Goal: Task Accomplishment & Management: Complete application form

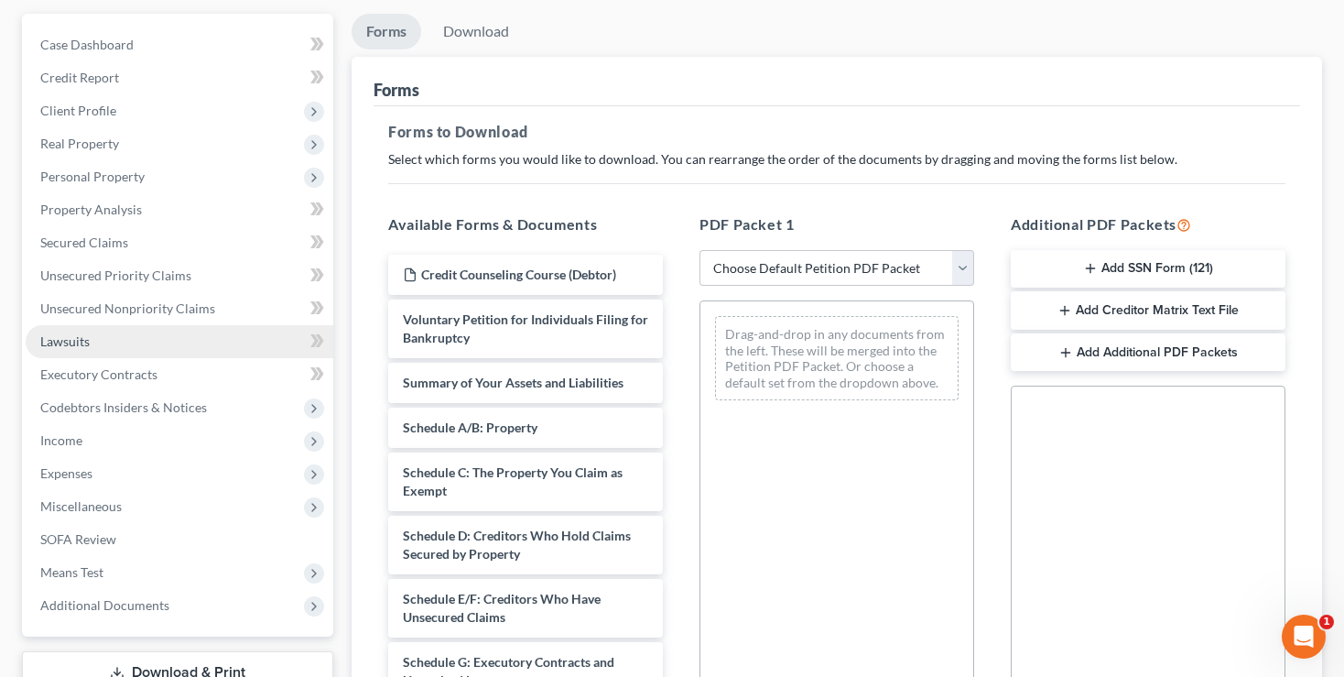
scroll to position [162, 0]
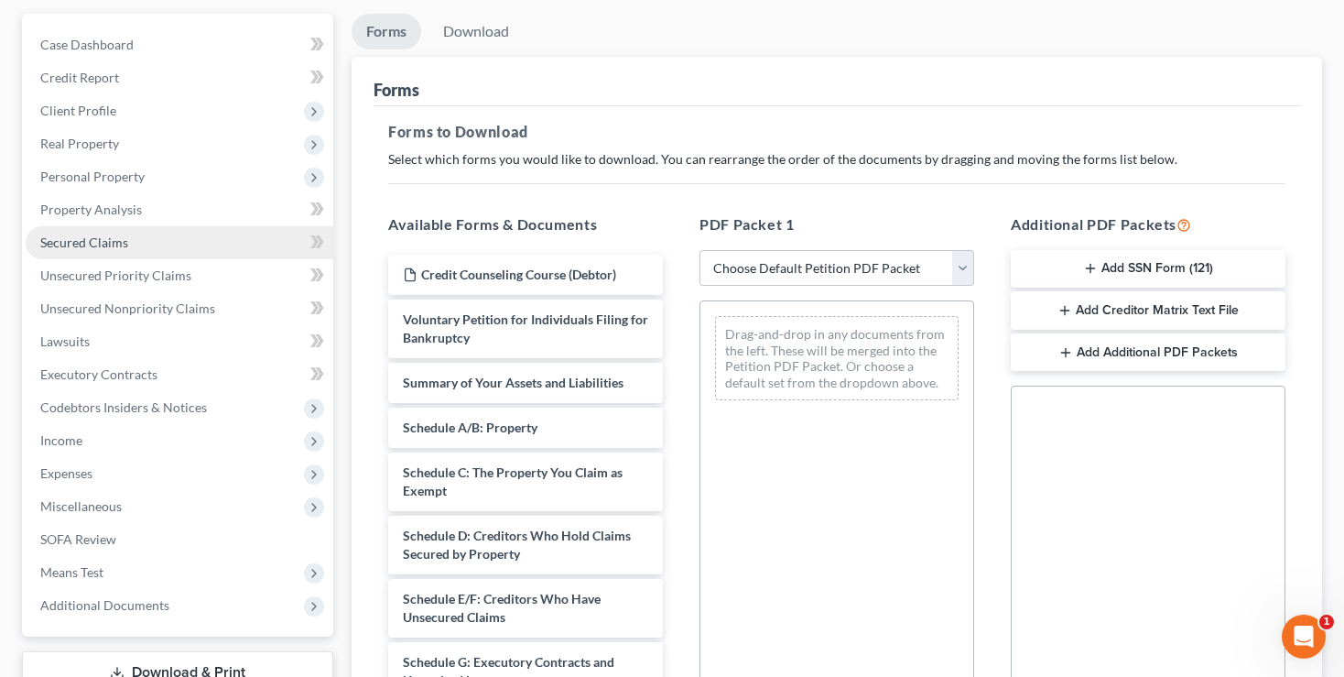
click at [76, 245] on span "Secured Claims" at bounding box center [84, 242] width 88 height 16
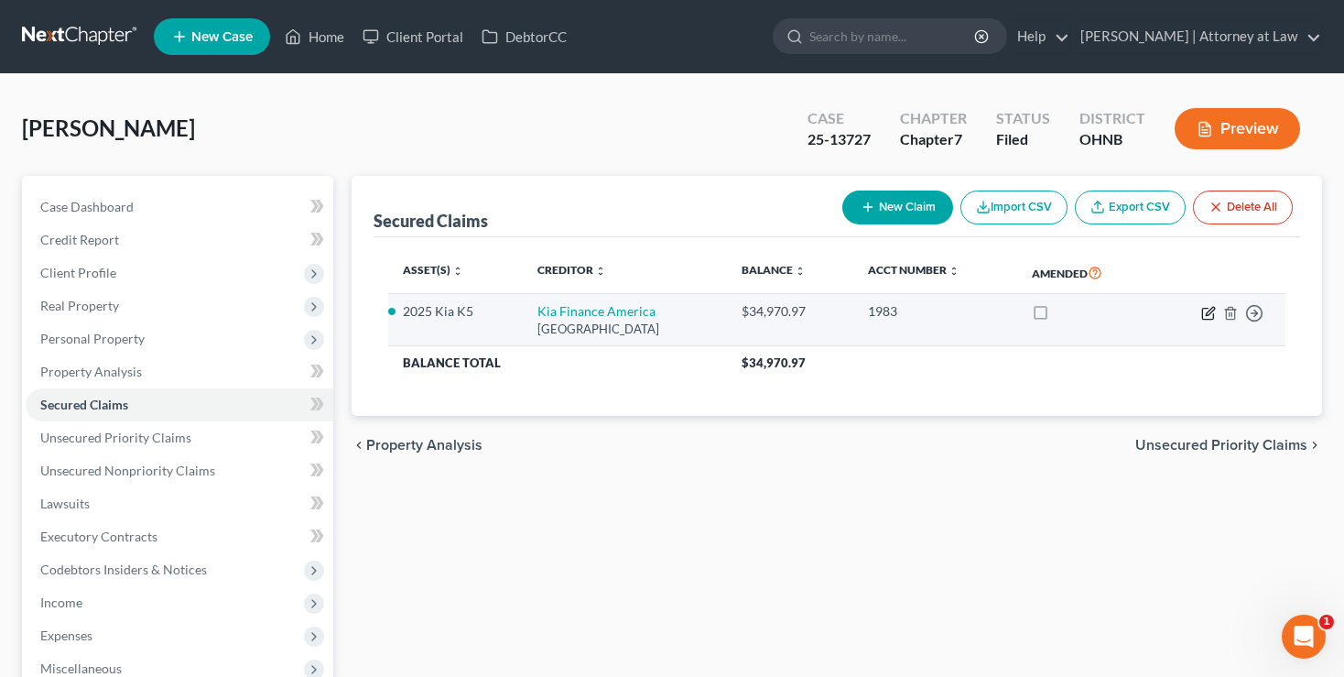
click at [1209, 310] on icon "button" at bounding box center [1210, 311] width 8 height 8
select select "45"
select select "6"
select select "2"
select select "0"
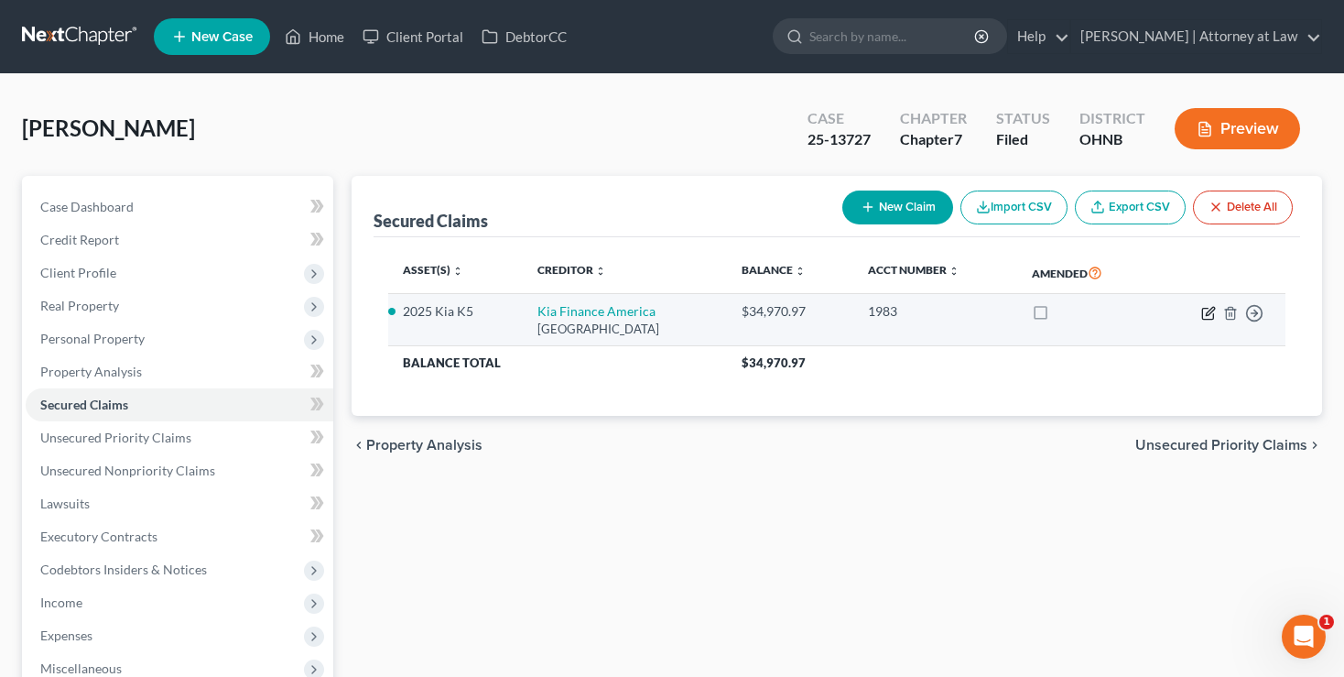
select select "0"
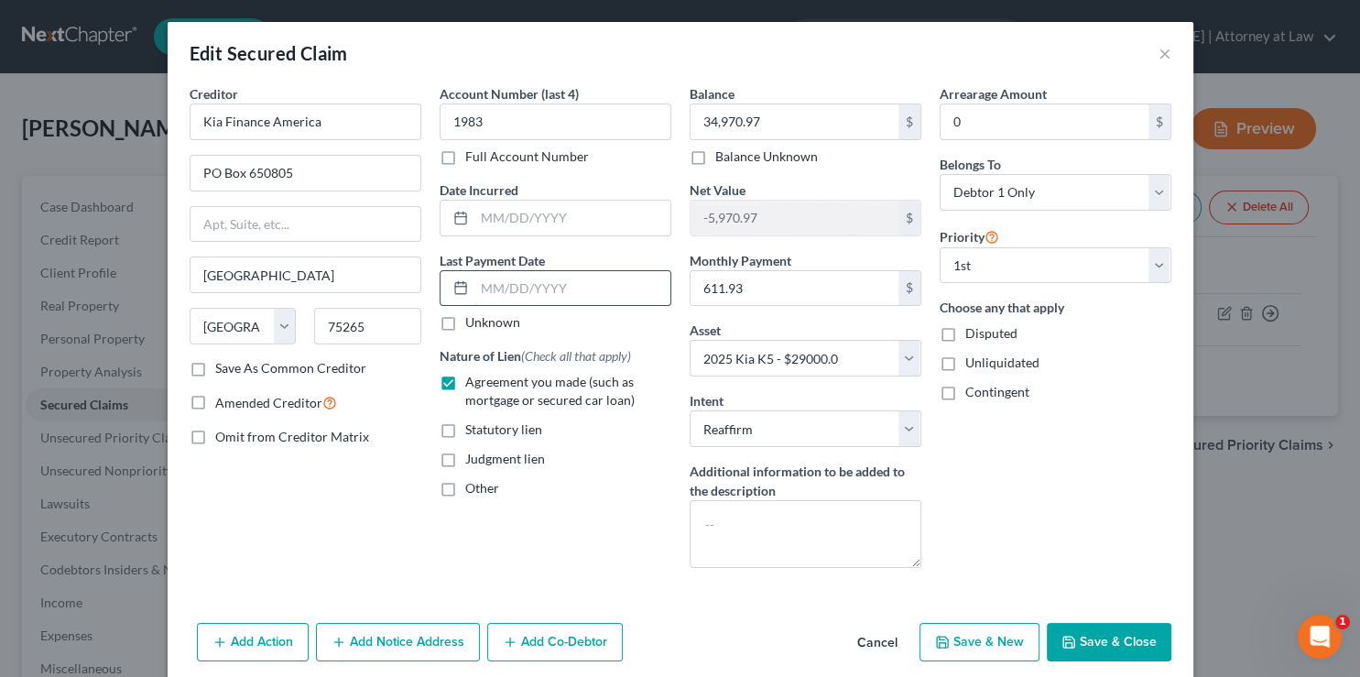
click at [482, 288] on input "text" at bounding box center [572, 288] width 196 height 35
click at [227, 630] on button "Add Action" at bounding box center [253, 642] width 112 height 38
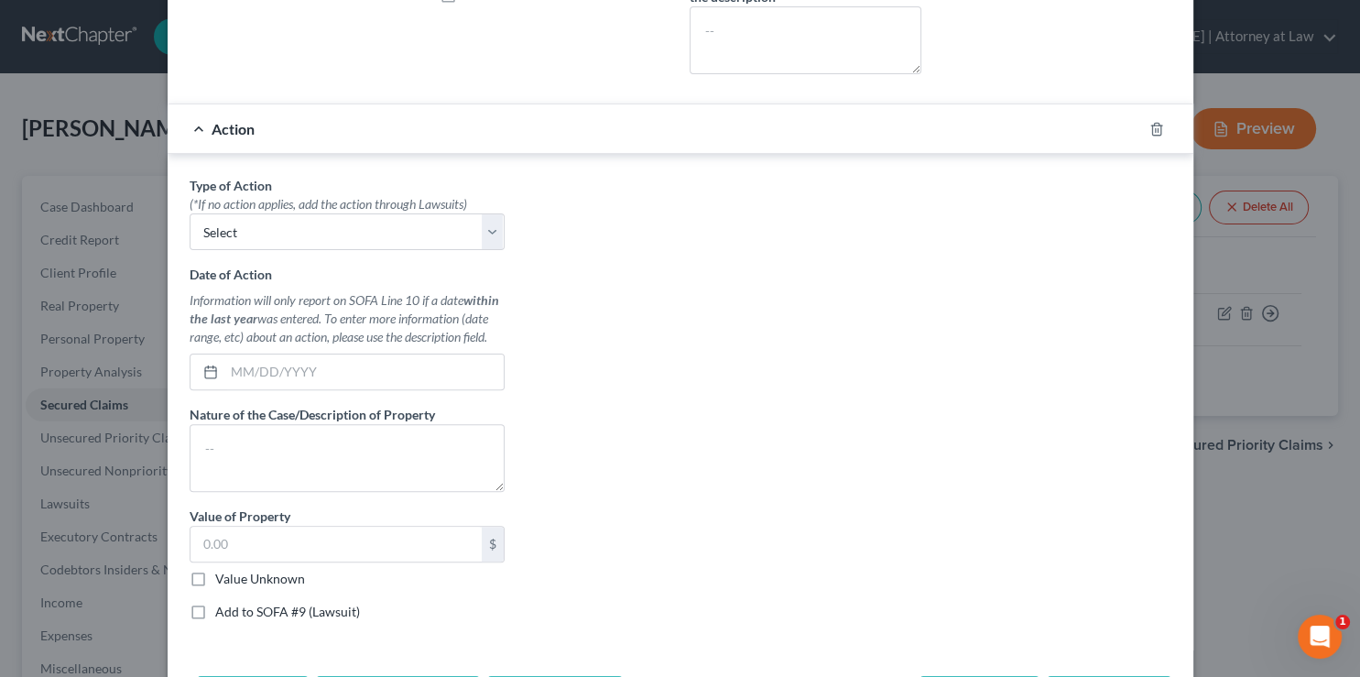
scroll to position [461, 0]
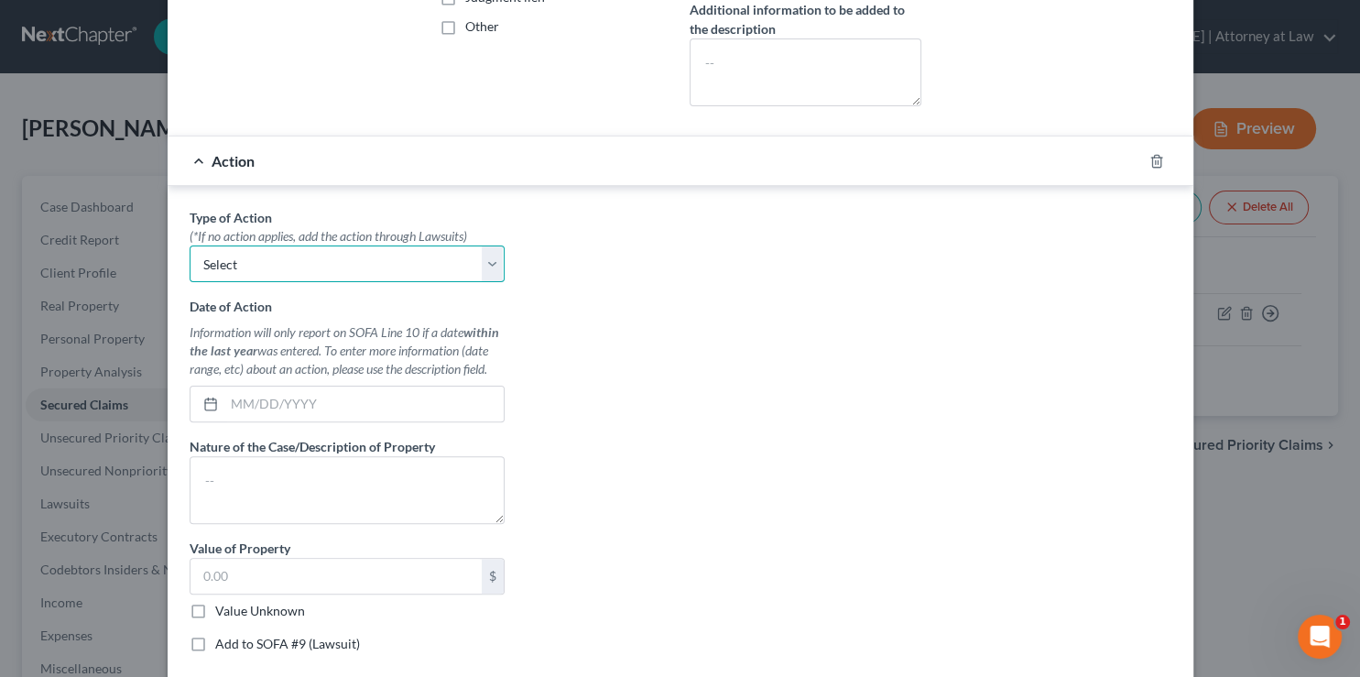
click at [487, 260] on select "Select Repossession Garnishment Foreclosure Personal Injury Attached, Seized, O…" at bounding box center [347, 263] width 315 height 37
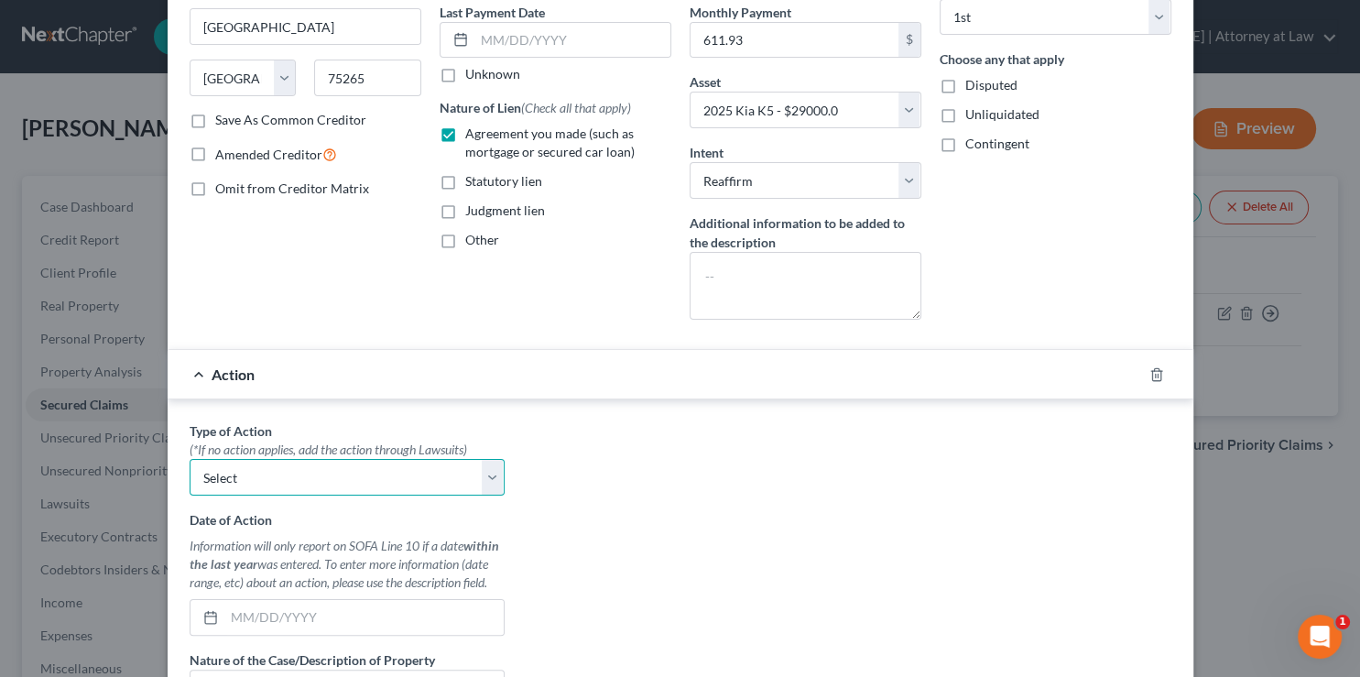
scroll to position [184, 0]
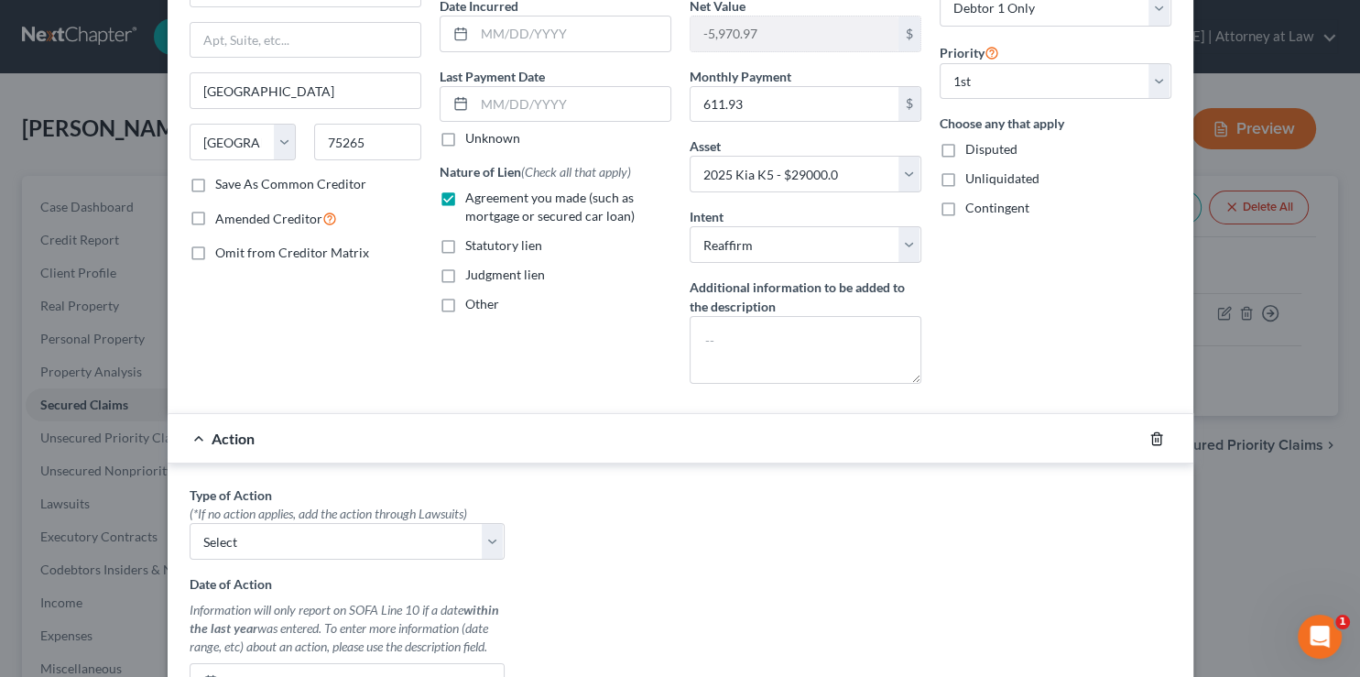
click at [1152, 434] on icon "button" at bounding box center [1156, 438] width 8 height 12
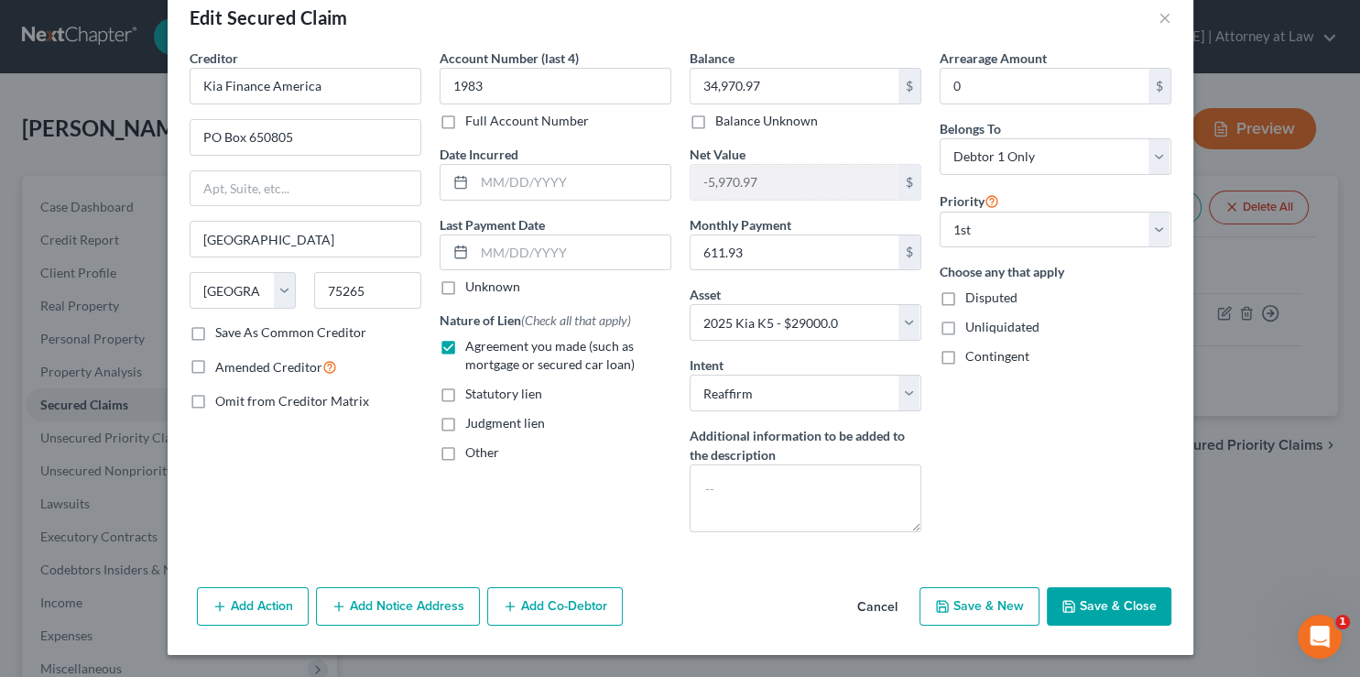
scroll to position [33, 0]
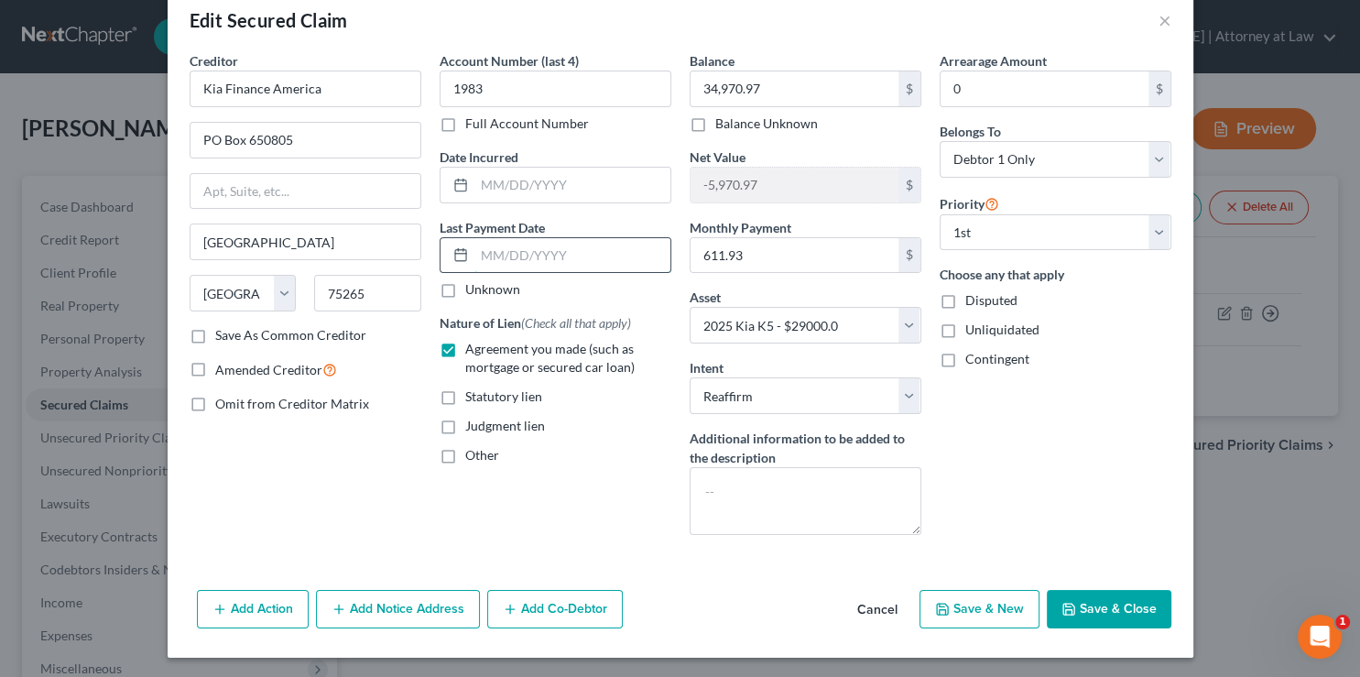
click at [488, 243] on input "text" at bounding box center [572, 255] width 196 height 35
click at [493, 182] on input "text" at bounding box center [572, 185] width 196 height 35
click at [495, 255] on input "text" at bounding box center [572, 255] width 196 height 35
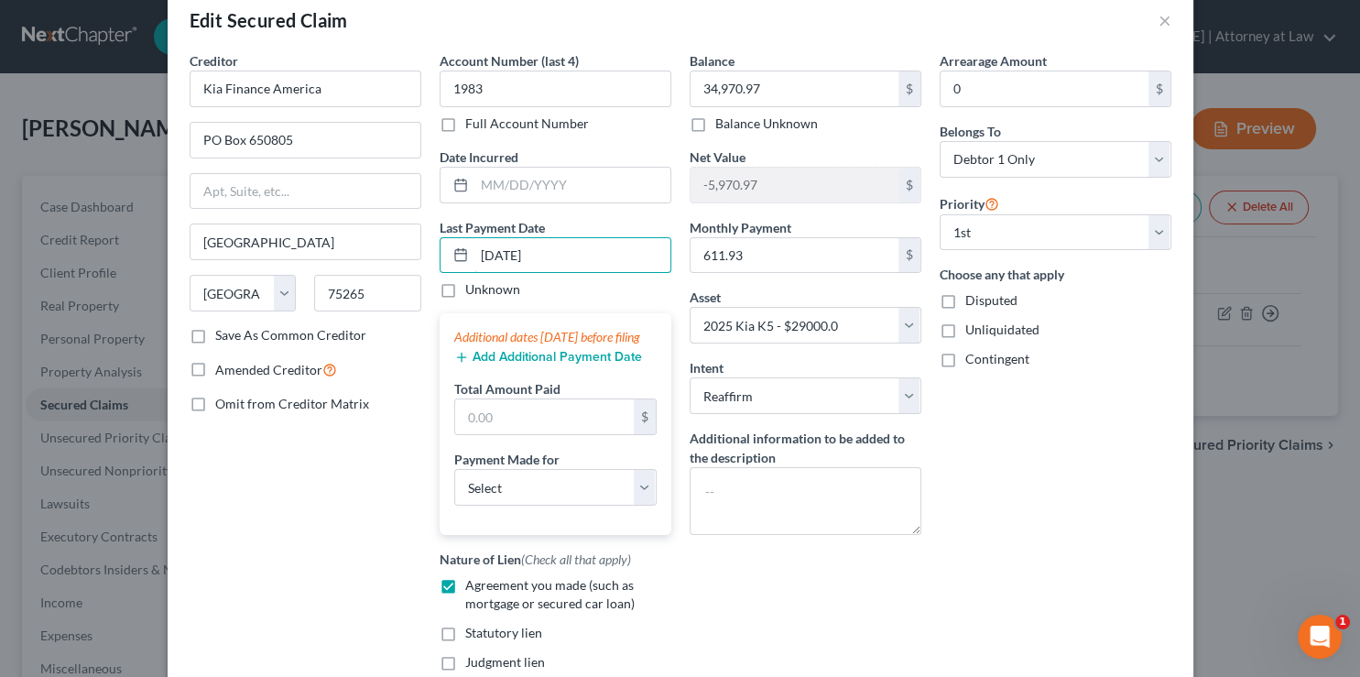
type input "[DATE]"
click at [500, 364] on button "Add Additional Payment Date" at bounding box center [548, 357] width 188 height 15
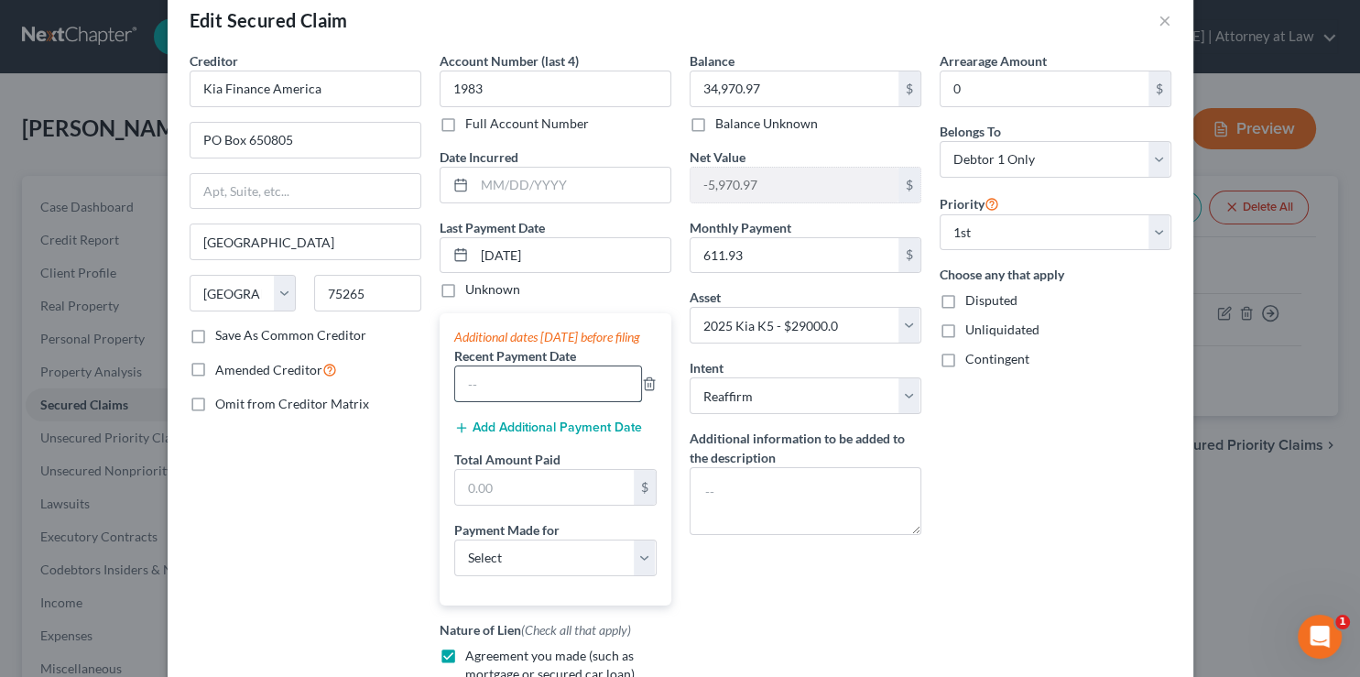
click at [495, 401] on input "text" at bounding box center [548, 383] width 186 height 35
type input "[DATE]"
click at [493, 504] on input "text" at bounding box center [544, 487] width 179 height 35
type input "1,223.86"
click at [454, 539] on select "Select Car Credit Card Loan Repayment Mortgage Other Suppliers Or Vendors" at bounding box center [555, 557] width 202 height 37
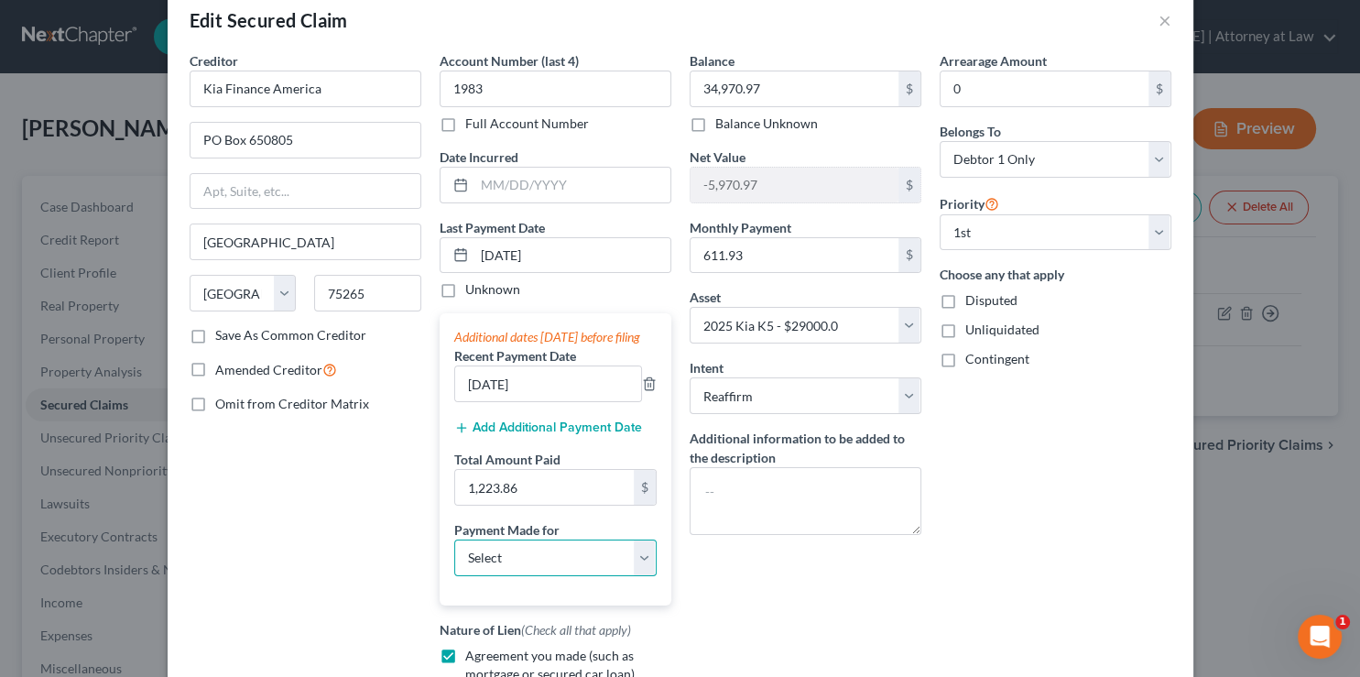
select select "0"
click option "Car" at bounding box center [0, 0] width 0 height 0
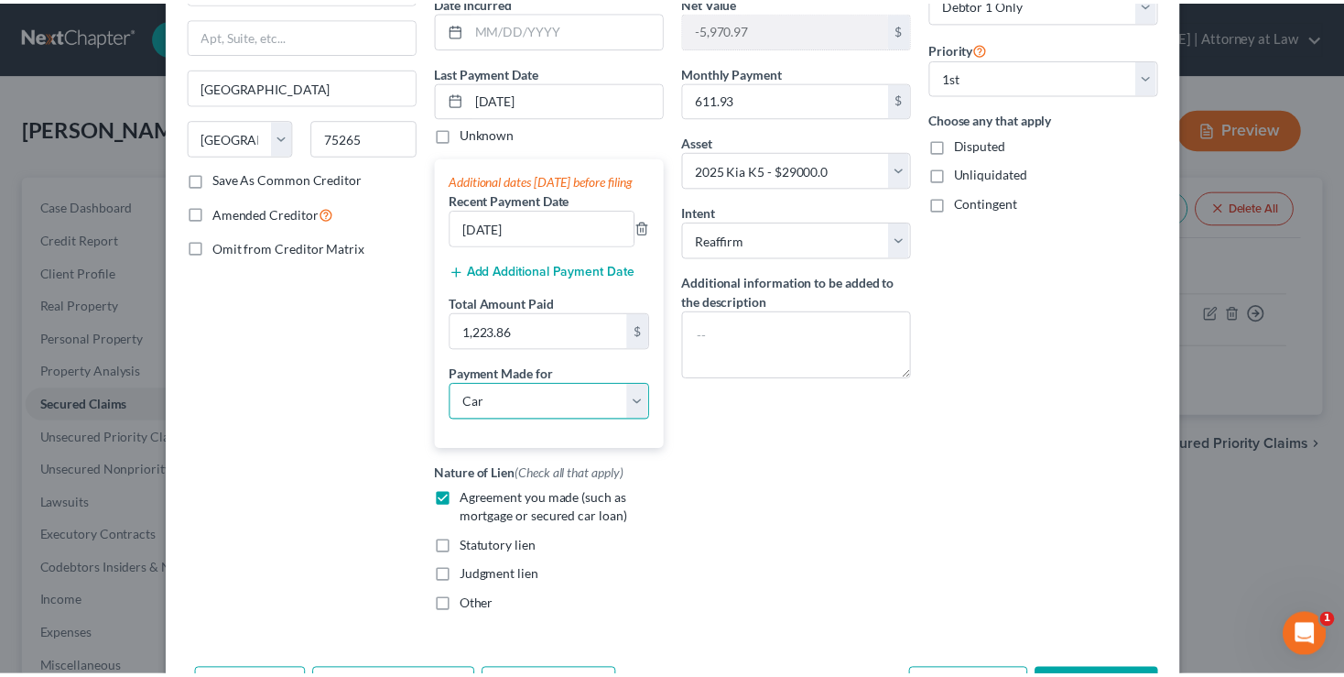
scroll to position [287, 0]
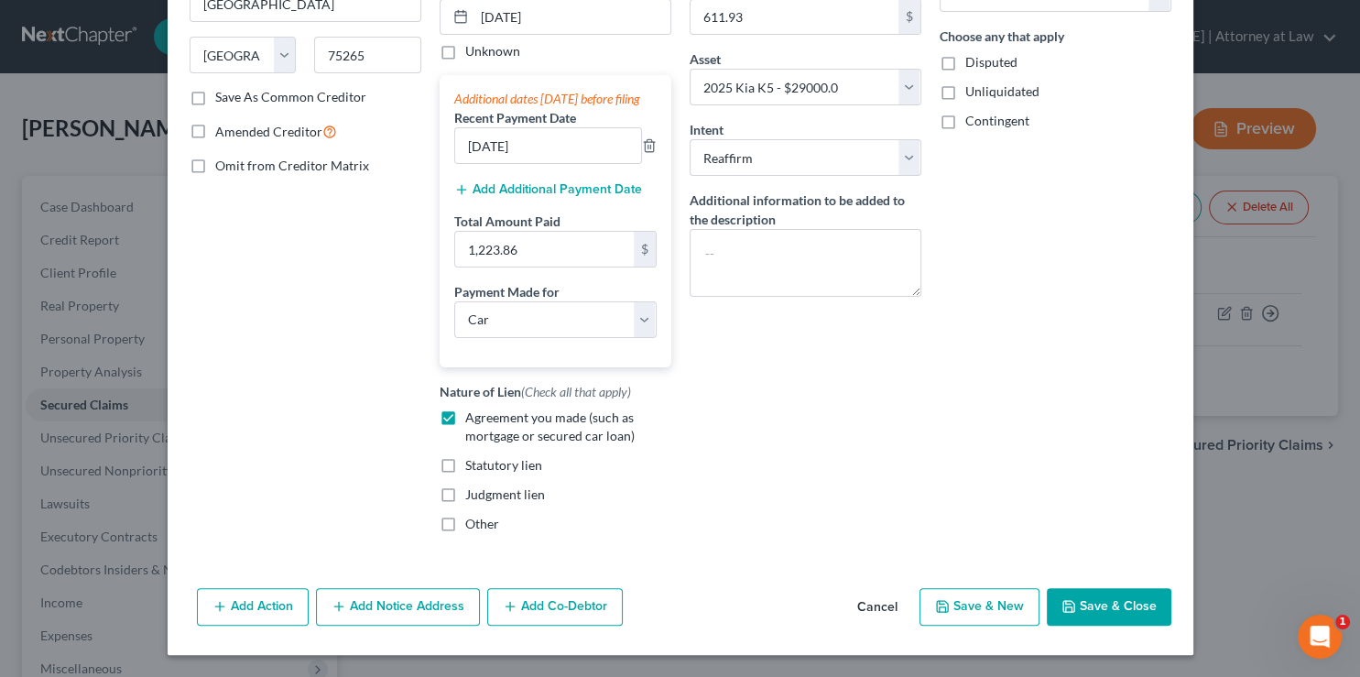
click at [1084, 612] on button "Save & Close" at bounding box center [1109, 607] width 125 height 38
select select
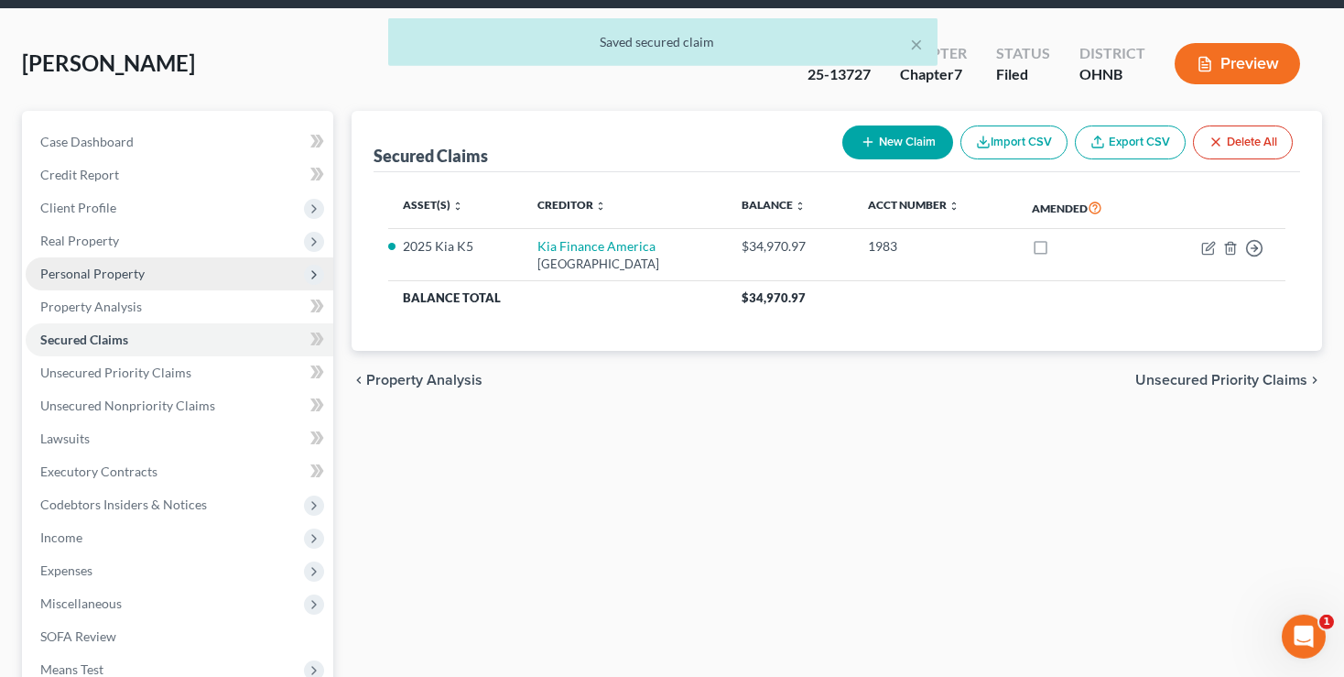
scroll to position [96, 0]
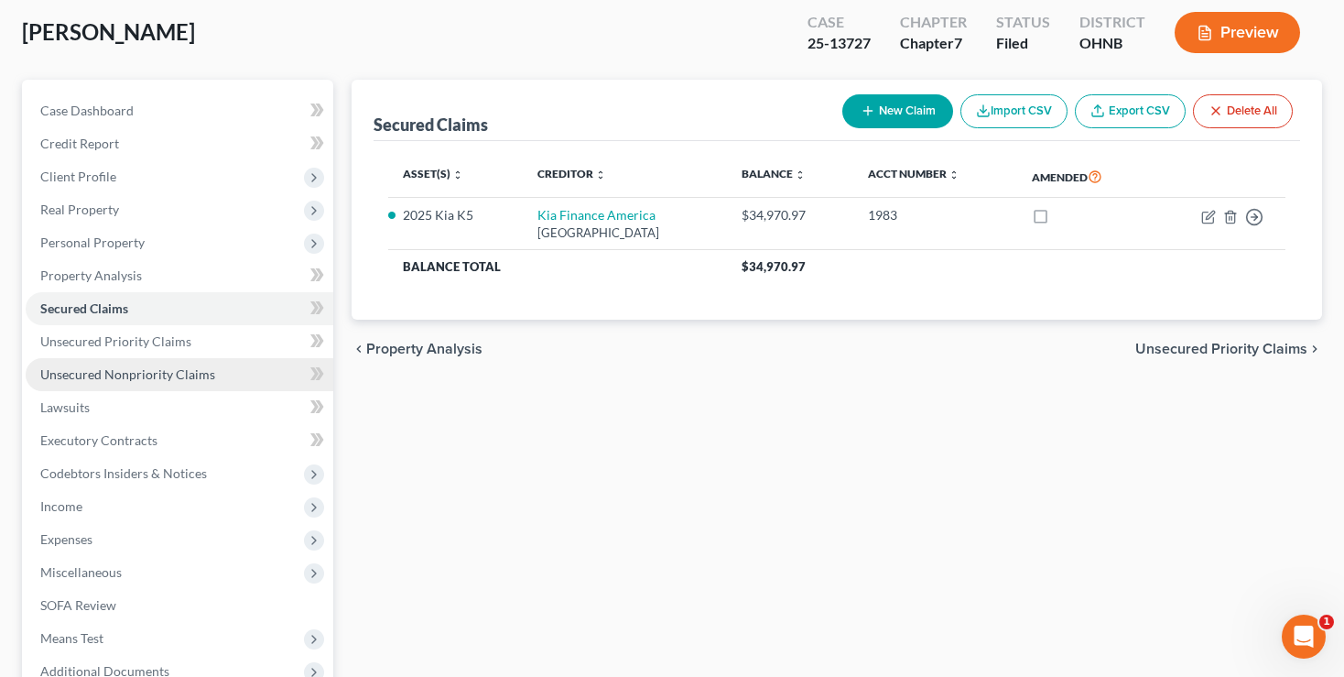
click at [91, 378] on span "Unsecured Nonpriority Claims" at bounding box center [127, 374] width 175 height 16
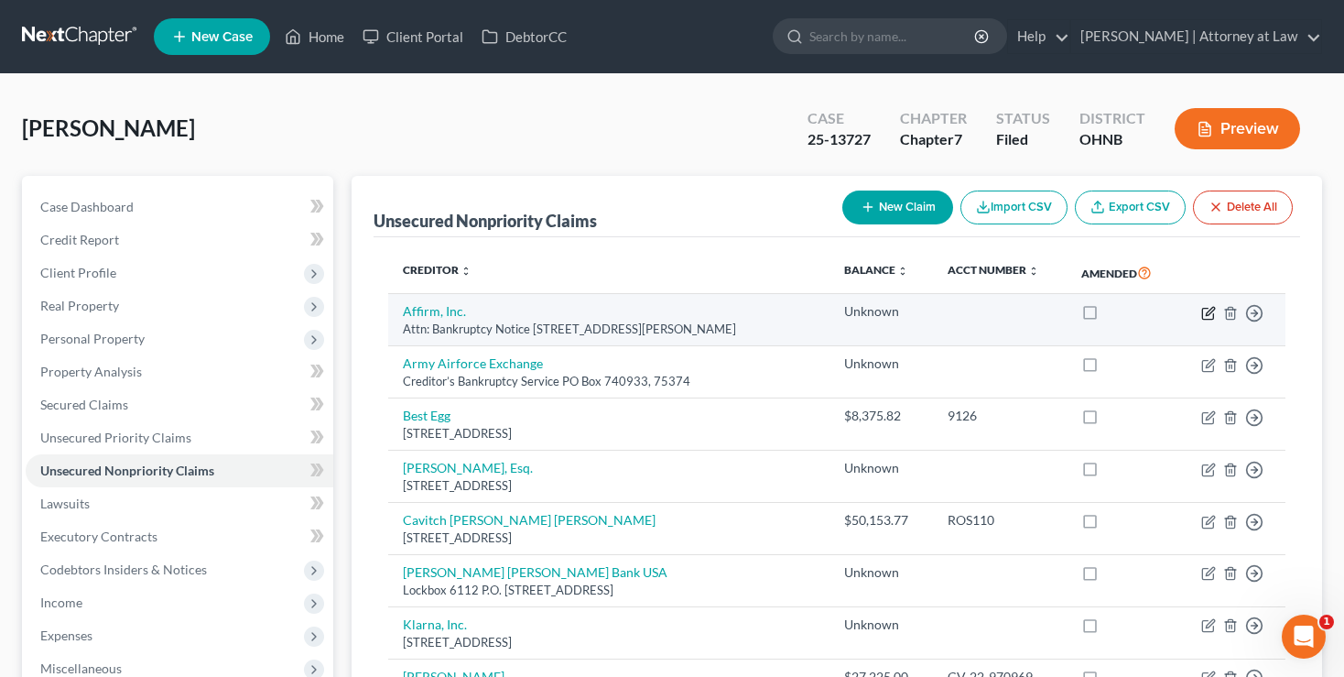
click at [1210, 313] on icon "button" at bounding box center [1210, 311] width 8 height 8
select select "39"
select select "10"
select select "0"
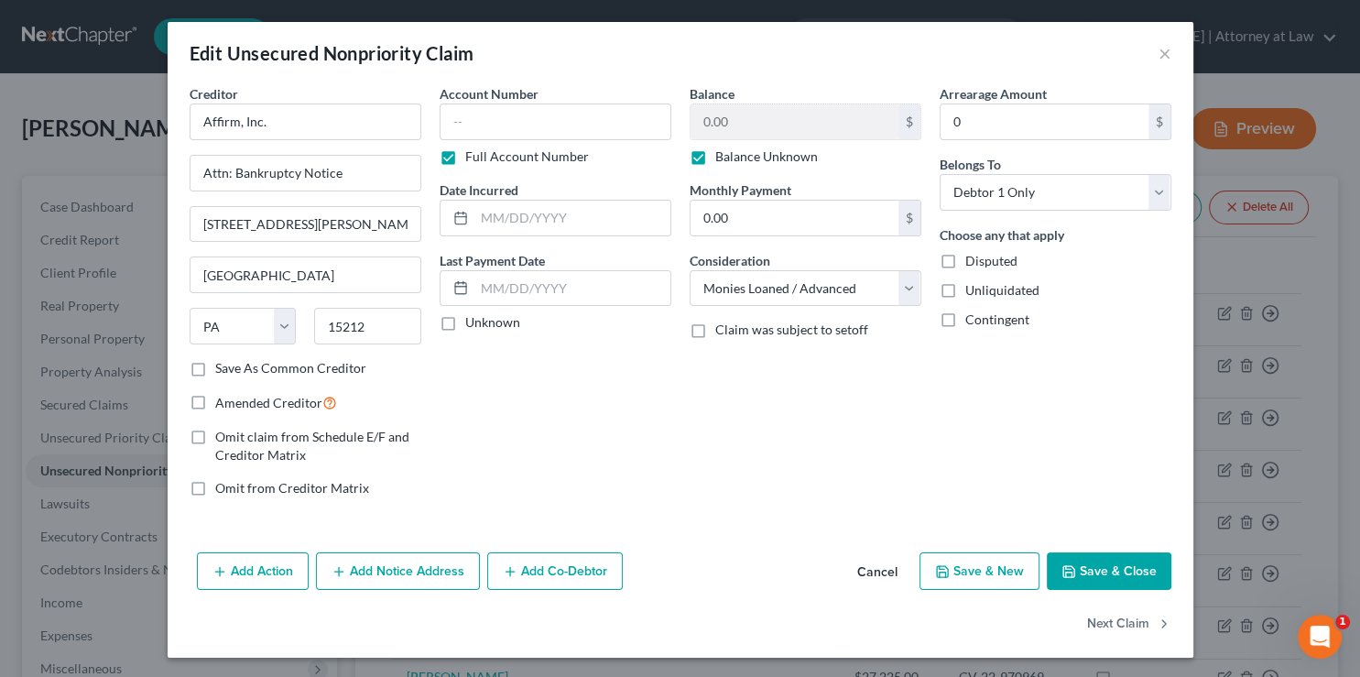
click at [715, 159] on label "Balance Unknown" at bounding box center [766, 156] width 103 height 18
click at [722, 159] on input "Balance Unknown" at bounding box center [728, 153] width 12 height 12
checkbox input "false"
click at [742, 111] on input "0.00" at bounding box center [794, 121] width 208 height 35
type input "1,044"
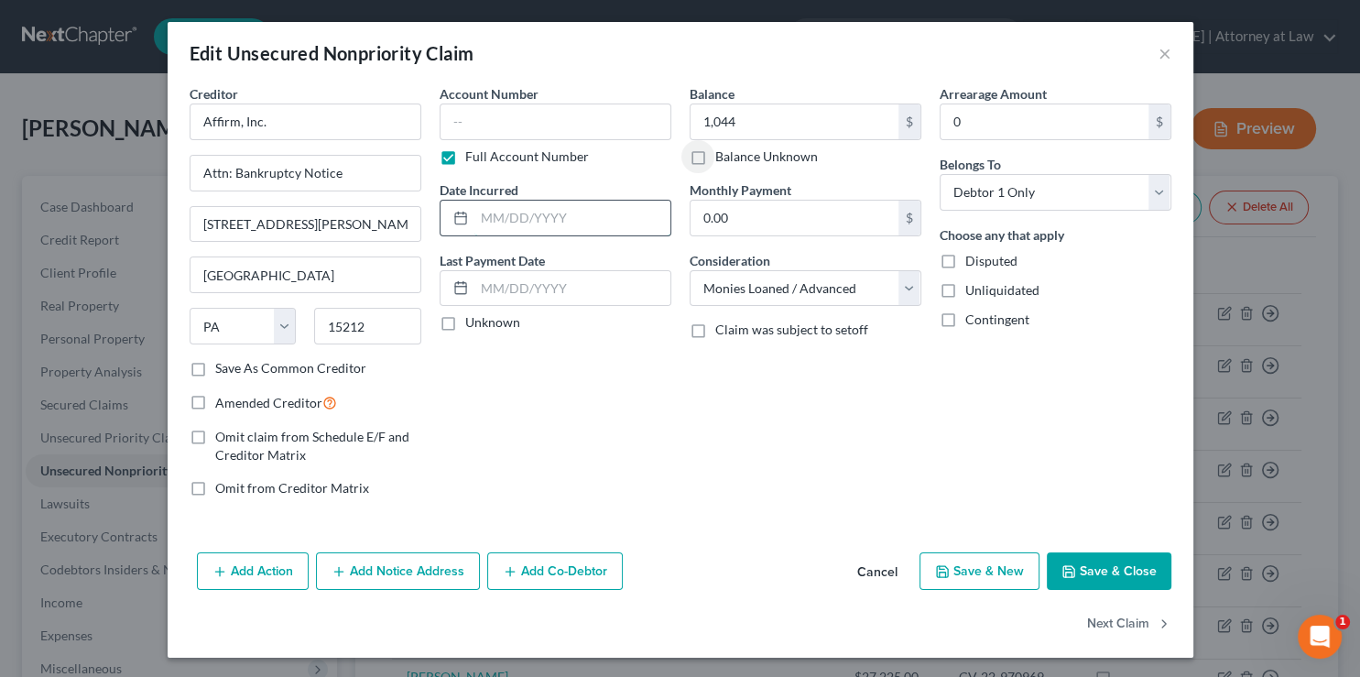
click at [517, 213] on input "text" at bounding box center [572, 218] width 196 height 35
click at [453, 288] on icon at bounding box center [460, 287] width 15 height 15
click at [507, 299] on input "text" at bounding box center [572, 288] width 196 height 35
type input "8"
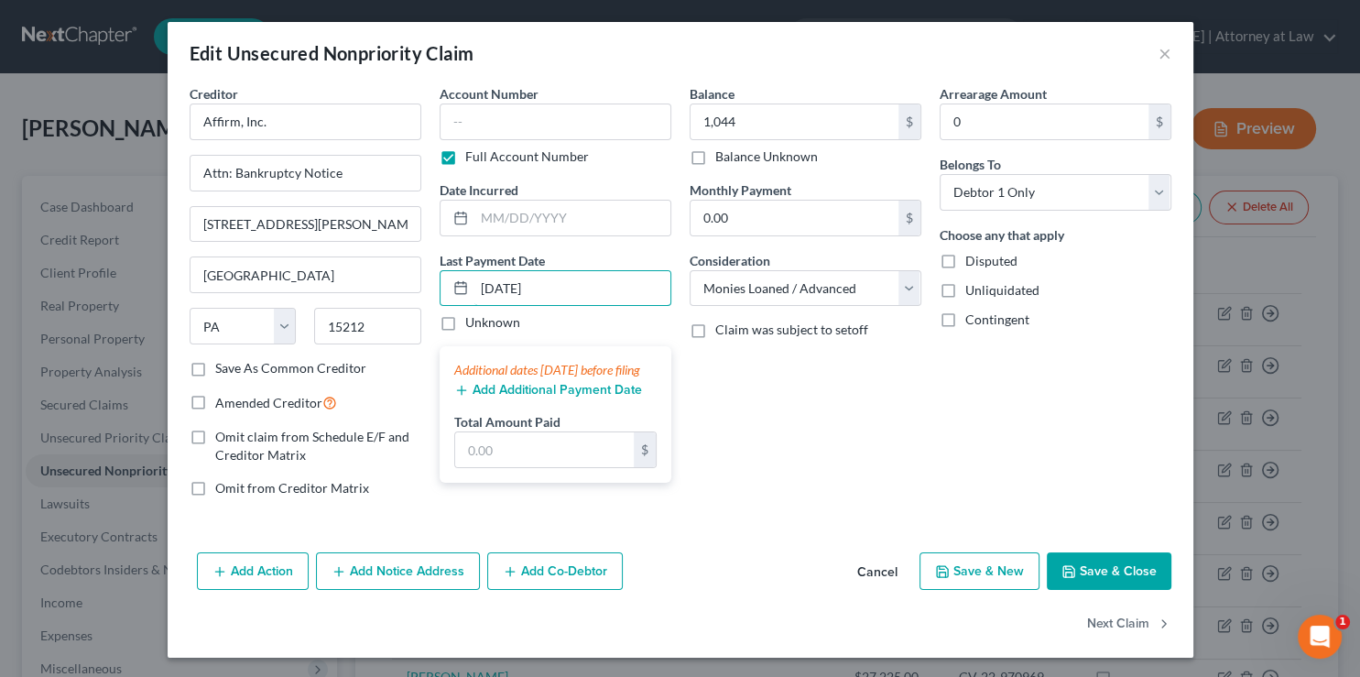
type input "[DATE]"
click at [507, 397] on button "Add Additional Payment Date" at bounding box center [548, 390] width 188 height 15
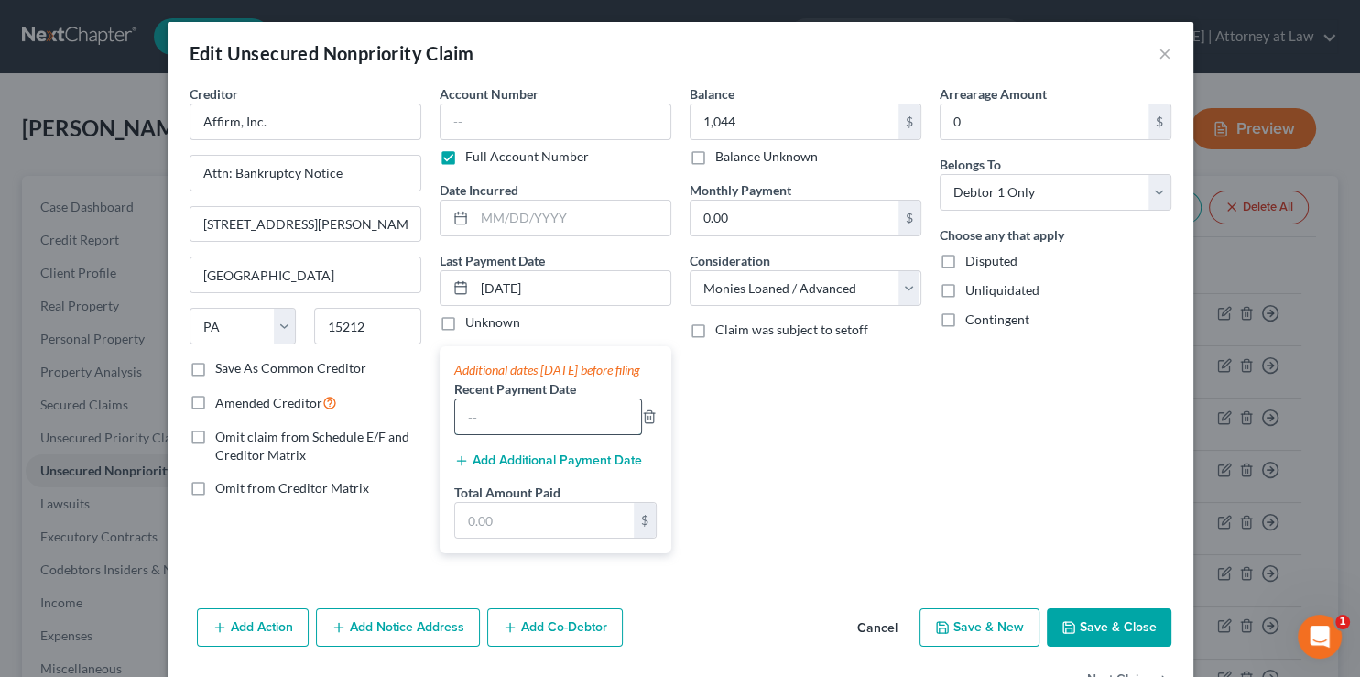
click at [491, 434] on input "text" at bounding box center [548, 416] width 186 height 35
type input "[DATE]"
click at [494, 537] on input "text" at bounding box center [544, 520] width 179 height 35
type input "2,785.27"
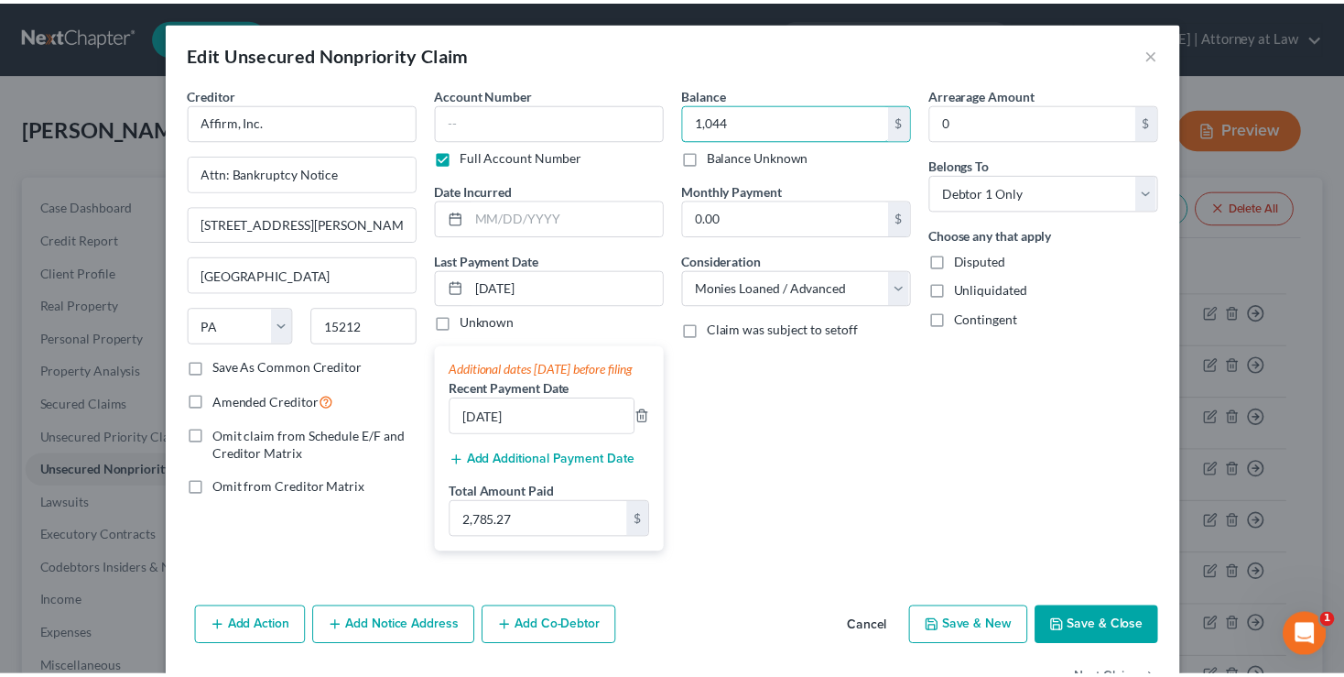
scroll to position [75, 0]
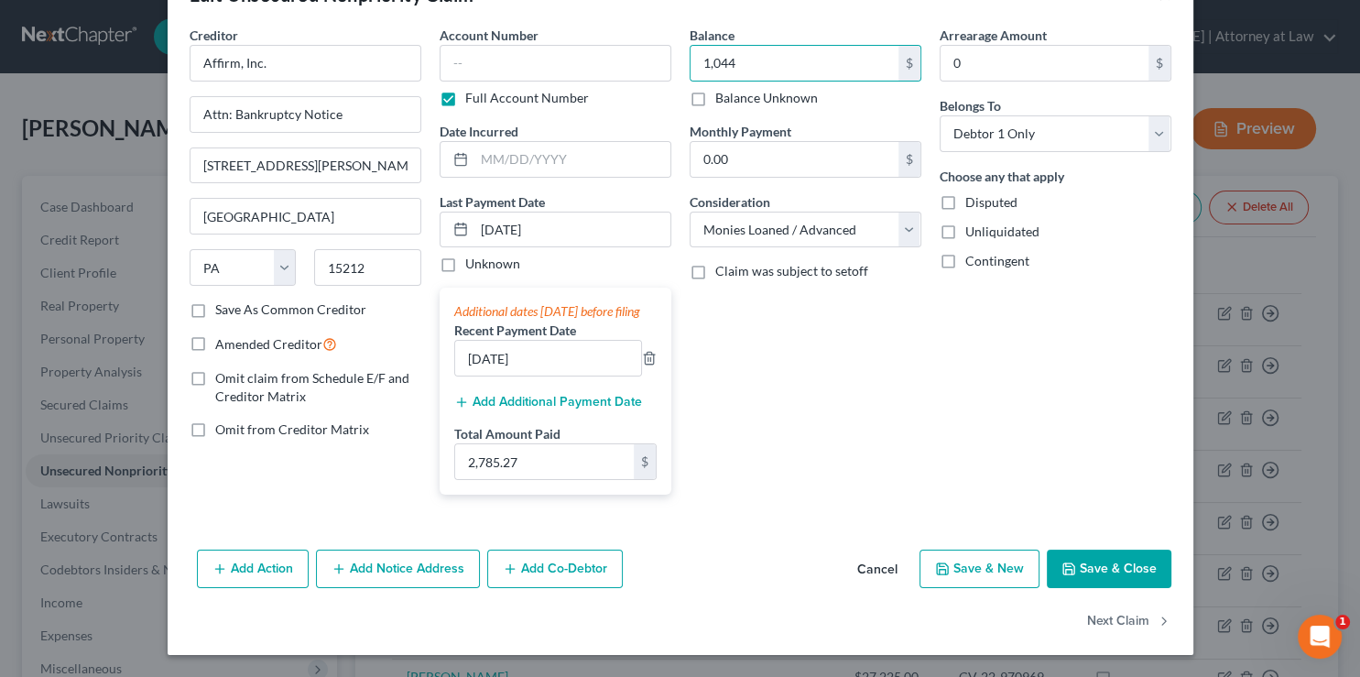
click at [1109, 562] on button "Save & Close" at bounding box center [1109, 568] width 125 height 38
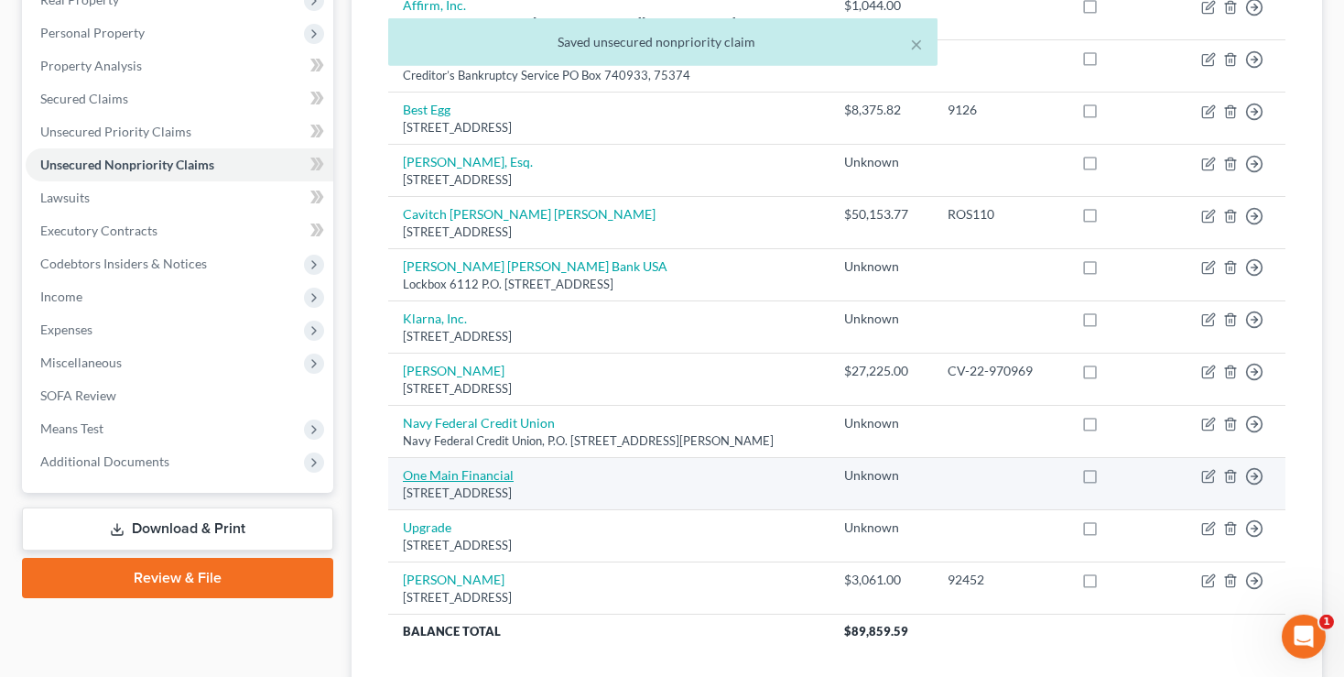
scroll to position [386, 0]
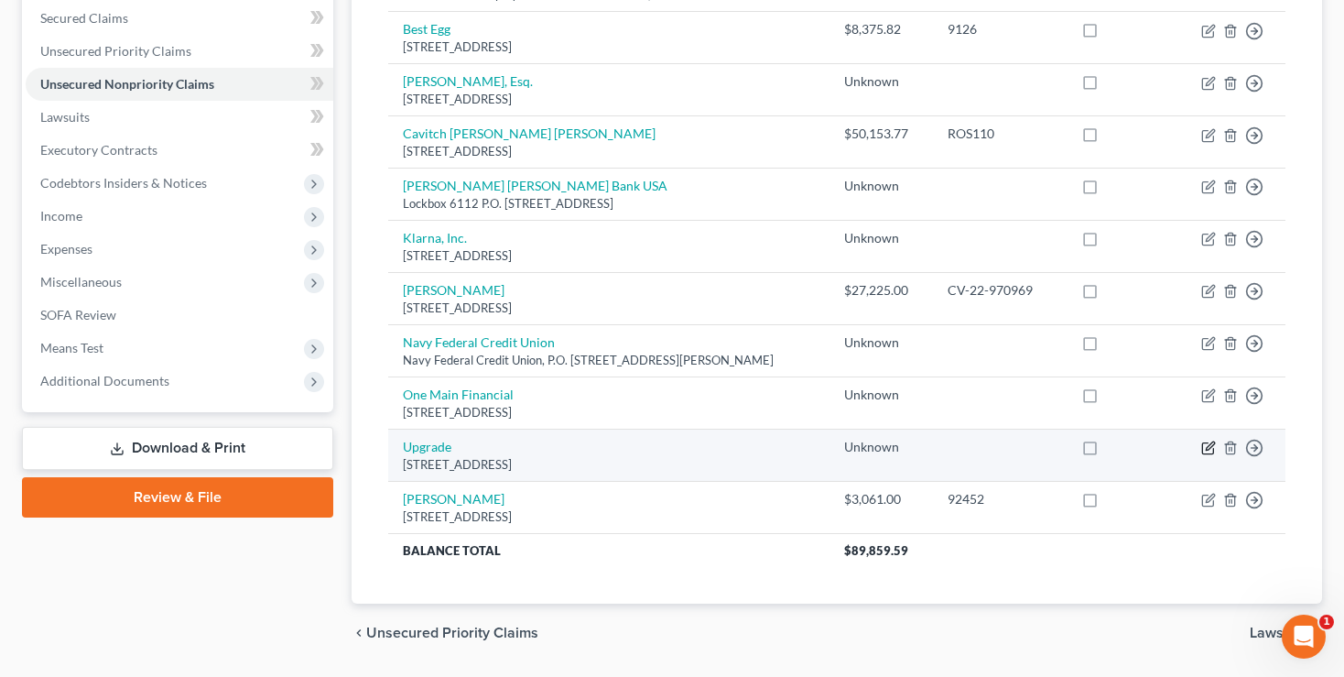
click at [1210, 445] on icon "button" at bounding box center [1208, 447] width 15 height 15
select select "3"
select select "10"
select select "0"
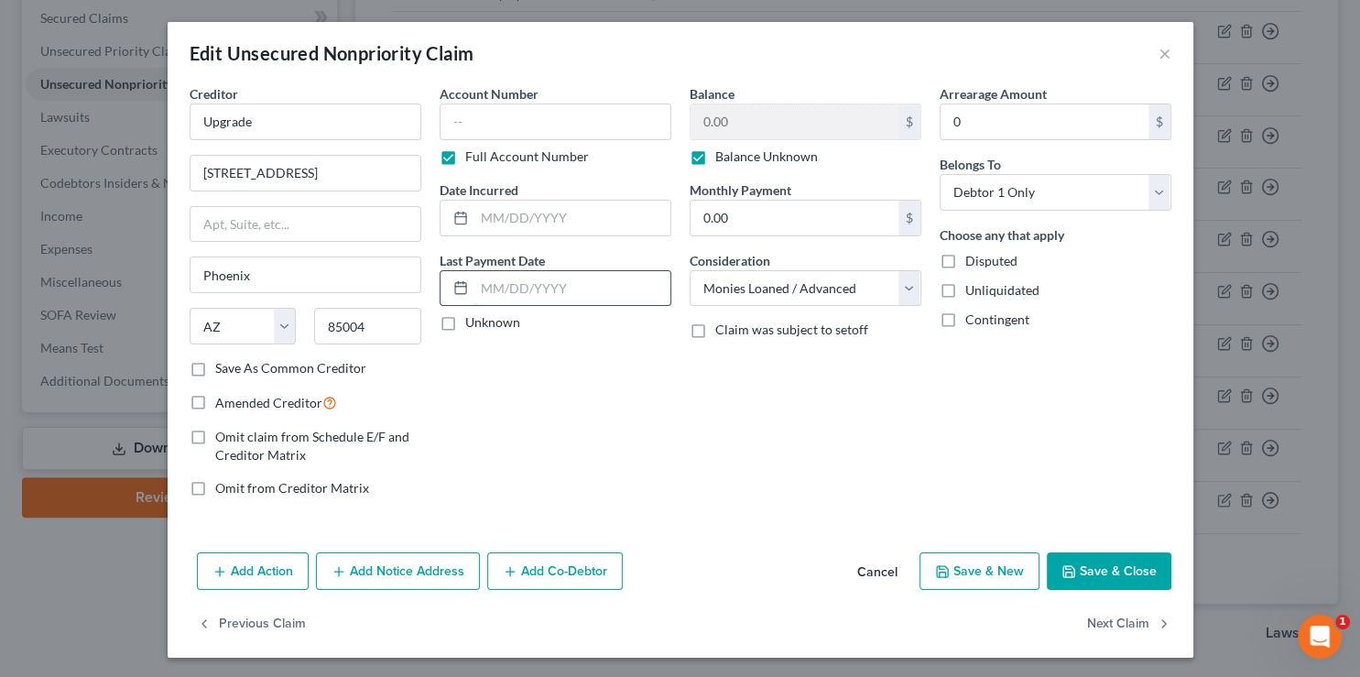
click at [539, 288] on input "text" at bounding box center [572, 288] width 196 height 35
click at [715, 156] on label "Balance Unknown" at bounding box center [766, 156] width 103 height 18
click at [722, 156] on input "Balance Unknown" at bounding box center [728, 153] width 12 height 12
checkbox input "false"
click at [742, 124] on input "0.00" at bounding box center [794, 121] width 208 height 35
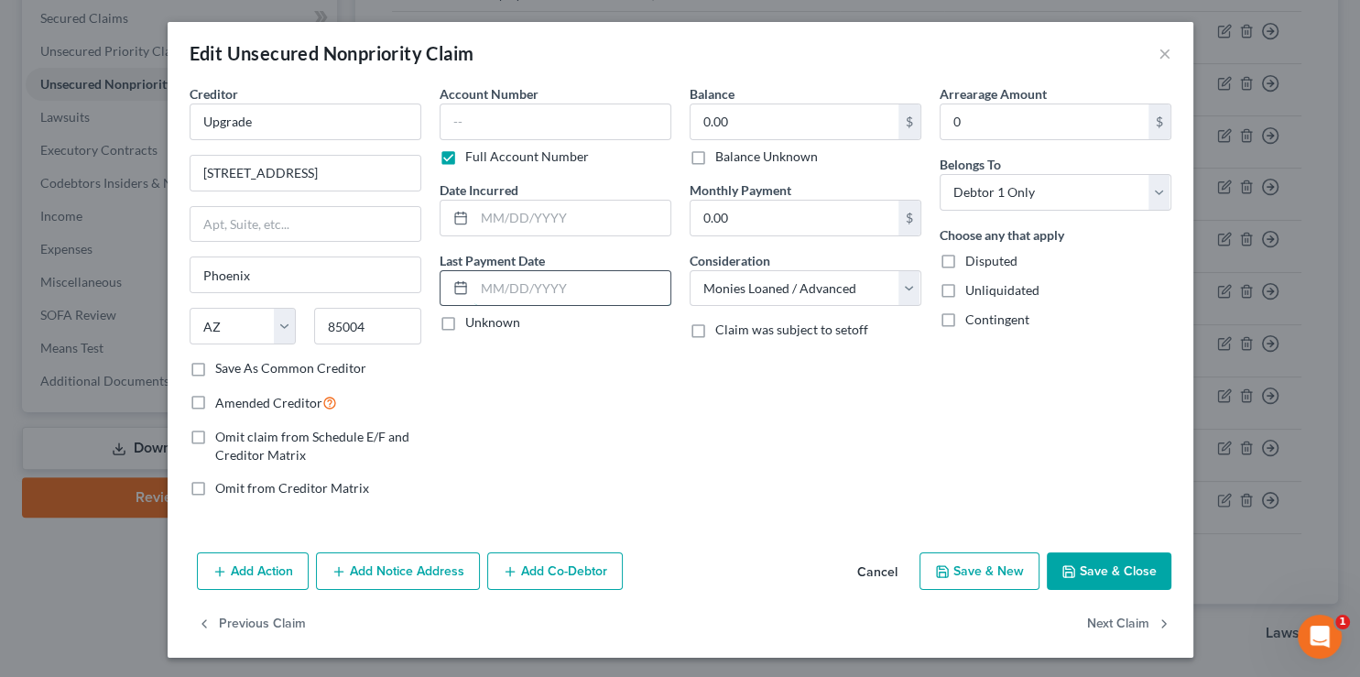
click at [518, 287] on input "text" at bounding box center [572, 288] width 196 height 35
click at [1158, 52] on button "×" at bounding box center [1164, 53] width 13 height 22
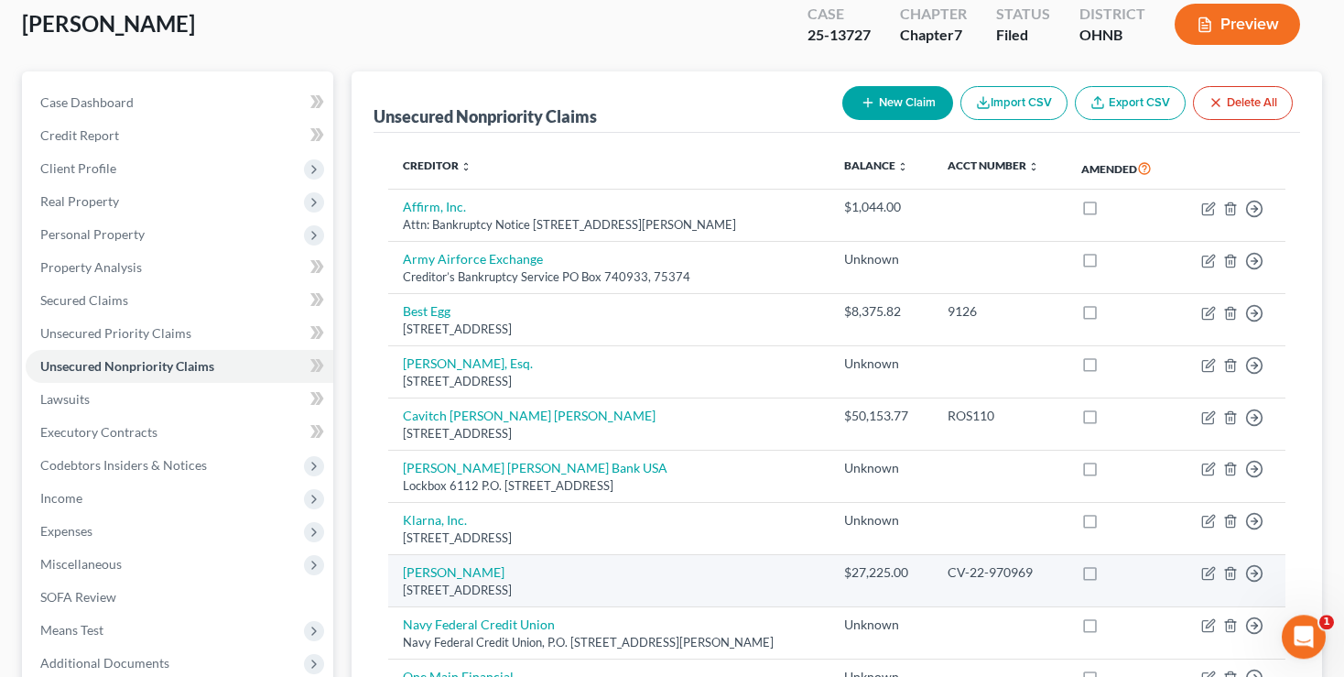
scroll to position [96, 0]
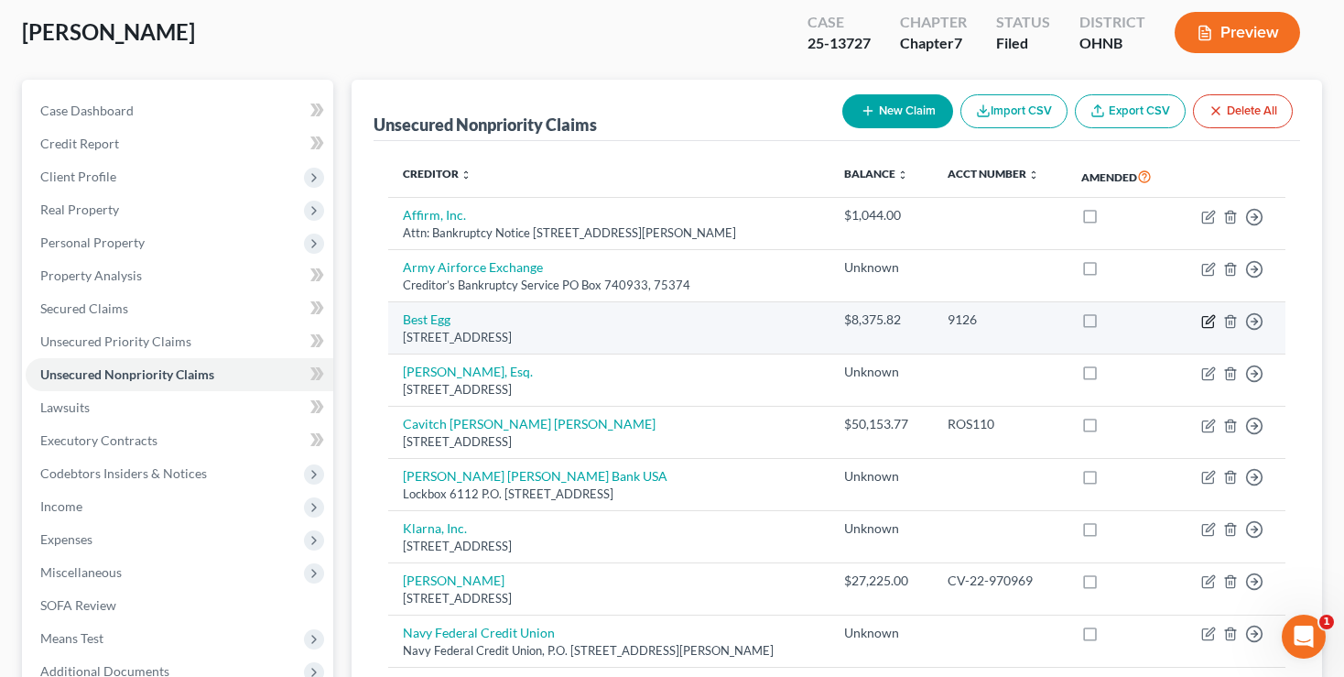
click at [1207, 317] on icon "button" at bounding box center [1208, 321] width 15 height 15
select select "39"
select select "10"
select select "0"
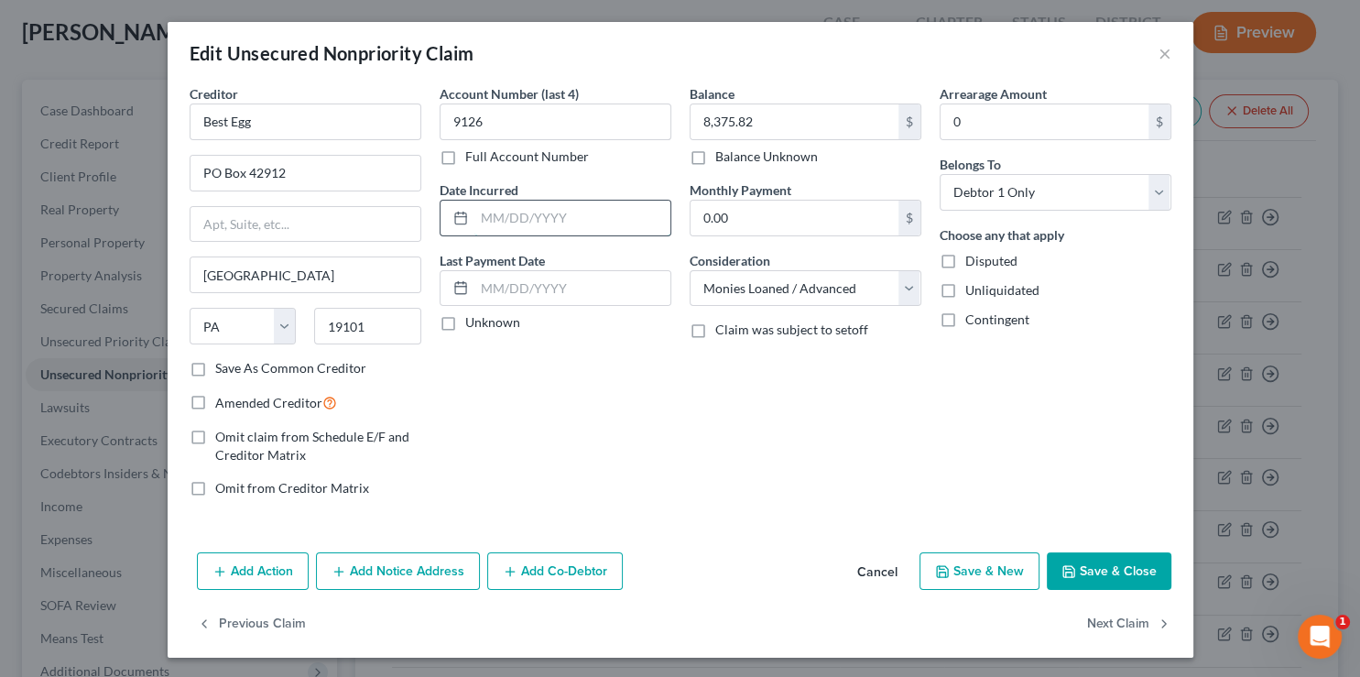
click at [502, 216] on input "text" at bounding box center [572, 218] width 196 height 35
click at [505, 284] on input "text" at bounding box center [572, 288] width 196 height 35
click at [1111, 581] on button "Save & Close" at bounding box center [1109, 571] width 125 height 38
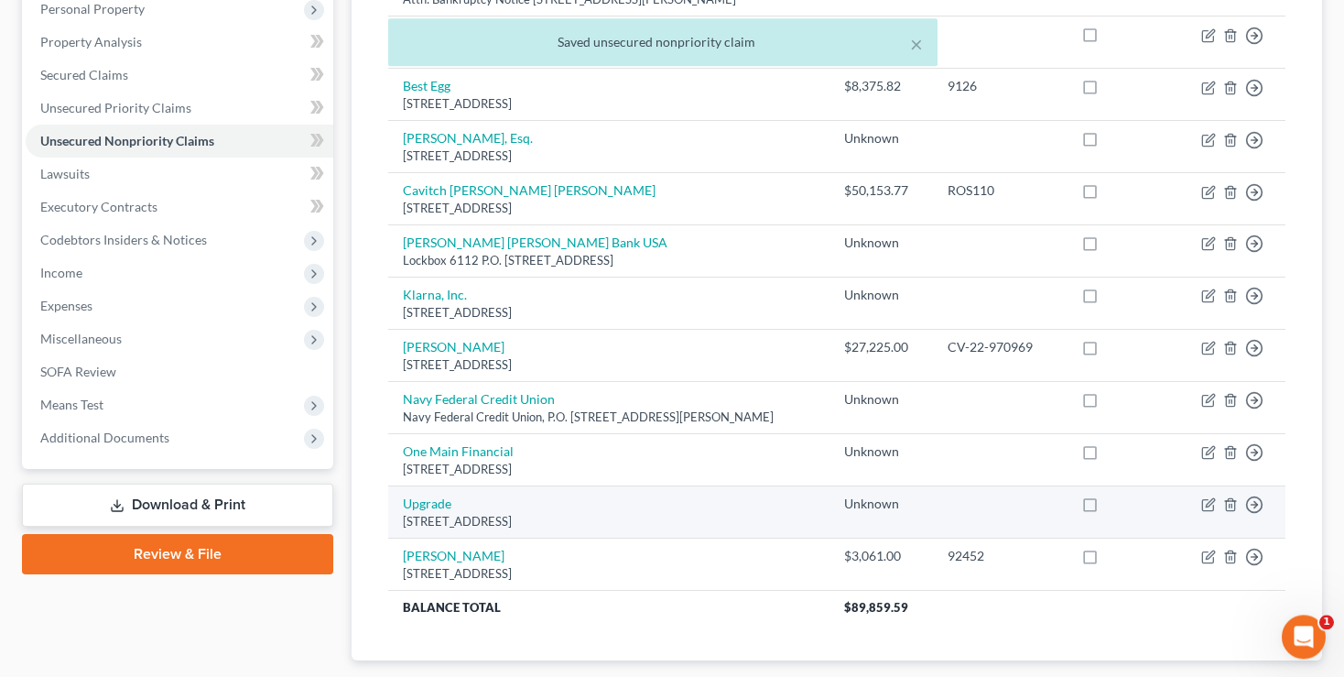
scroll to position [386, 0]
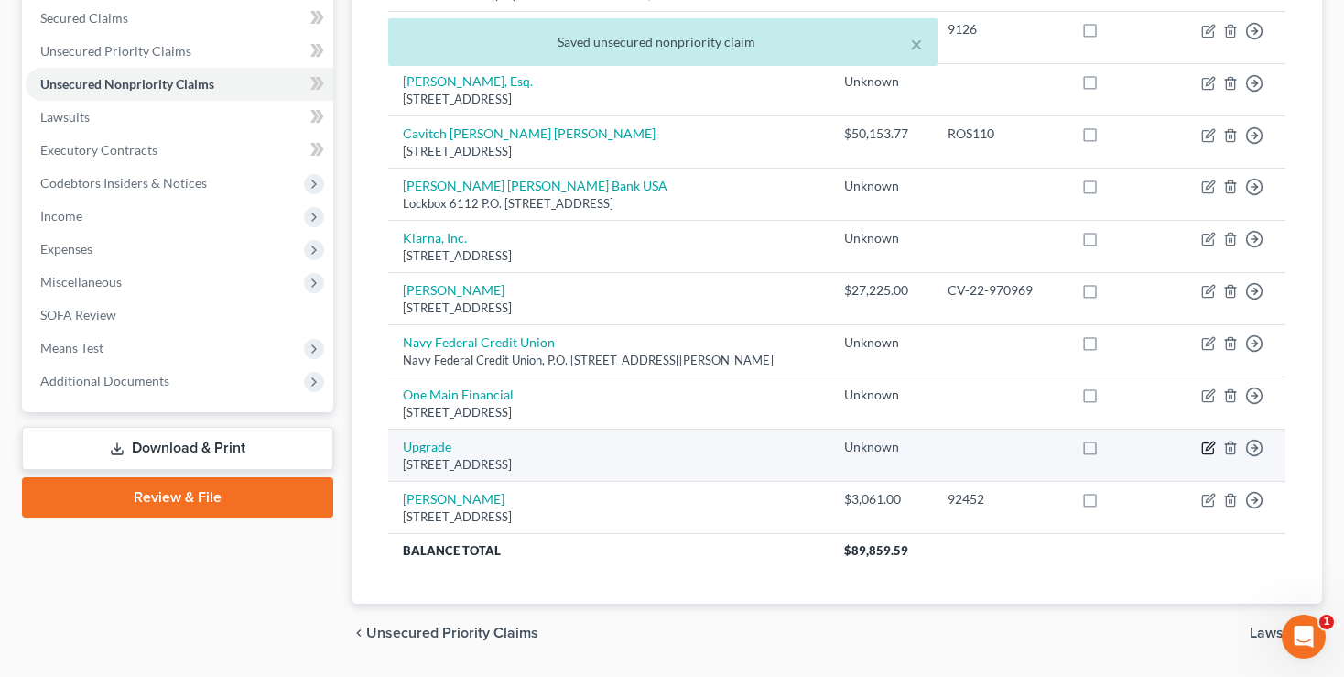
click at [1204, 444] on icon "button" at bounding box center [1208, 447] width 15 height 15
select select "3"
select select "10"
select select "0"
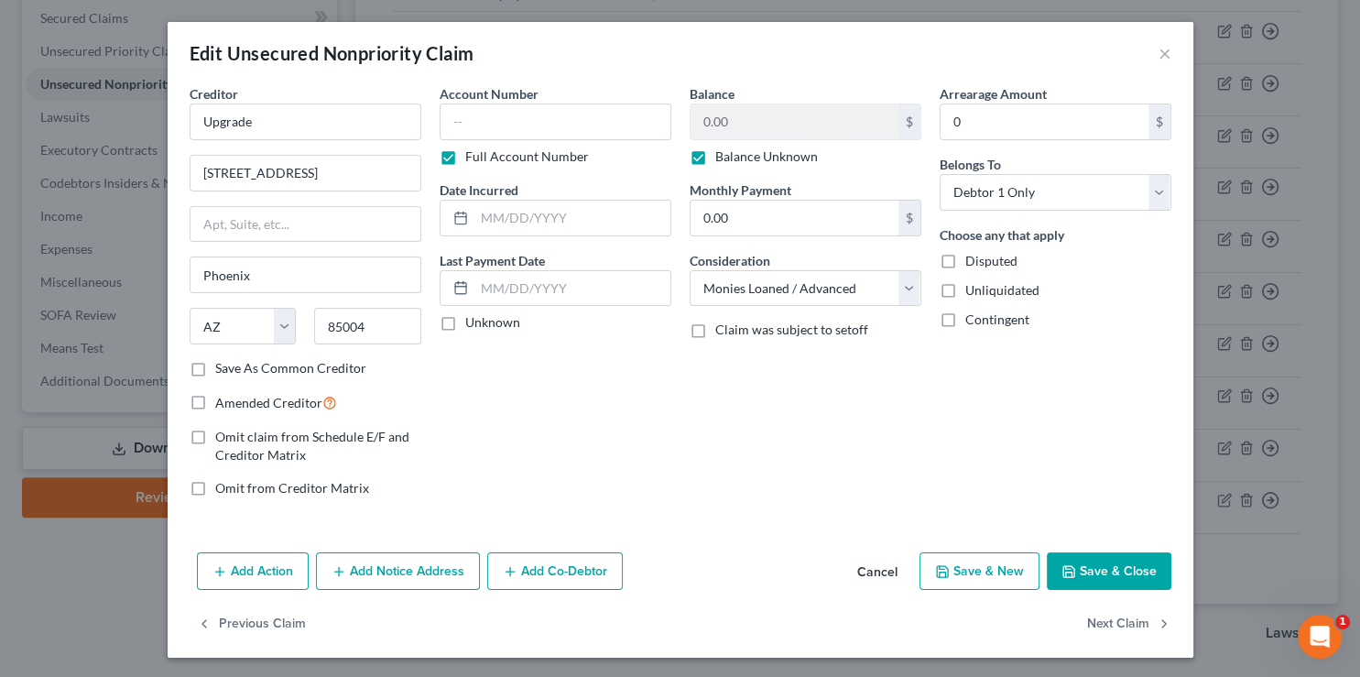
click at [715, 159] on label "Balance Unknown" at bounding box center [766, 156] width 103 height 18
click at [722, 159] on input "Balance Unknown" at bounding box center [728, 153] width 12 height 12
checkbox input "false"
click at [753, 119] on input "0.00" at bounding box center [794, 121] width 208 height 35
type input "711.20"
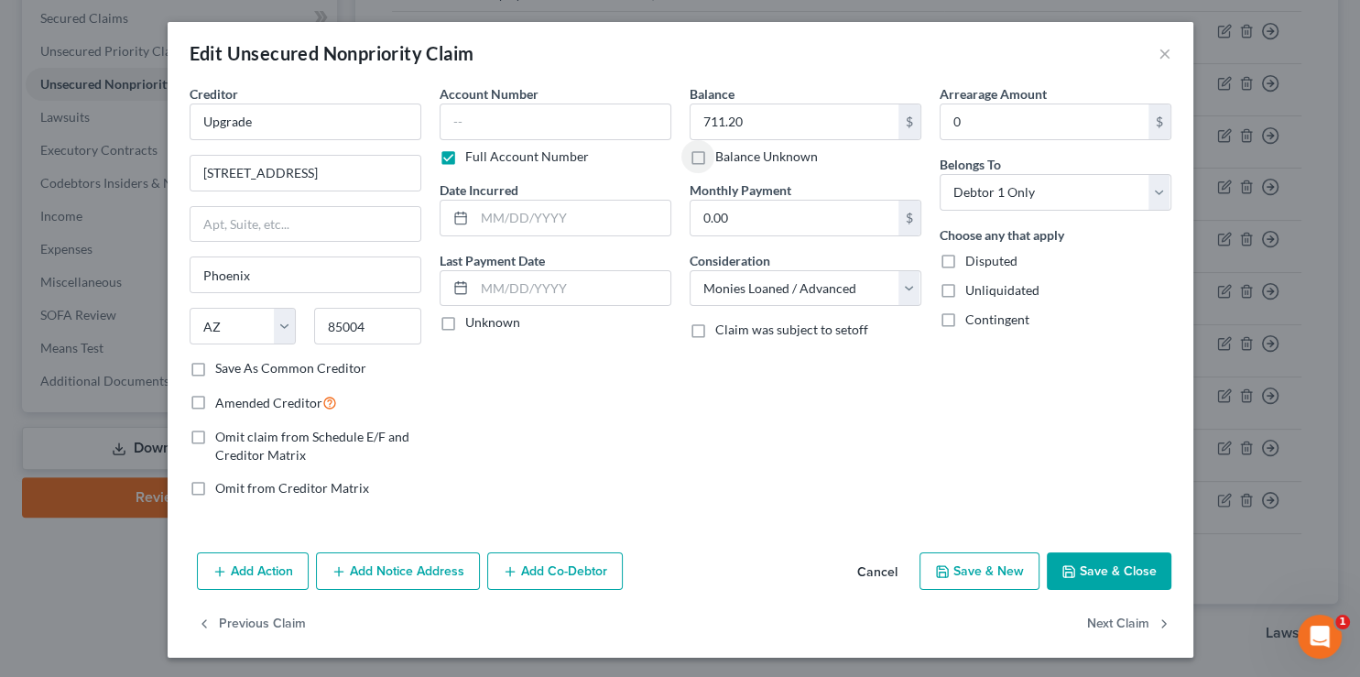
click at [1103, 575] on button "Save & Close" at bounding box center [1109, 571] width 125 height 38
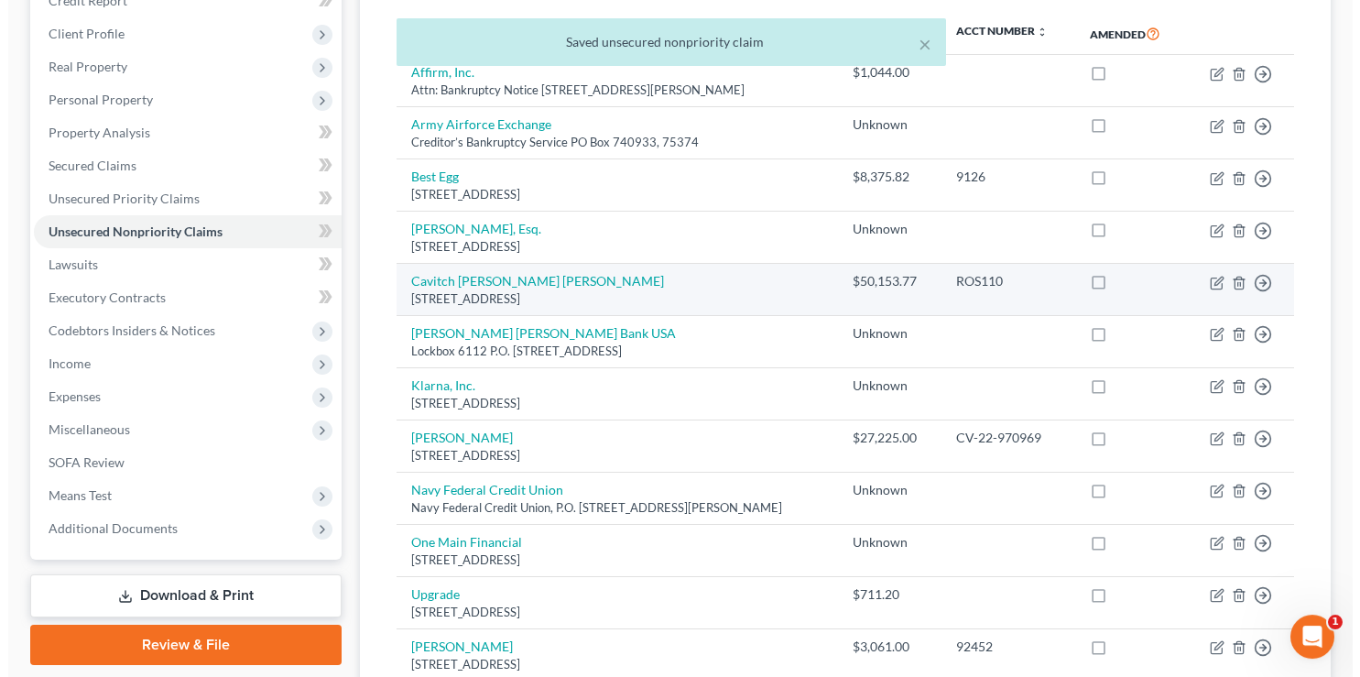
scroll to position [96, 0]
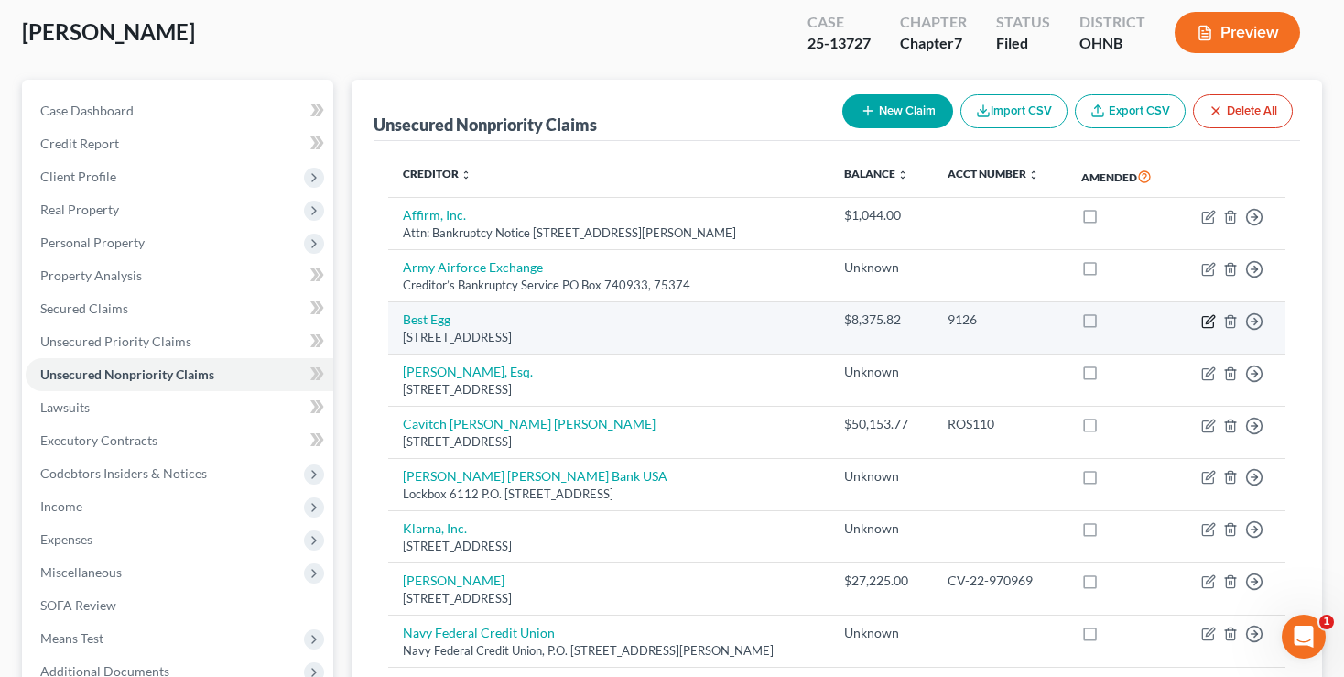
click at [1209, 318] on icon "button" at bounding box center [1210, 319] width 8 height 8
select select "39"
select select "10"
select select "0"
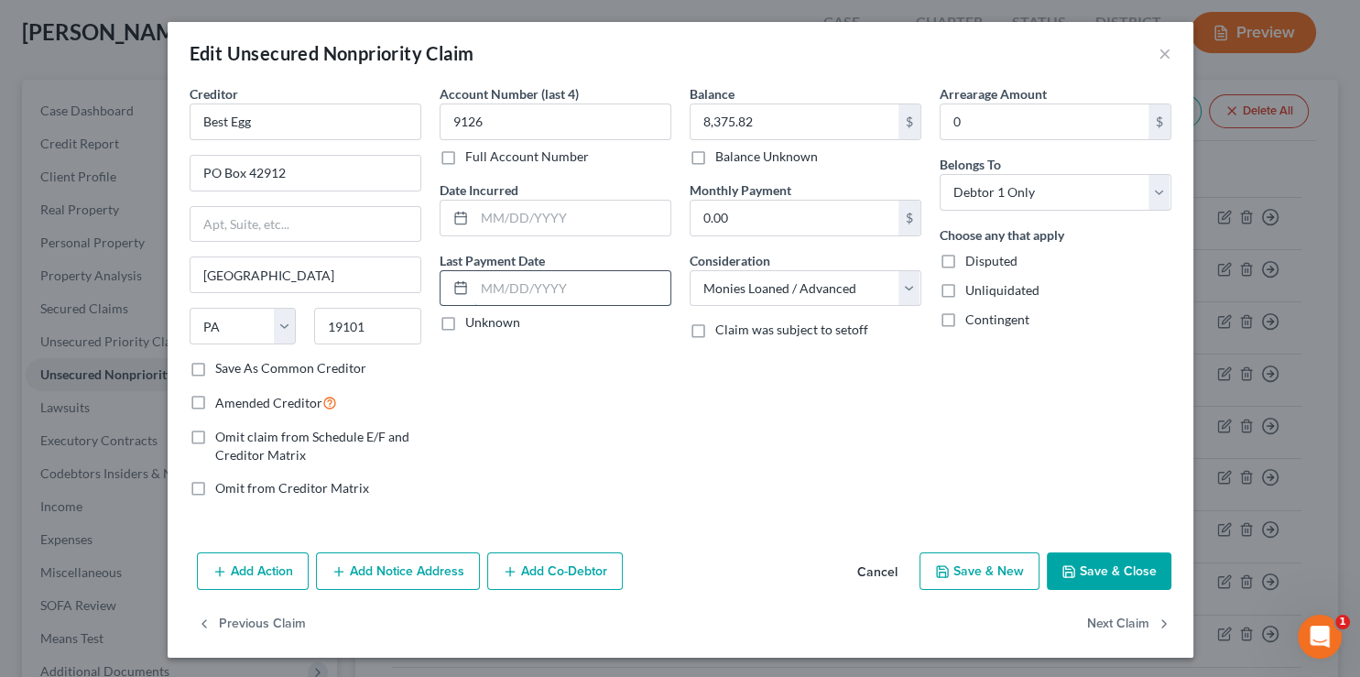
click at [511, 285] on input "text" at bounding box center [572, 288] width 196 height 35
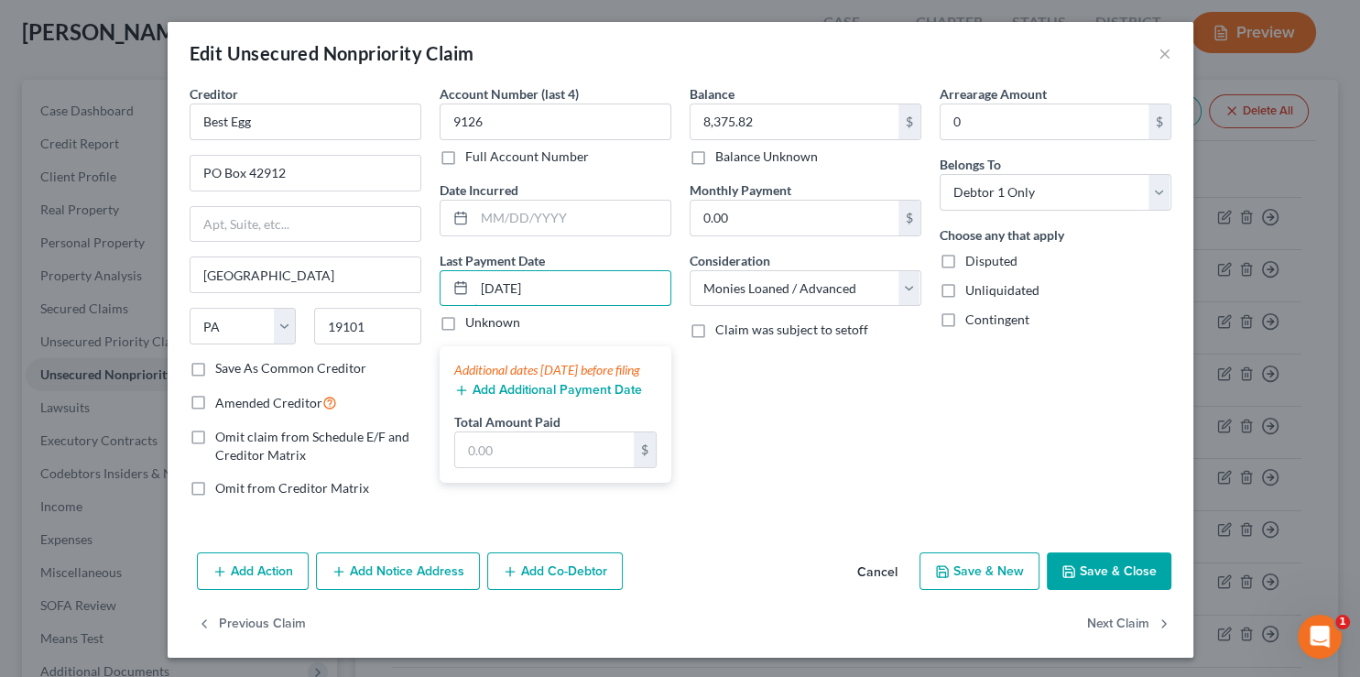
type input "[DATE]"
click at [541, 397] on button "Add Additional Payment Date" at bounding box center [548, 390] width 188 height 15
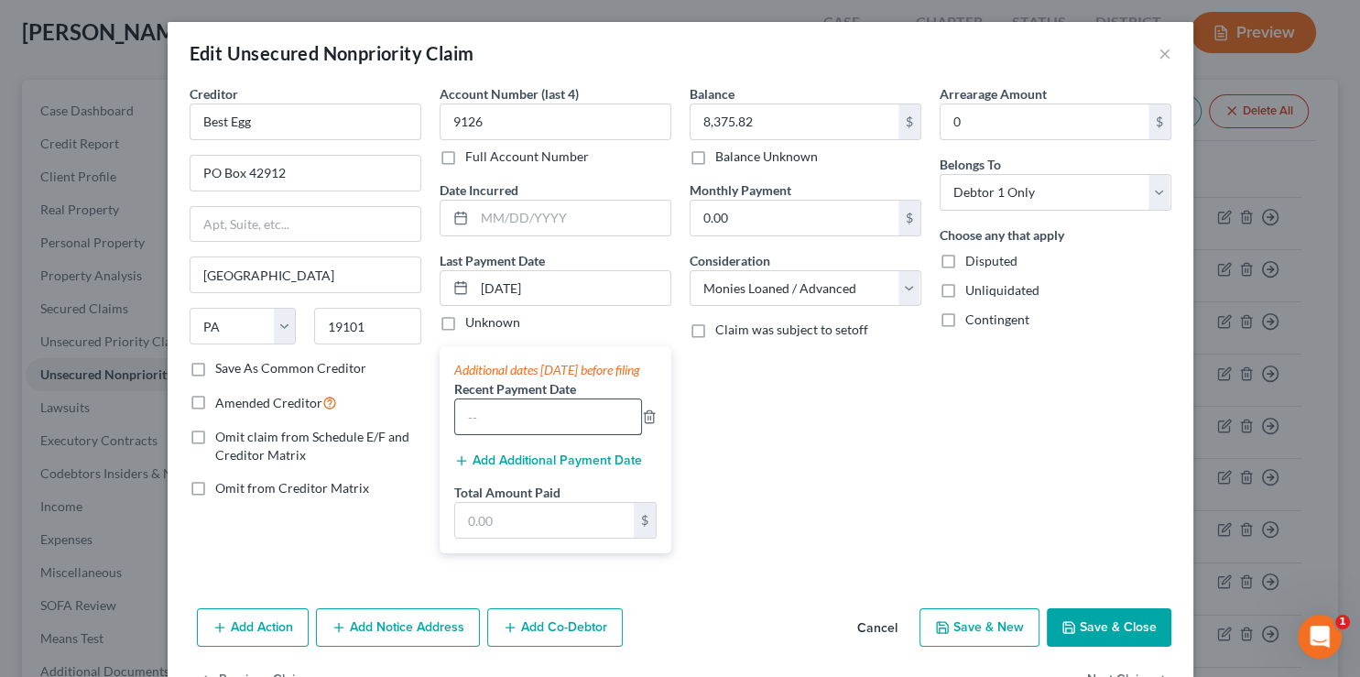
click at [541, 429] on input "text" at bounding box center [548, 416] width 186 height 35
type input "[DATE]"
click at [515, 468] on button "Add Additional Payment Date" at bounding box center [548, 460] width 188 height 15
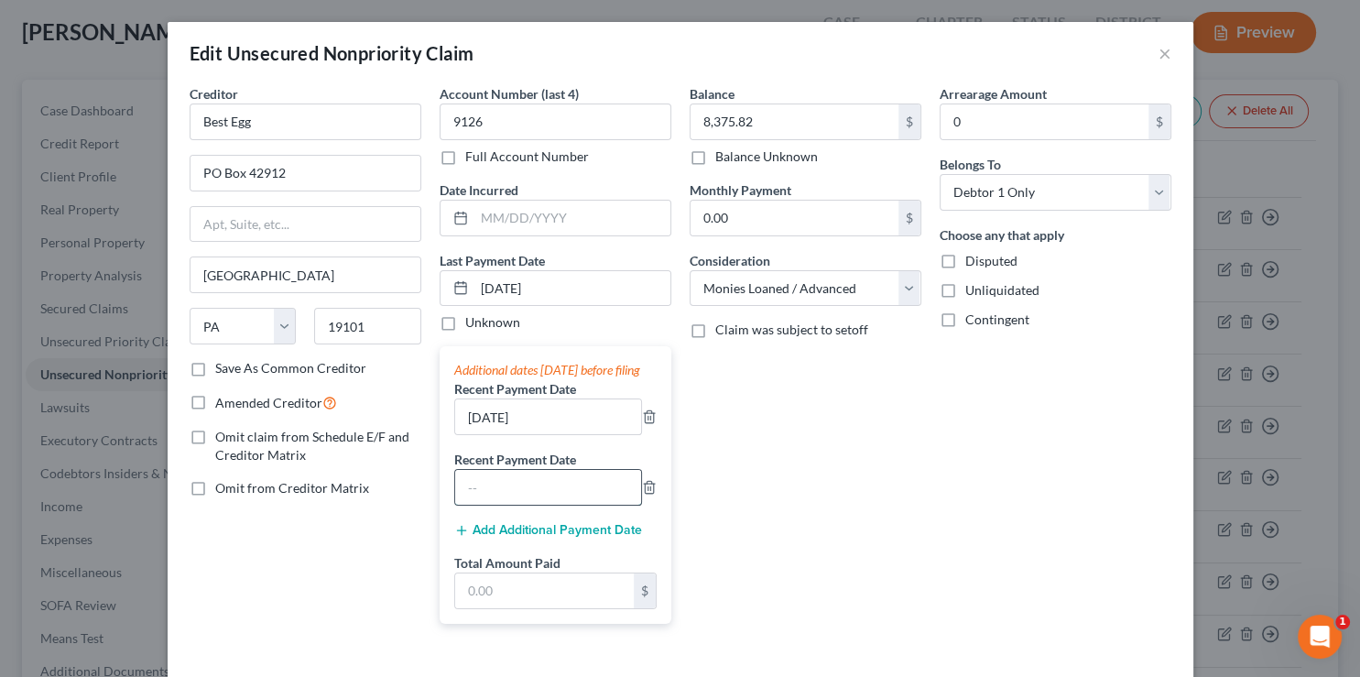
click at [514, 502] on input "text" at bounding box center [548, 487] width 186 height 35
type input "[DATE]"
click at [481, 608] on input "text" at bounding box center [544, 590] width 179 height 35
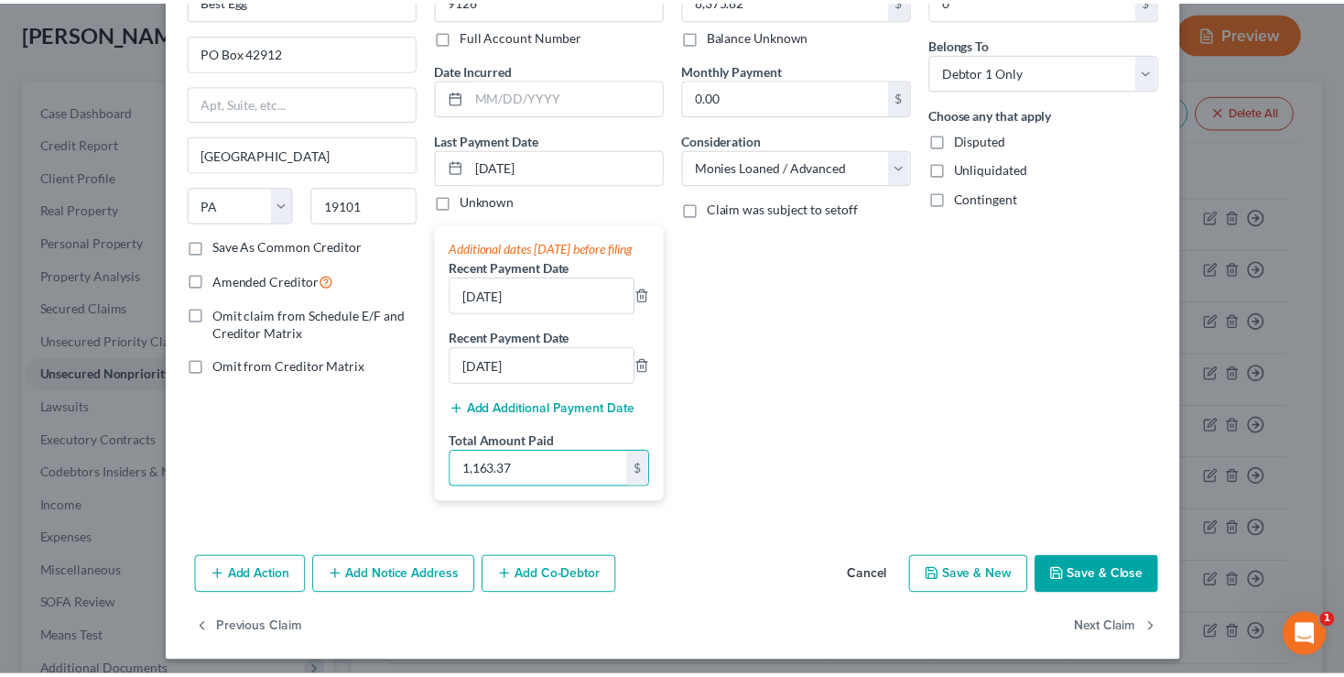
scroll to position [145, 0]
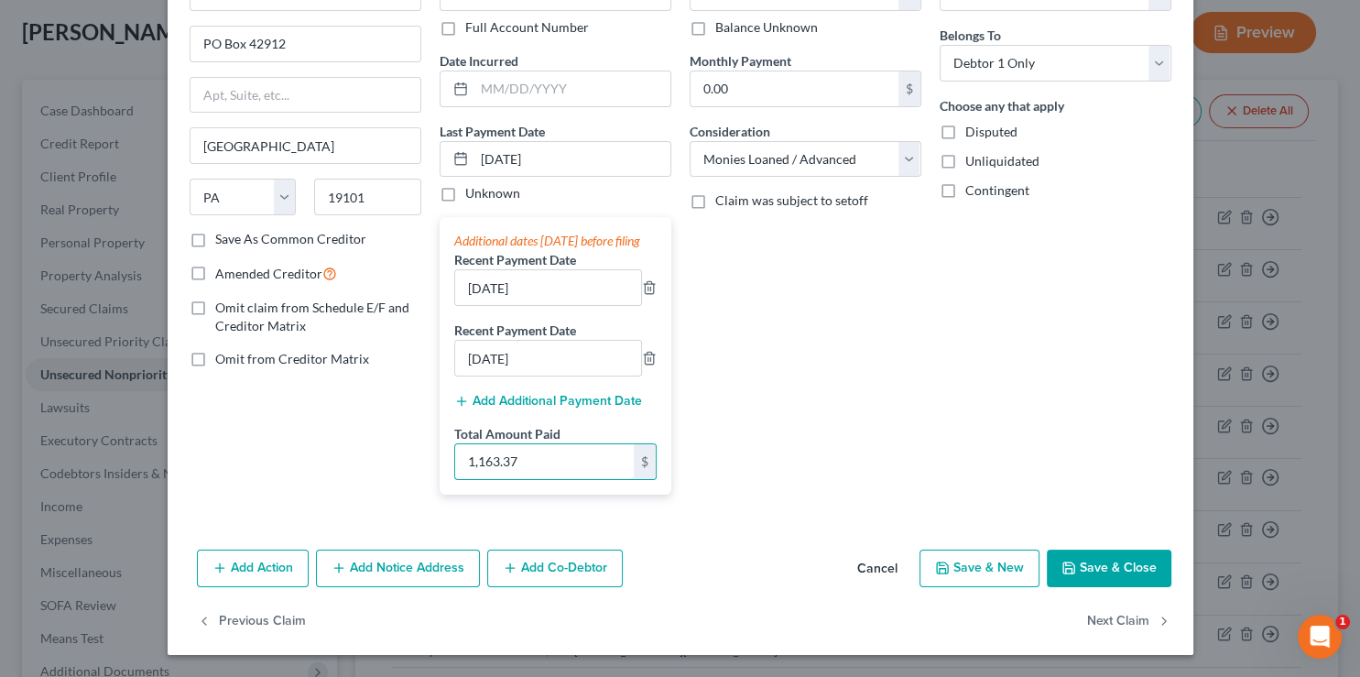
type input "1,163.37"
click at [1090, 568] on button "Save & Close" at bounding box center [1109, 568] width 125 height 38
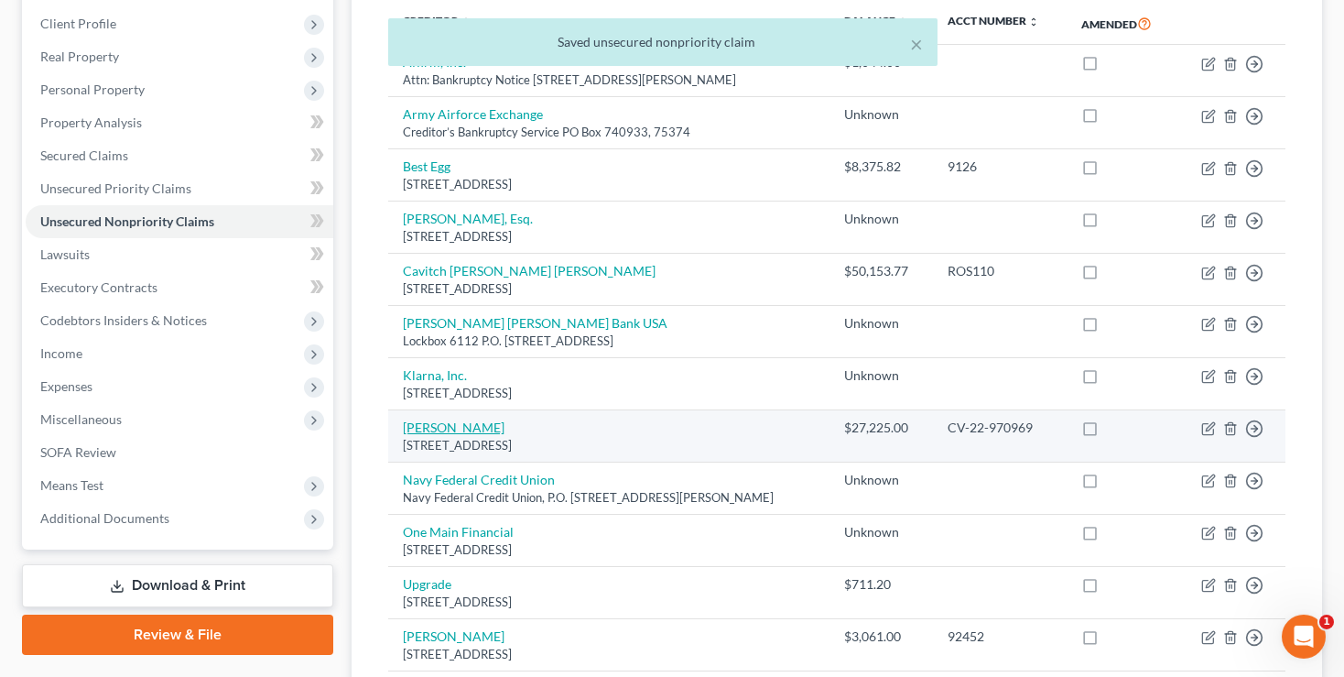
scroll to position [289, 0]
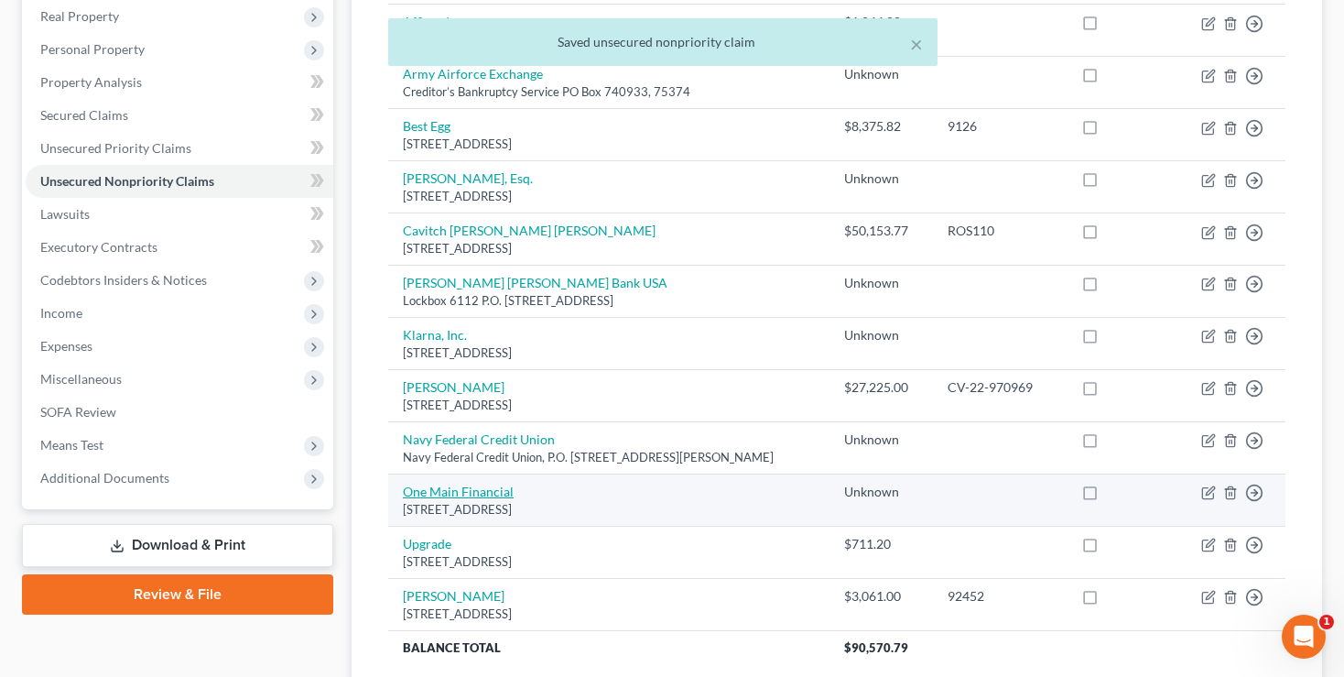
click at [455, 493] on link "One Main Financial" at bounding box center [458, 491] width 111 height 16
select select "36"
select select "10"
select select "0"
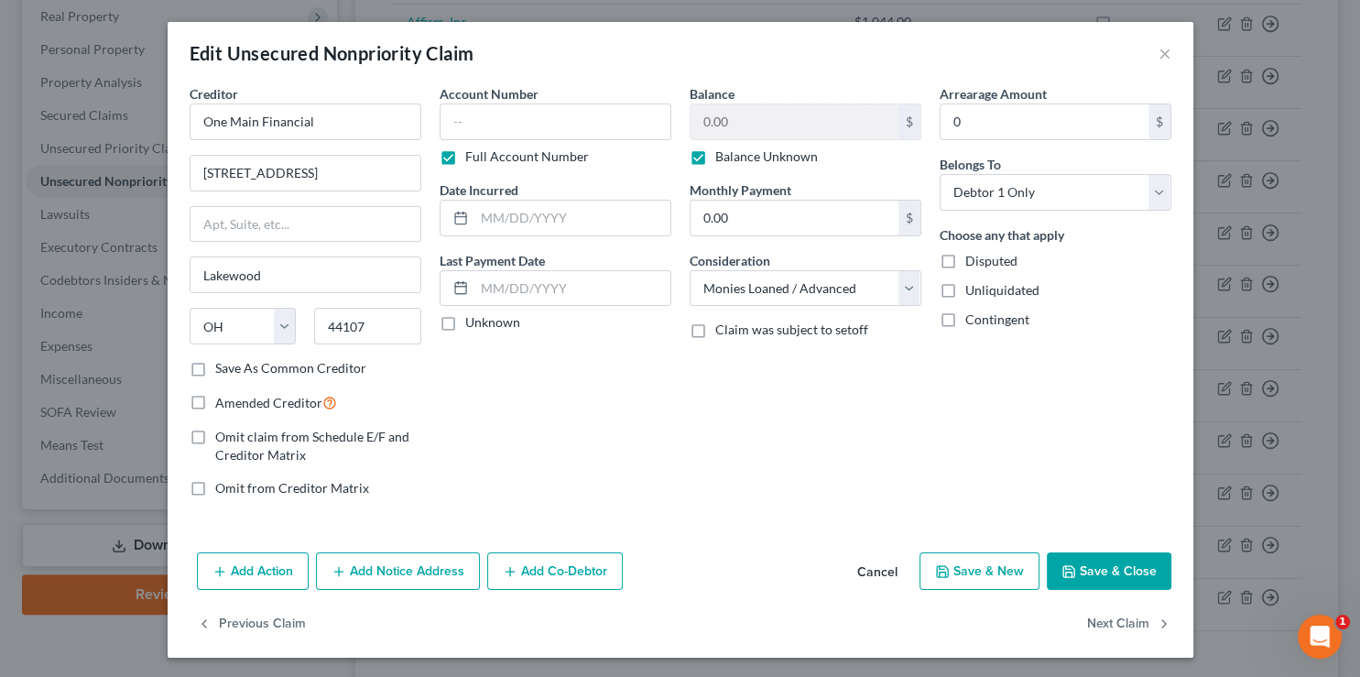
click at [715, 160] on label "Balance Unknown" at bounding box center [766, 156] width 103 height 18
click at [722, 159] on input "Balance Unknown" at bounding box center [728, 153] width 12 height 12
checkbox input "false"
click at [736, 129] on input "0.00" at bounding box center [794, 121] width 208 height 35
click at [1095, 572] on button "Save & Close" at bounding box center [1109, 571] width 125 height 38
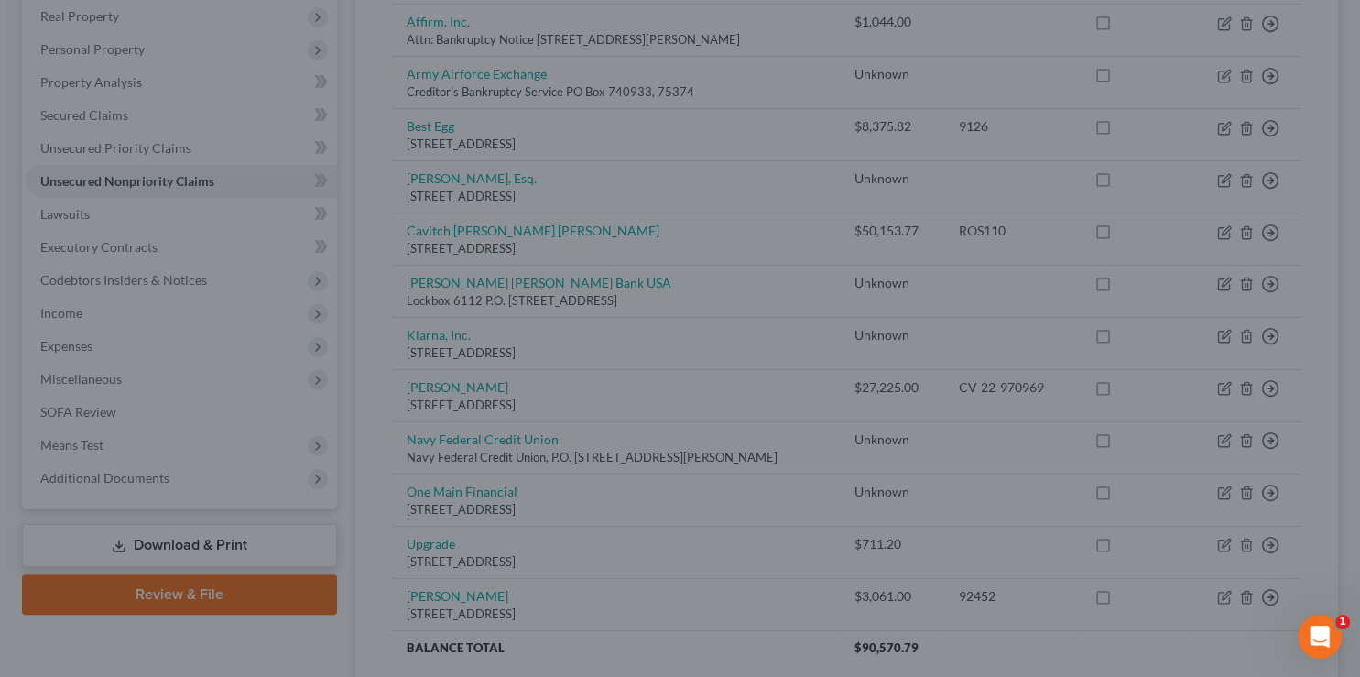
type input "11,409.00"
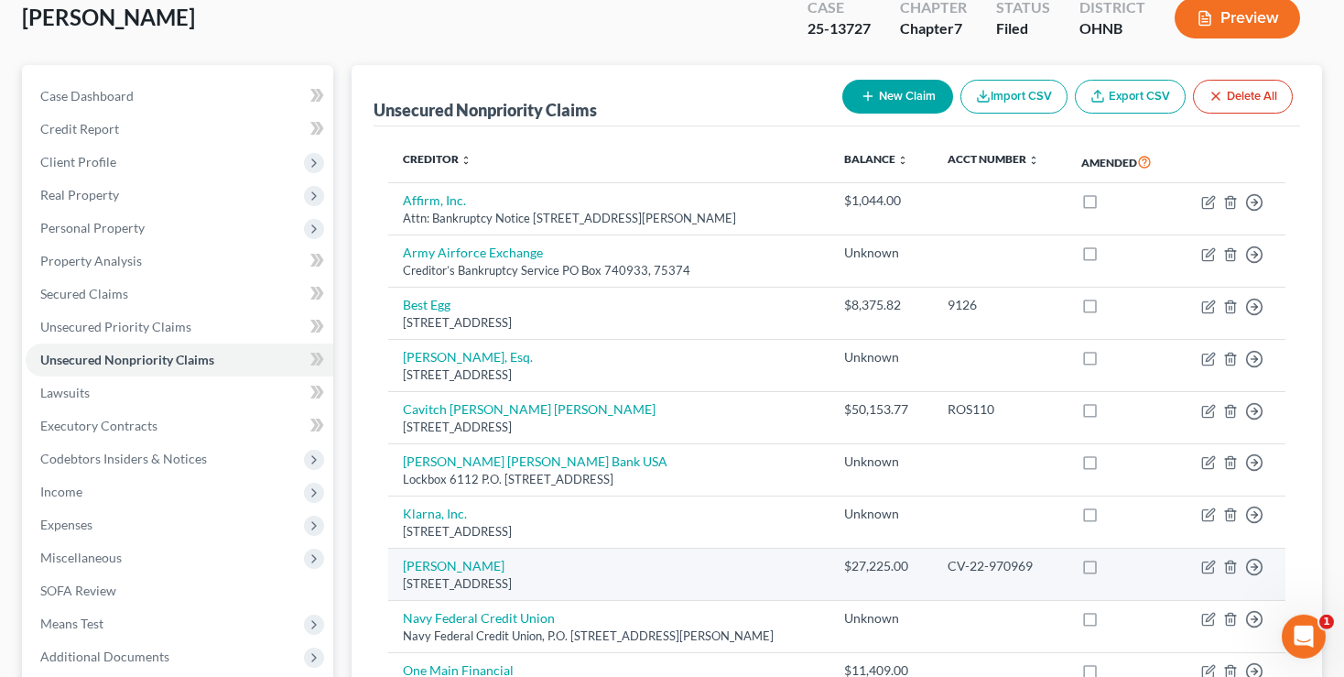
scroll to position [147, 0]
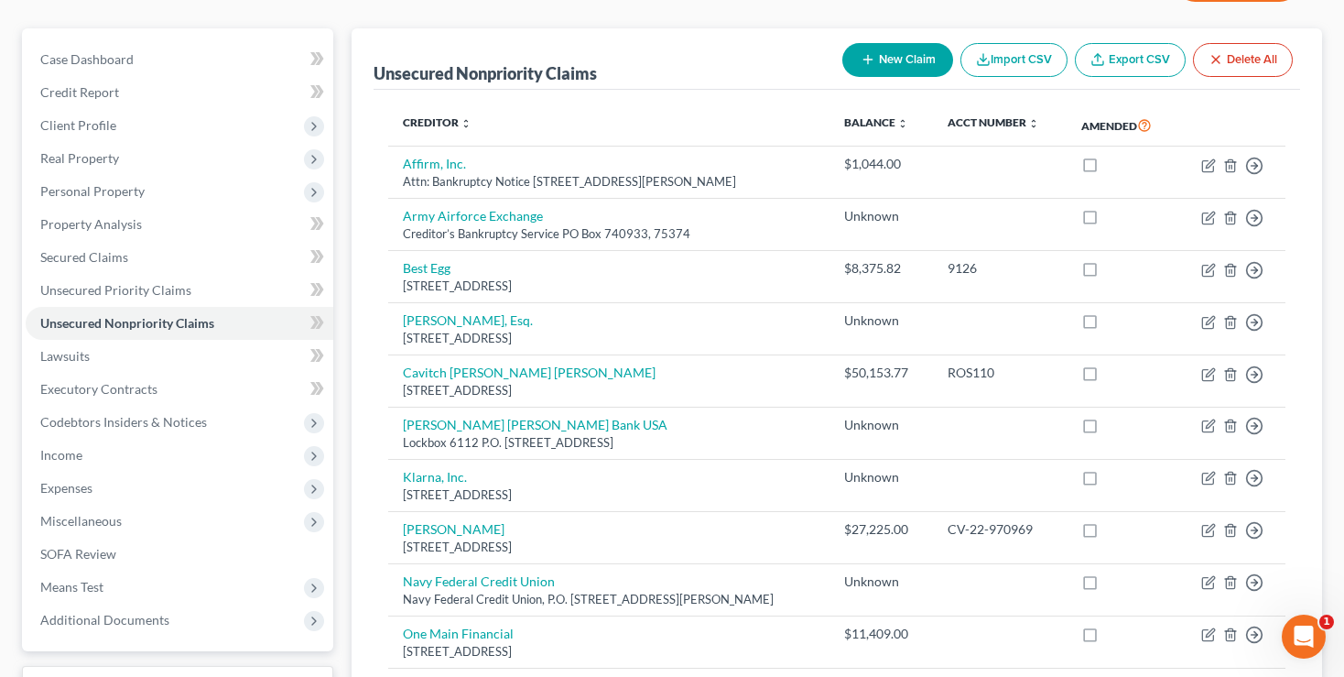
click at [899, 60] on button "New Claim" at bounding box center [897, 60] width 111 height 34
select select "0"
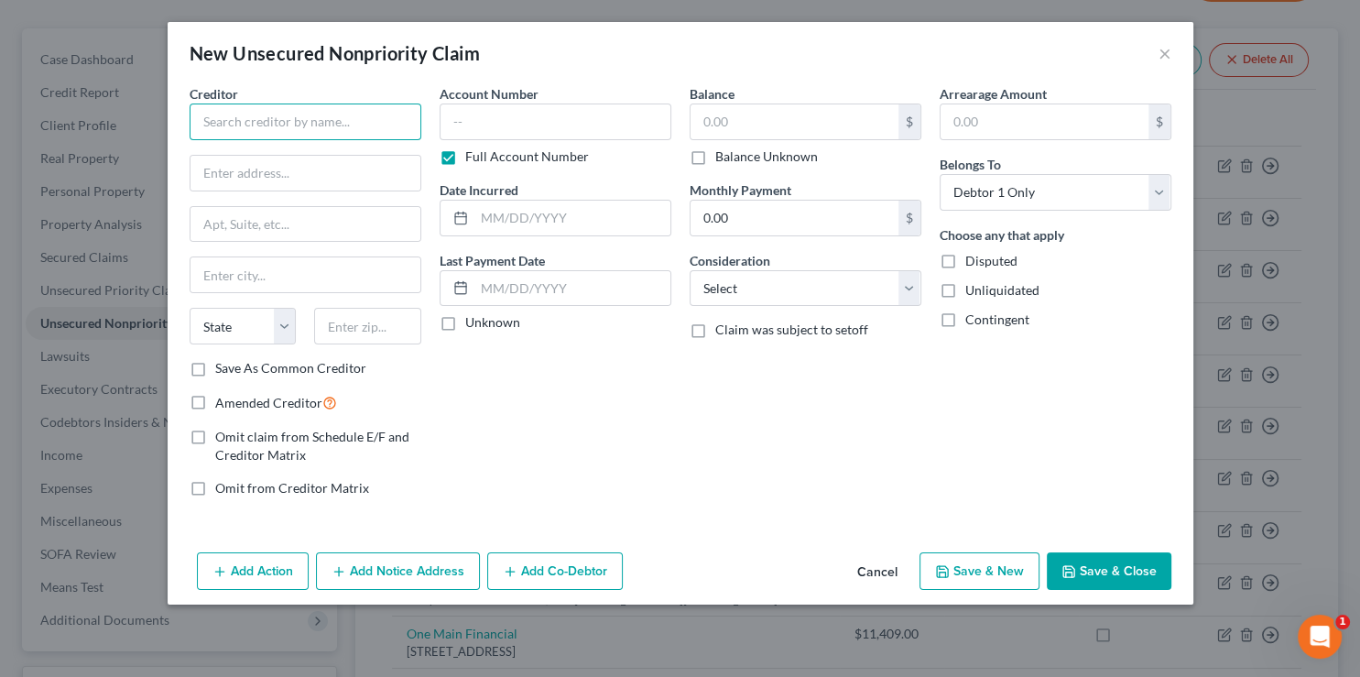
click at [283, 114] on input "text" at bounding box center [306, 121] width 232 height 37
click at [304, 117] on input "AfterPay" at bounding box center [306, 121] width 232 height 37
type input "AfterPay US, Inc."
click at [249, 181] on input "text" at bounding box center [305, 173] width 230 height 35
paste input "[STREET_ADDRESS]"
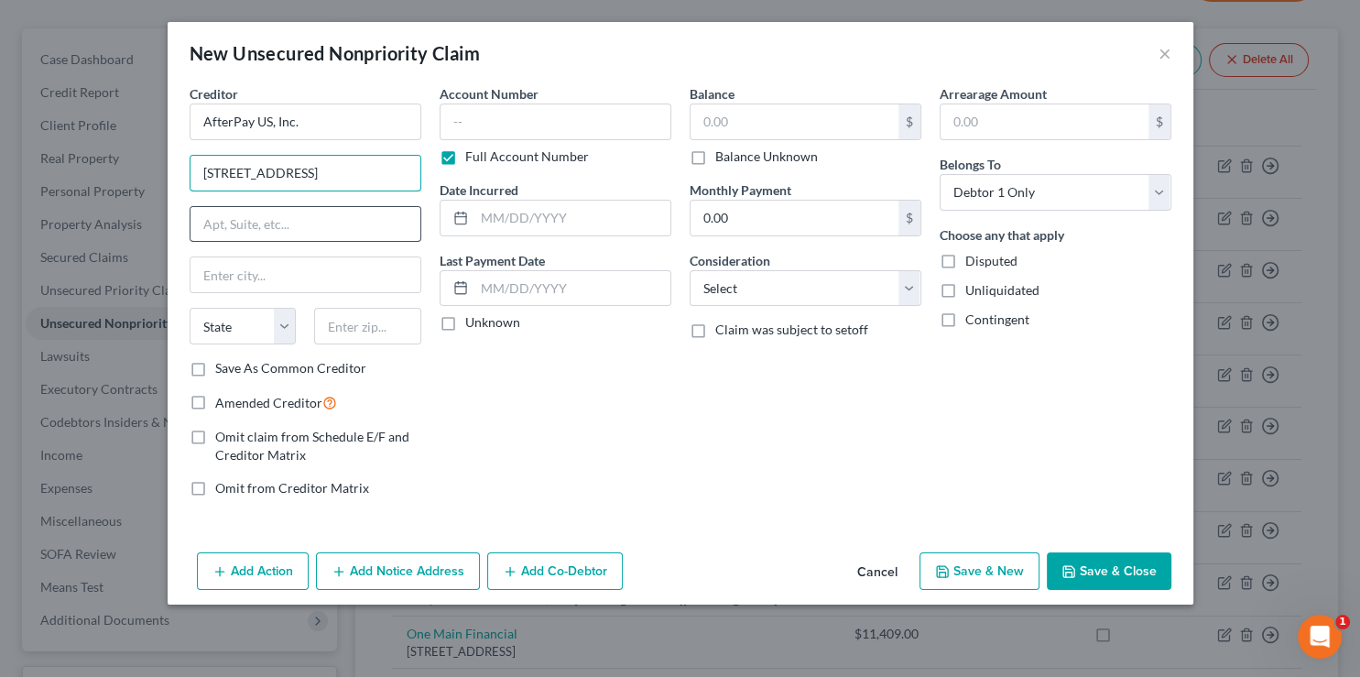
type input "[STREET_ADDRESS]"
paste input "94612"
type input "94612"
click at [258, 222] on input "text" at bounding box center [305, 224] width 230 height 35
type input "[GEOGRAPHIC_DATA]"
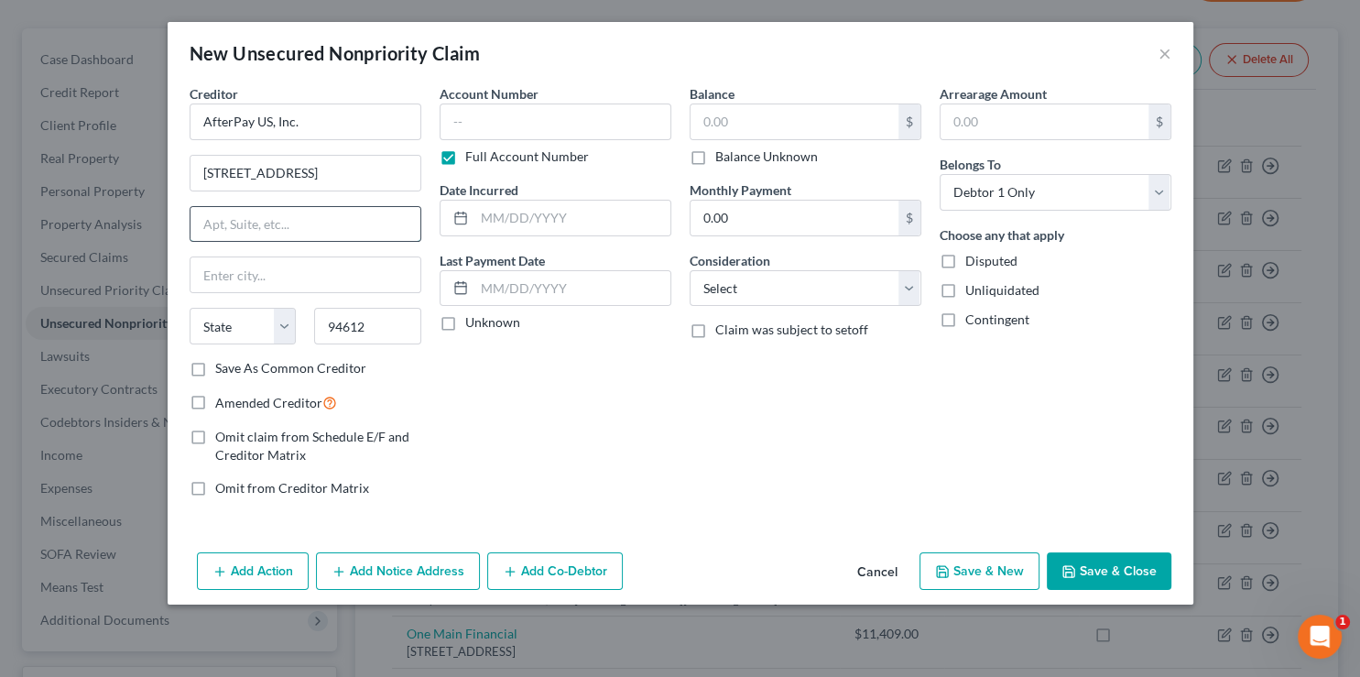
select select "4"
drag, startPoint x: 371, startPoint y: 168, endPoint x: 164, endPoint y: 172, distance: 207.0
click at [190, 172] on input "[STREET_ADDRESS]" at bounding box center [305, 173] width 230 height 35
click at [236, 223] on input "text" at bounding box center [305, 224] width 230 height 35
paste input "[STREET_ADDRESS]"
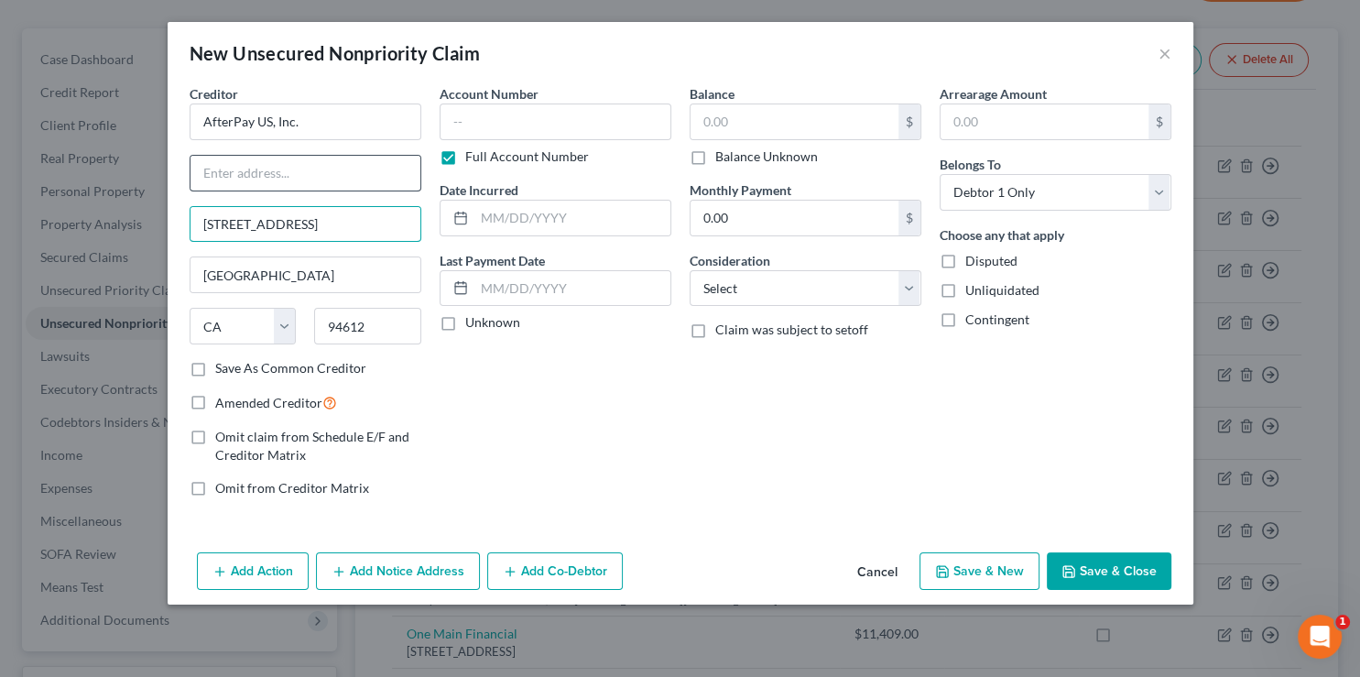
type input "[STREET_ADDRESS]"
click at [255, 176] on input "text" at bounding box center [305, 173] width 230 height 35
type input "Attn: Legal"
click at [730, 124] on input "text" at bounding box center [794, 121] width 208 height 35
type input "0"
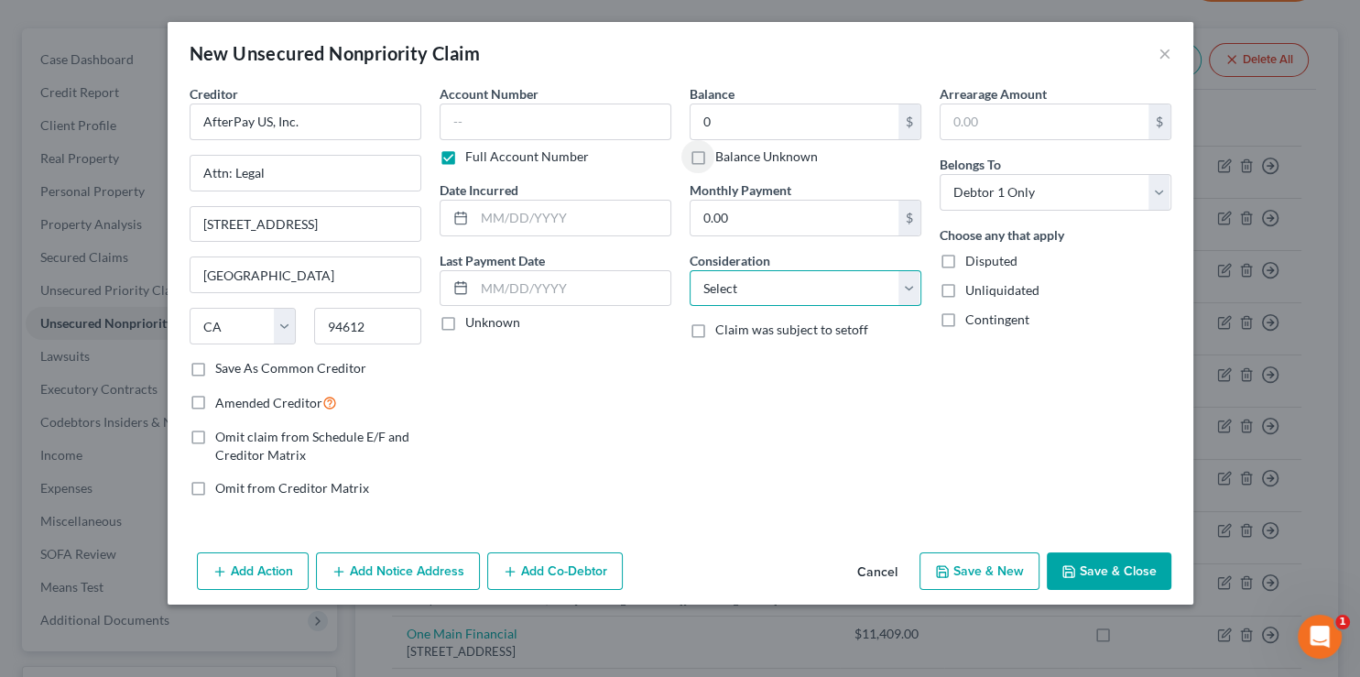
click at [689, 270] on select "Select Cable / Satellite Services Collection Agency Credit Card Debt Debt Couns…" at bounding box center [805, 288] width 232 height 37
select select "10"
click option "Monies Loaned / Advanced" at bounding box center [0, 0] width 0 height 0
click at [524, 284] on input "text" at bounding box center [572, 288] width 196 height 35
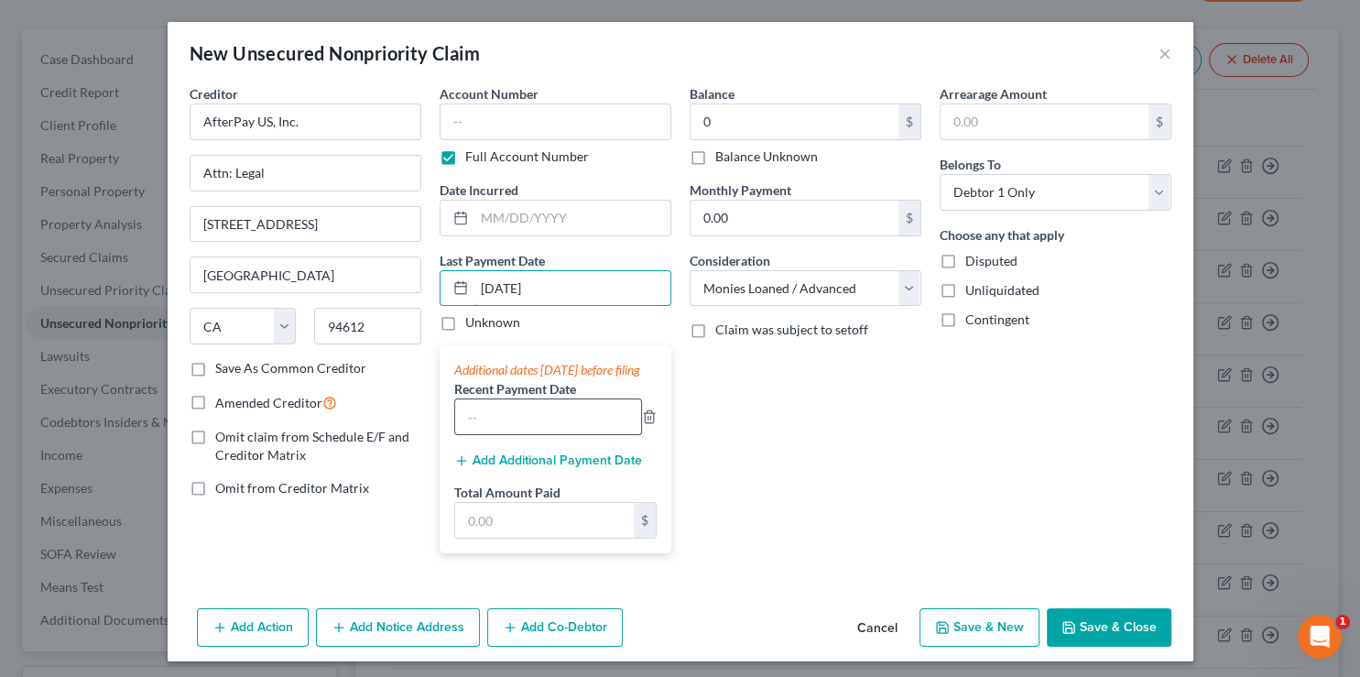
type input "[DATE]"
click at [499, 434] on input "text" at bounding box center [548, 416] width 186 height 35
type input "[DATE]"
click at [498, 535] on input "text" at bounding box center [544, 520] width 179 height 35
type input "773.16"
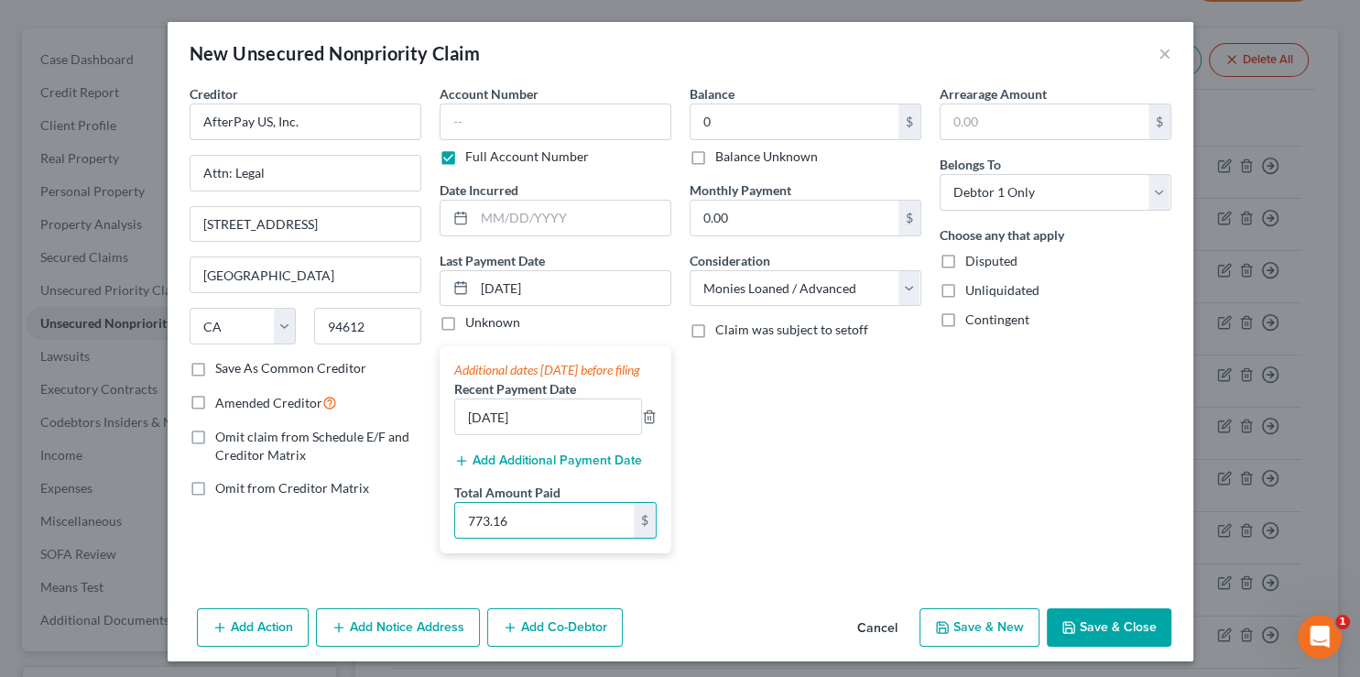
click at [1099, 640] on button "Save & Close" at bounding box center [1109, 627] width 125 height 38
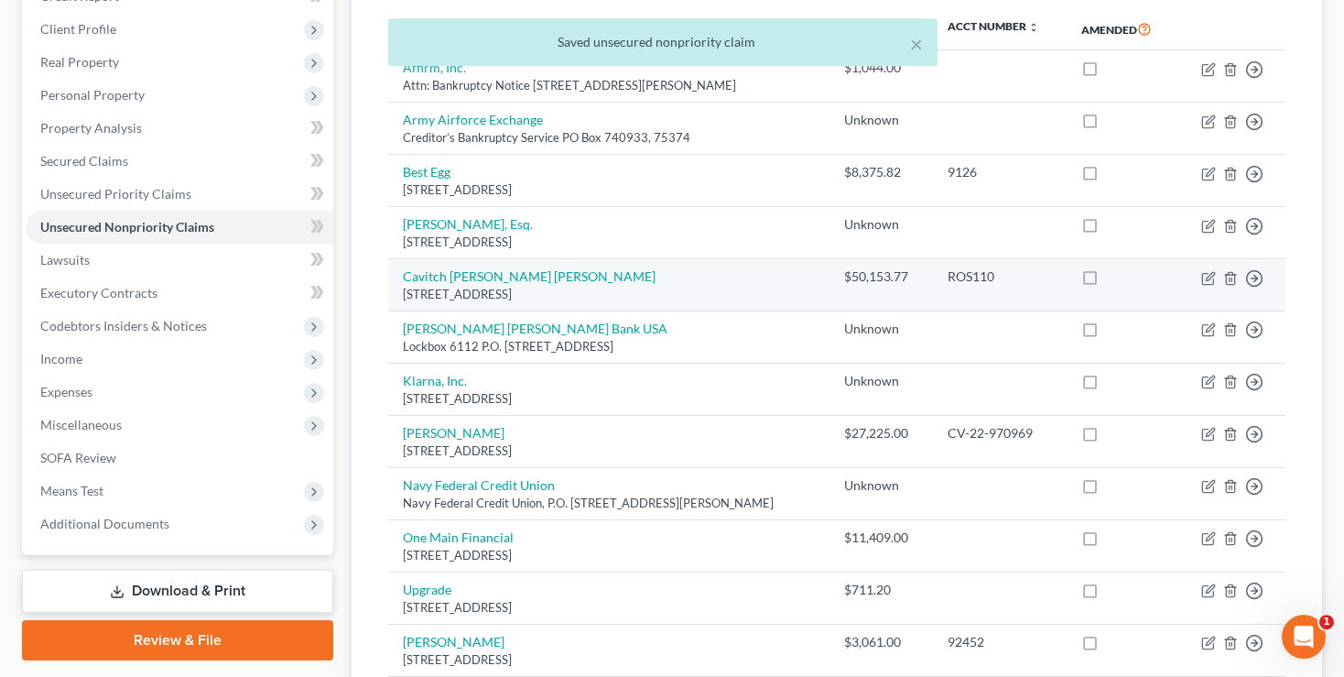
scroll to position [244, 0]
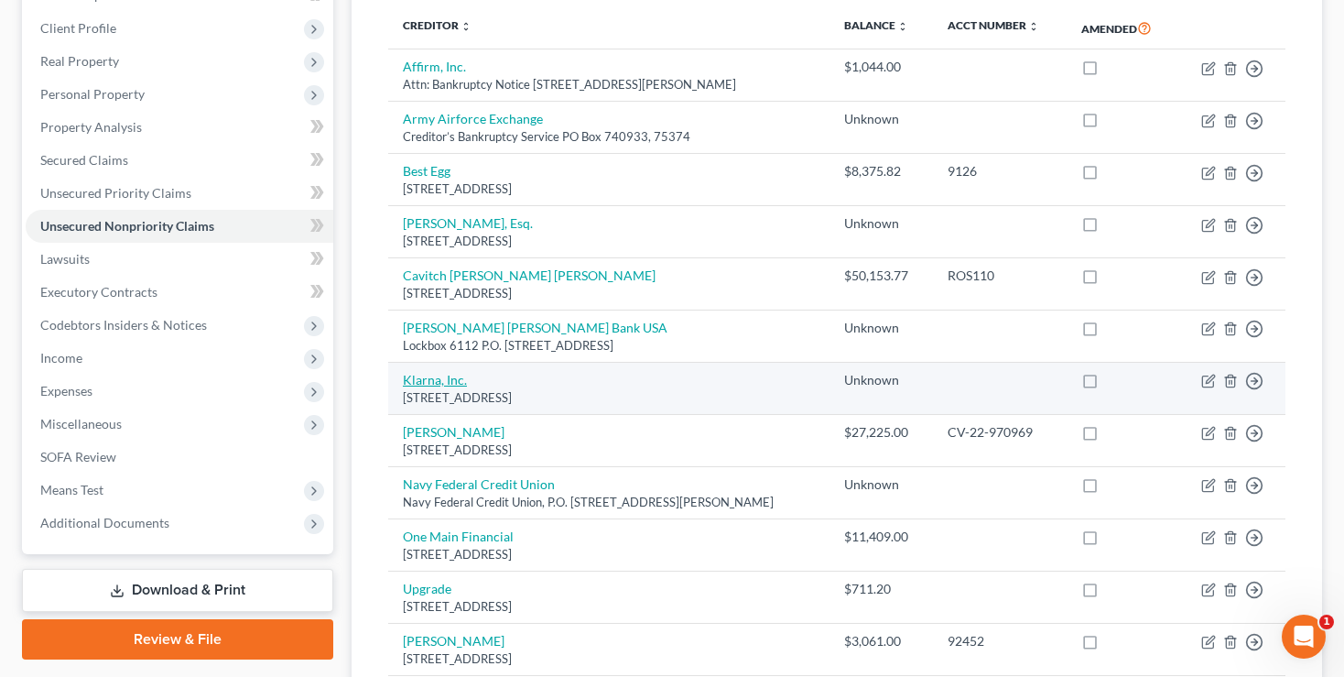
click at [424, 378] on link "Klarna, Inc." at bounding box center [435, 380] width 64 height 16
select select "36"
select select "10"
select select "0"
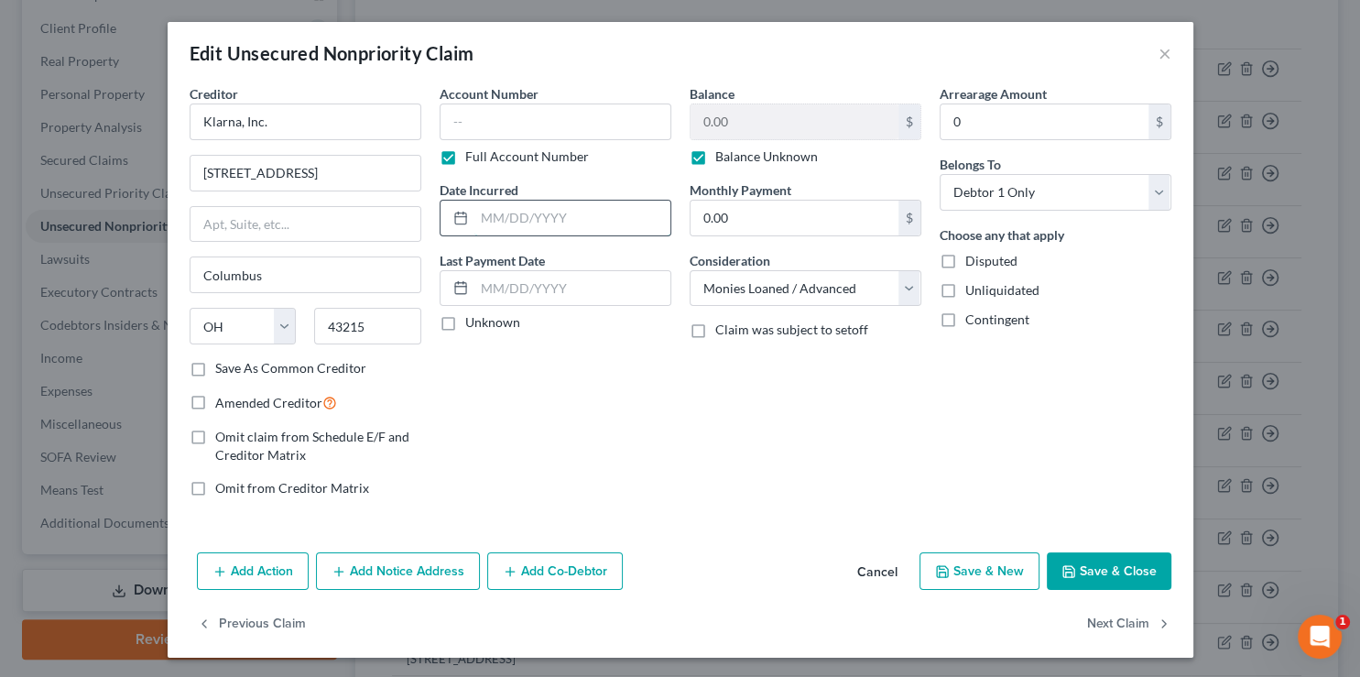
click at [504, 222] on input "text" at bounding box center [572, 218] width 196 height 35
click at [502, 288] on input "text" at bounding box center [572, 288] width 196 height 35
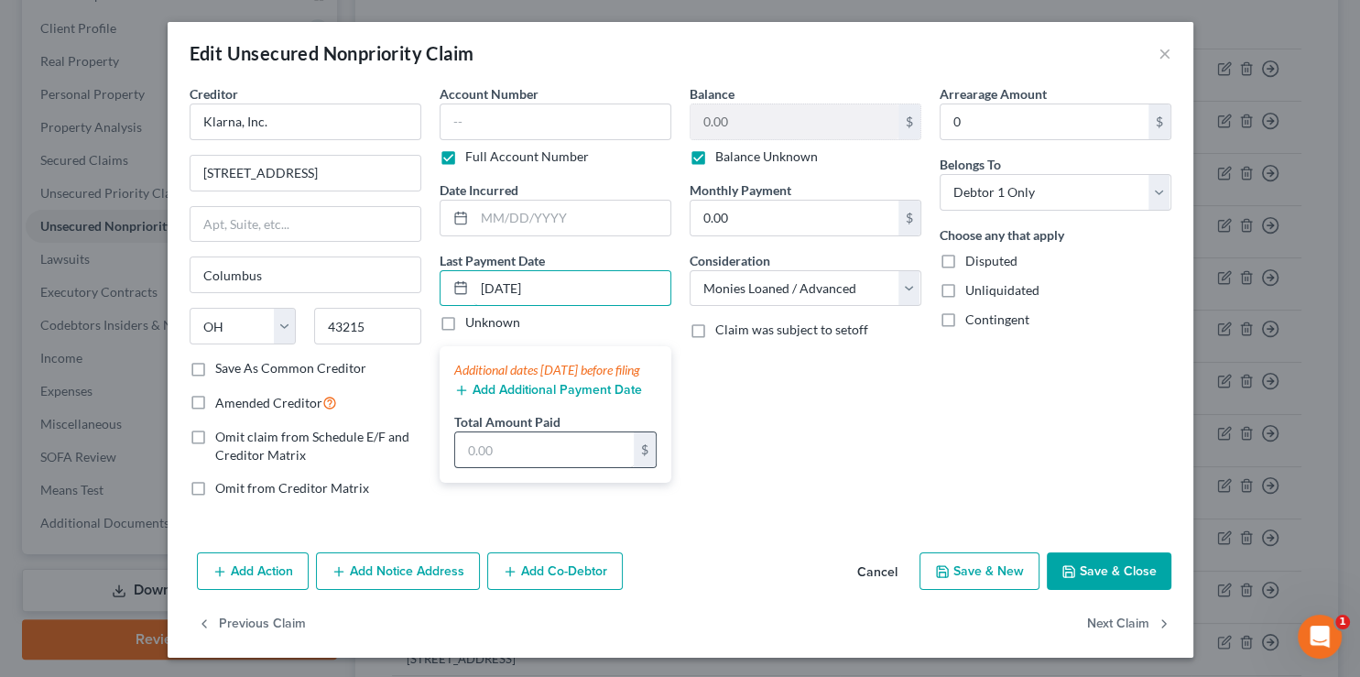
type input "[DATE]"
click at [522, 467] on input "text" at bounding box center [544, 449] width 179 height 35
type input "5"
click at [514, 397] on button "Add Additional Payment Date" at bounding box center [548, 390] width 188 height 15
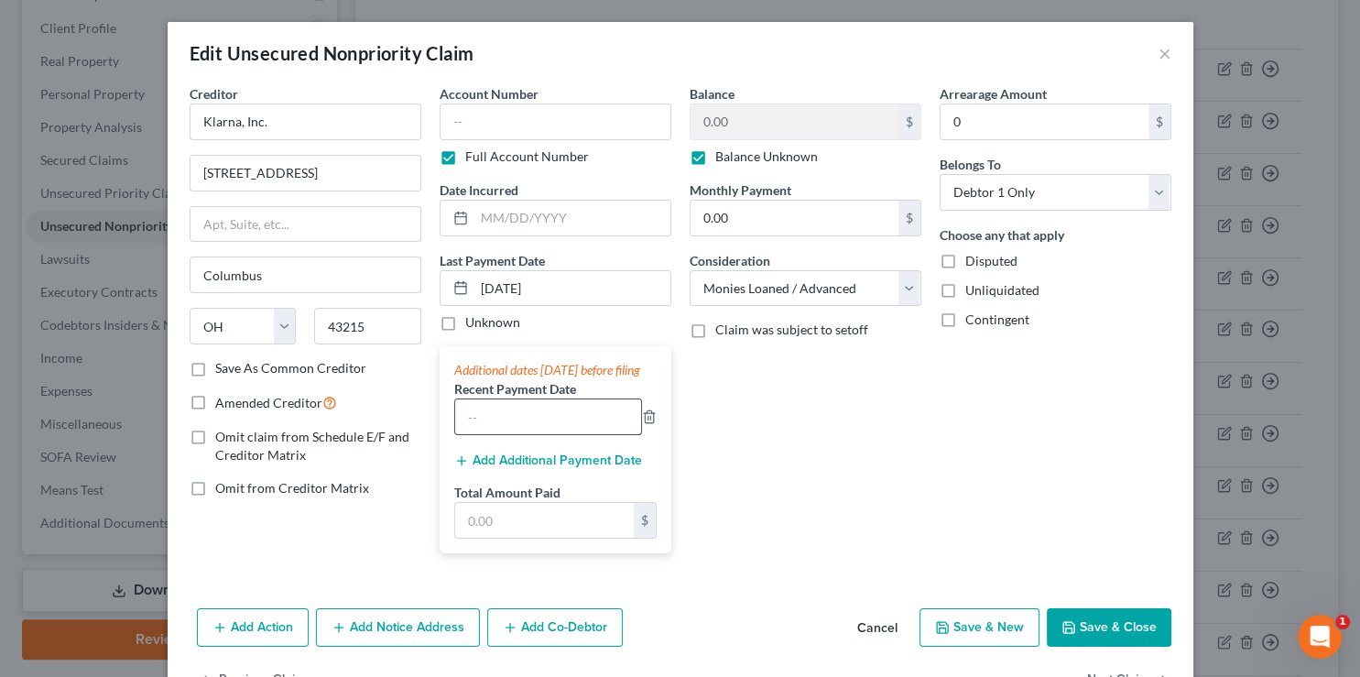
click at [503, 434] on input "text" at bounding box center [548, 416] width 186 height 35
type input "[DATE]"
click at [519, 537] on input "text" at bounding box center [544, 520] width 179 height 35
type input "669.53"
click at [1126, 639] on button "Save & Close" at bounding box center [1109, 627] width 125 height 38
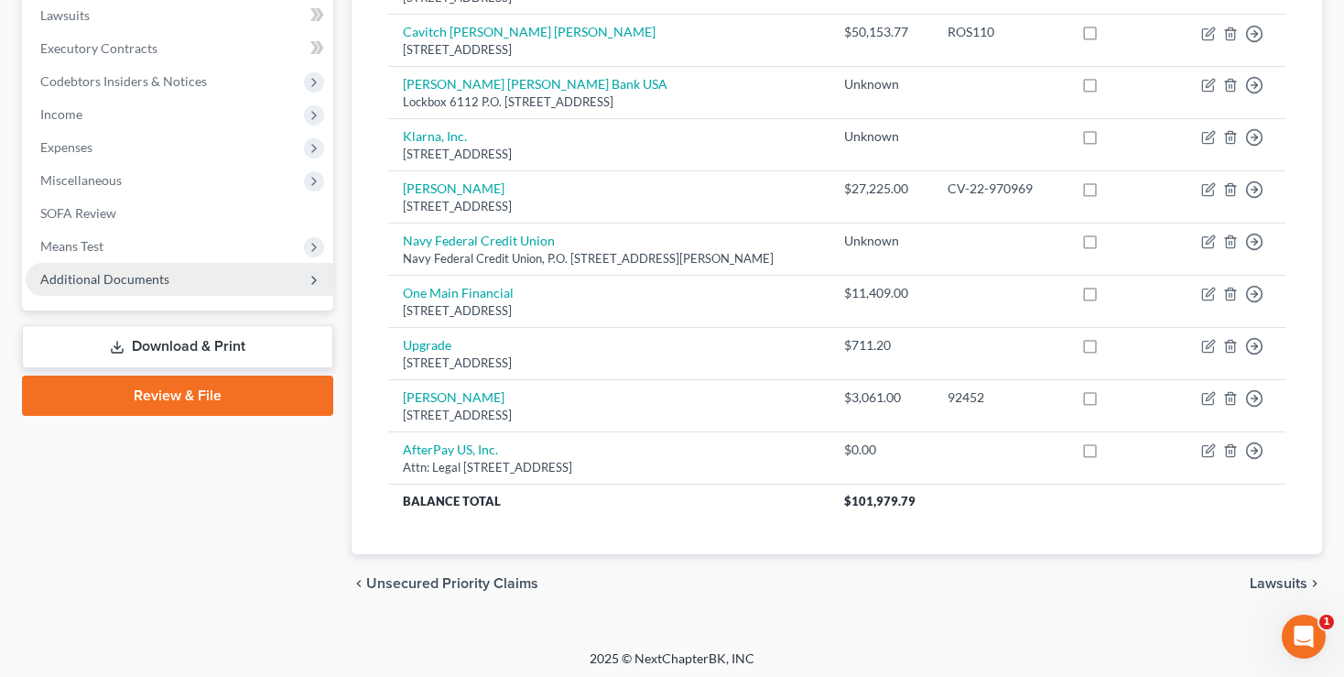
scroll to position [490, 0]
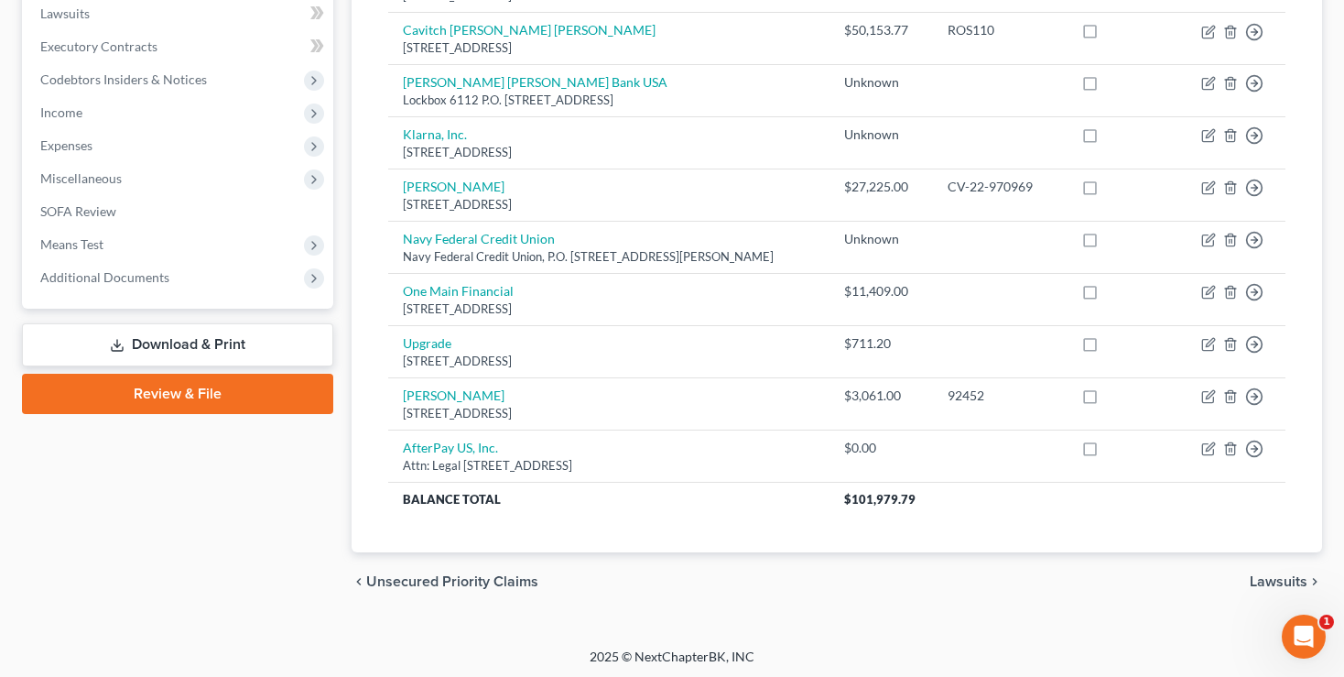
click at [174, 340] on link "Download & Print" at bounding box center [177, 344] width 311 height 43
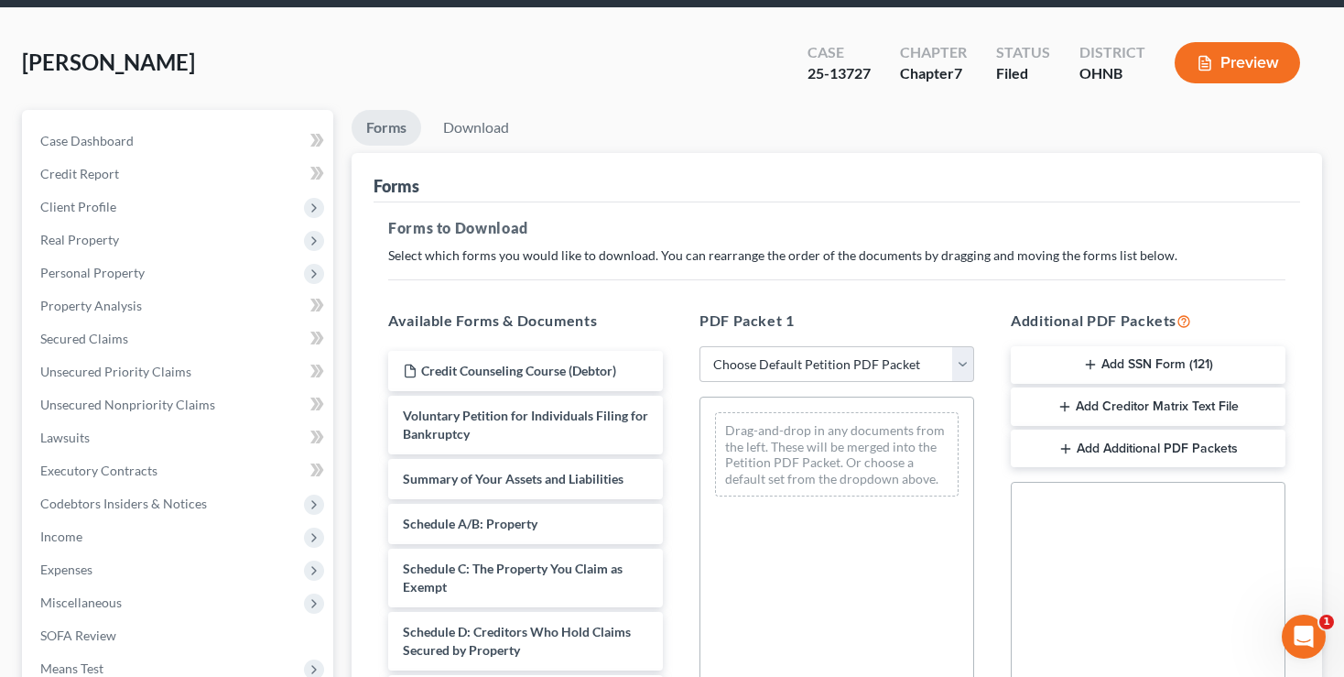
scroll to position [162, 0]
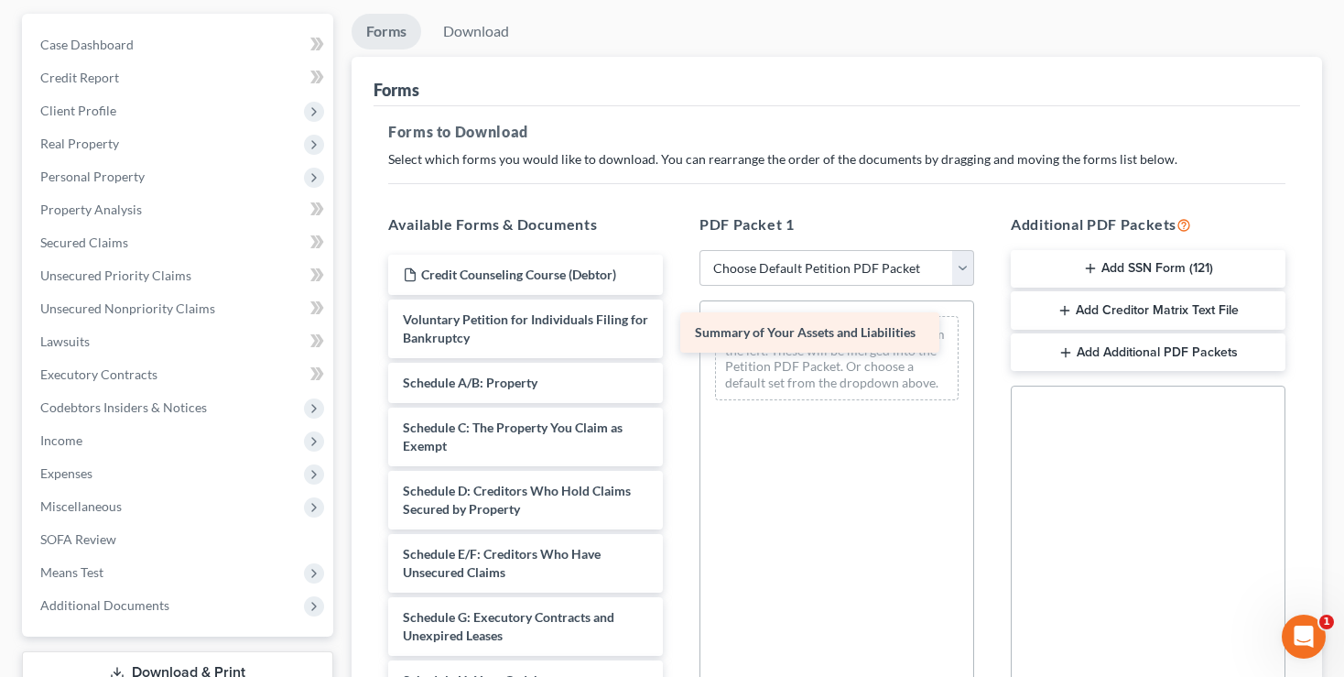
drag, startPoint x: 520, startPoint y: 380, endPoint x: 812, endPoint y: 331, distance: 296.1
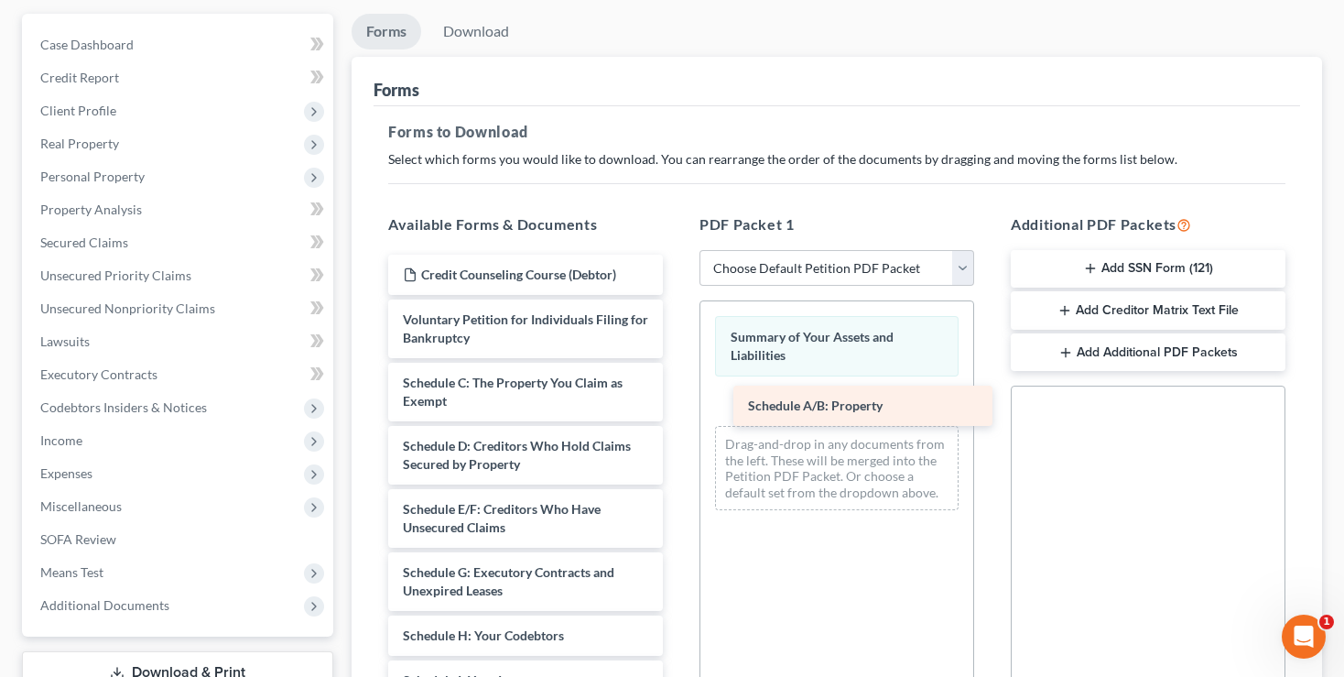
drag, startPoint x: 452, startPoint y: 377, endPoint x: 798, endPoint y: 402, distance: 346.1
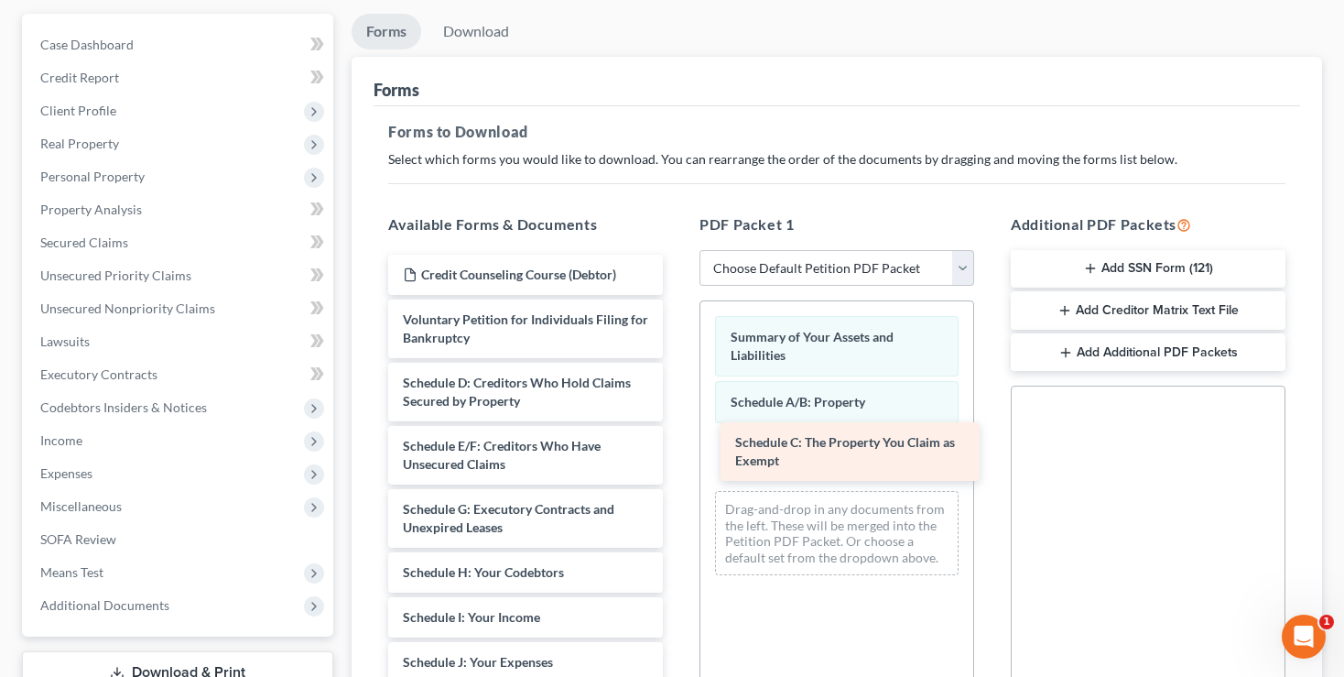
drag, startPoint x: 450, startPoint y: 377, endPoint x: 782, endPoint y: 439, distance: 338.0
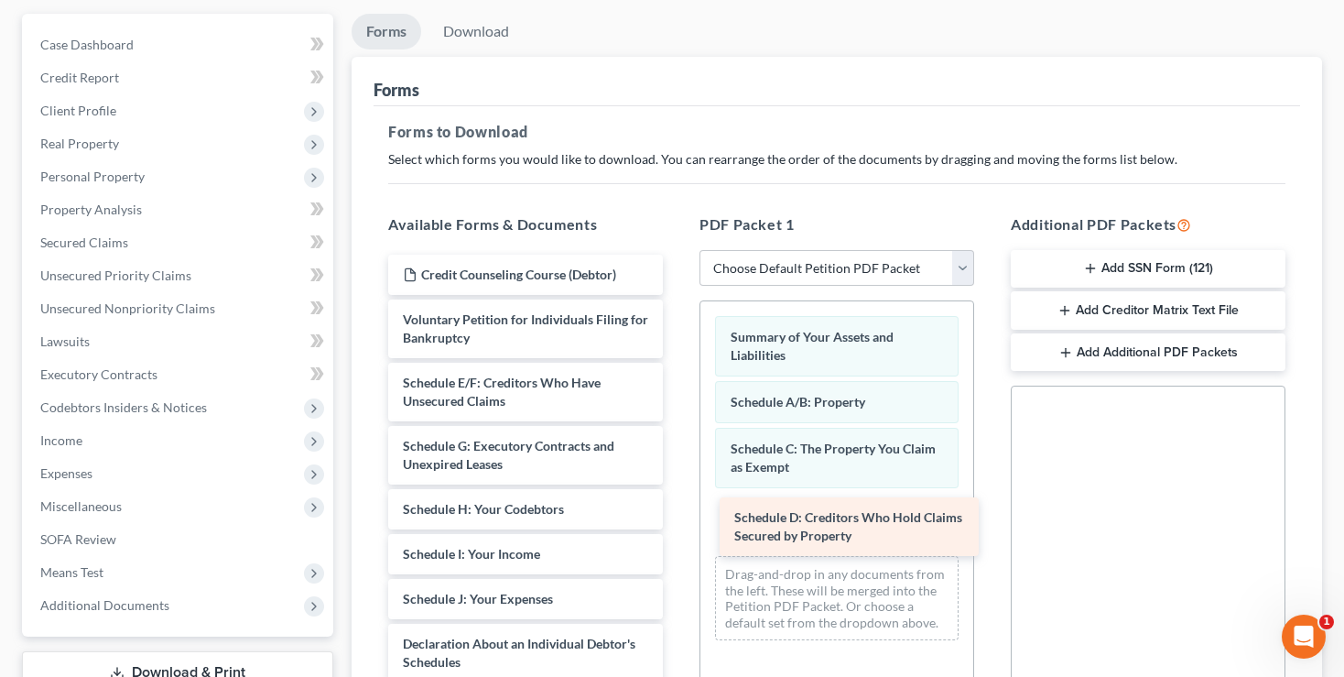
drag, startPoint x: 476, startPoint y: 386, endPoint x: 808, endPoint y: 523, distance: 358.4
click at [678, 523] on div "Schedule D: Creditors Who Hold Claims Secured by Property Credit Counseling Cou…" at bounding box center [526, 671] width 304 height 833
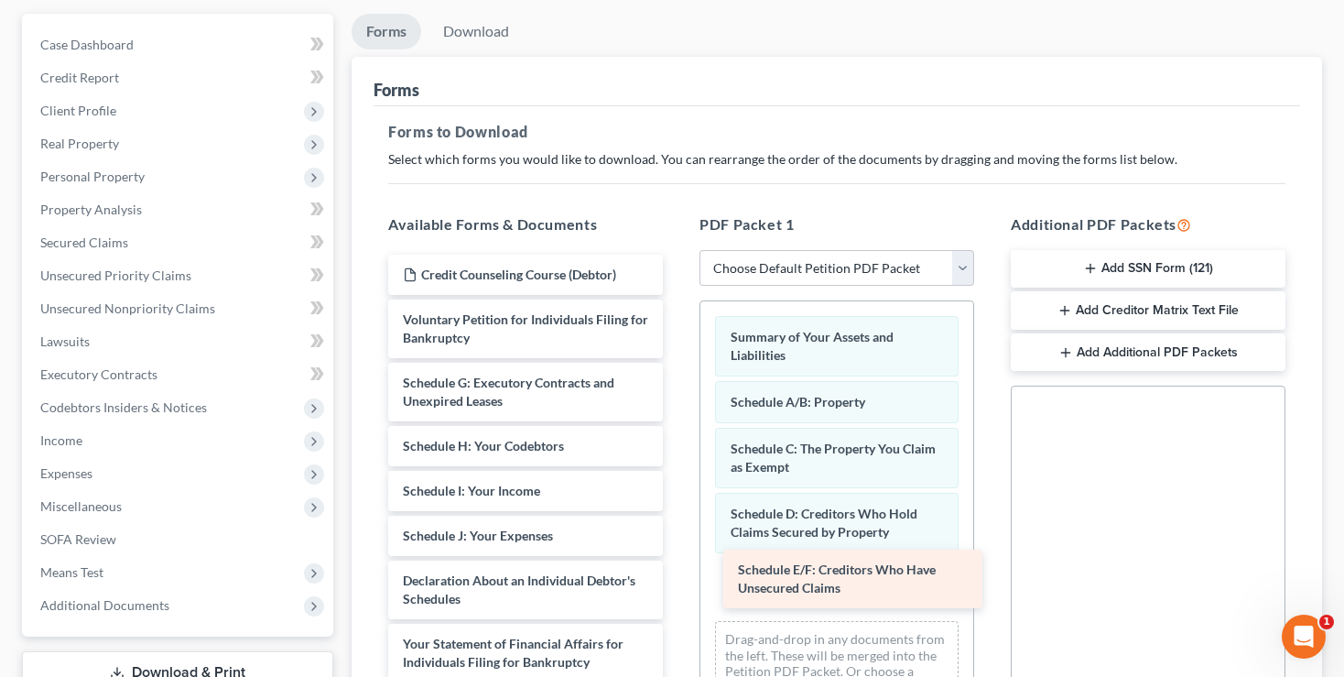
drag, startPoint x: 476, startPoint y: 382, endPoint x: 811, endPoint y: 570, distance: 384.6
click at [678, 570] on div "Schedule E/F: Creditors Who Have Unsecured Claims Credit Counseling Course (Deb…" at bounding box center [526, 640] width 304 height 770
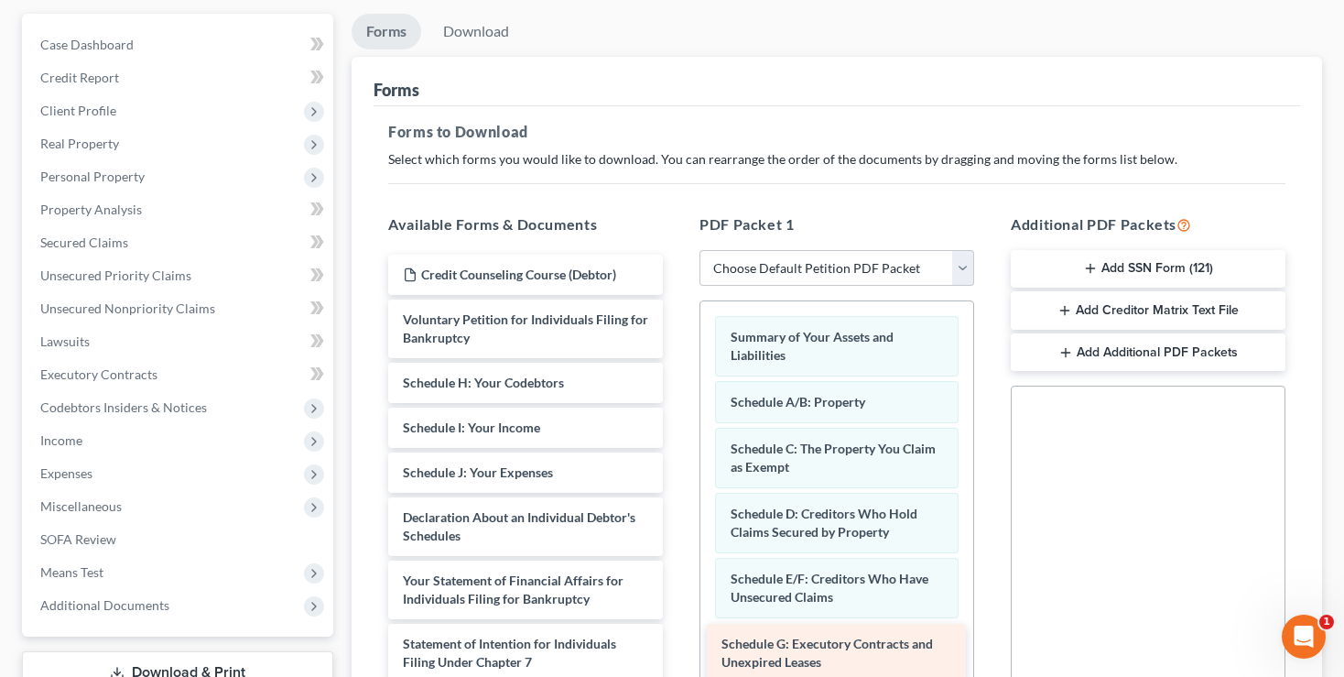
drag, startPoint x: 507, startPoint y: 390, endPoint x: 826, endPoint y: 653, distance: 413.0
click at [678, 653] on div "Schedule G: Executory Contracts and Unexpired Leases Credit Counseling Course (…" at bounding box center [526, 608] width 304 height 707
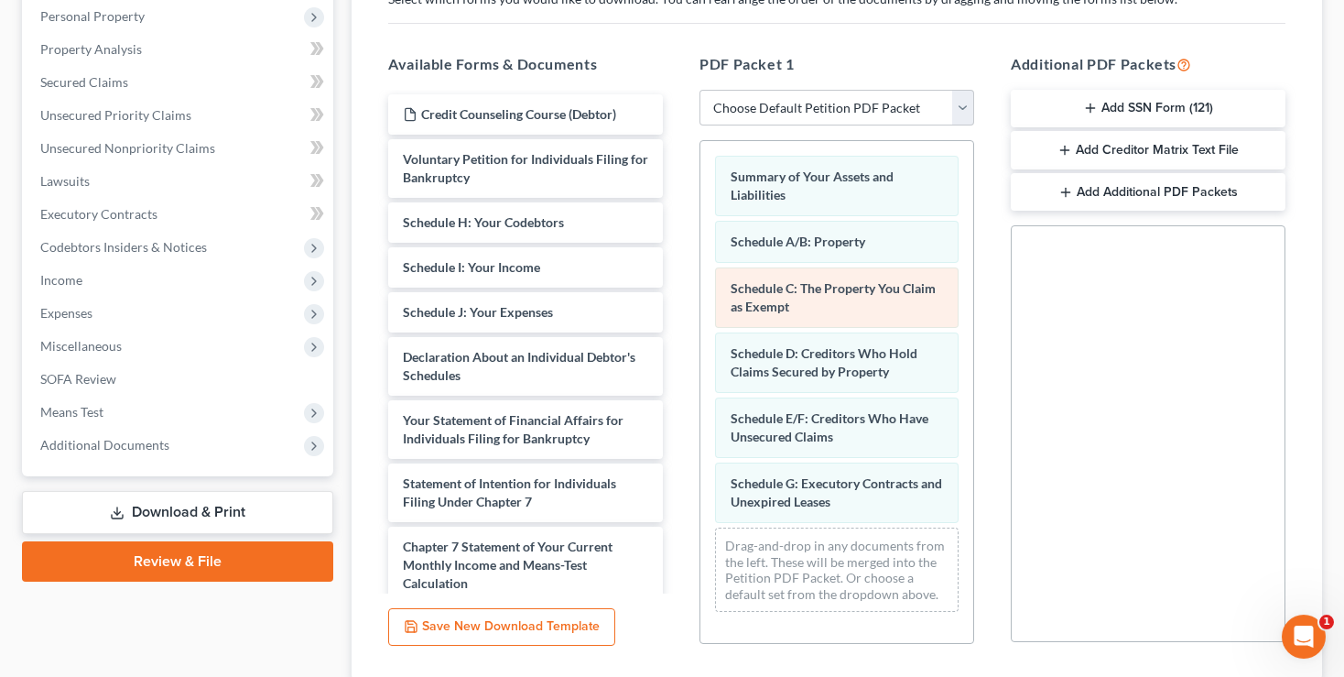
scroll to position [355, 0]
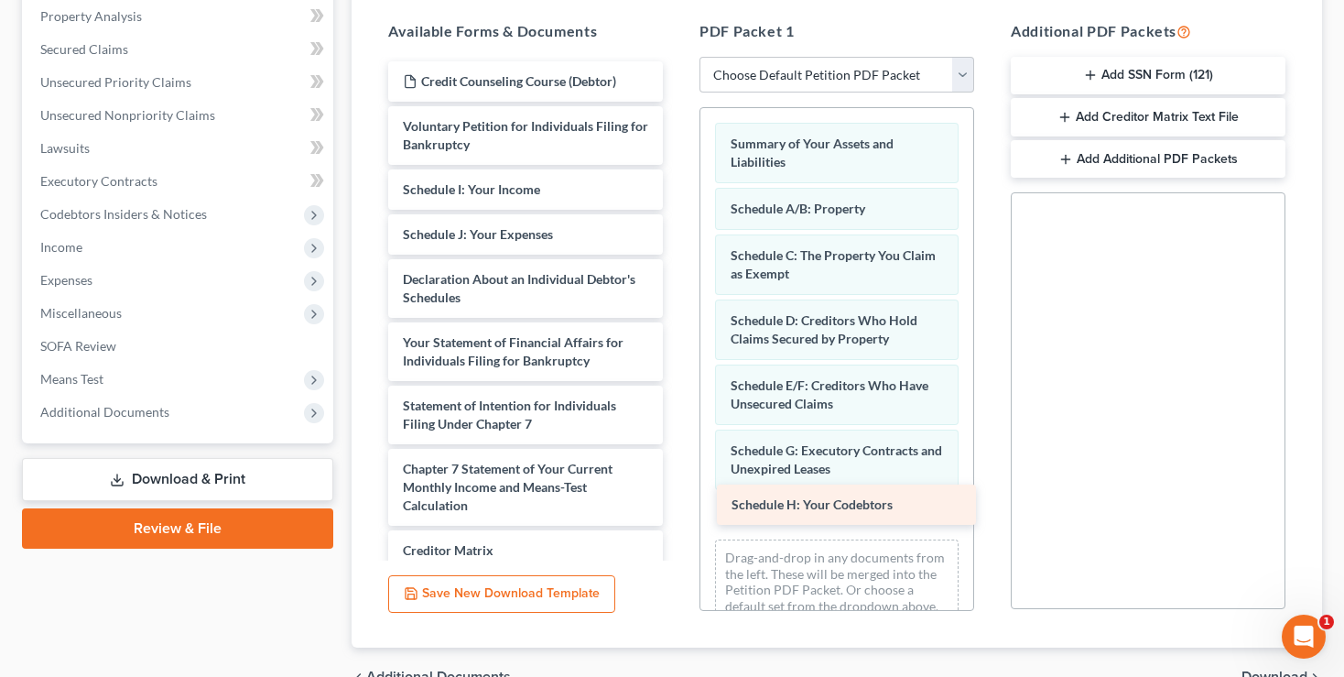
drag, startPoint x: 472, startPoint y: 185, endPoint x: 801, endPoint y: 503, distance: 457.2
click at [678, 503] on div "Schedule H: Your Codebtors Credit Counseling Course (Debtor) Voluntary Petition…" at bounding box center [526, 392] width 304 height 662
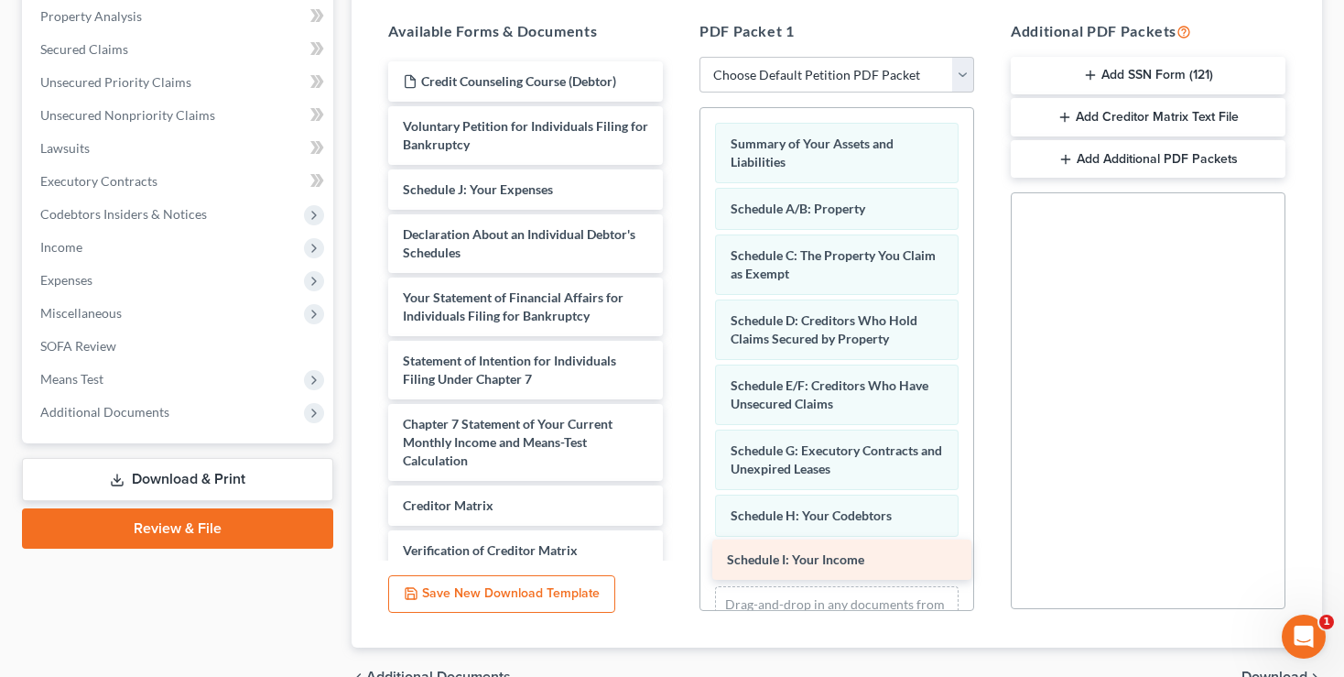
drag, startPoint x: 468, startPoint y: 187, endPoint x: 792, endPoint y: 559, distance: 493.9
click at [678, 559] on div "Schedule I: Your Income Credit Counseling Course (Debtor) Voluntary Petition fo…" at bounding box center [526, 369] width 304 height 617
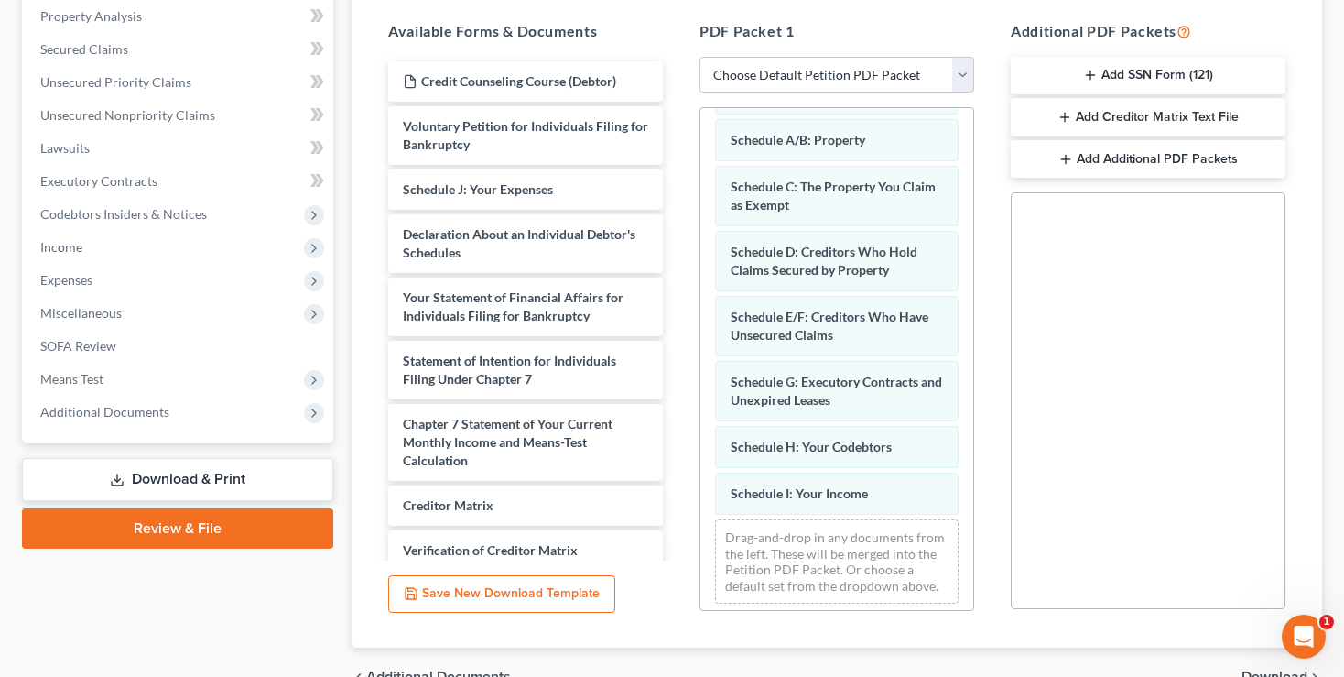
scroll to position [89, 0]
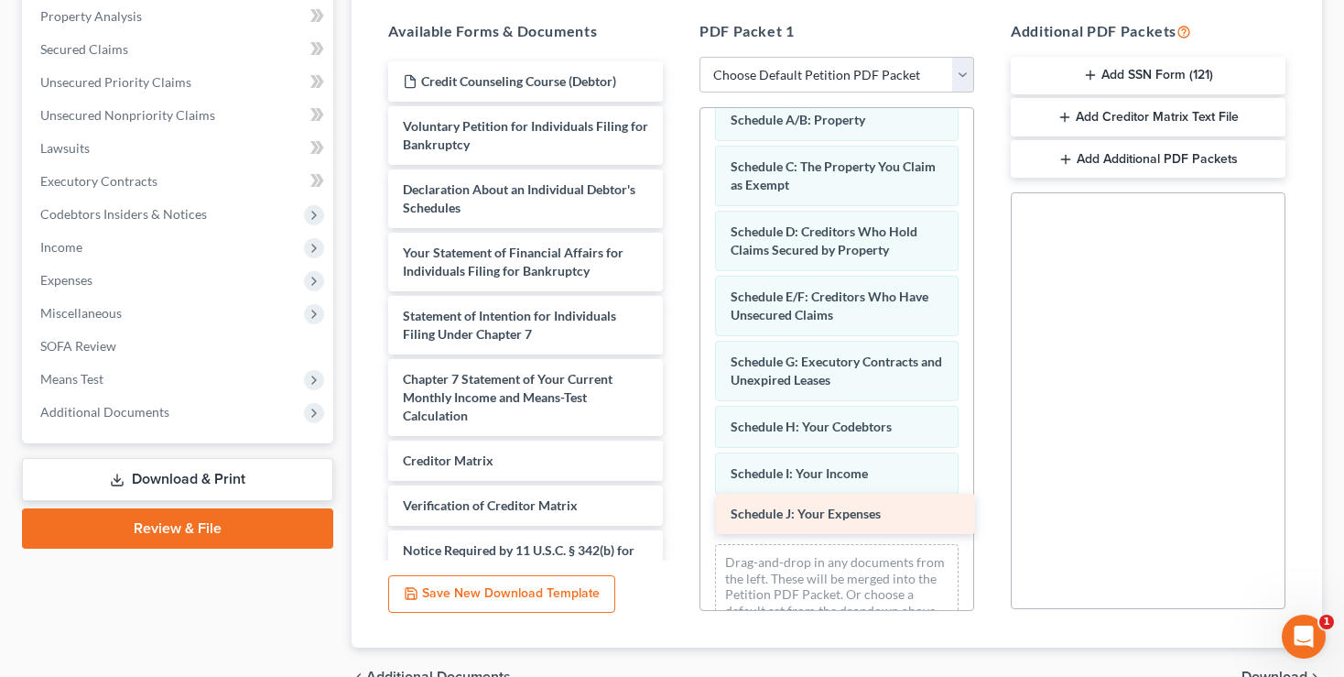
drag, startPoint x: 479, startPoint y: 191, endPoint x: 807, endPoint y: 518, distance: 462.9
click at [678, 518] on div "Schedule J: Your Expenses Credit Counseling Course (Debtor) Voluntary Petition …" at bounding box center [526, 347] width 304 height 572
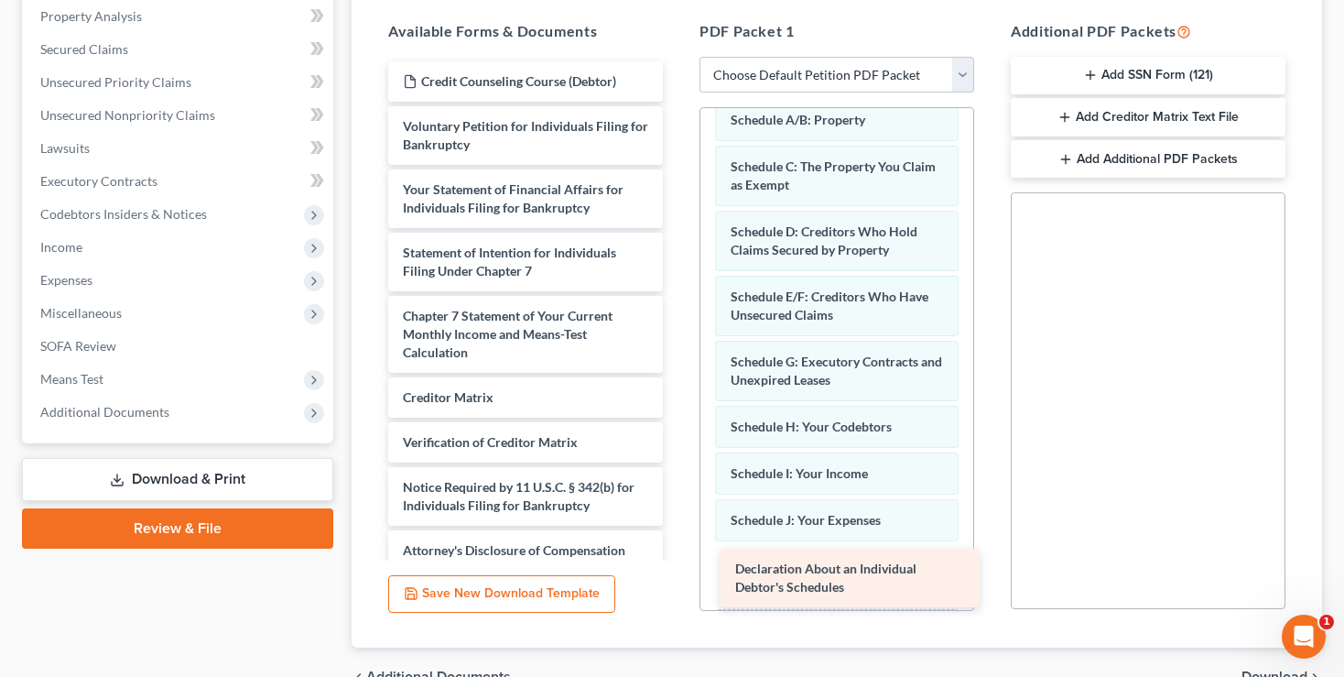
drag, startPoint x: 514, startPoint y: 195, endPoint x: 846, endPoint y: 577, distance: 506.2
click at [678, 570] on div "Declaration About an Individual Debtor's Schedules Credit Counseling Course (De…" at bounding box center [526, 315] width 304 height 509
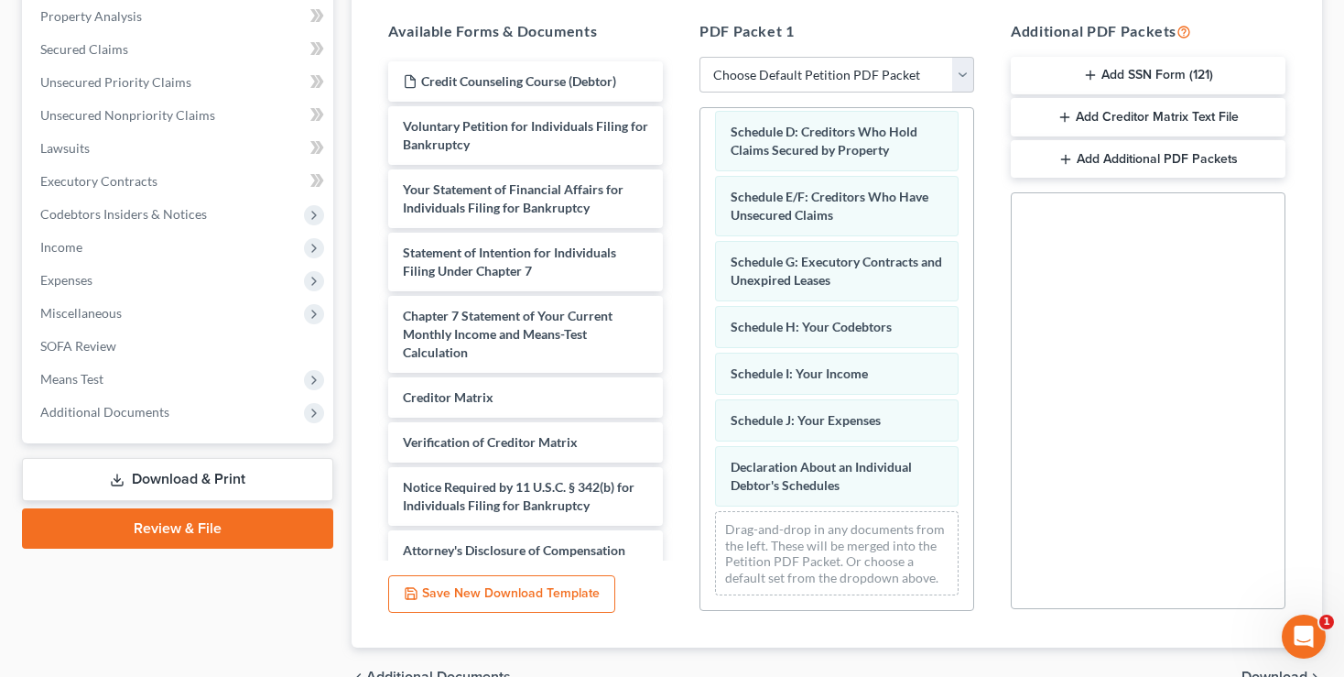
scroll to position [200, 0]
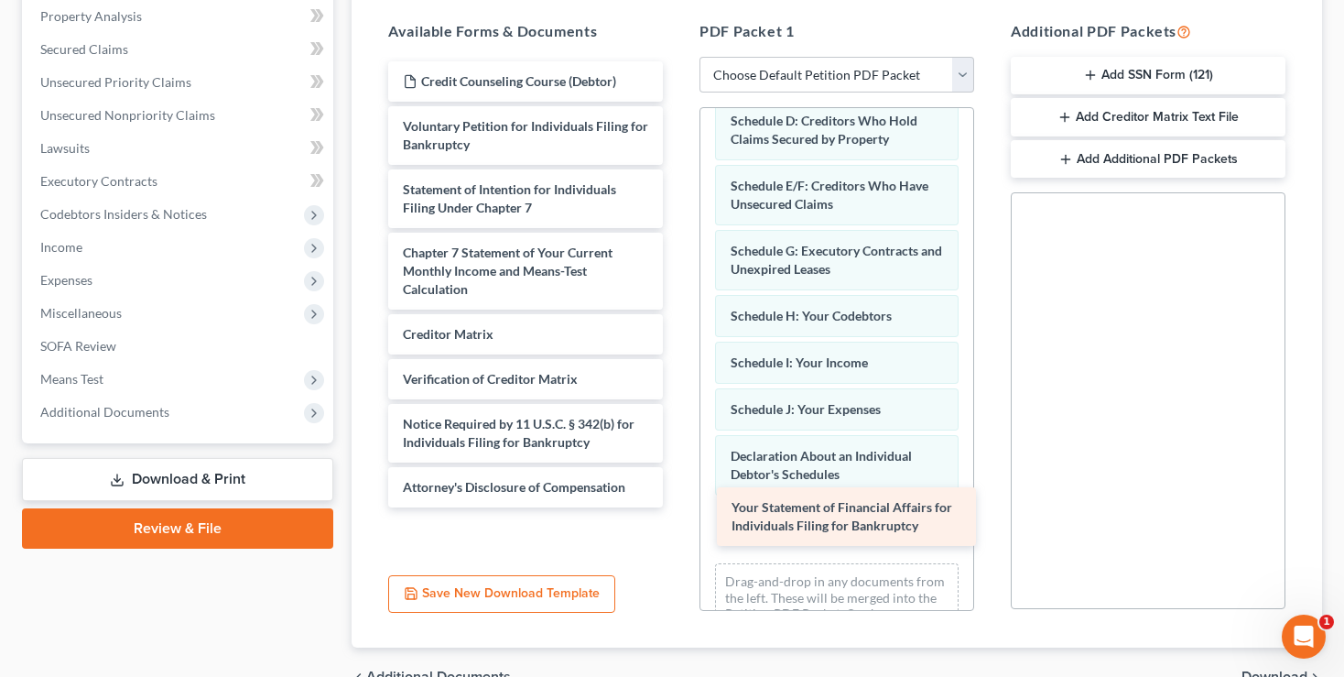
drag, startPoint x: 462, startPoint y: 196, endPoint x: 791, endPoint y: 516, distance: 459.1
click at [678, 507] on div "Your Statement of Financial Affairs for Individuals Filing for Bankruptcy Credi…" at bounding box center [526, 284] width 304 height 446
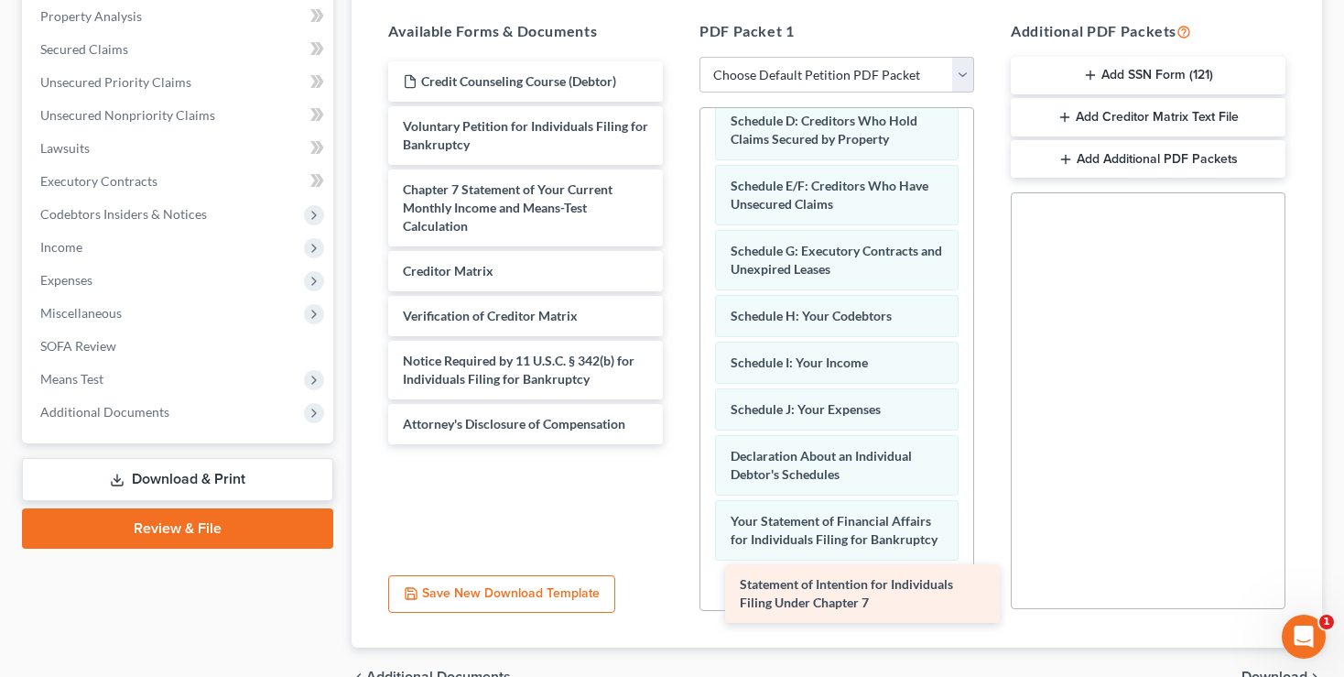
drag, startPoint x: 493, startPoint y: 189, endPoint x: 830, endPoint y: 586, distance: 521.0
click at [678, 444] on div "Statement of Intention for Individuals Filing Under Chapter 7 Credit Counseling…" at bounding box center [526, 252] width 304 height 383
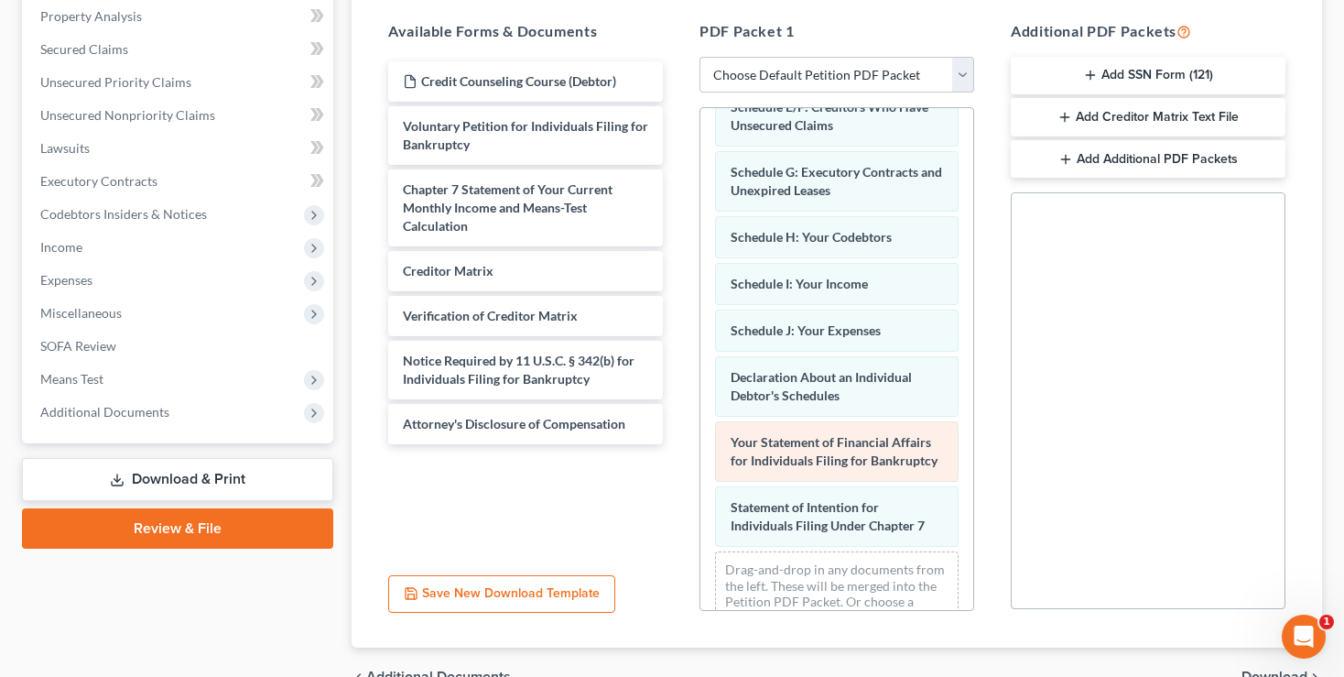
scroll to position [348, 0]
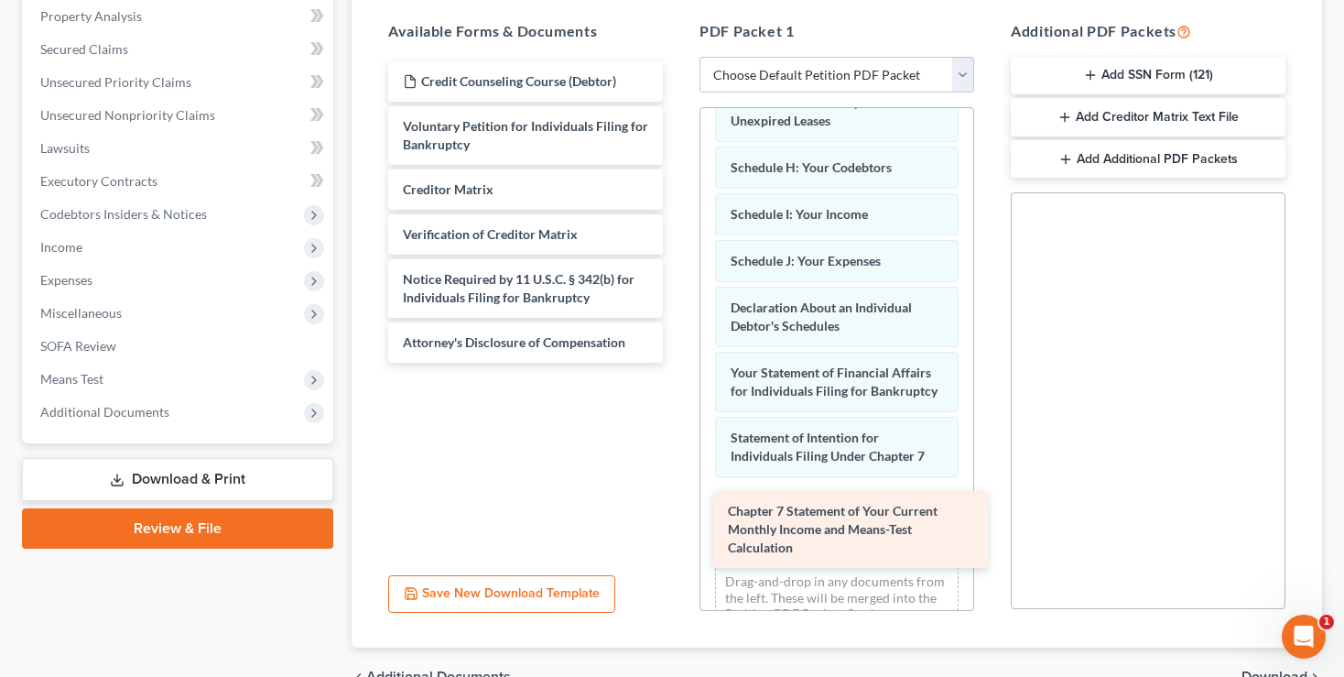
drag, startPoint x: 494, startPoint y: 209, endPoint x: 820, endPoint y: 533, distance: 459.1
click at [678, 363] on div "Chapter 7 Statement of Your Current Monthly Income and Means-Test Calculation C…" at bounding box center [526, 211] width 304 height 301
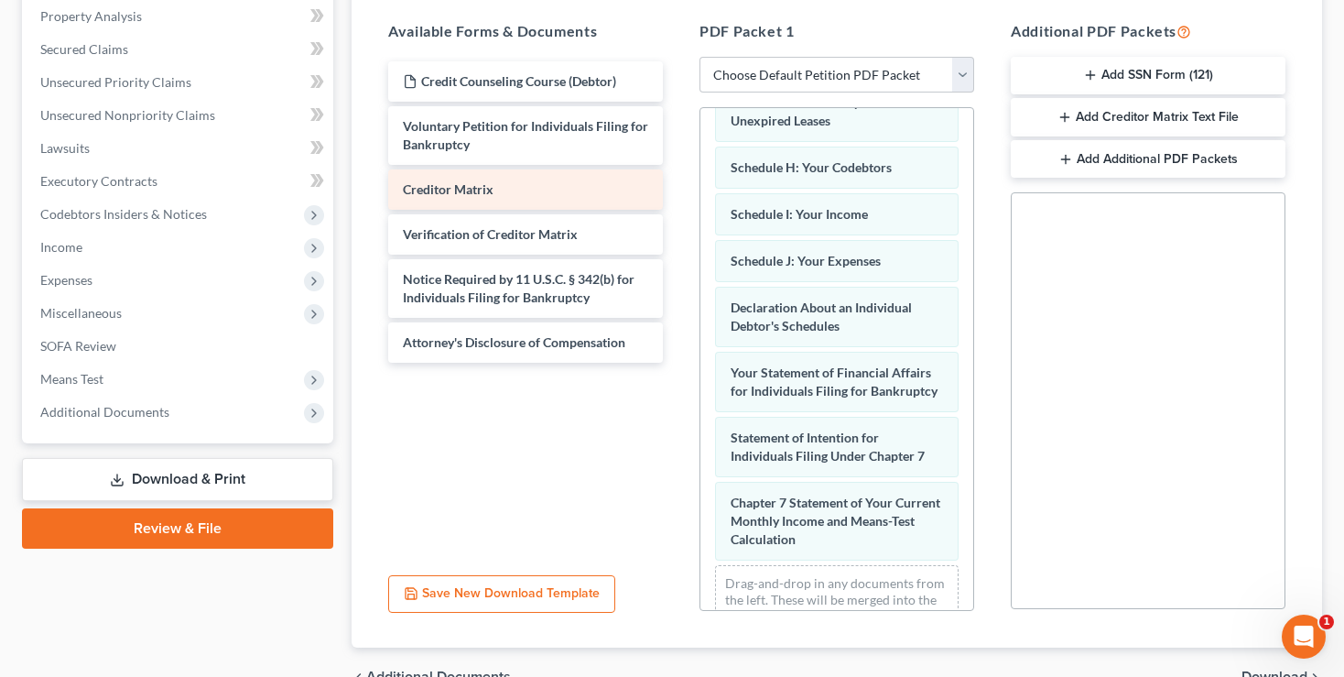
scroll to position [452, 0]
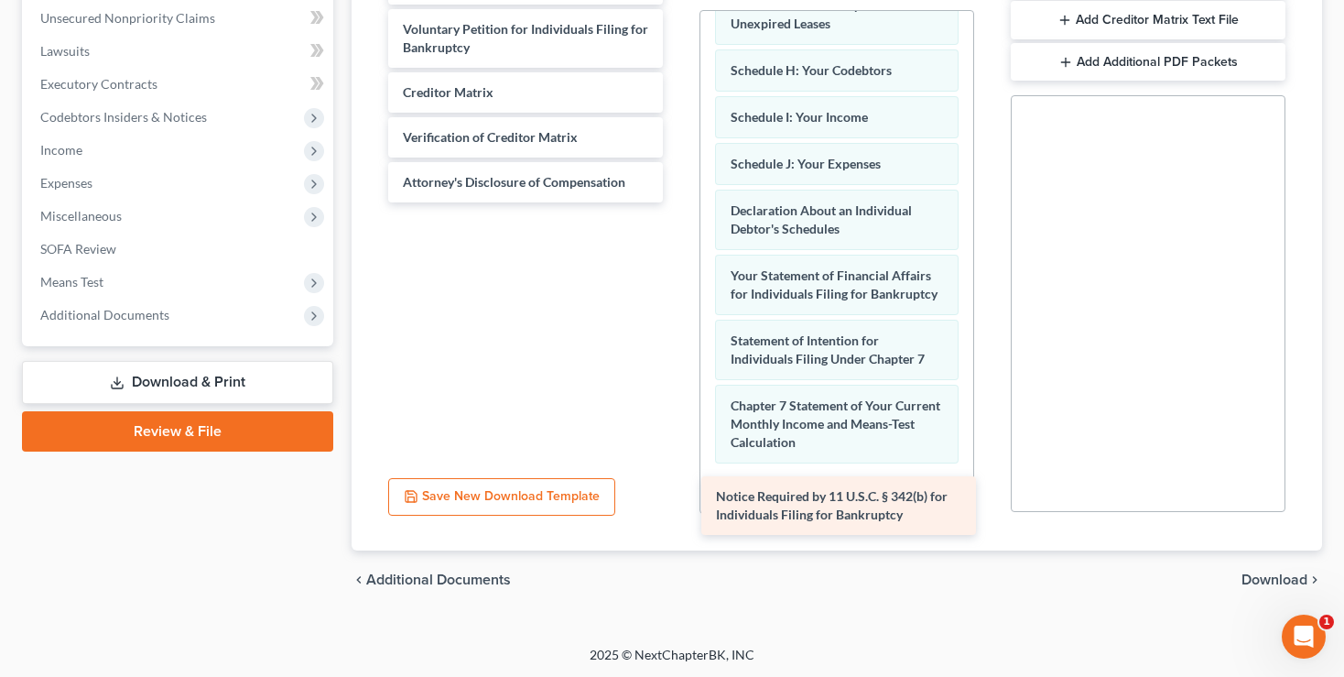
drag, startPoint x: 526, startPoint y: 191, endPoint x: 839, endPoint y: 507, distance: 444.8
click at [678, 202] on div "Notice Required by 11 U.S.C. § 342(b) for Individuals Filing for Bankruptcy Cre…" at bounding box center [526, 83] width 304 height 238
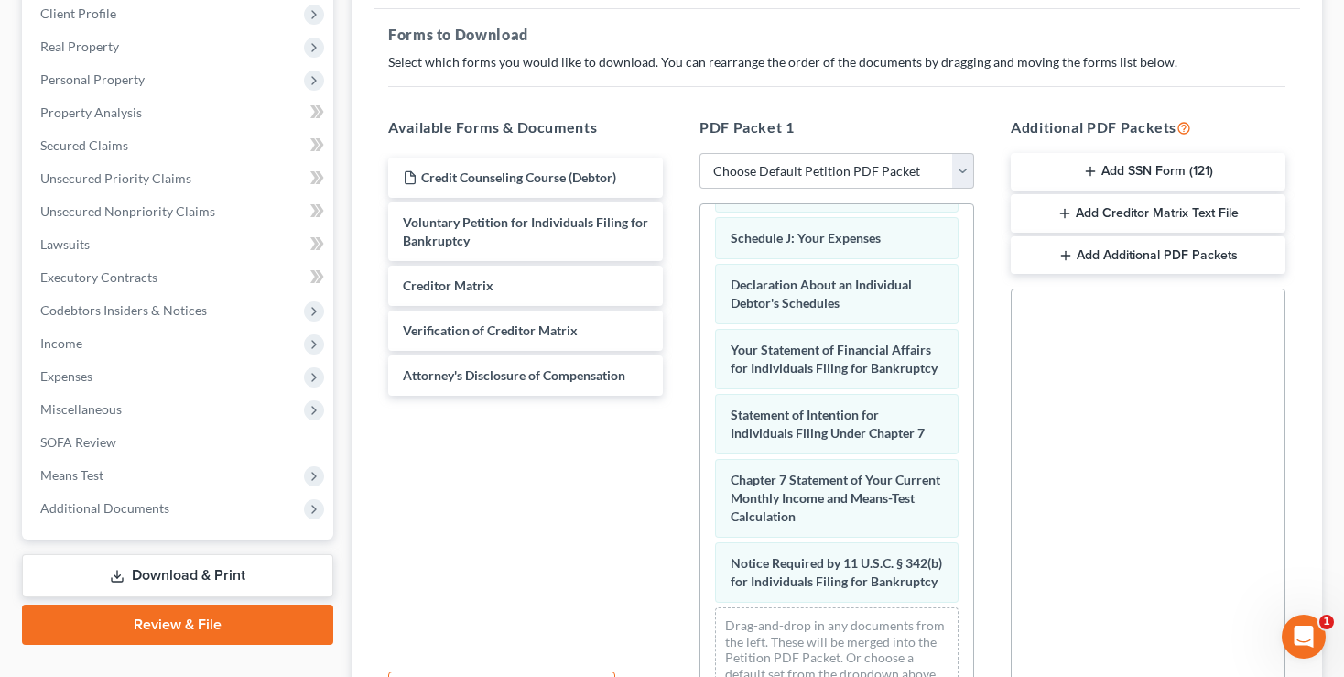
scroll to position [355, 0]
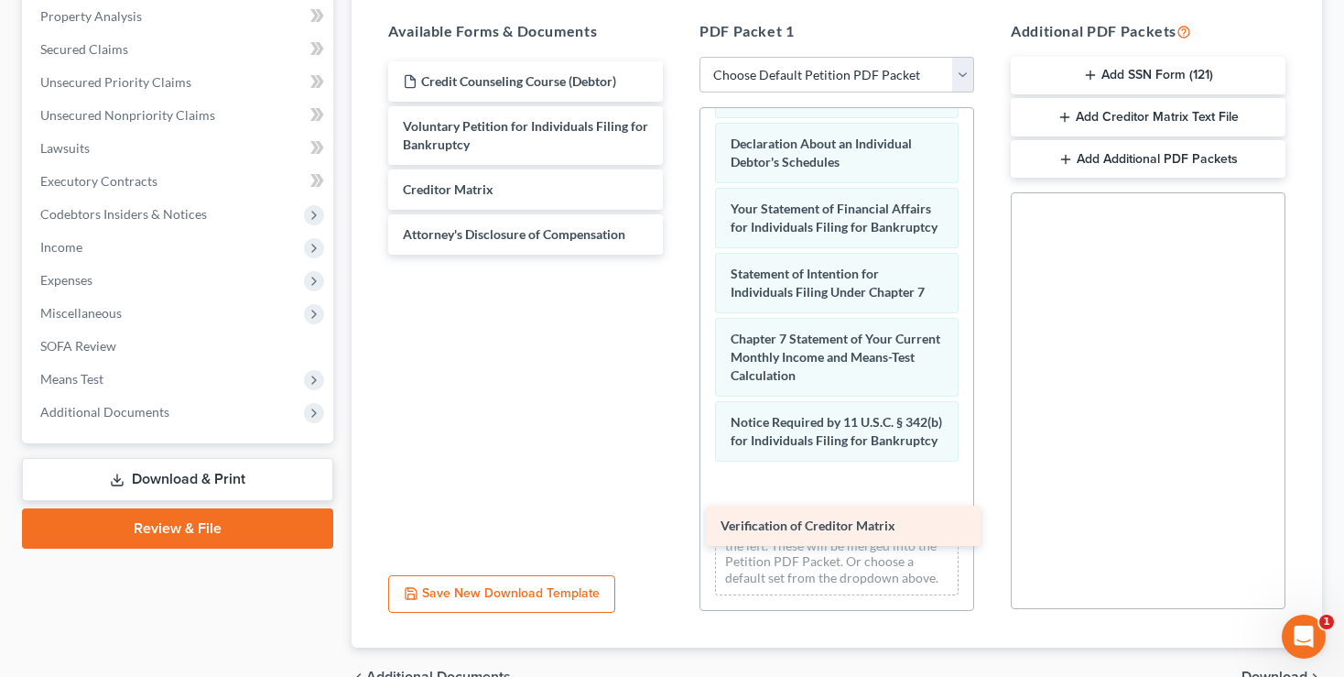
drag, startPoint x: 496, startPoint y: 225, endPoint x: 814, endPoint y: 519, distance: 432.8
click at [678, 255] on div "Verification of Creditor Matrix Credit Counseling Course (Debtor) Voluntary Pet…" at bounding box center [526, 157] width 304 height 193
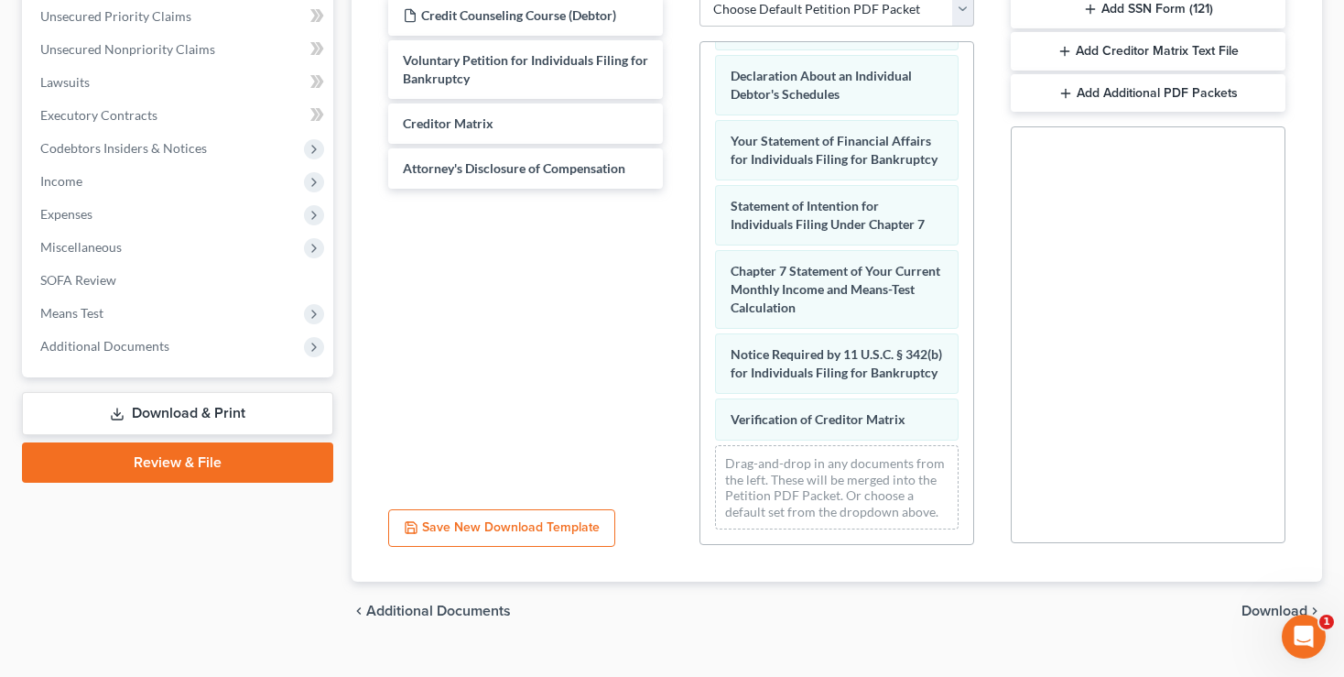
scroll to position [452, 0]
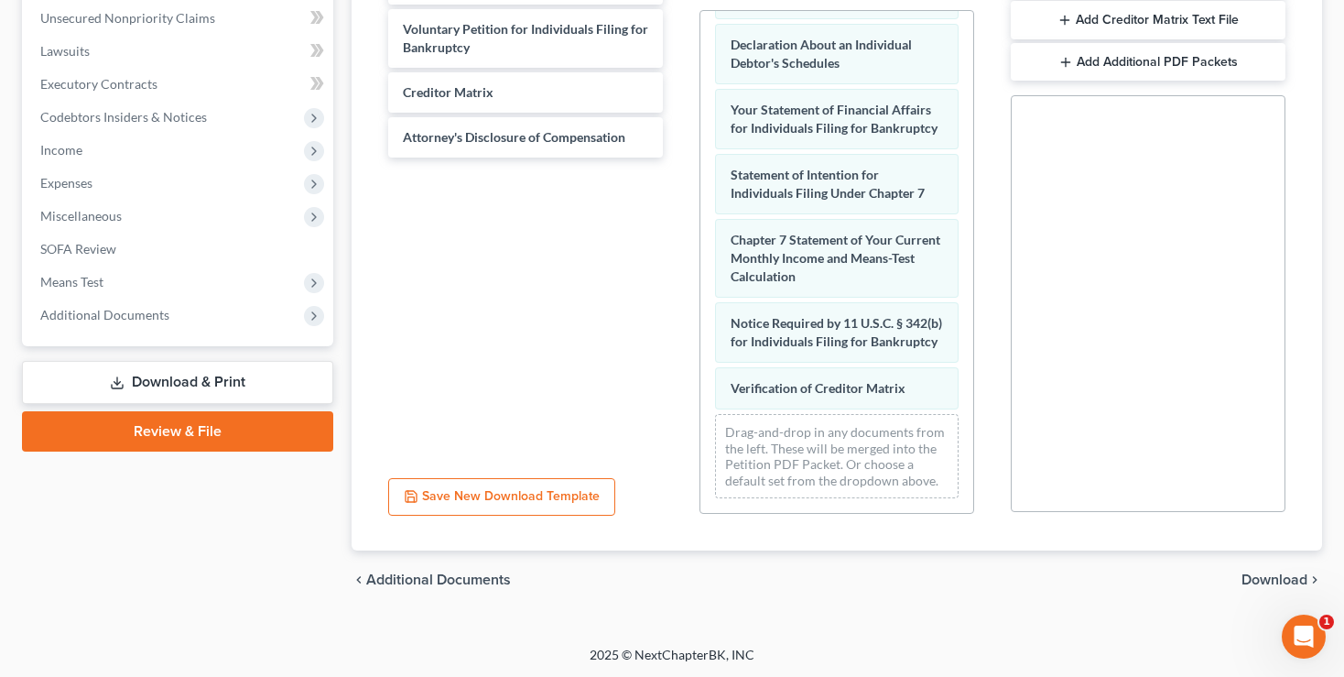
click at [1277, 577] on span "Download" at bounding box center [1275, 579] width 66 height 15
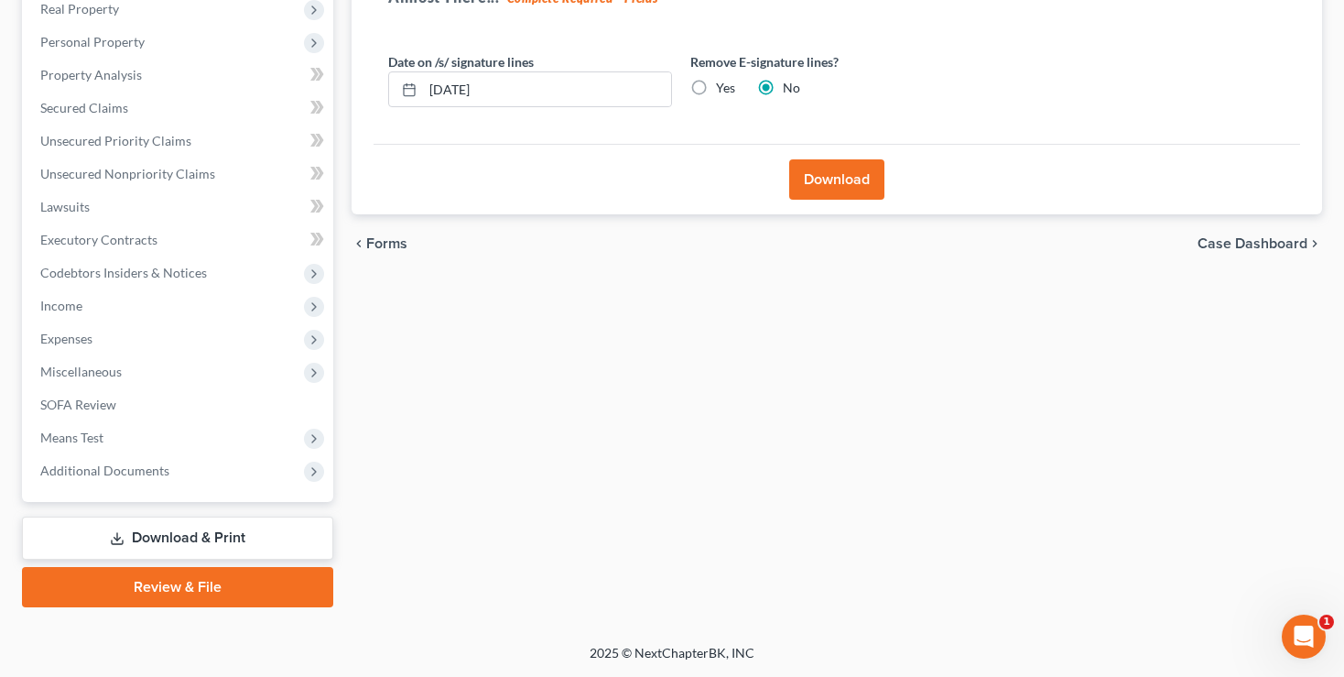
scroll to position [294, 0]
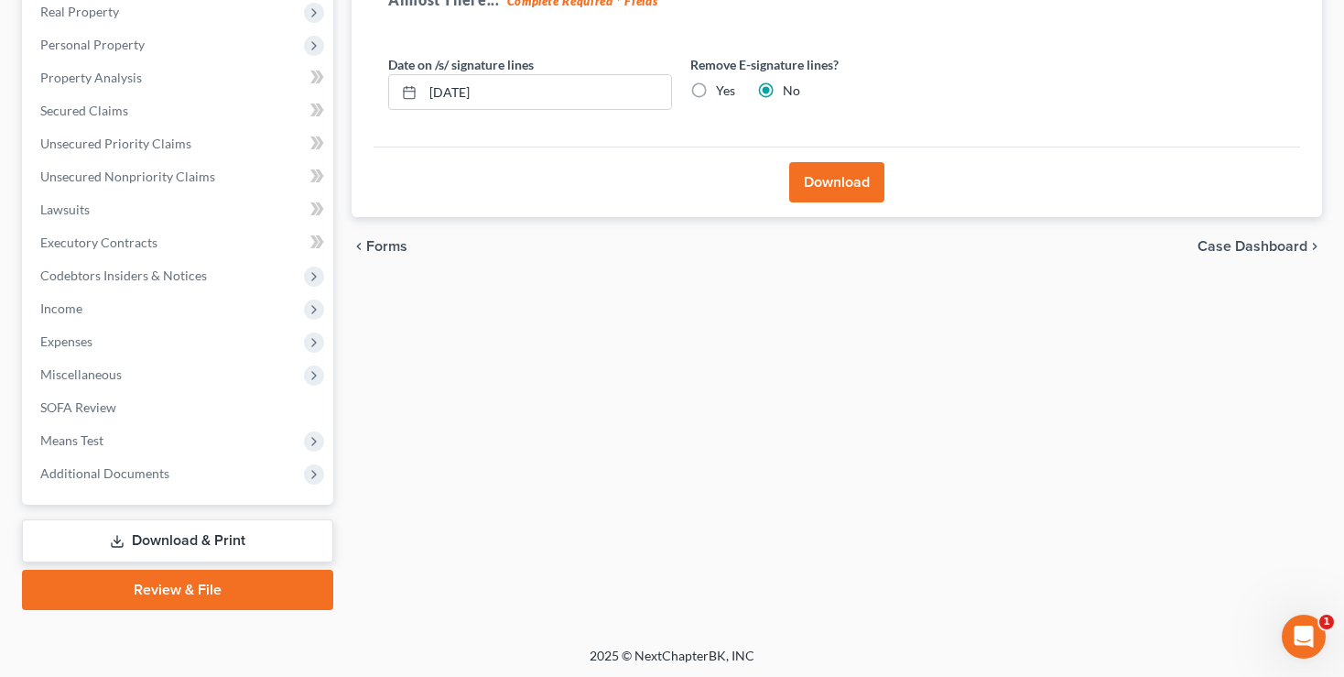
click at [716, 93] on label "Yes" at bounding box center [725, 90] width 19 height 18
click at [723, 93] on input "Yes" at bounding box center [729, 87] width 12 height 12
radio input "true"
radio input "false"
click at [829, 179] on button "Download" at bounding box center [836, 182] width 95 height 40
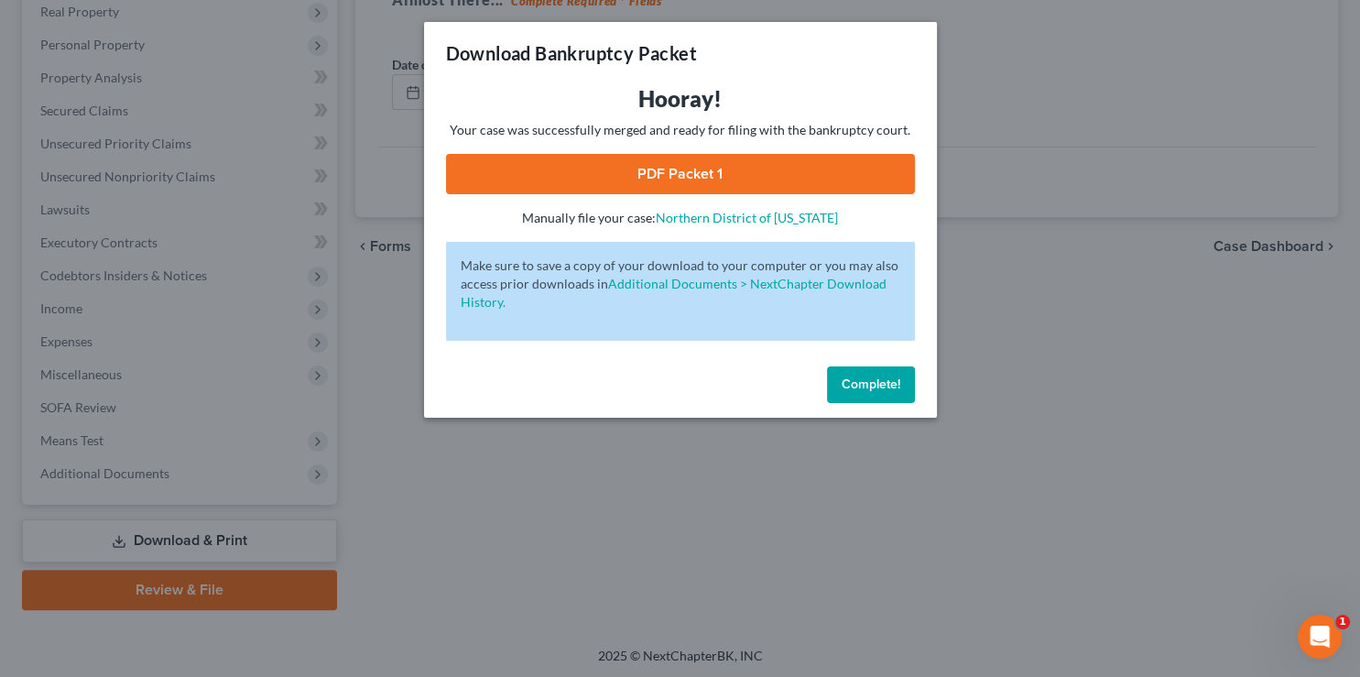
click at [669, 174] on link "PDF Packet 1" at bounding box center [680, 174] width 469 height 40
click at [869, 382] on span "Complete!" at bounding box center [870, 384] width 59 height 16
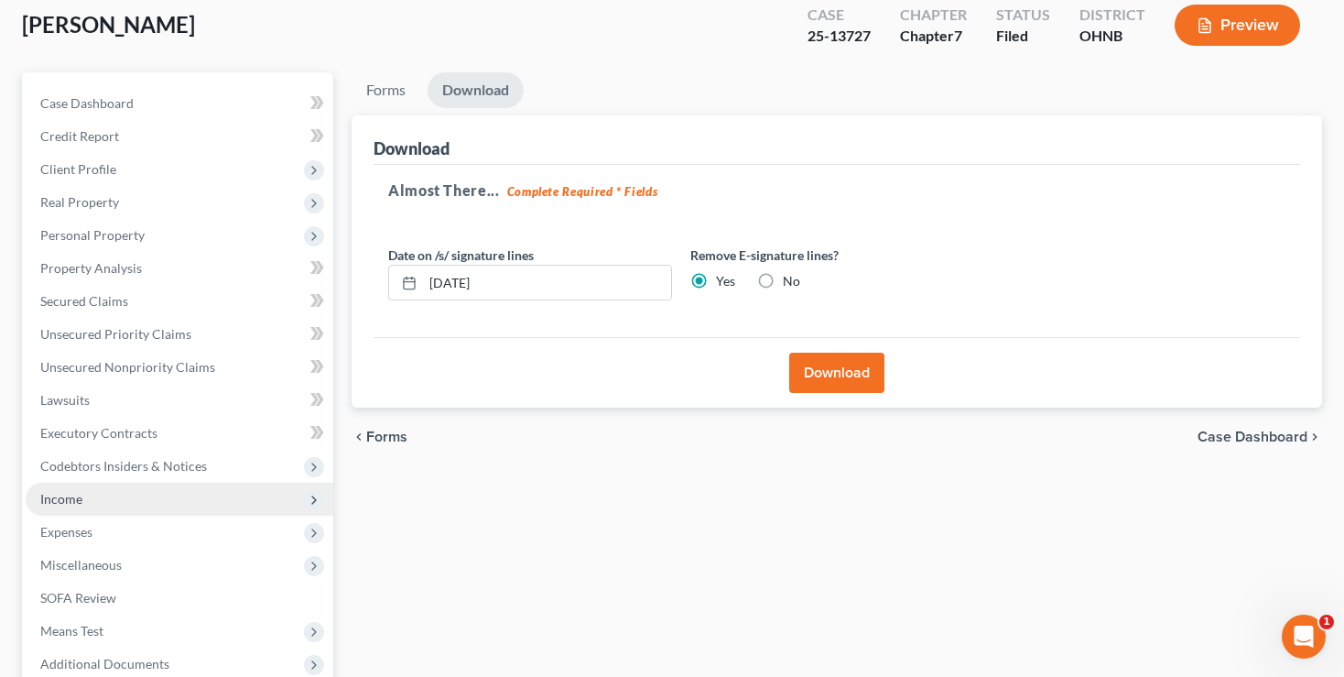
scroll to position [193, 0]
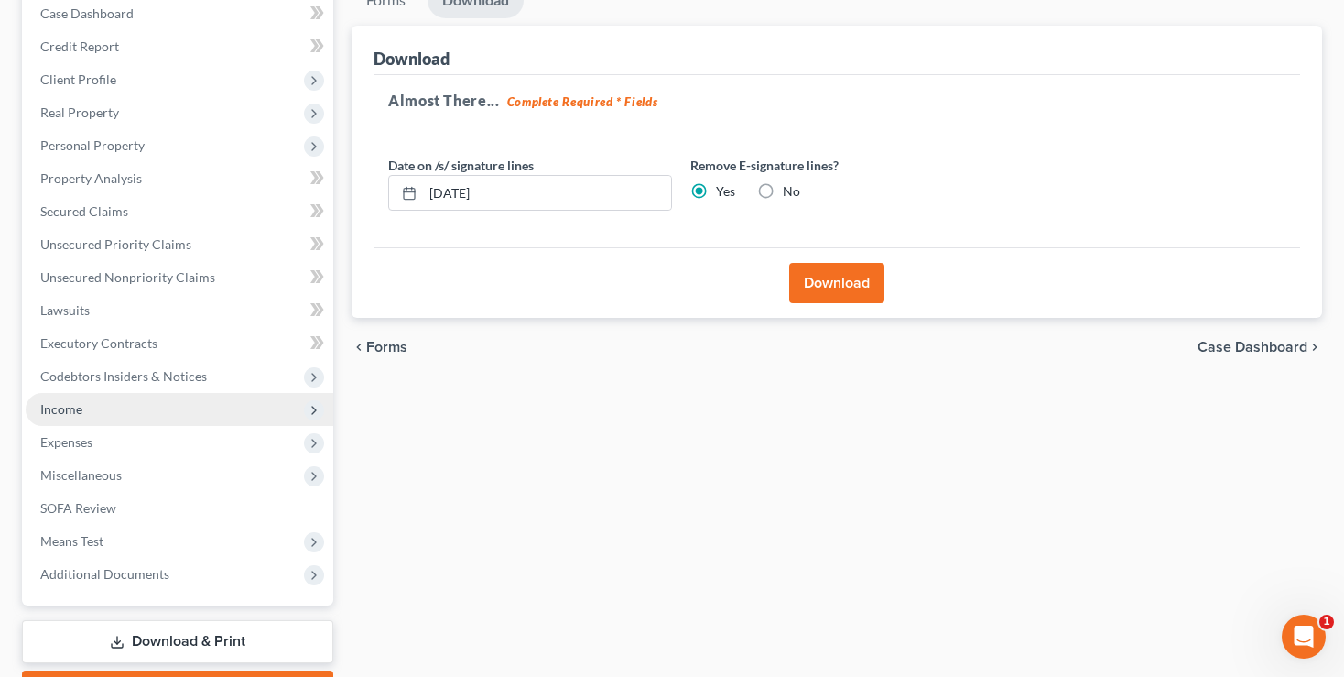
click at [54, 403] on span "Income" at bounding box center [61, 409] width 42 height 16
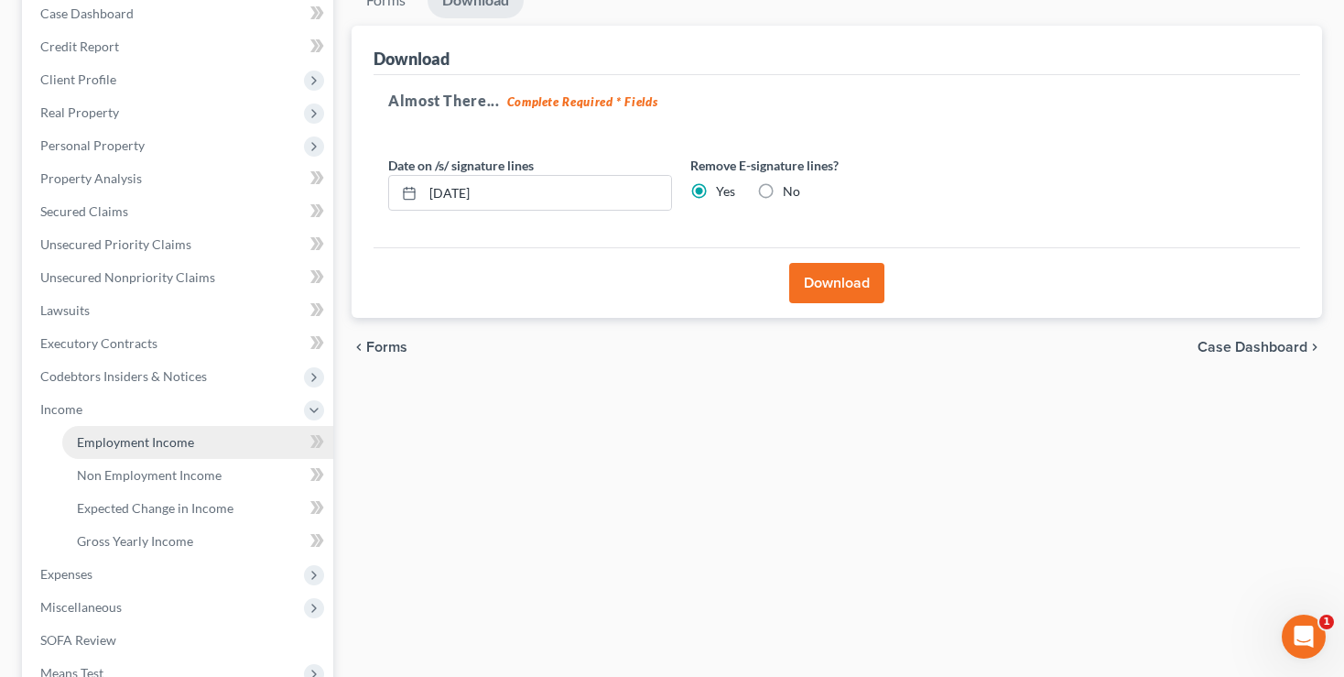
click at [129, 444] on span "Employment Income" at bounding box center [135, 442] width 117 height 16
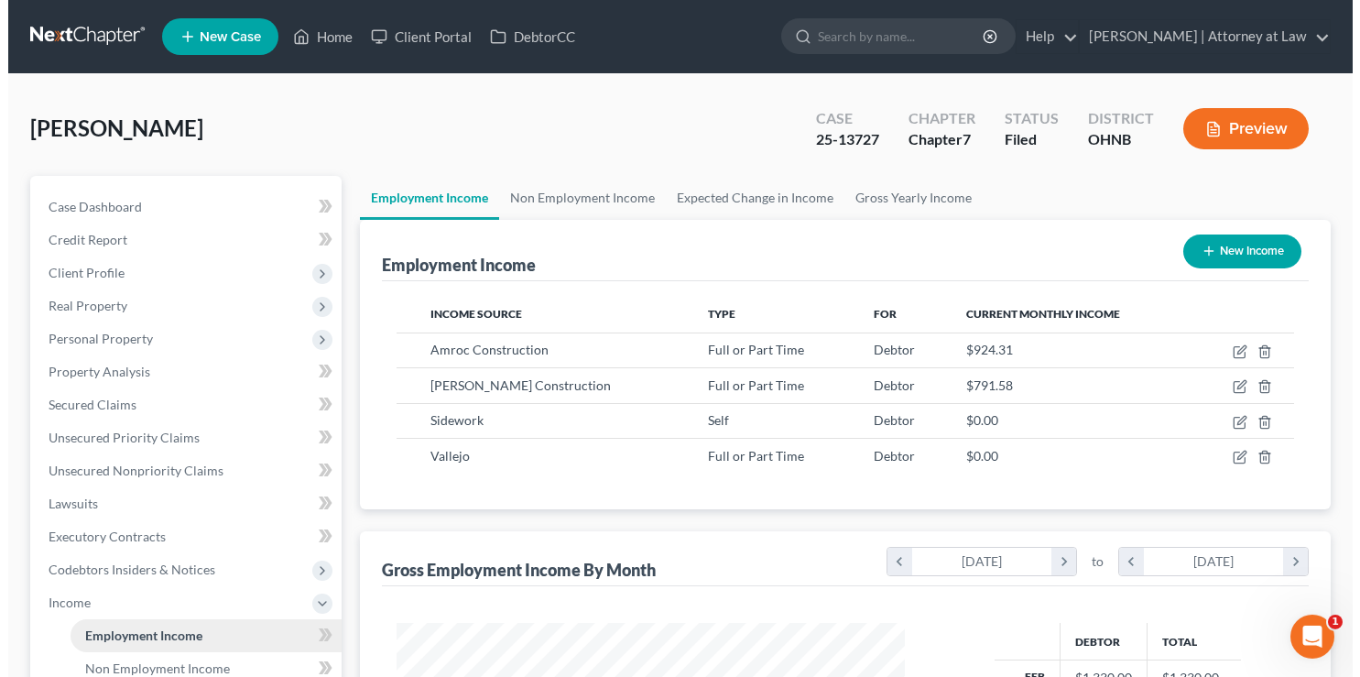
scroll to position [326, 545]
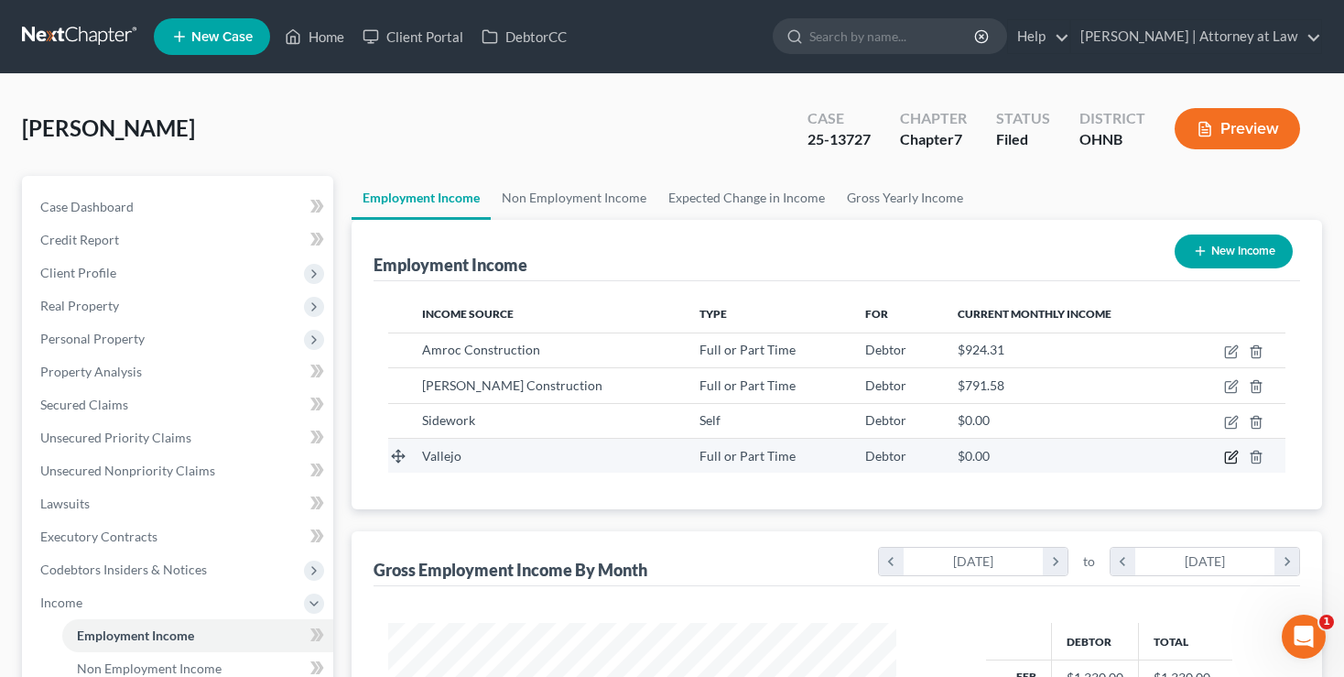
click at [1234, 451] on icon "button" at bounding box center [1233, 454] width 8 height 8
select select "0"
select select "36"
select select "3"
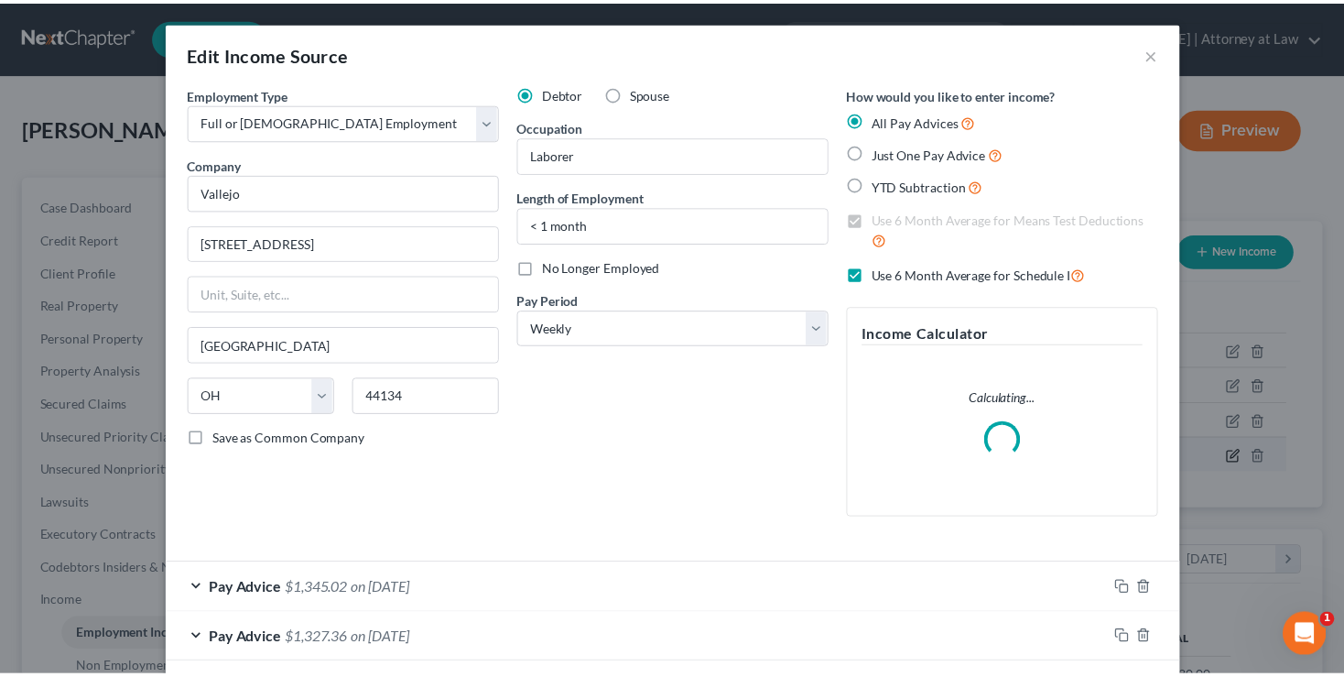
scroll to position [326, 551]
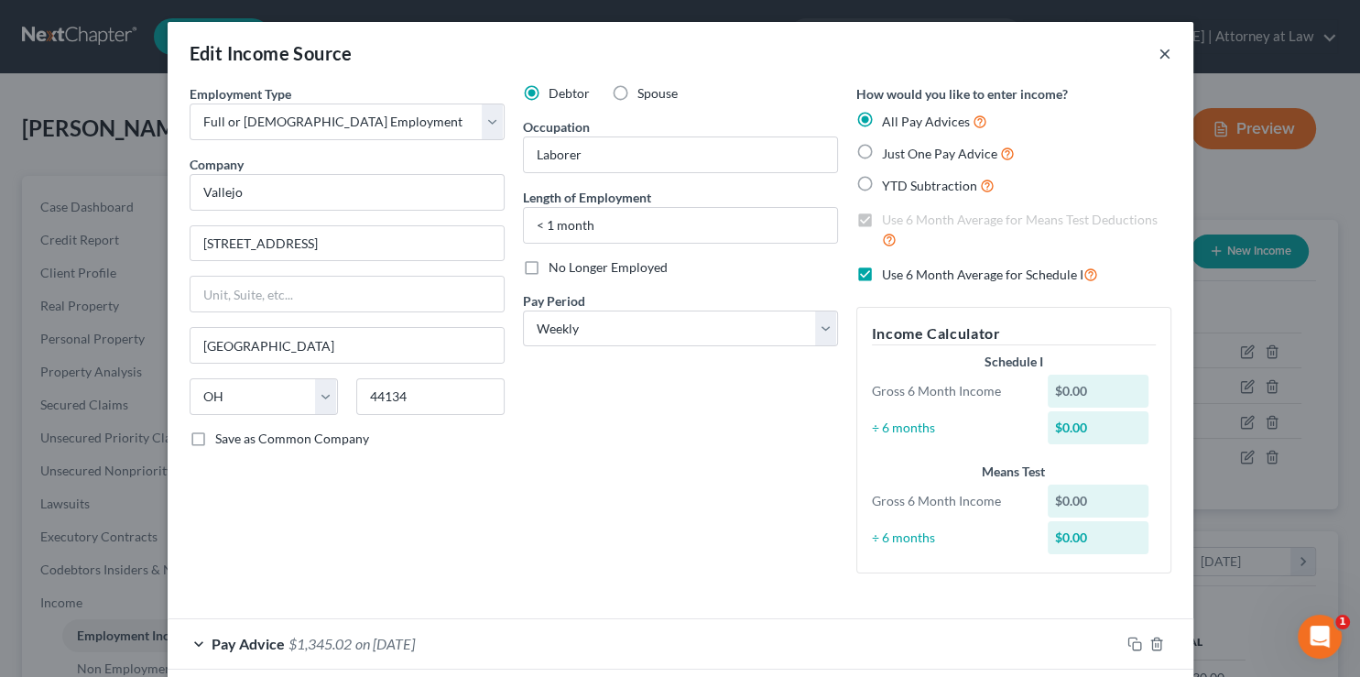
click at [1158, 56] on button "×" at bounding box center [1164, 53] width 13 height 22
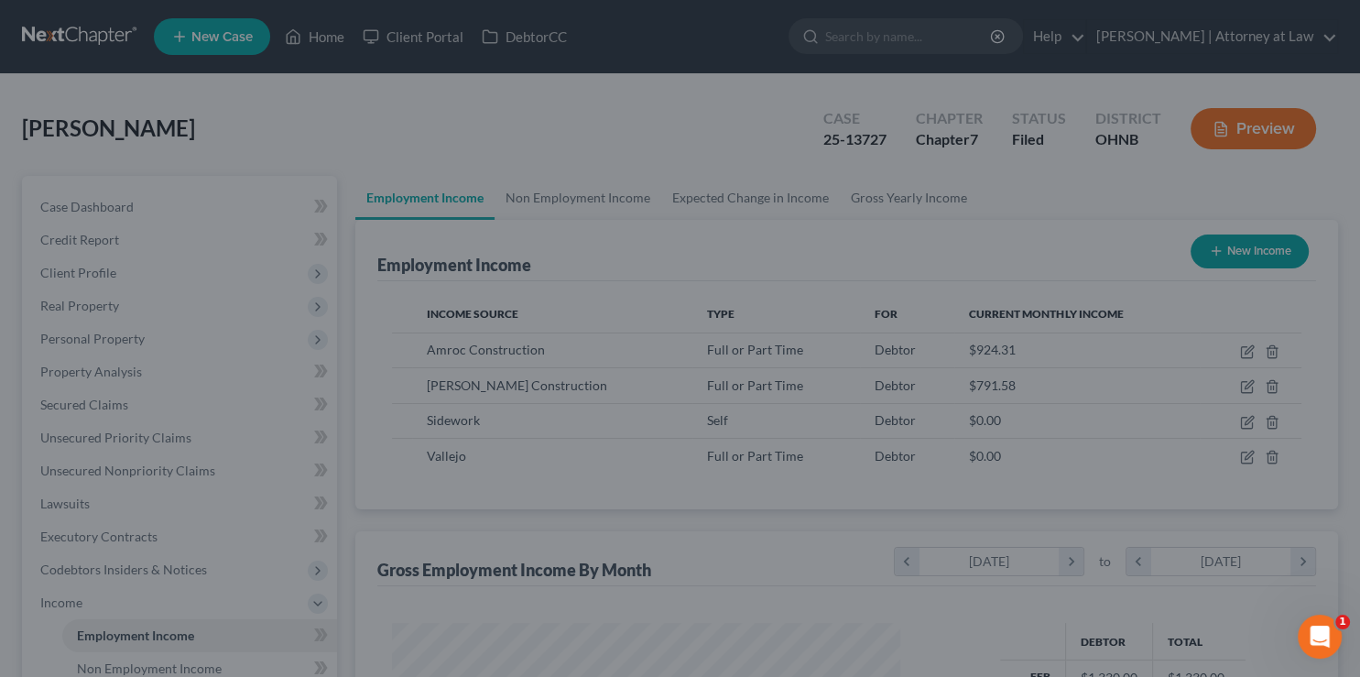
scroll to position [915320, 915102]
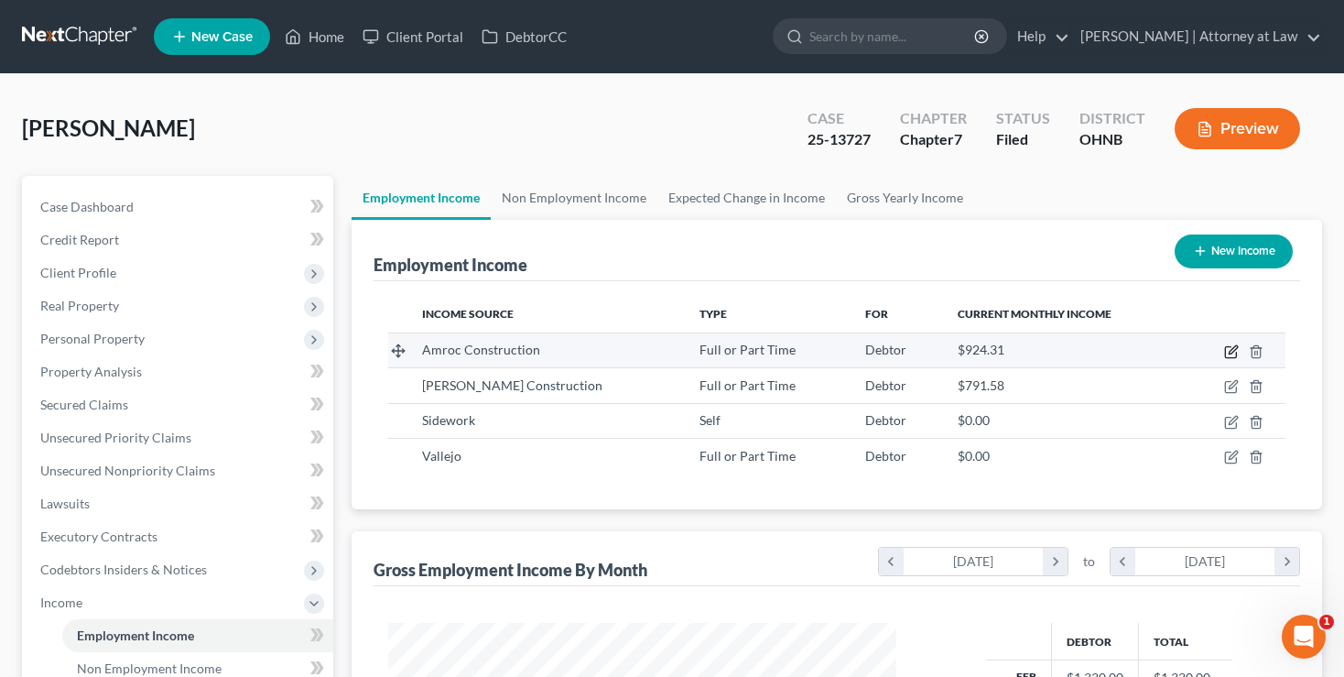
click at [1232, 355] on icon "button" at bounding box center [1231, 351] width 15 height 15
select select "0"
select select "36"
select select "3"
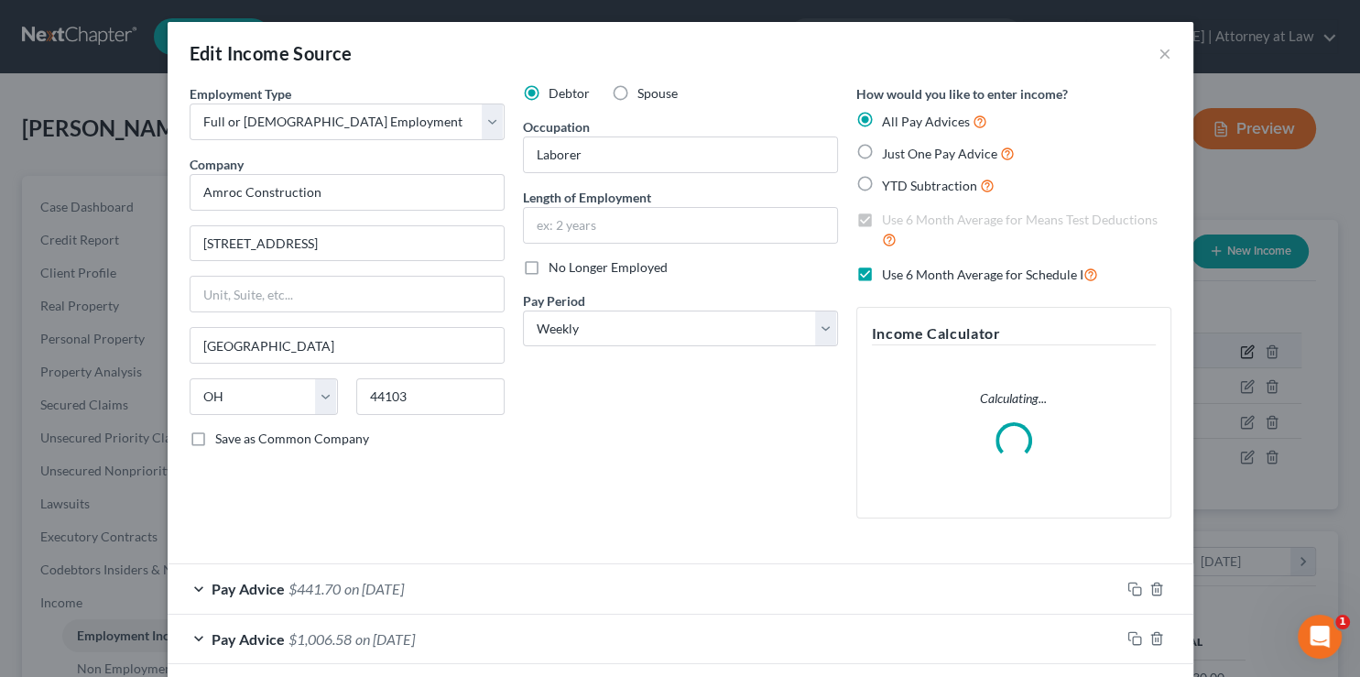
scroll to position [326, 551]
click at [548, 269] on label "No Longer Employed" at bounding box center [607, 267] width 119 height 18
click at [556, 269] on input "No Longer Employed" at bounding box center [562, 264] width 12 height 12
checkbox input "true"
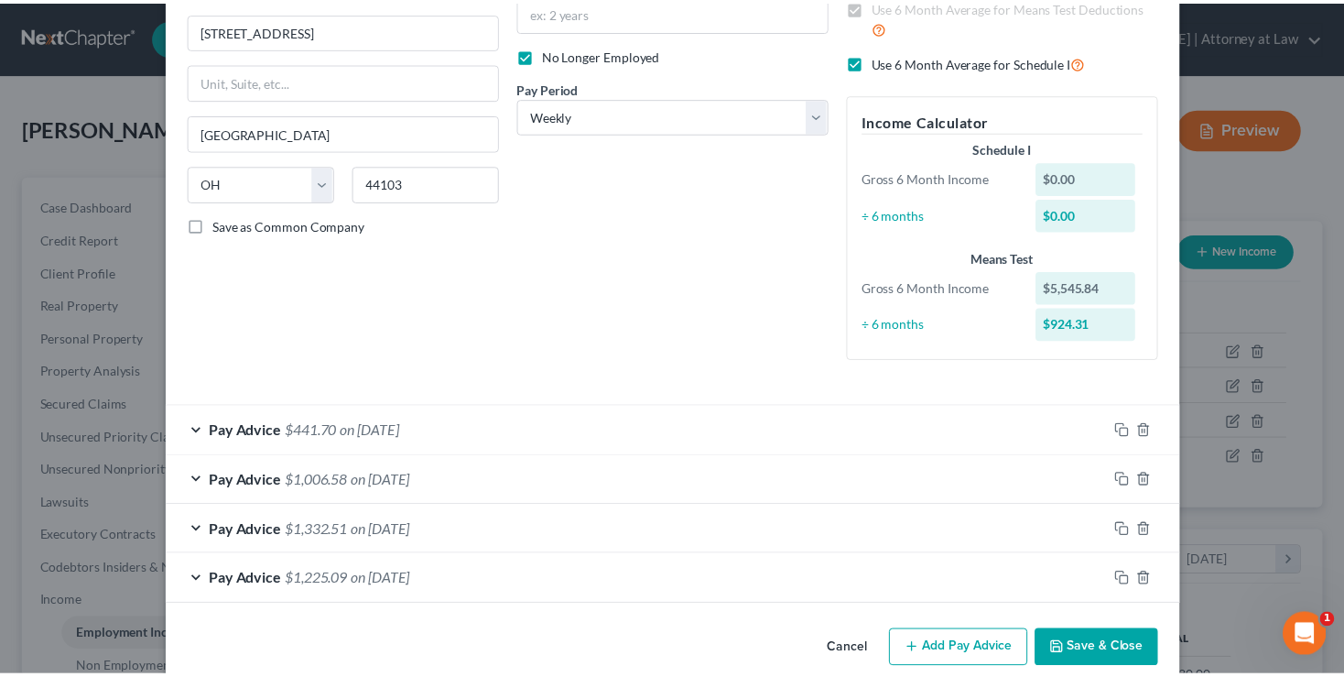
scroll to position [240, 0]
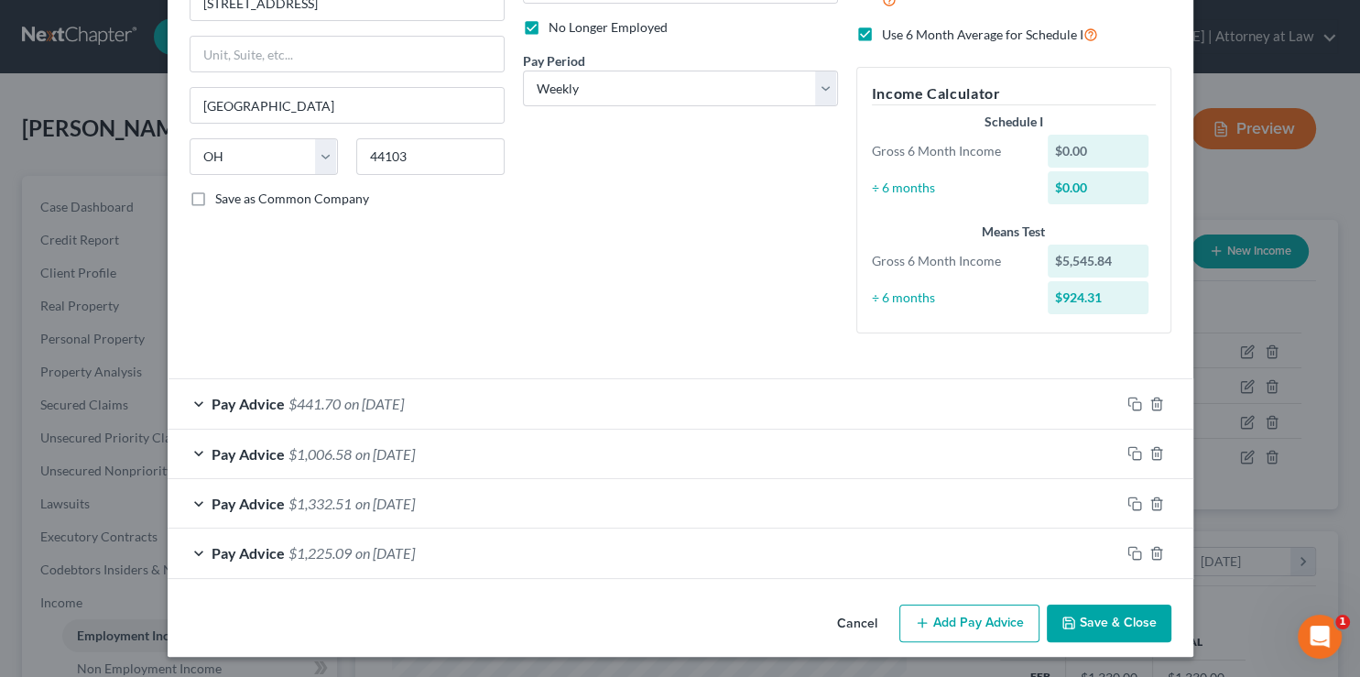
click at [1106, 620] on button "Save & Close" at bounding box center [1109, 623] width 125 height 38
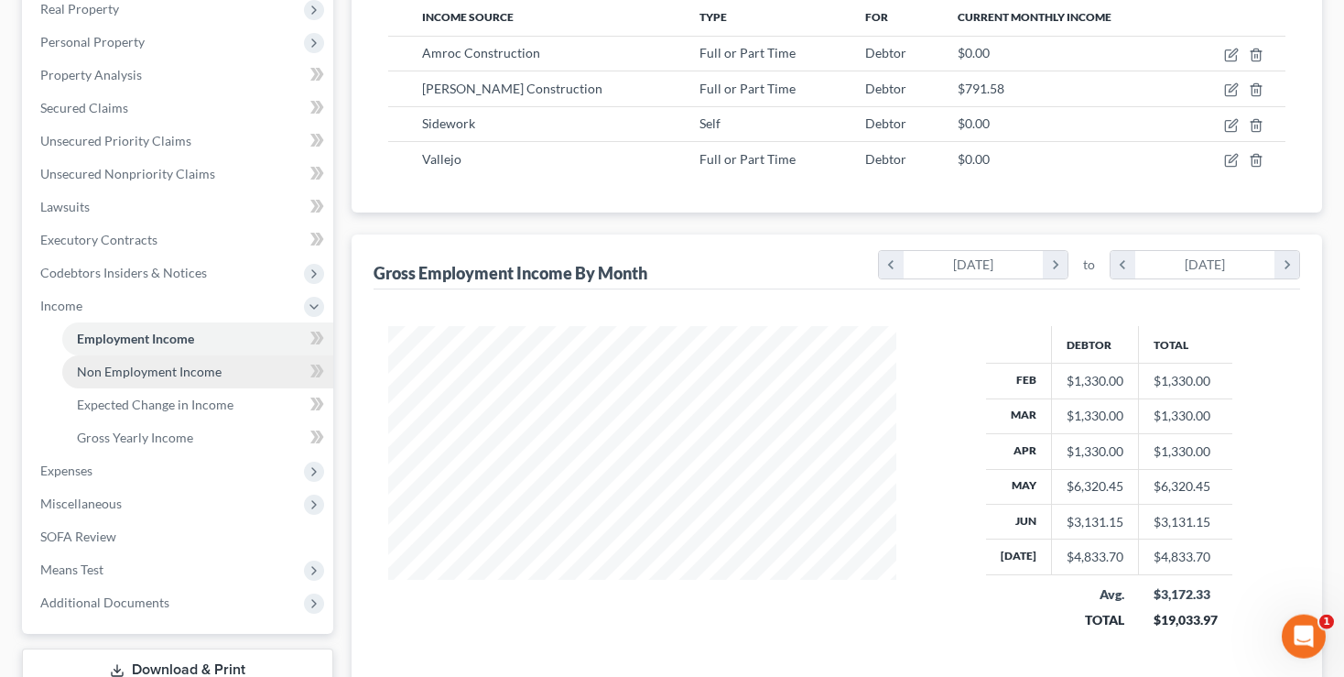
scroll to position [443, 0]
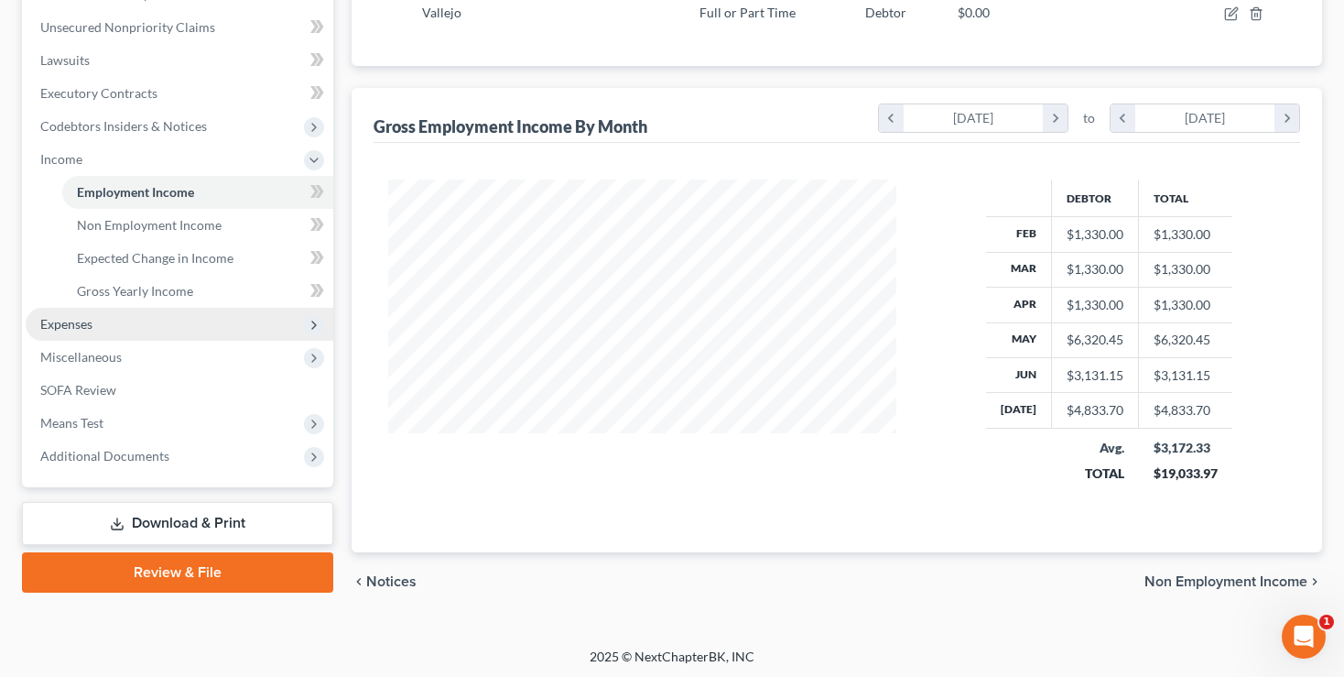
click at [68, 329] on span "Expenses" at bounding box center [66, 324] width 52 height 16
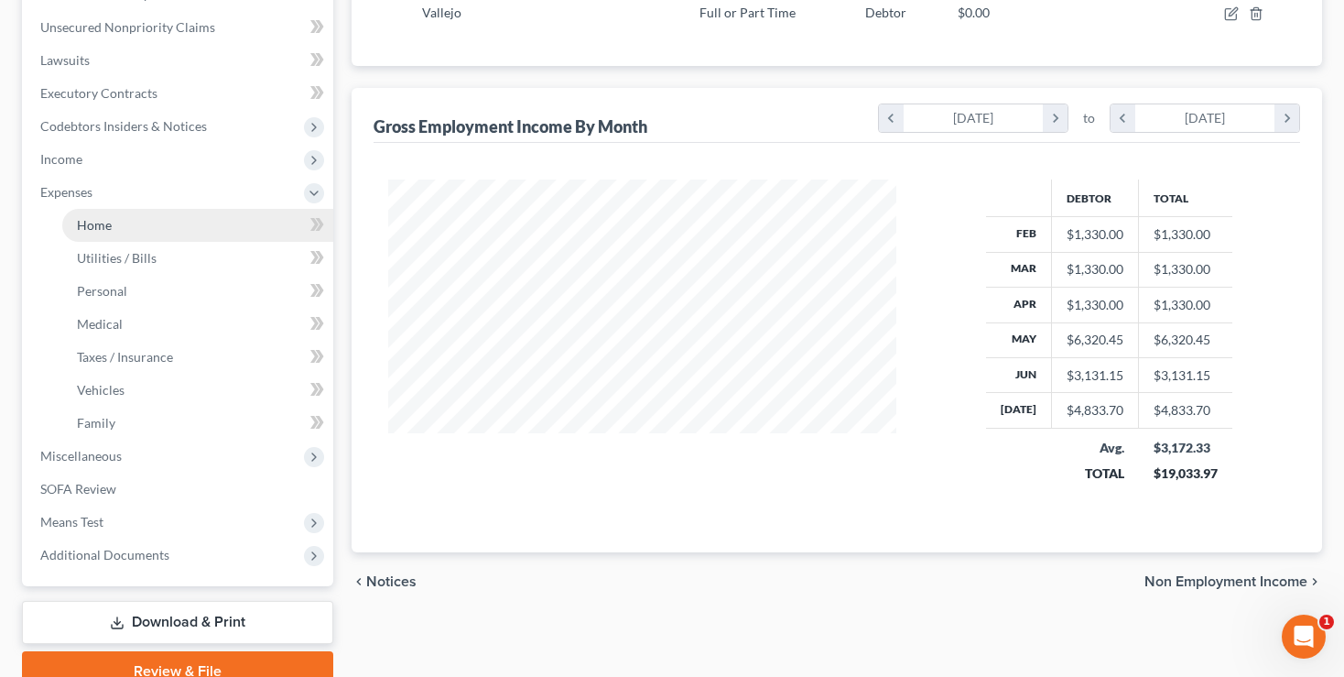
click at [88, 221] on span "Home" at bounding box center [94, 225] width 35 height 16
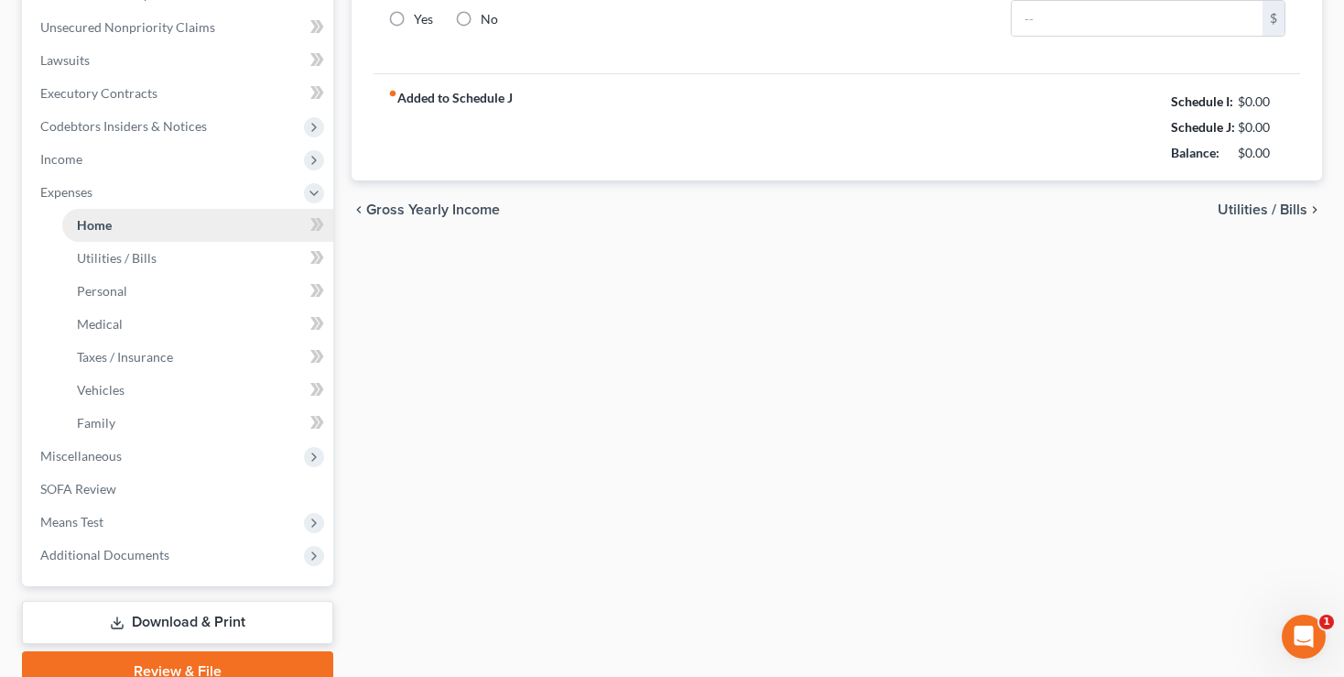
type input "900.00"
type input "0.00"
radio input "true"
type input "0.00"
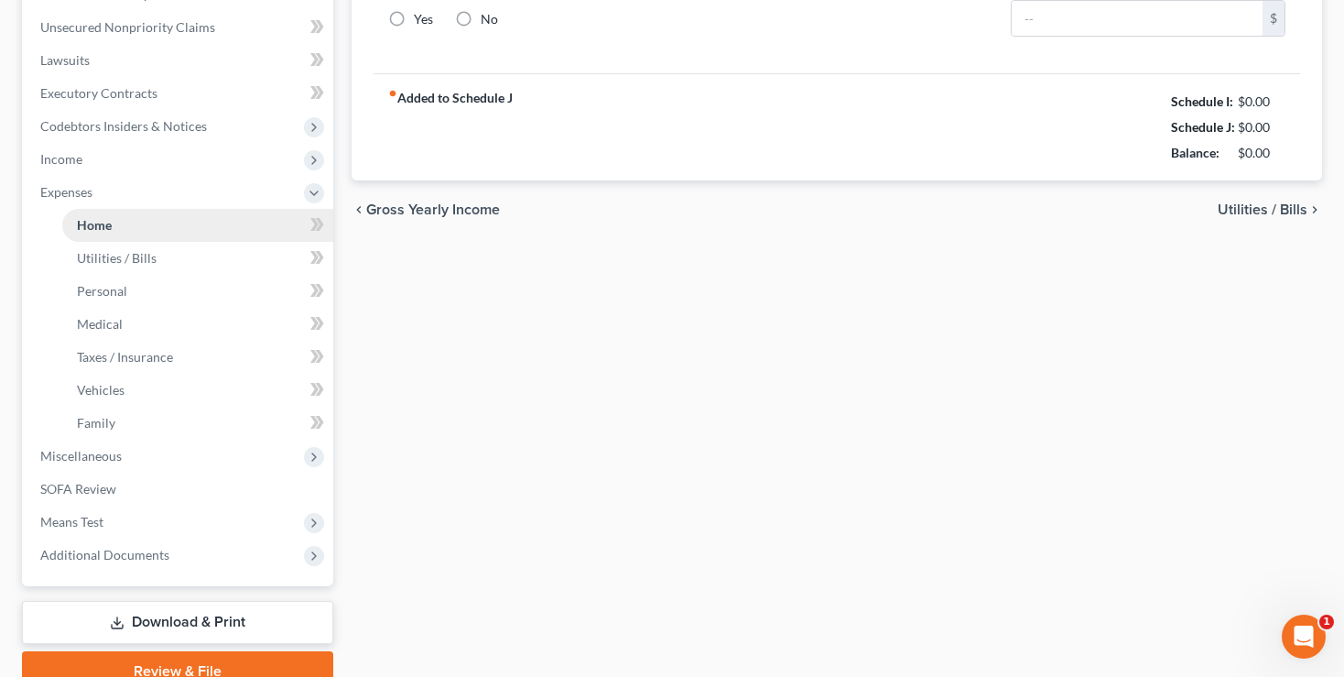
type input "0.00"
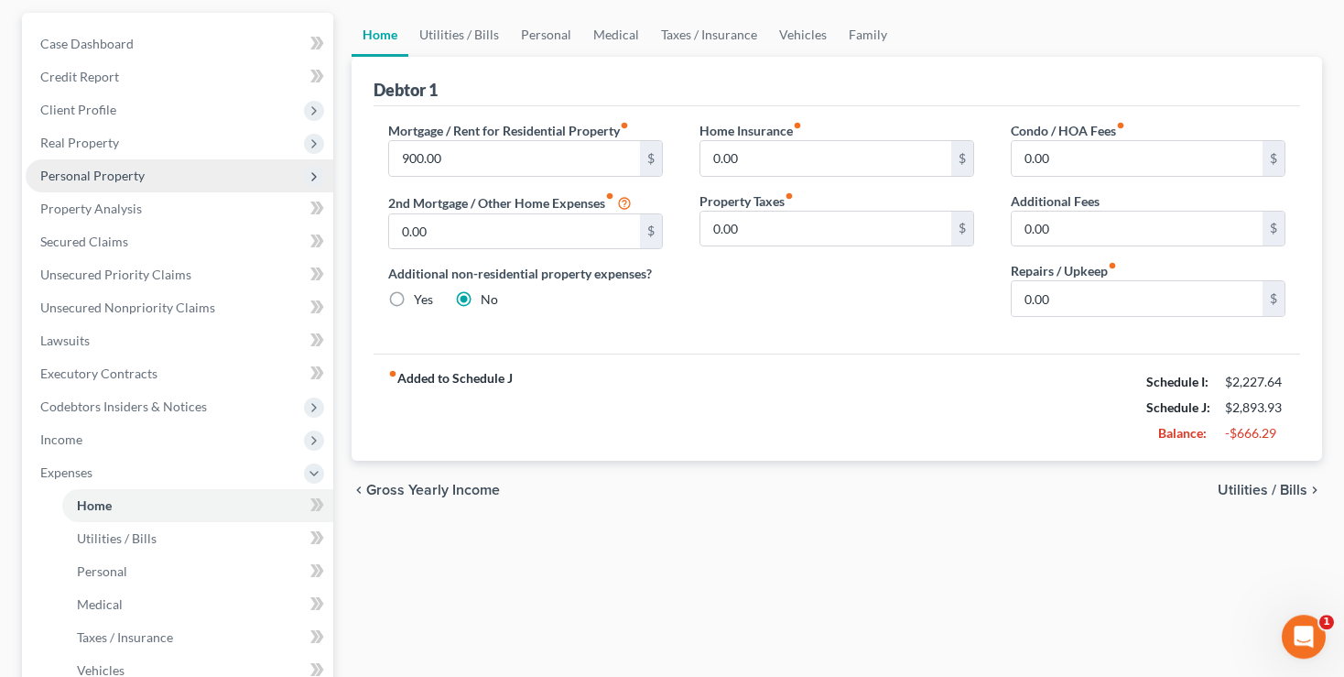
scroll to position [193, 0]
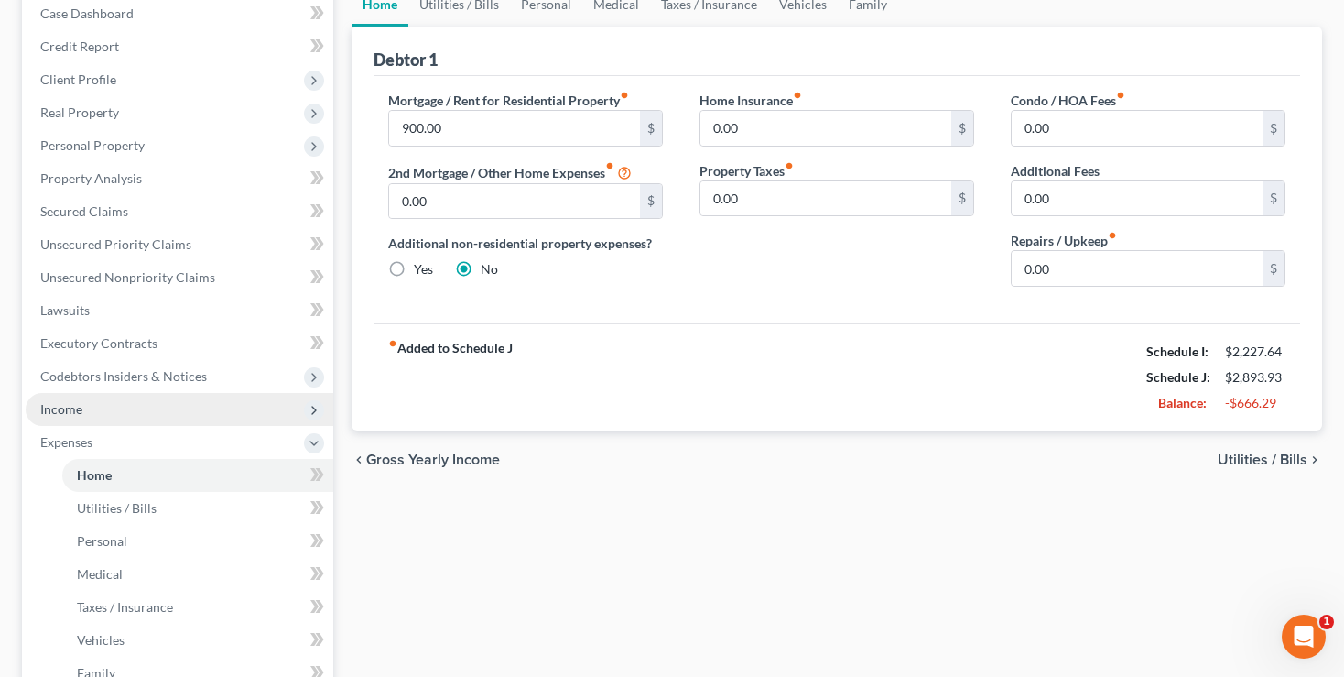
click at [52, 412] on span "Income" at bounding box center [61, 409] width 42 height 16
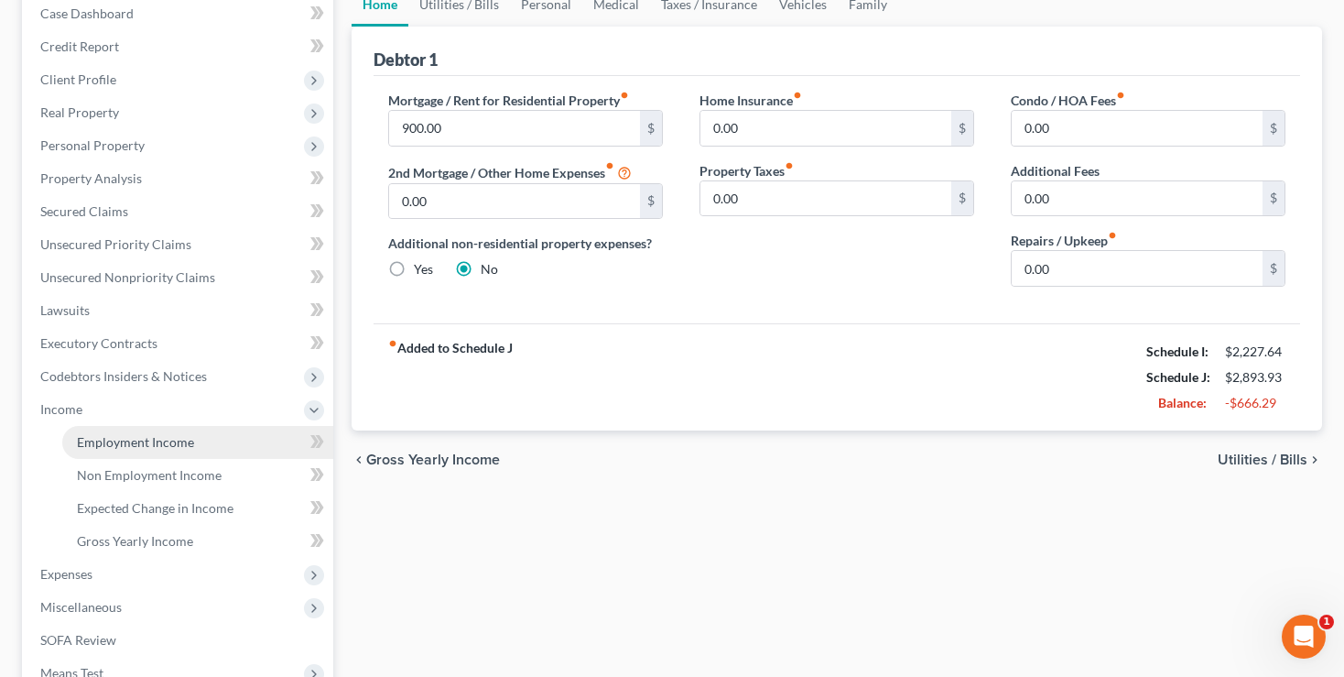
click at [131, 438] on span "Employment Income" at bounding box center [135, 442] width 117 height 16
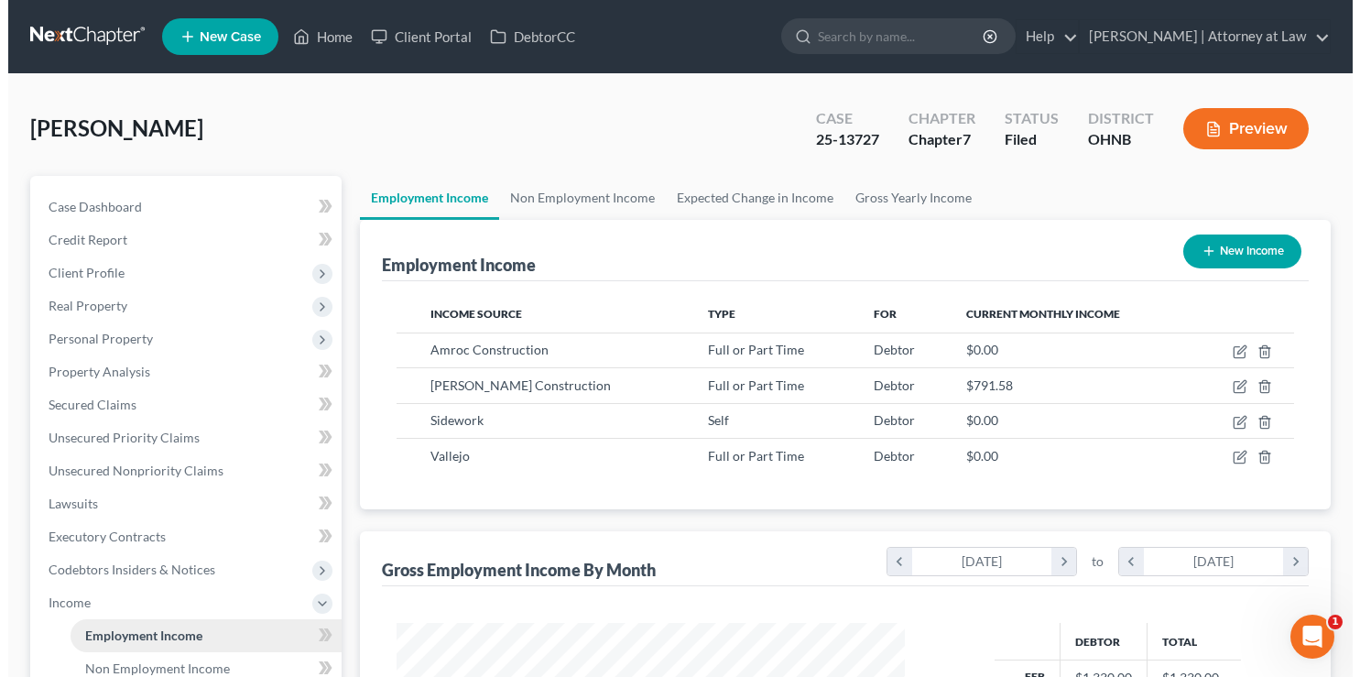
scroll to position [326, 545]
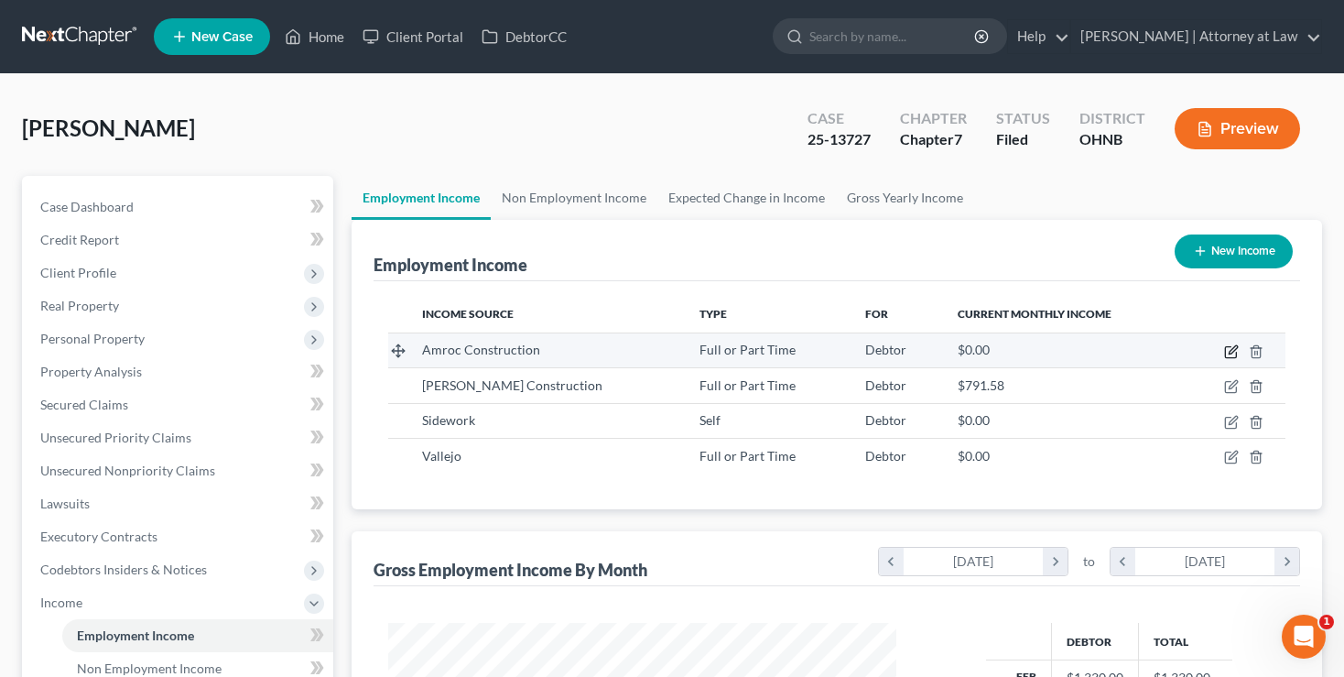
click at [1231, 350] on icon "button" at bounding box center [1231, 351] width 15 height 15
select select "0"
select select "36"
select select "3"
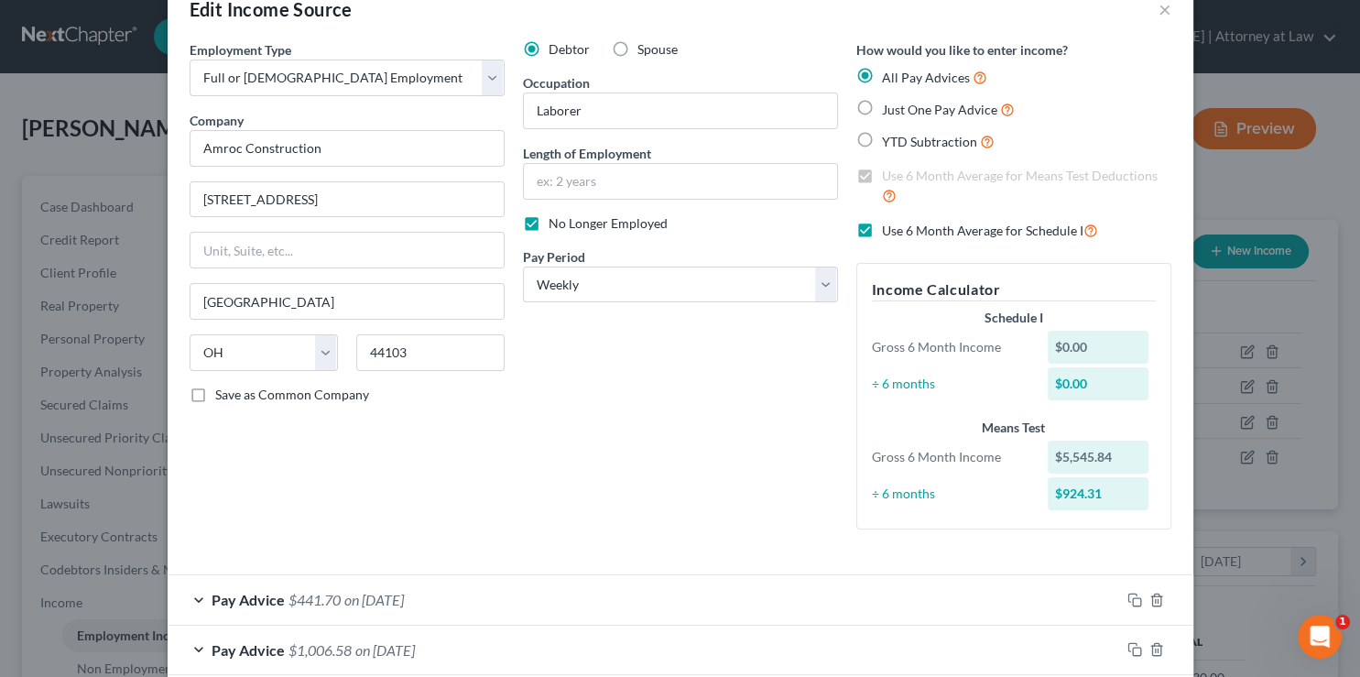
scroll to position [0, 0]
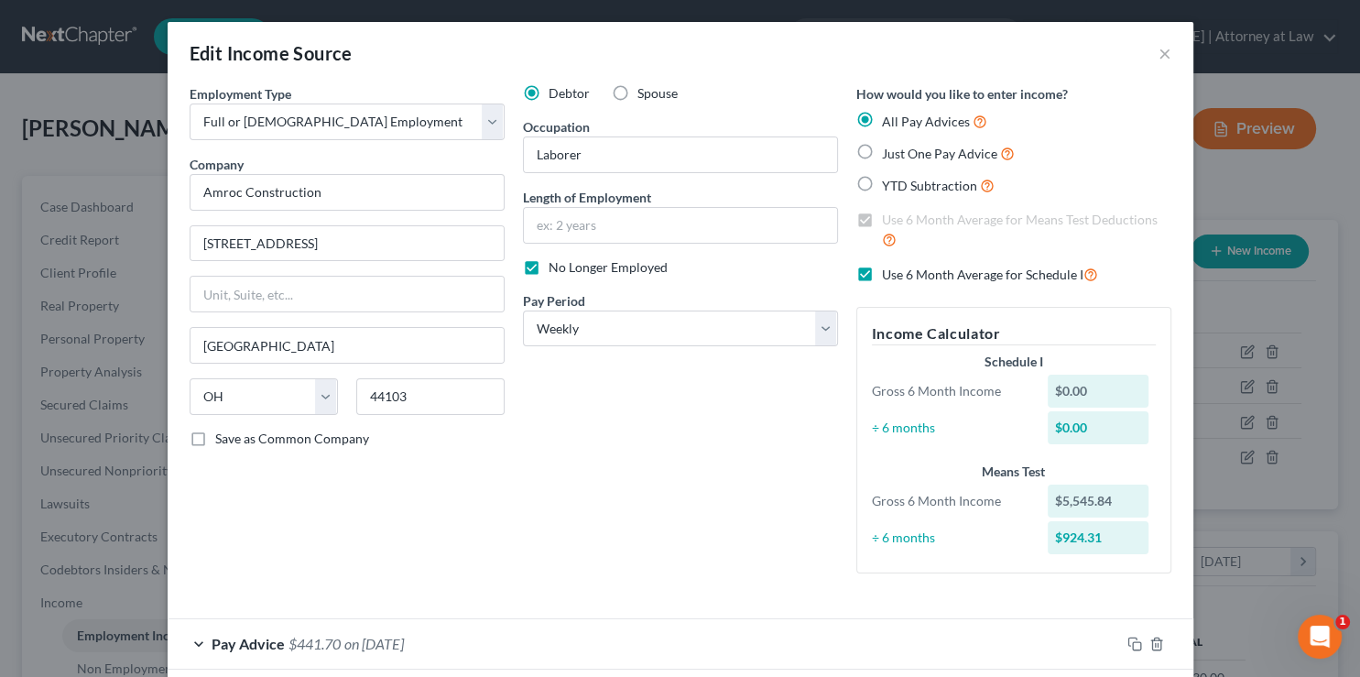
click at [548, 262] on label "No Longer Employed" at bounding box center [607, 267] width 119 height 18
click at [556, 262] on input "No Longer Employed" at bounding box center [562, 264] width 12 height 12
checkbox input "false"
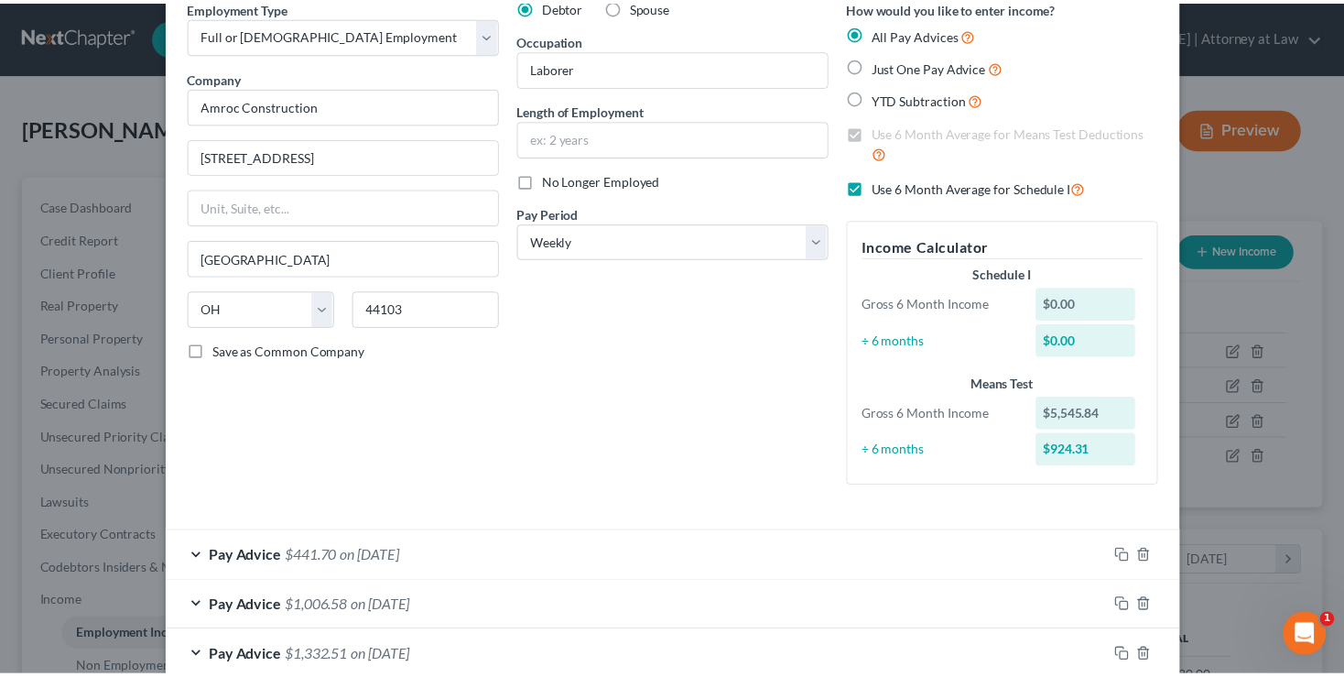
scroll to position [240, 0]
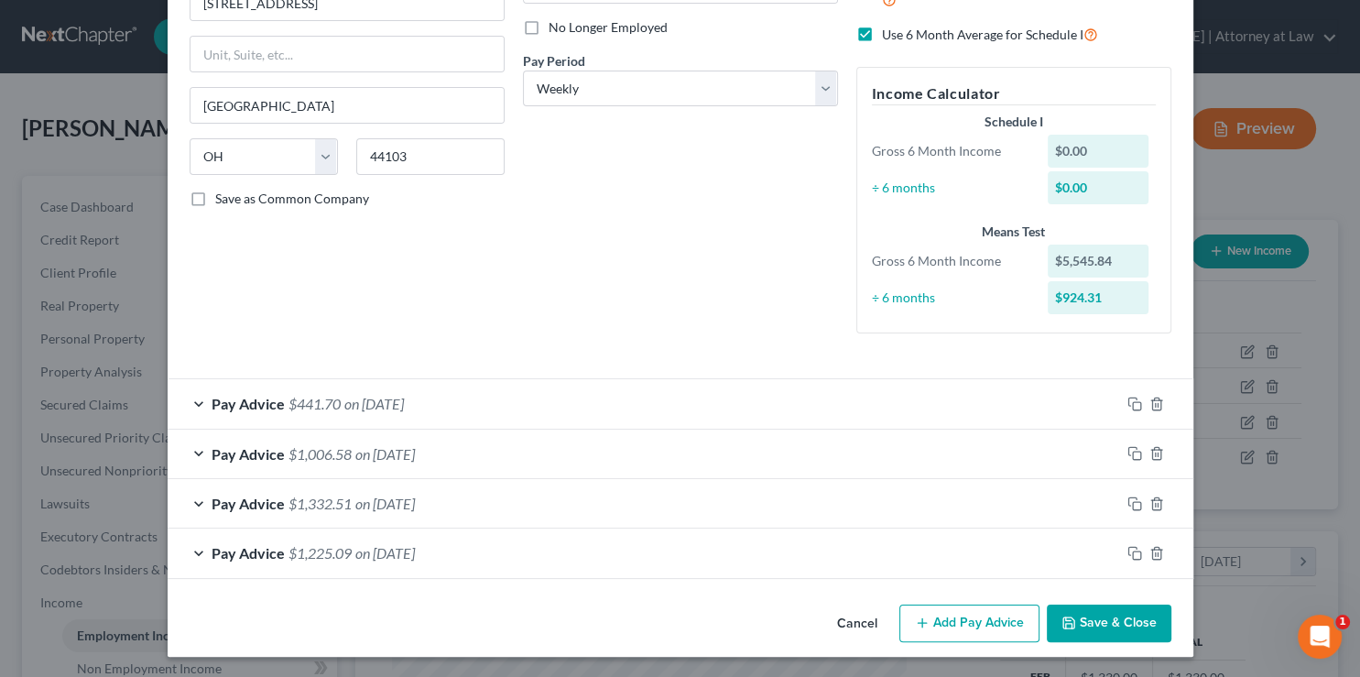
click at [1101, 624] on button "Save & Close" at bounding box center [1109, 623] width 125 height 38
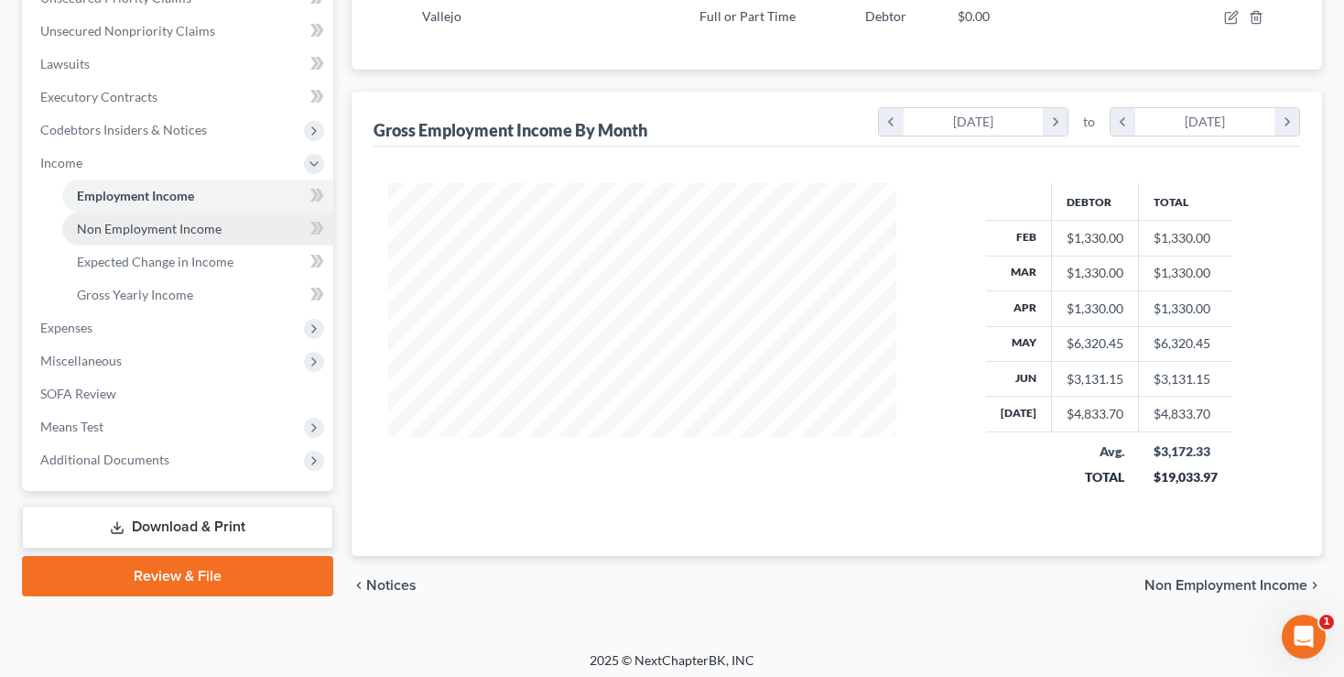
scroll to position [443, 0]
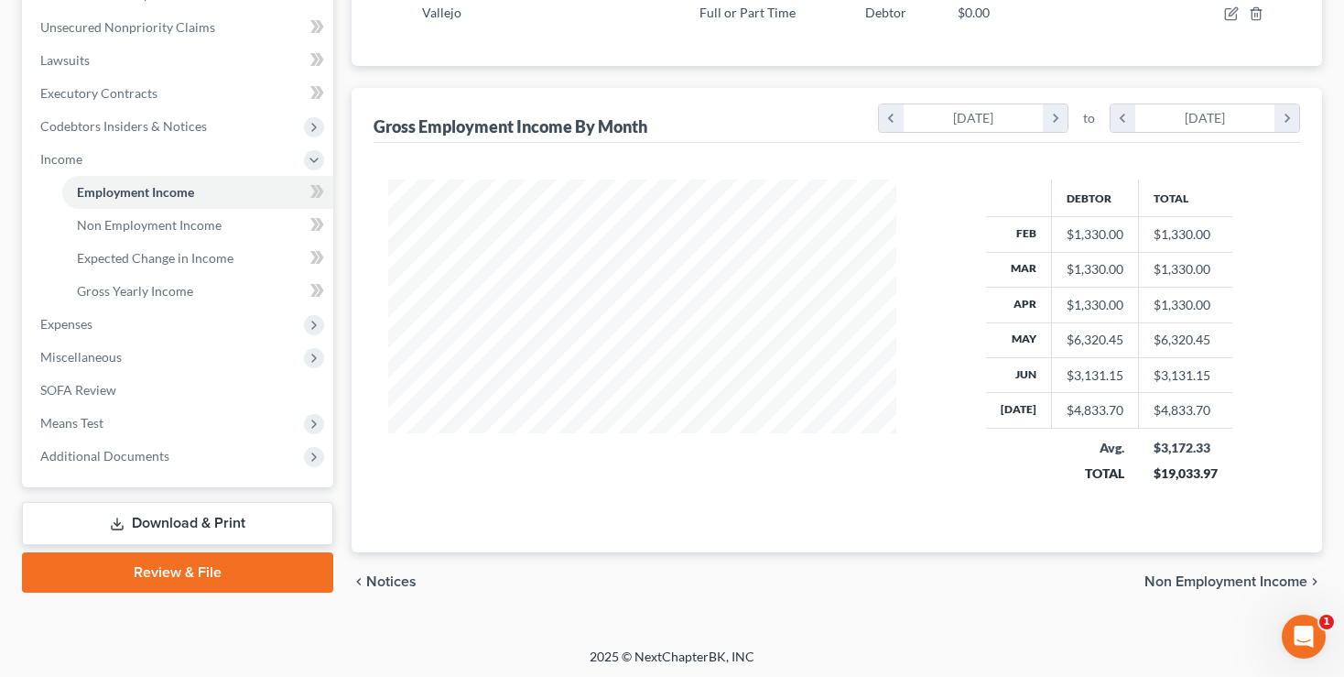
click at [164, 577] on link "Review & File" at bounding box center [177, 572] width 311 height 40
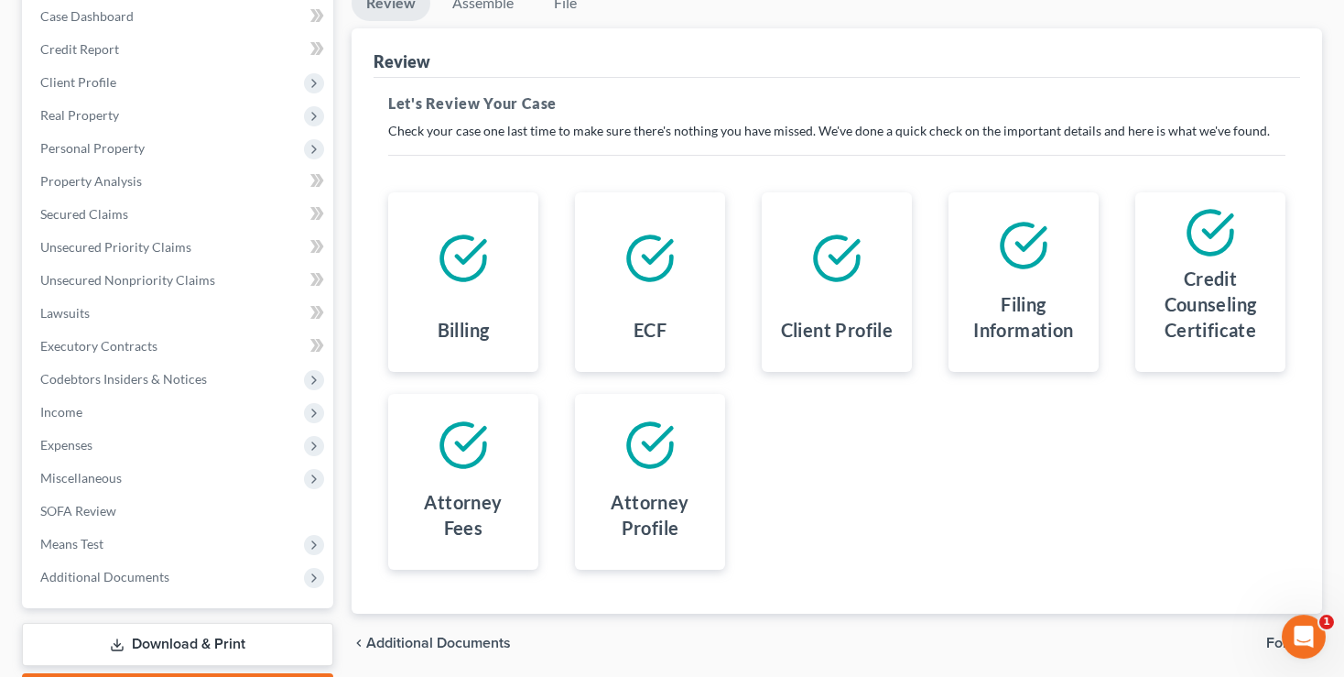
scroll to position [294, 0]
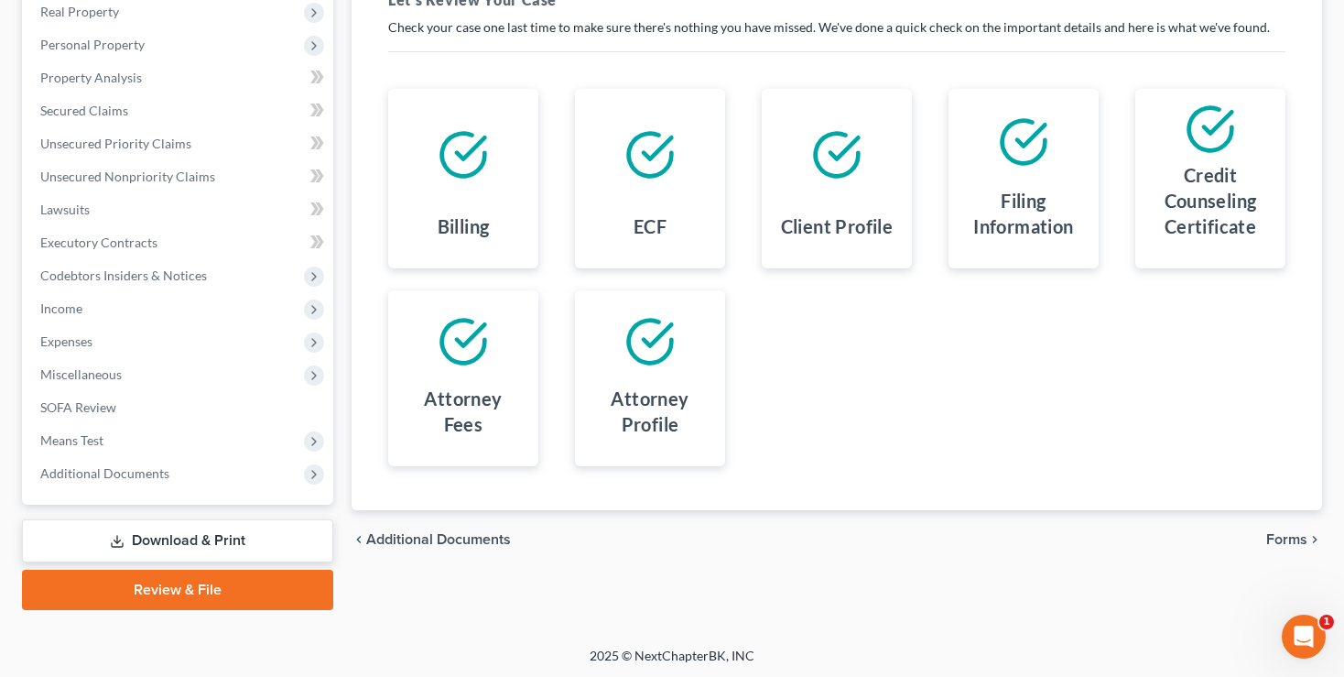
click at [1290, 535] on span "Forms" at bounding box center [1286, 539] width 41 height 15
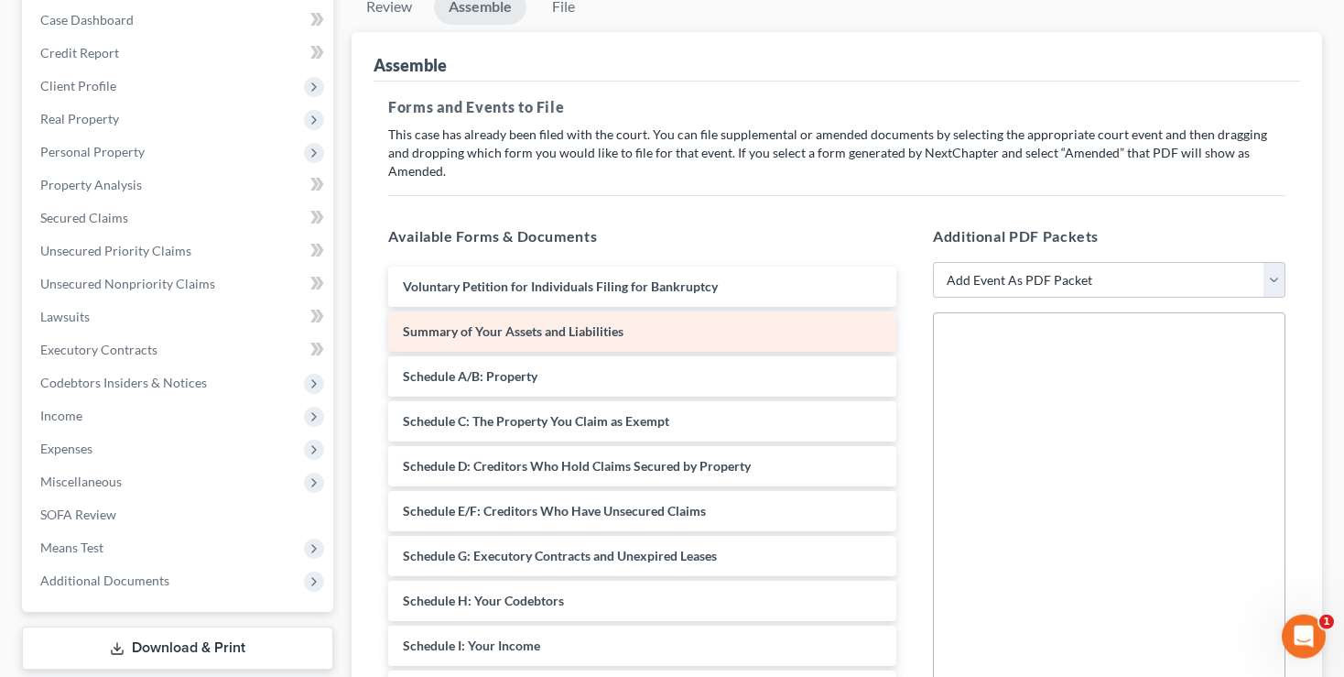
scroll to position [198, 0]
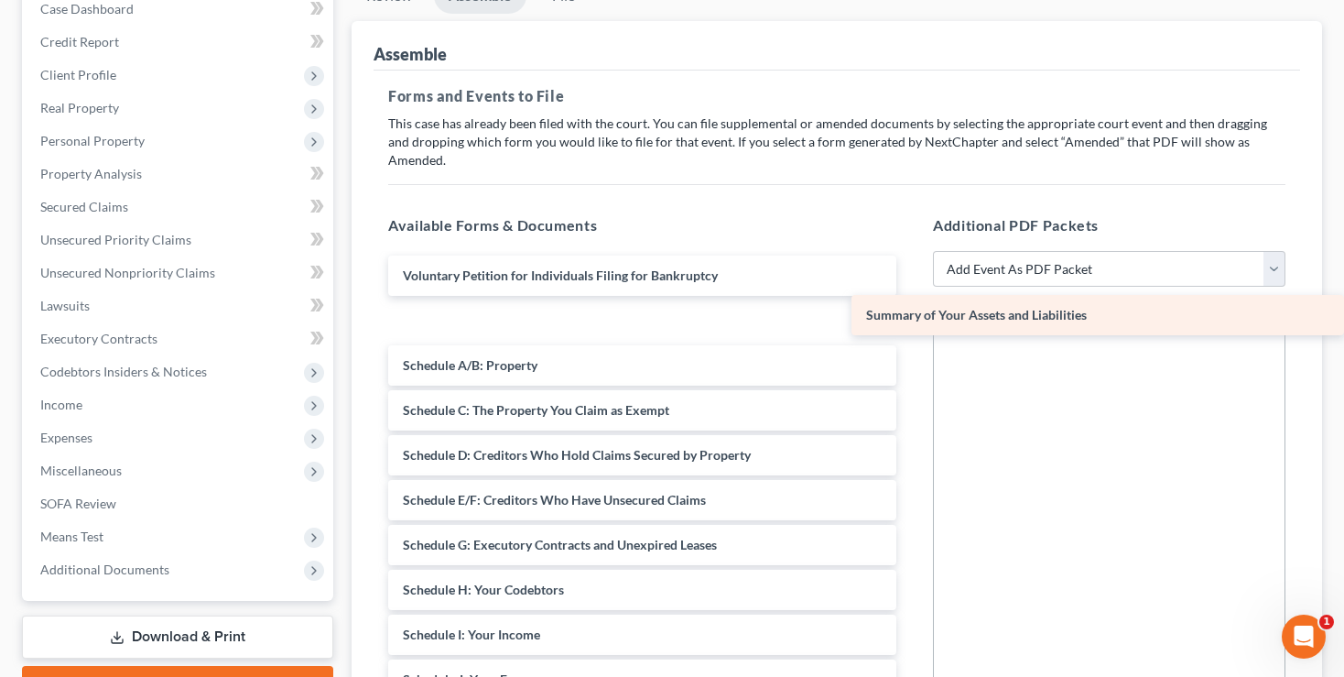
drag, startPoint x: 525, startPoint y: 304, endPoint x: 1002, endPoint y: 319, distance: 477.3
click at [911, 319] on div "Summary of Your Assets and Liabilities Voluntary Petition for Individuals Filin…" at bounding box center [642, 656] width 537 height 803
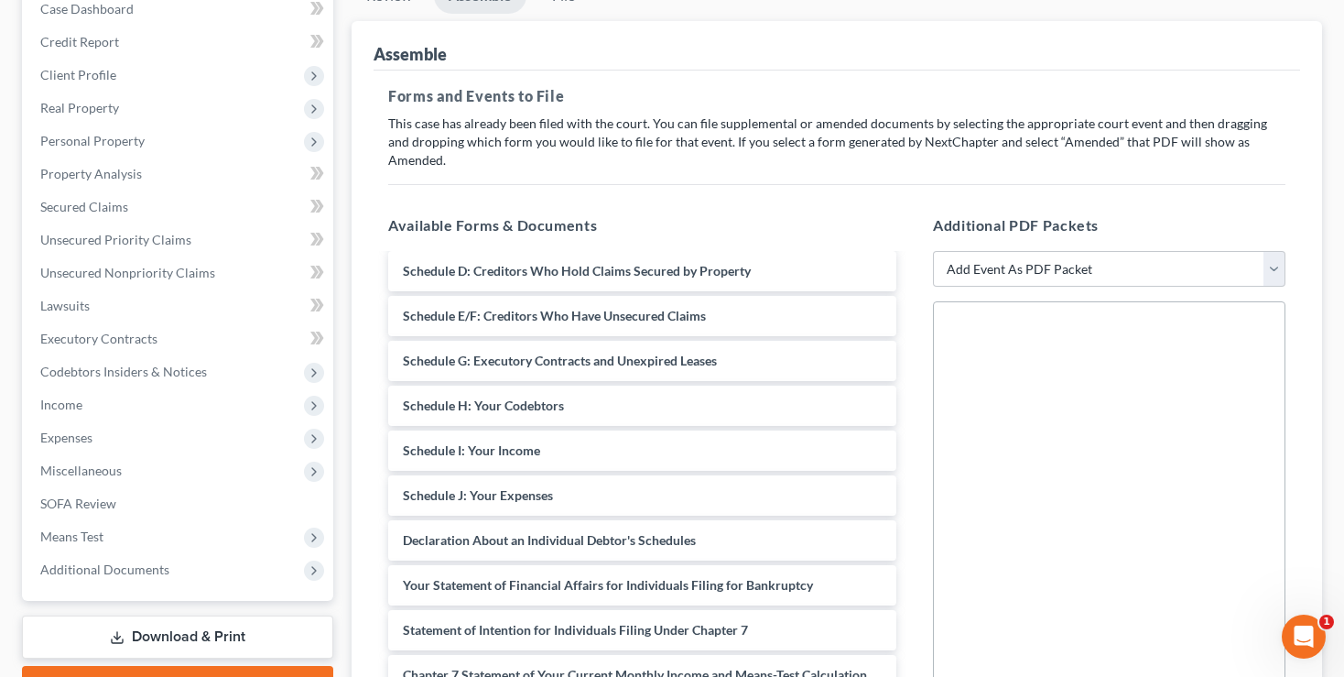
scroll to position [277, 0]
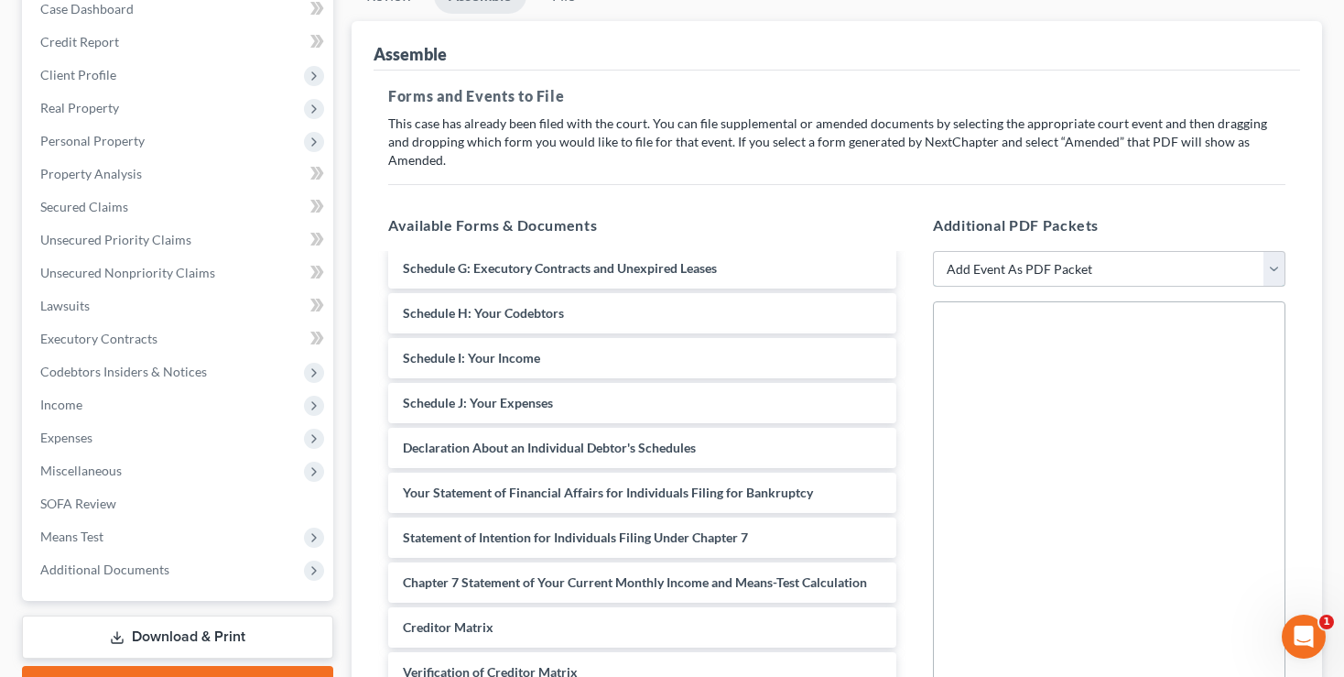
click at [933, 251] on select "Add Event As PDF Packet 20 Largest Unsecured Creditors Amended List of Creditor…" at bounding box center [1109, 269] width 353 height 37
select select "30"
click option "Schedules A-J" at bounding box center [0, 0] width 0 height 0
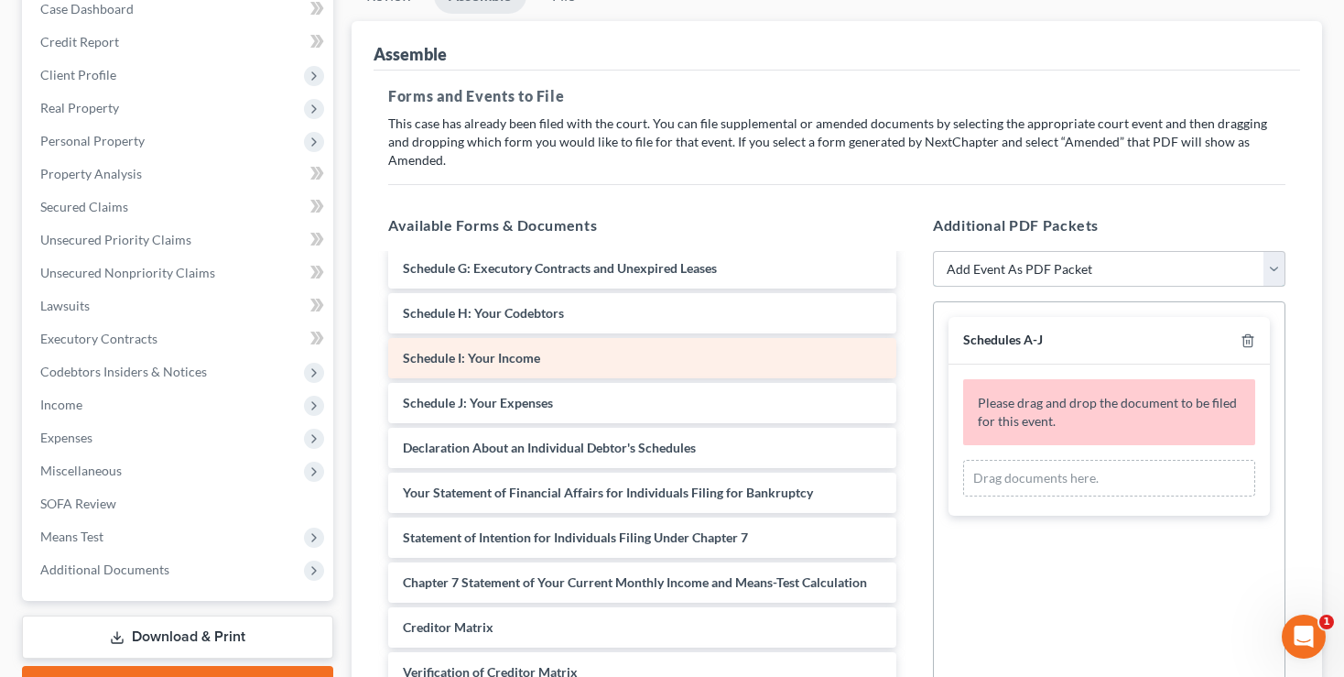
scroll to position [0, 0]
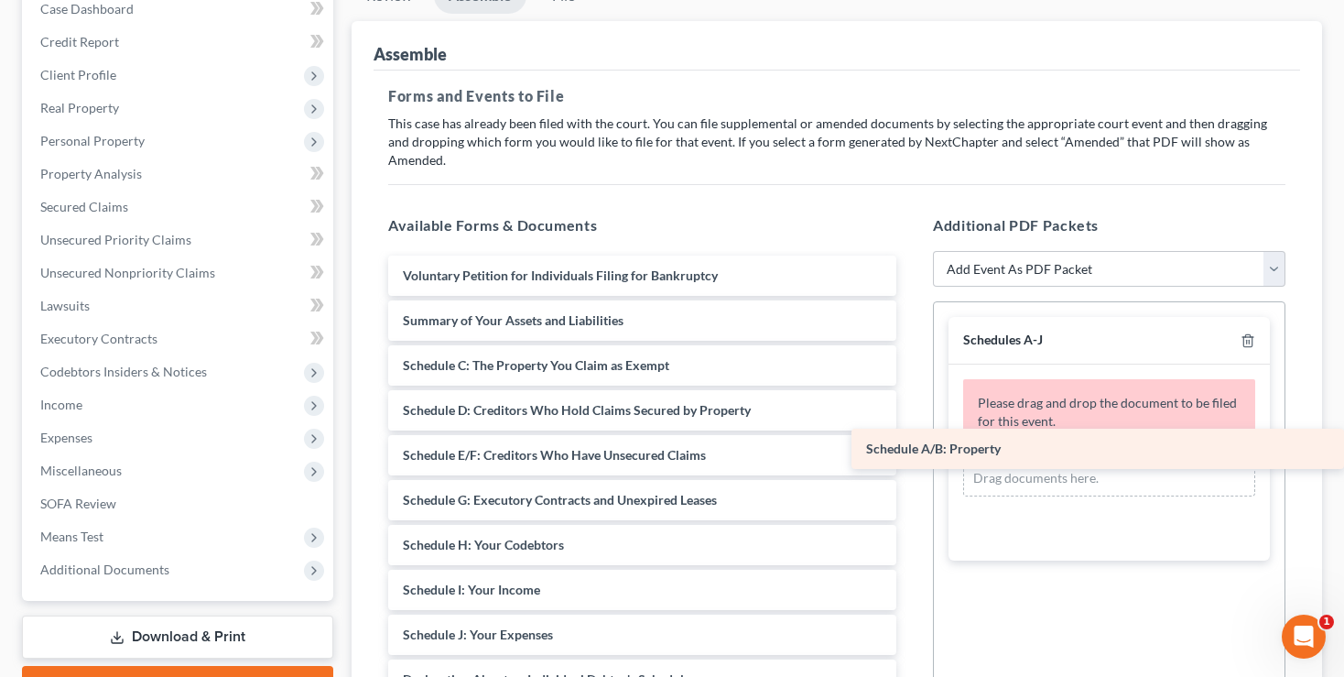
drag, startPoint x: 492, startPoint y: 345, endPoint x: 1048, endPoint y: 449, distance: 566.2
click at [911, 449] on div "Schedule A/B: Property Voluntary Petition for Individuals Filing for Bankruptcy…" at bounding box center [642, 634] width 537 height 758
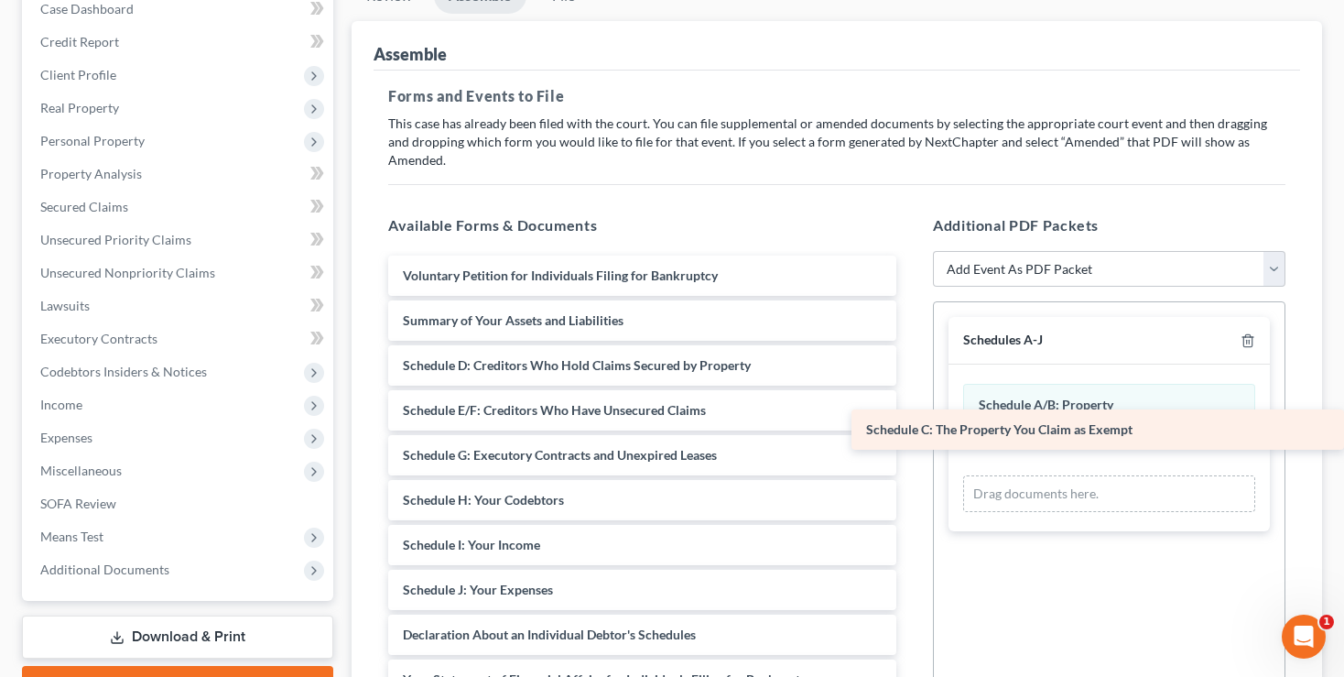
drag, startPoint x: 459, startPoint y: 342, endPoint x: 1000, endPoint y: 426, distance: 547.7
click at [911, 426] on div "Schedule C: The Property You Claim as Exempt Voluntary Petition for Individuals…" at bounding box center [642, 611] width 537 height 713
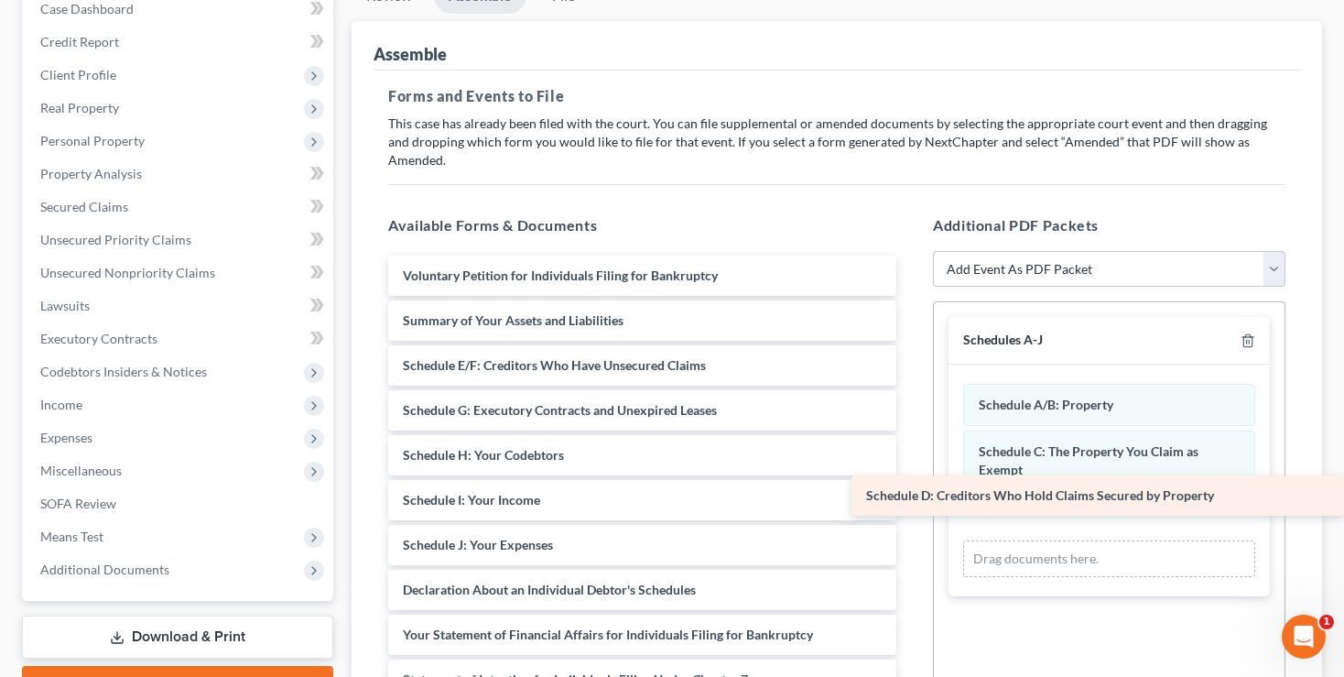
drag, startPoint x: 483, startPoint y: 335, endPoint x: 1016, endPoint y: 485, distance: 554.5
click at [911, 485] on div "Schedule D: Creditors Who Hold Claims Secured by Property Voluntary Petition fo…" at bounding box center [642, 589] width 537 height 668
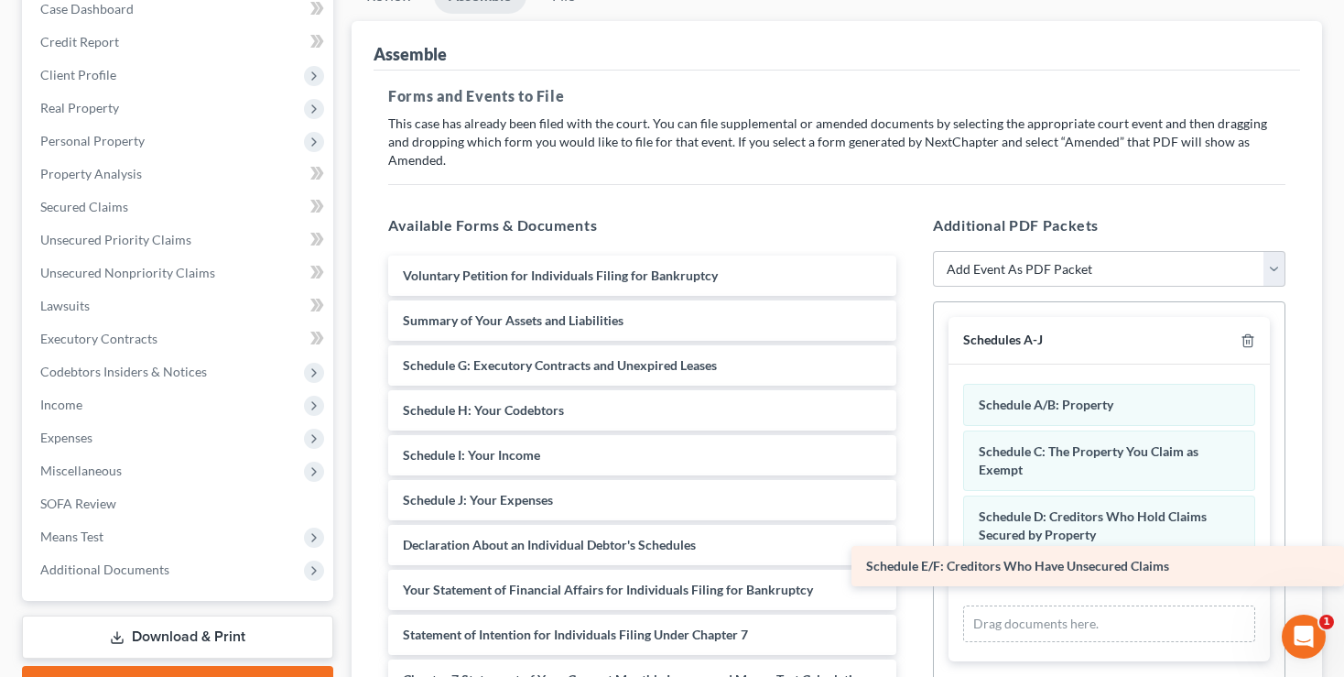
drag, startPoint x: 470, startPoint y: 349, endPoint x: 1057, endPoint y: 570, distance: 627.0
click at [911, 570] on div "Schedule E/F: Creditors Who Have Unsecured Claims Voluntary Petition for Indivi…" at bounding box center [642, 567] width 537 height 624
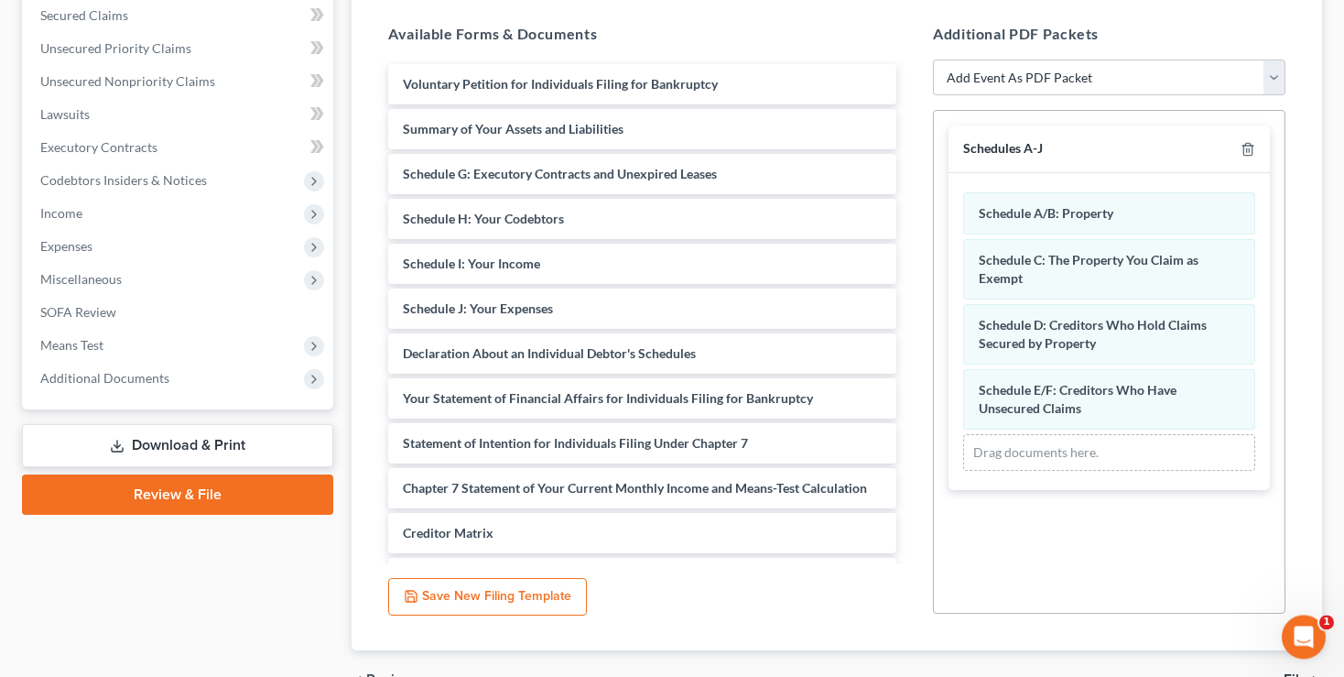
scroll to position [391, 0]
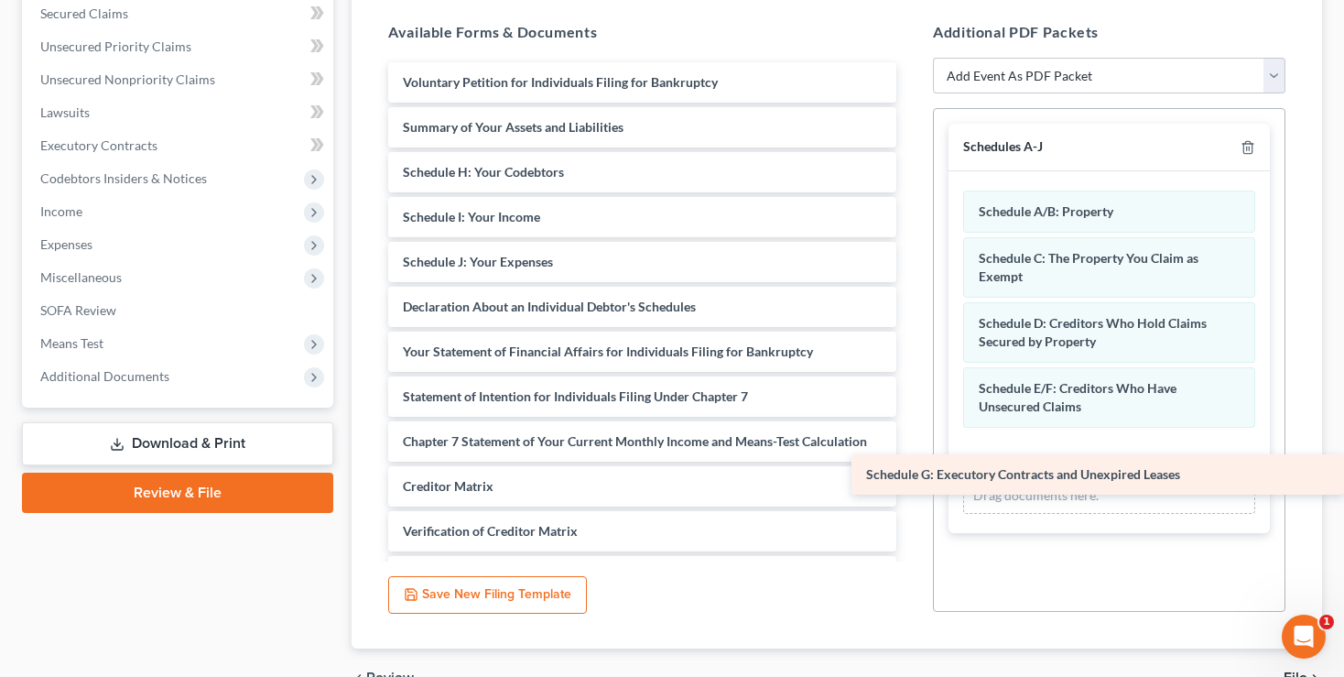
drag, startPoint x: 474, startPoint y: 156, endPoint x: 1101, endPoint y: 478, distance: 704.4
click at [911, 478] on div "Schedule G: Executory Contracts and Unexpired Leases Voluntary Petition for Ind…" at bounding box center [642, 351] width 537 height 579
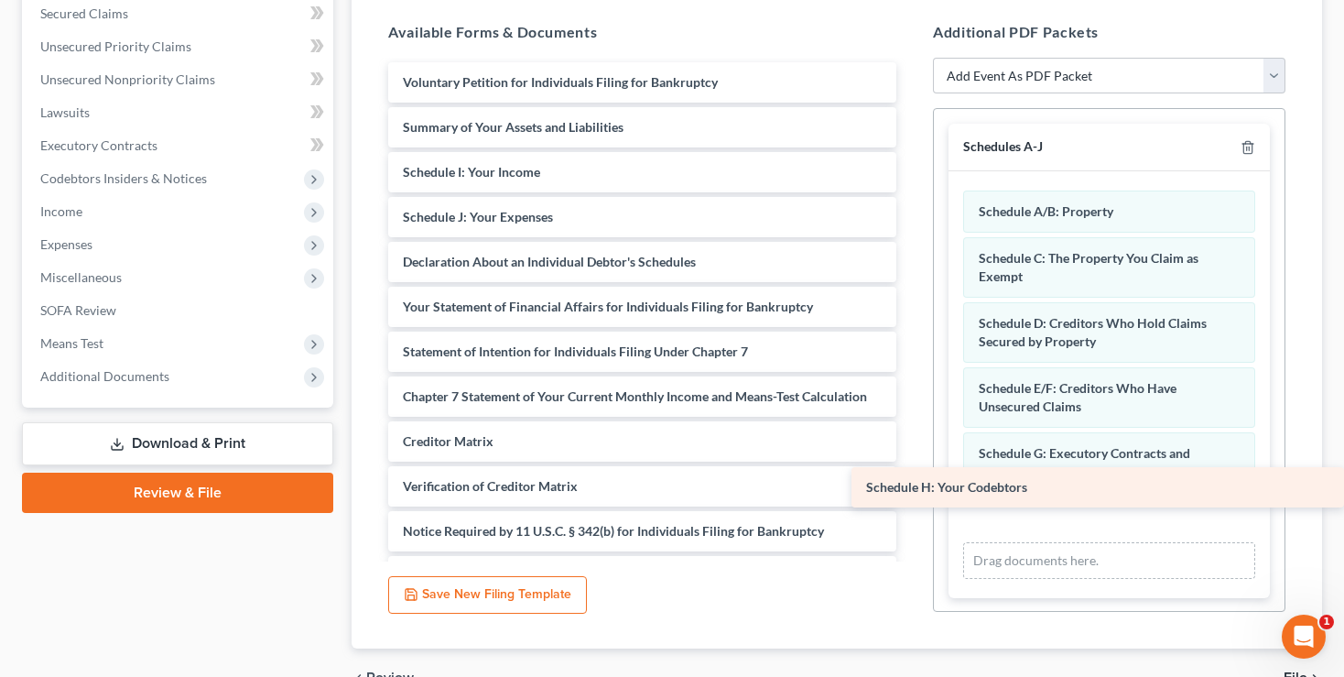
drag, startPoint x: 474, startPoint y: 146, endPoint x: 1171, endPoint y: 481, distance: 773.2
click at [911, 481] on div "Schedule H: Your Codebtors Voluntary Petition for Individuals Filing for Bankru…" at bounding box center [642, 329] width 537 height 534
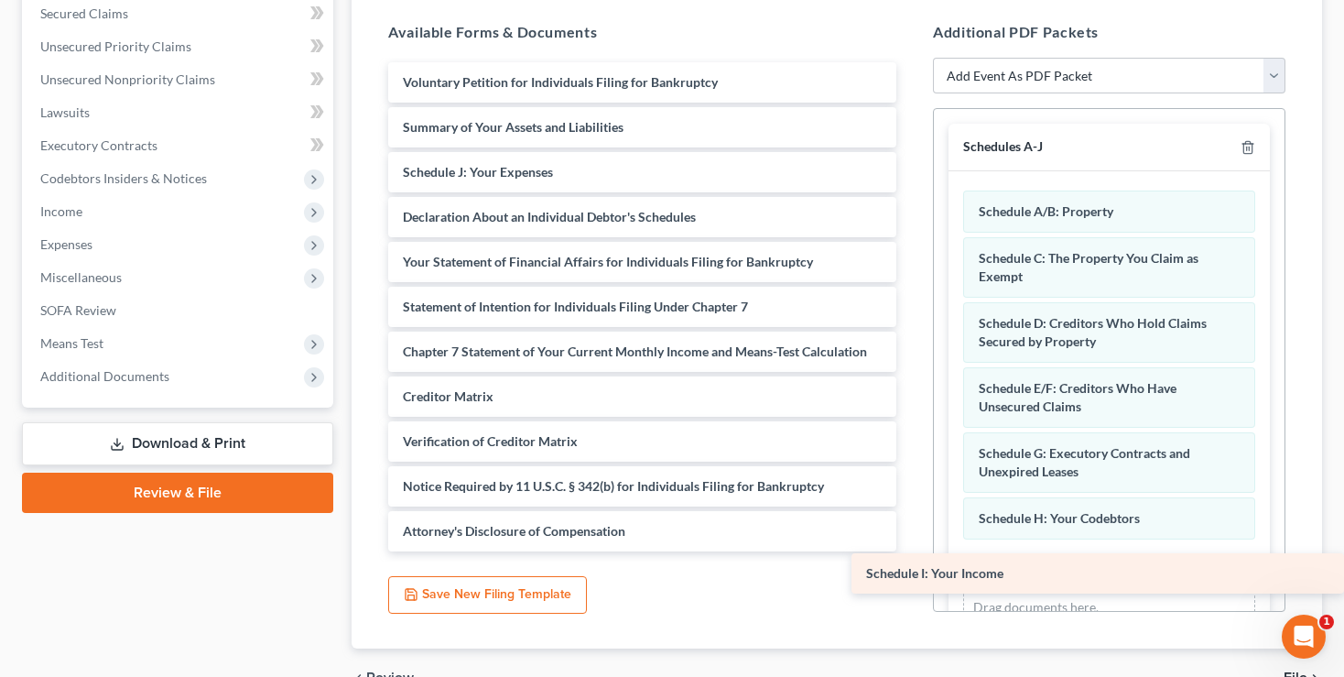
drag, startPoint x: 463, startPoint y: 149, endPoint x: 1115, endPoint y: 570, distance: 776.2
click at [911, 551] on div "Schedule I: Your Income Voluntary Petition for Individuals Filing for Bankruptc…" at bounding box center [642, 306] width 537 height 489
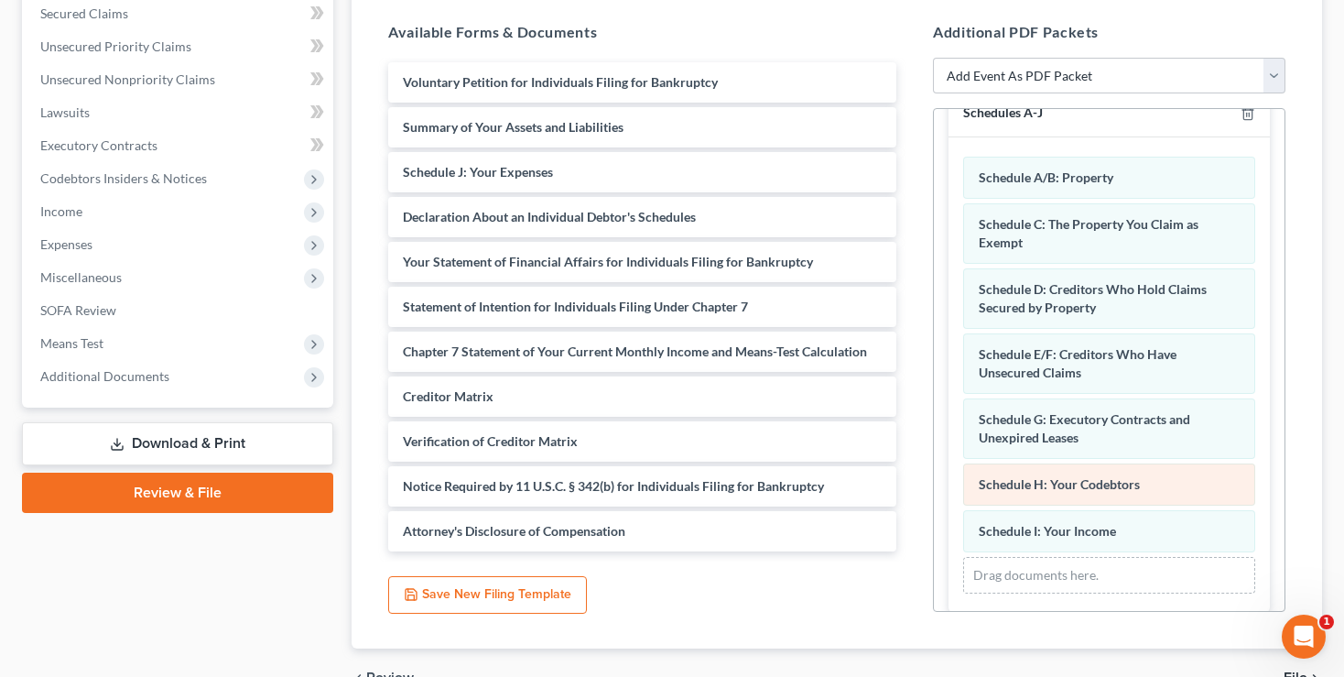
scroll to position [46, 0]
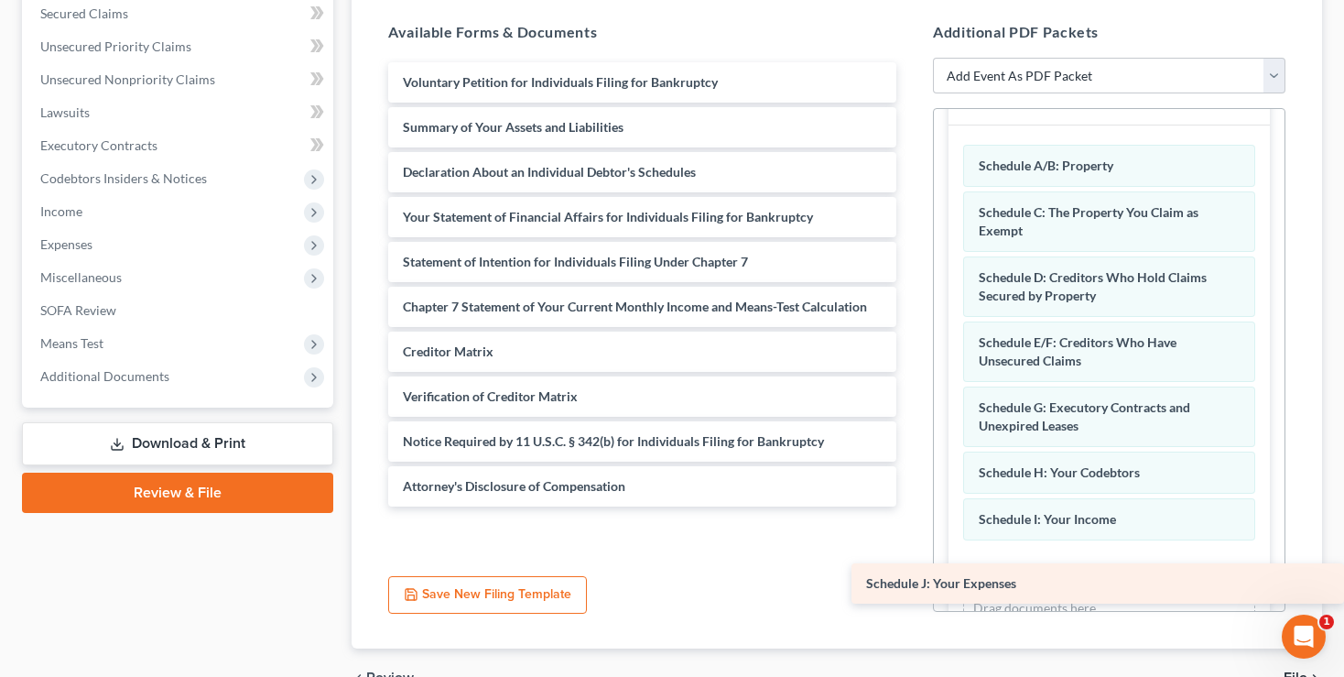
drag, startPoint x: 459, startPoint y: 146, endPoint x: 1116, endPoint y: 577, distance: 786.3
click at [911, 506] on div "Schedule J: Your Expenses Voluntary Petition for Individuals Filing for Bankrup…" at bounding box center [642, 284] width 537 height 444
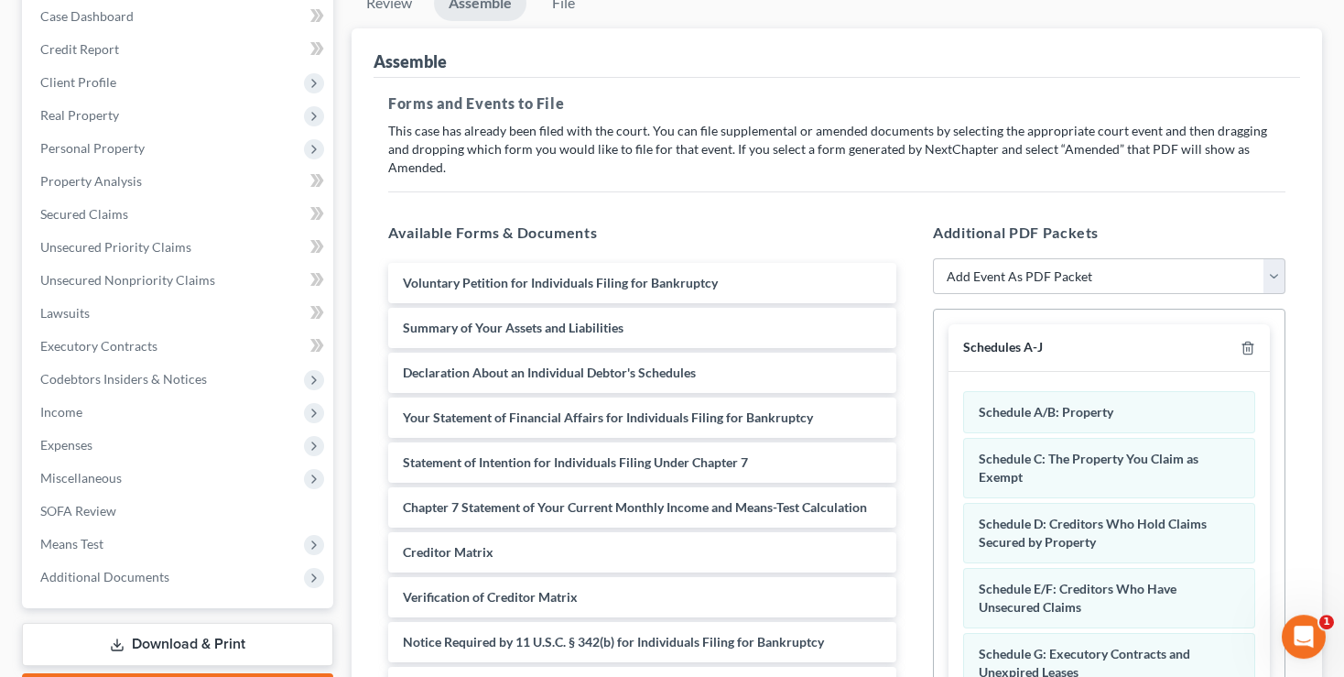
scroll to position [180, 0]
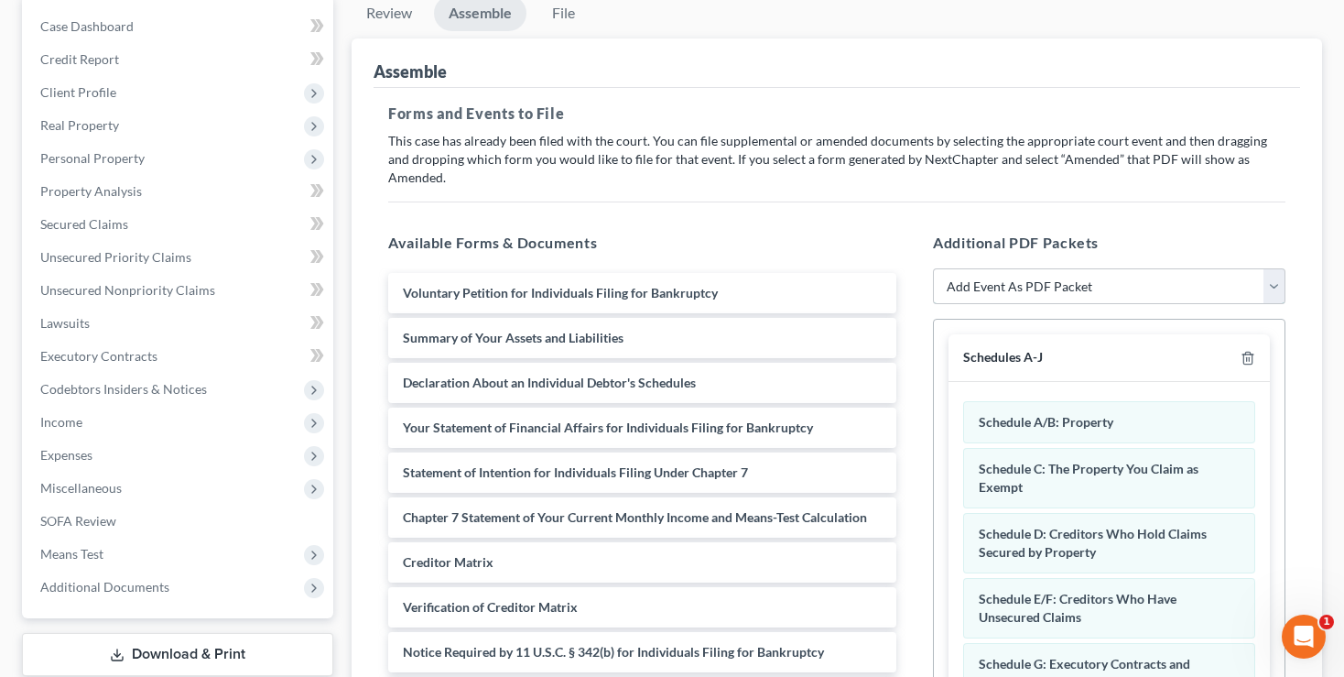
click at [933, 268] on select "Add Event As PDF Packet 20 Largest Unsecured Creditors Amended List of Creditor…" at bounding box center [1109, 286] width 353 height 37
select select "34"
click option "Summary Assets and Liabilities" at bounding box center [0, 0] width 0 height 0
select select
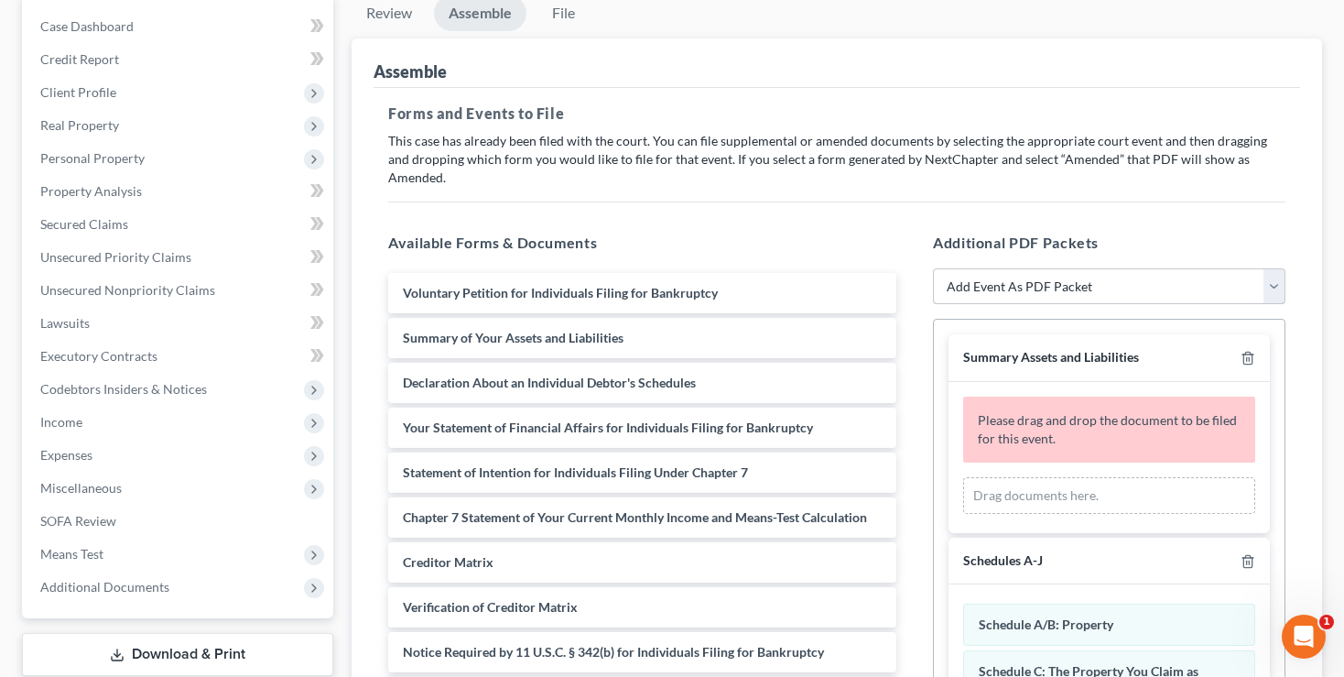
scroll to position [277, 0]
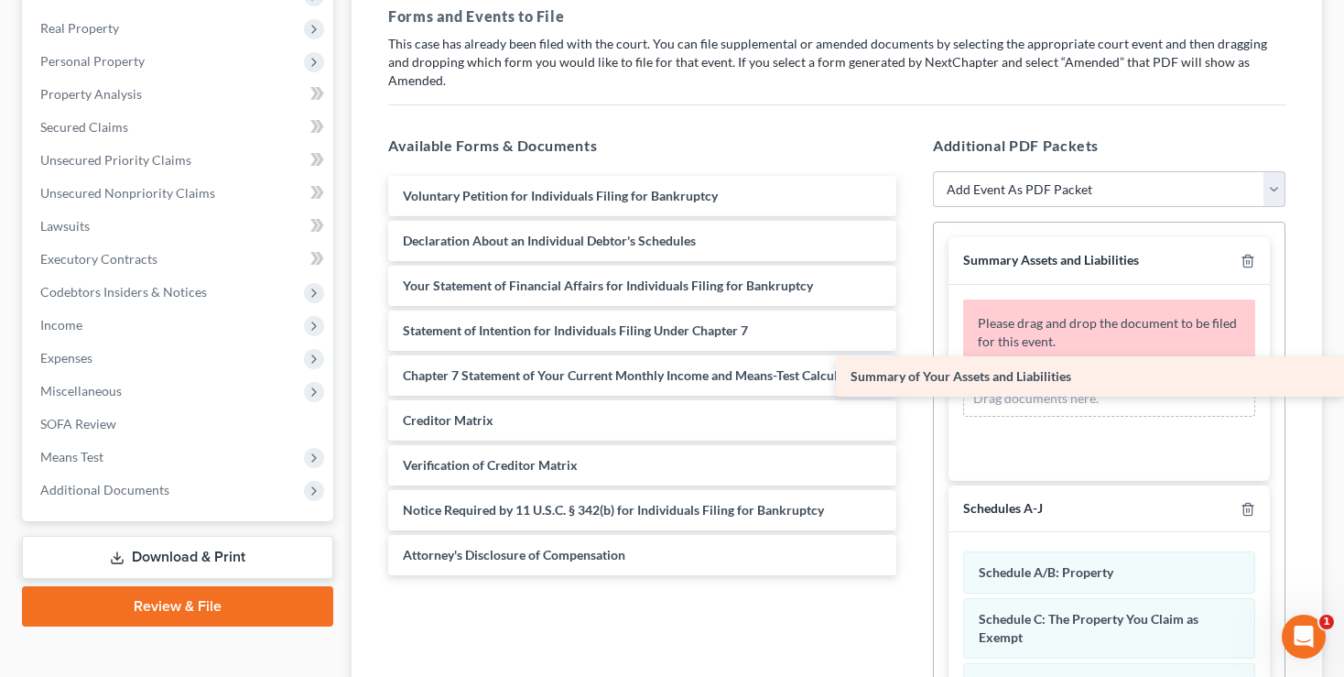
drag, startPoint x: 496, startPoint y: 215, endPoint x: 1011, endPoint y: 371, distance: 537.6
click at [911, 371] on div "Summary of Your Assets and Liabilities Voluntary Petition for Individuals Filin…" at bounding box center [642, 375] width 537 height 399
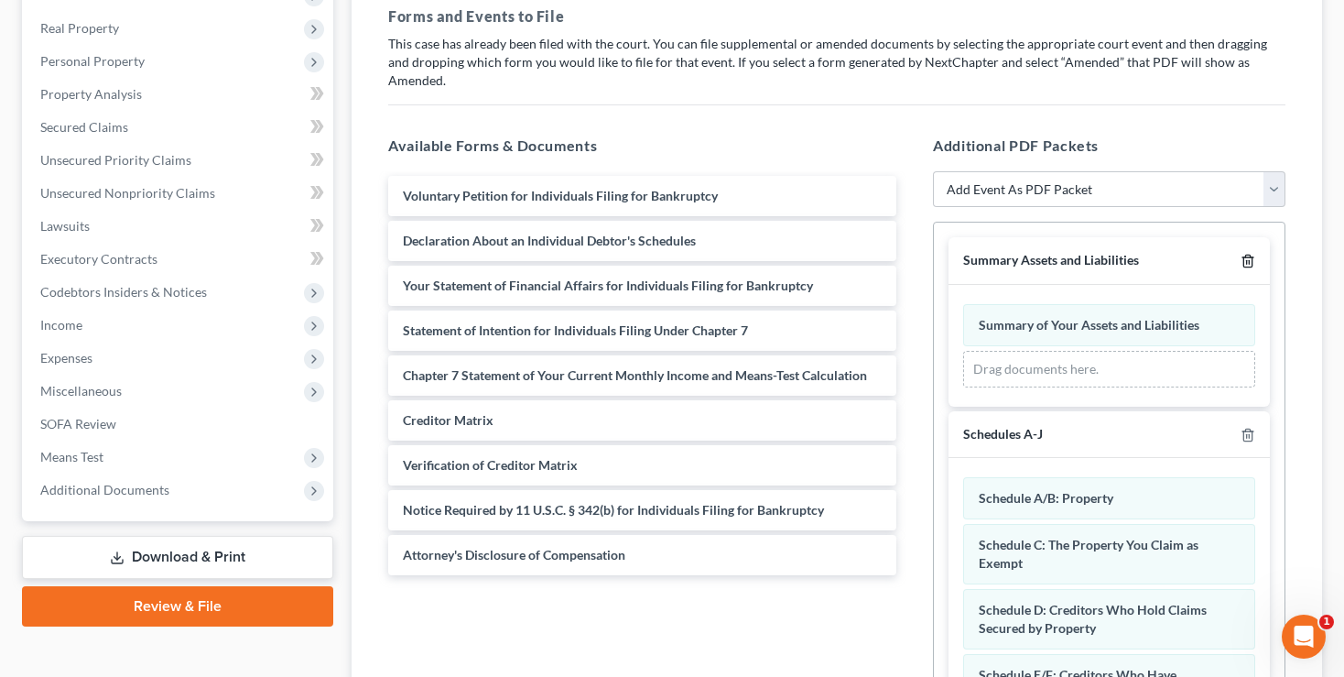
click at [1247, 261] on line "button" at bounding box center [1247, 263] width 0 height 4
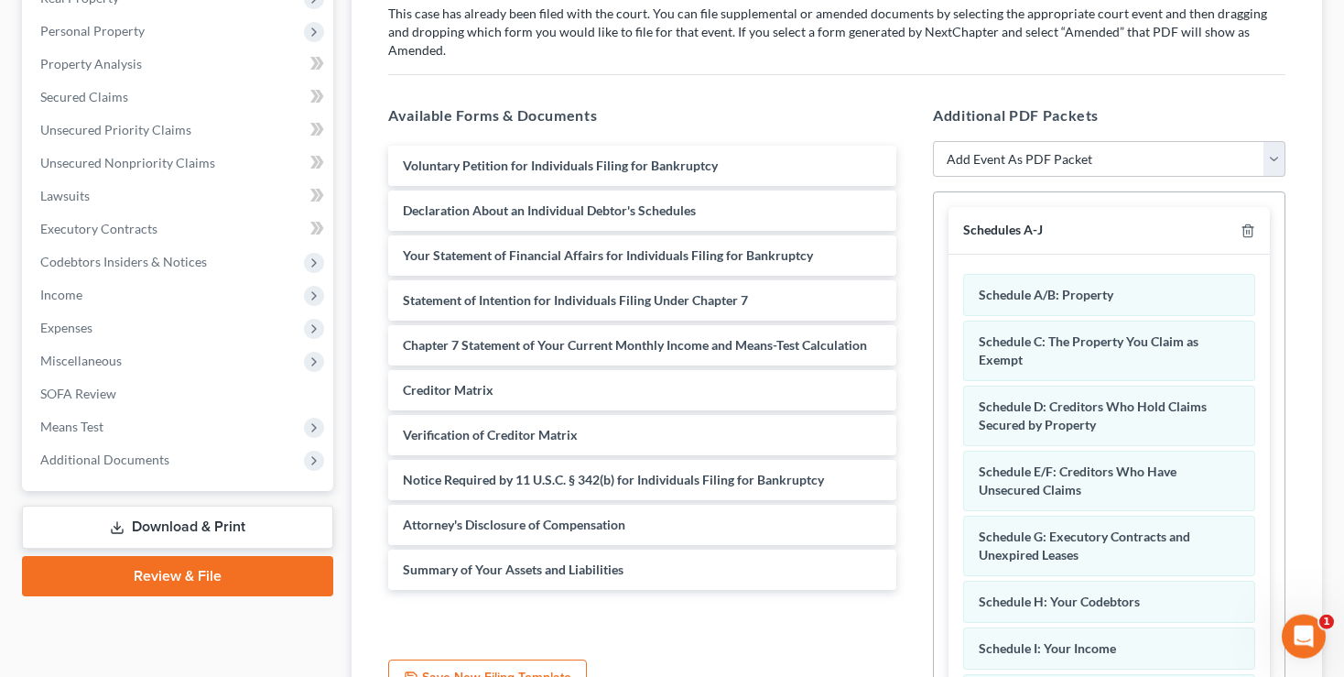
scroll to position [471, 0]
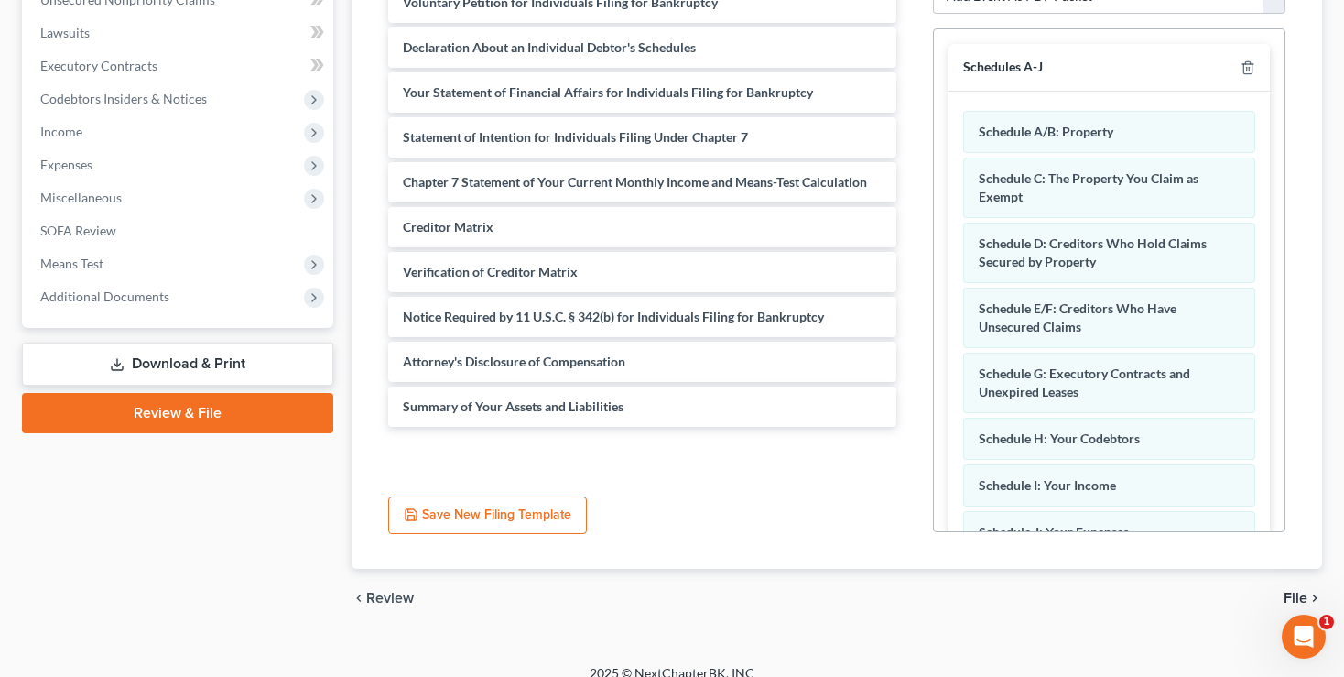
click at [1294, 591] on span "File" at bounding box center [1296, 598] width 24 height 15
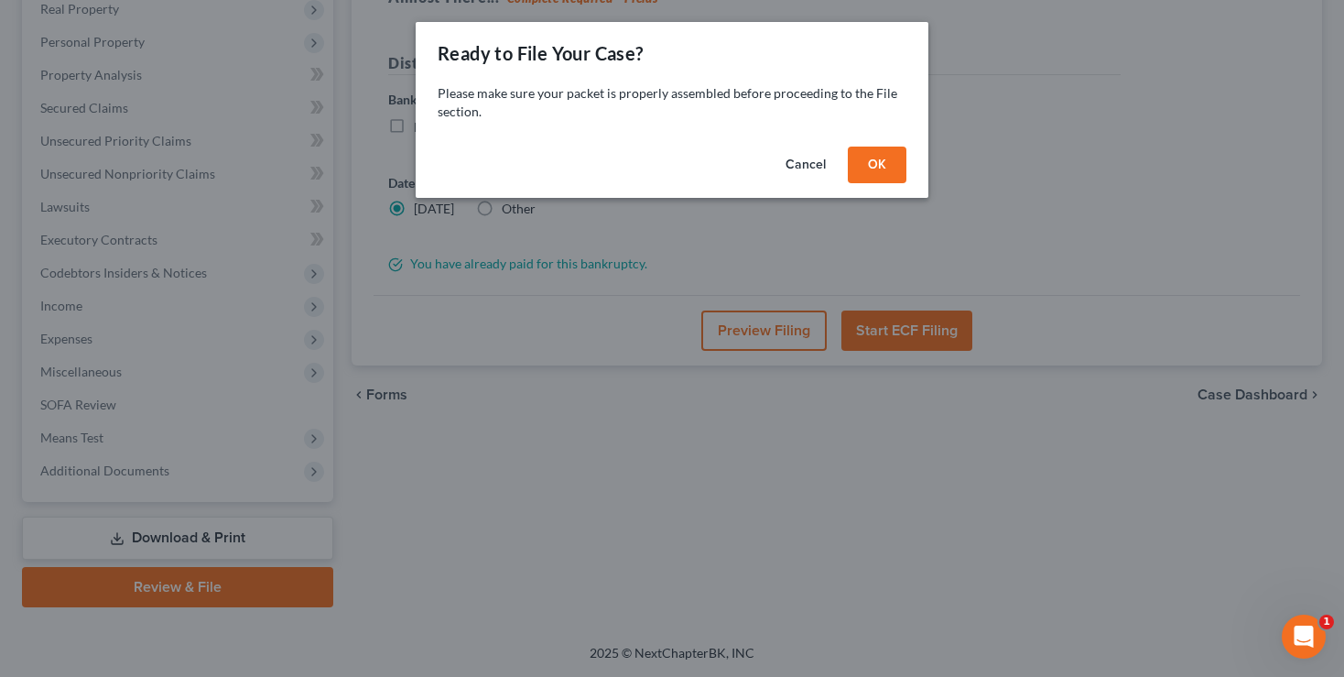
scroll to position [294, 0]
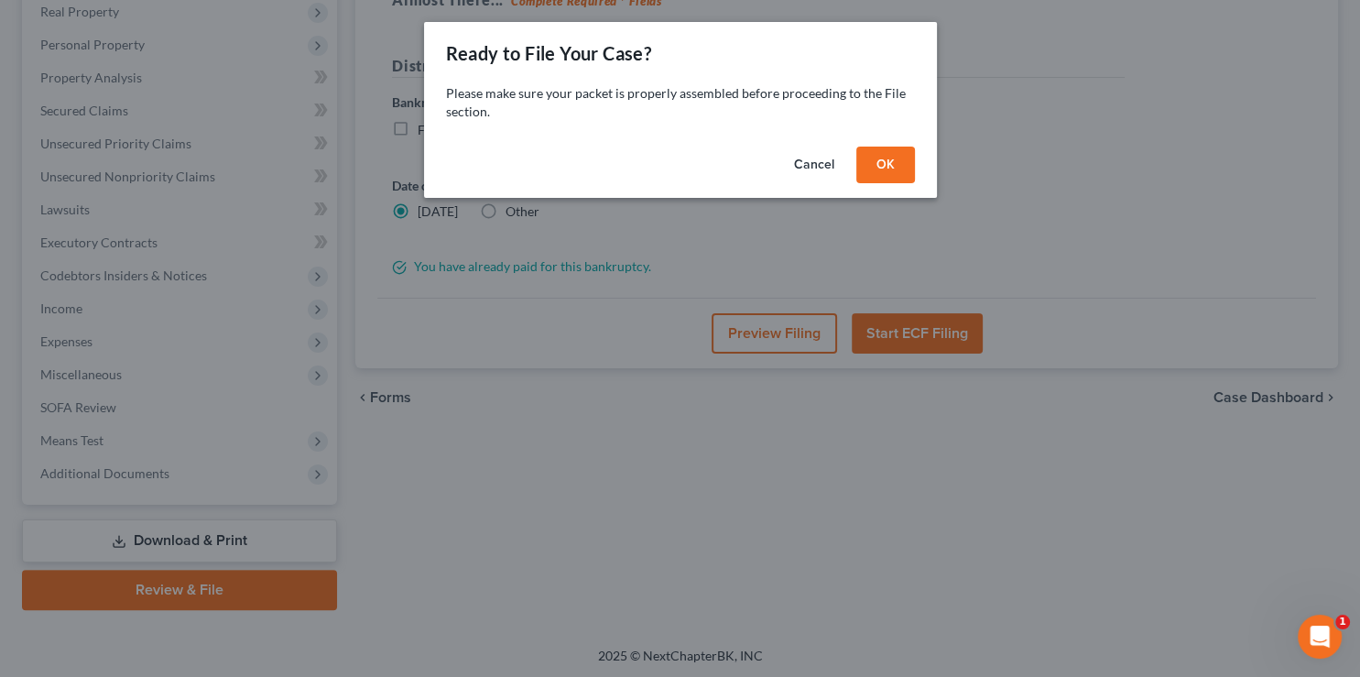
click at [885, 163] on button "OK" at bounding box center [885, 165] width 59 height 37
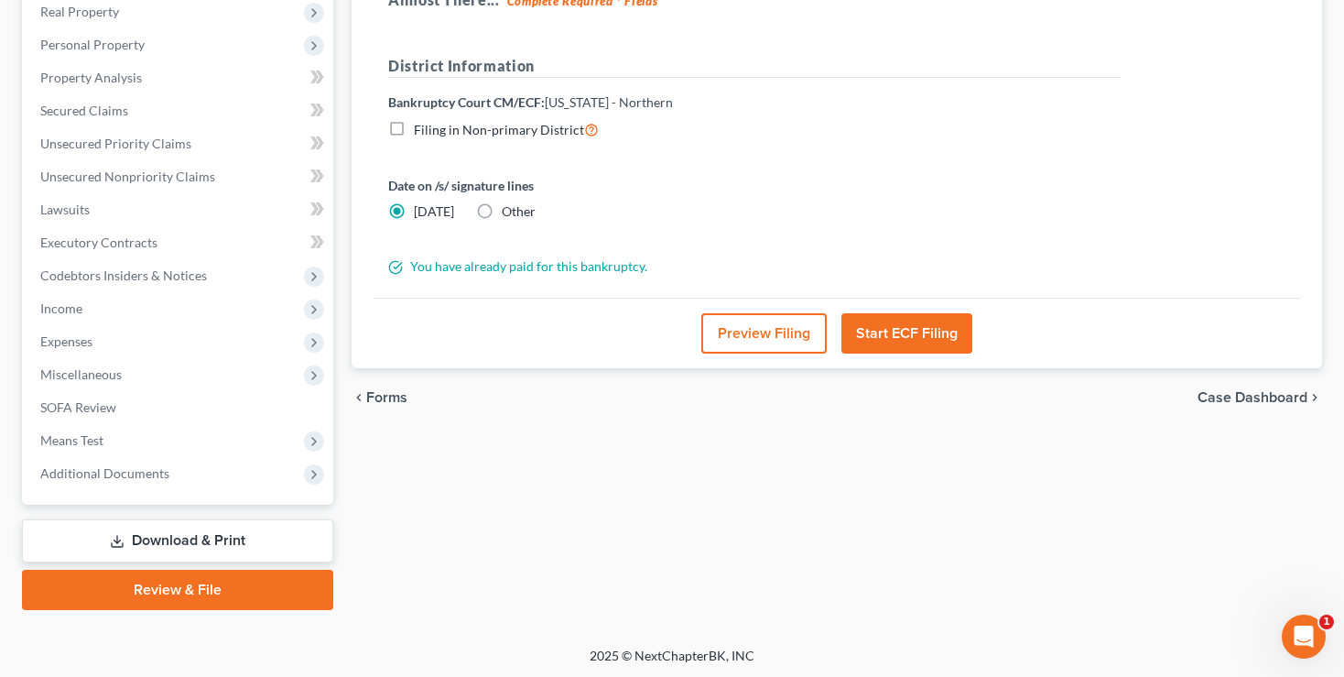
click at [900, 331] on button "Start ECF Filing" at bounding box center [906, 333] width 131 height 40
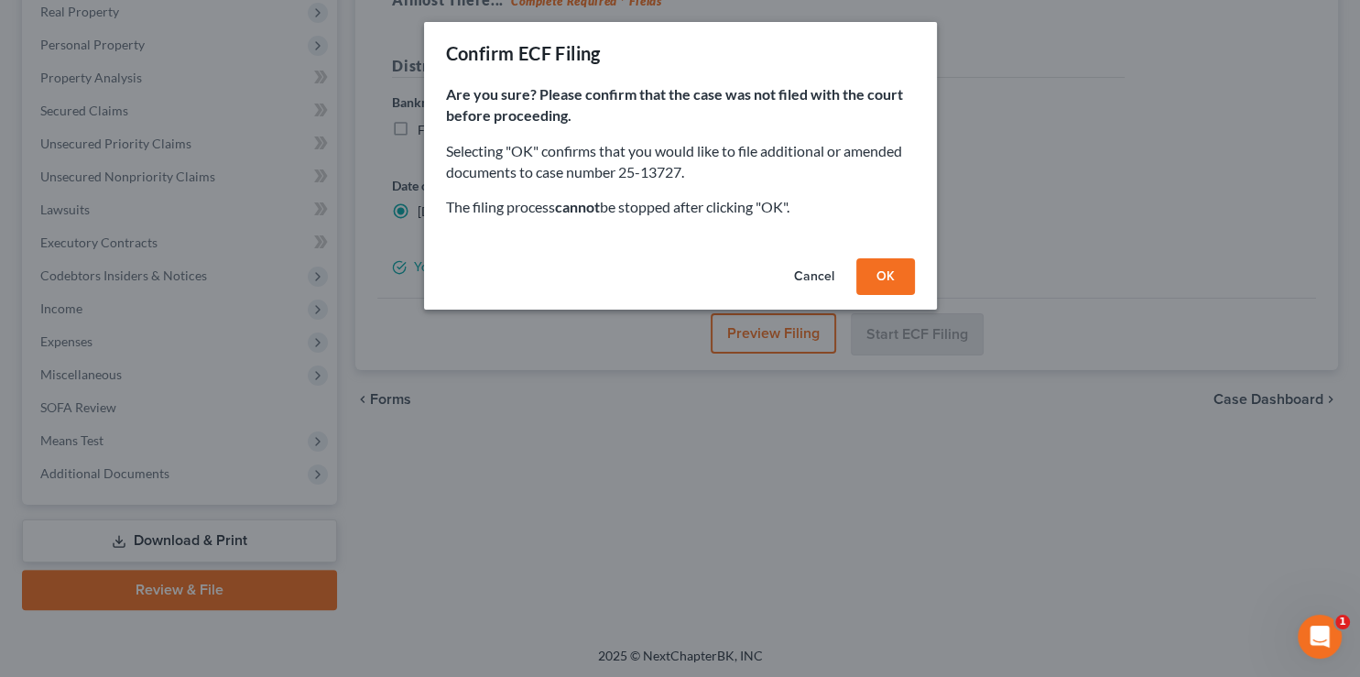
click at [870, 266] on button "OK" at bounding box center [885, 276] width 59 height 37
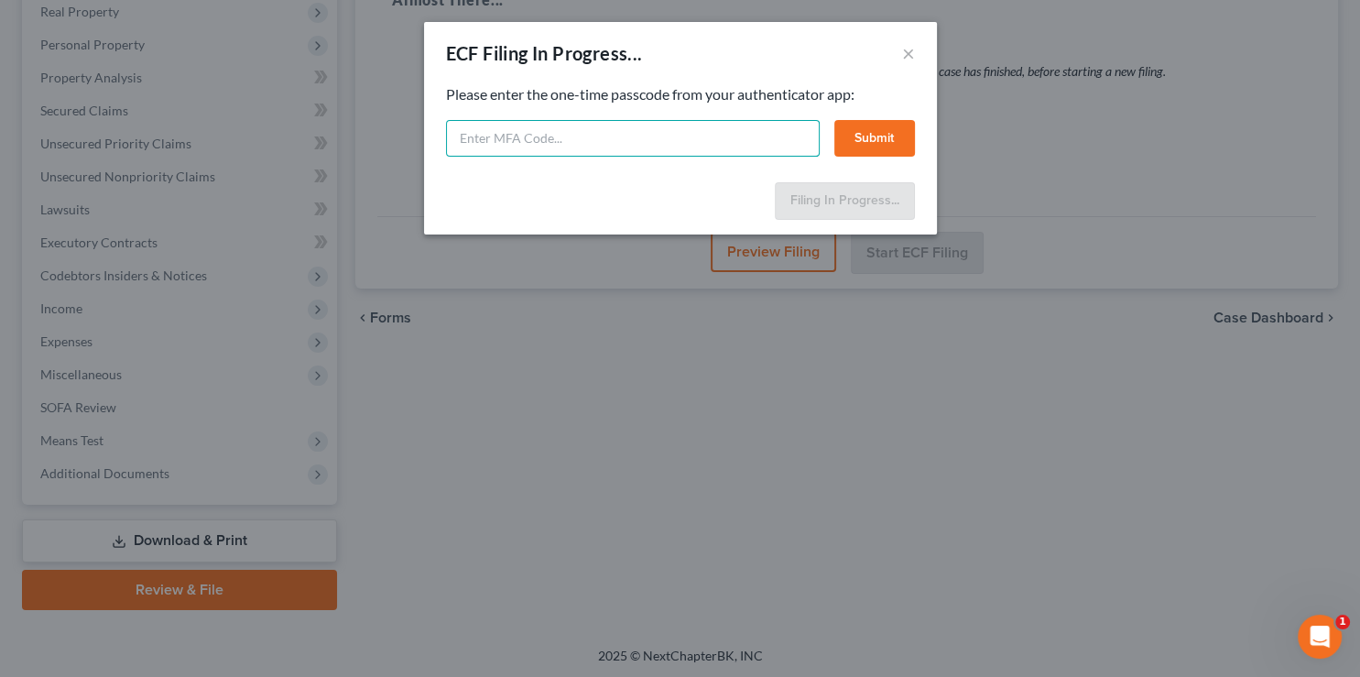
click at [563, 150] on input "text" at bounding box center [633, 138] width 374 height 37
type input "303444"
click at [880, 134] on button "Submit" at bounding box center [874, 138] width 81 height 37
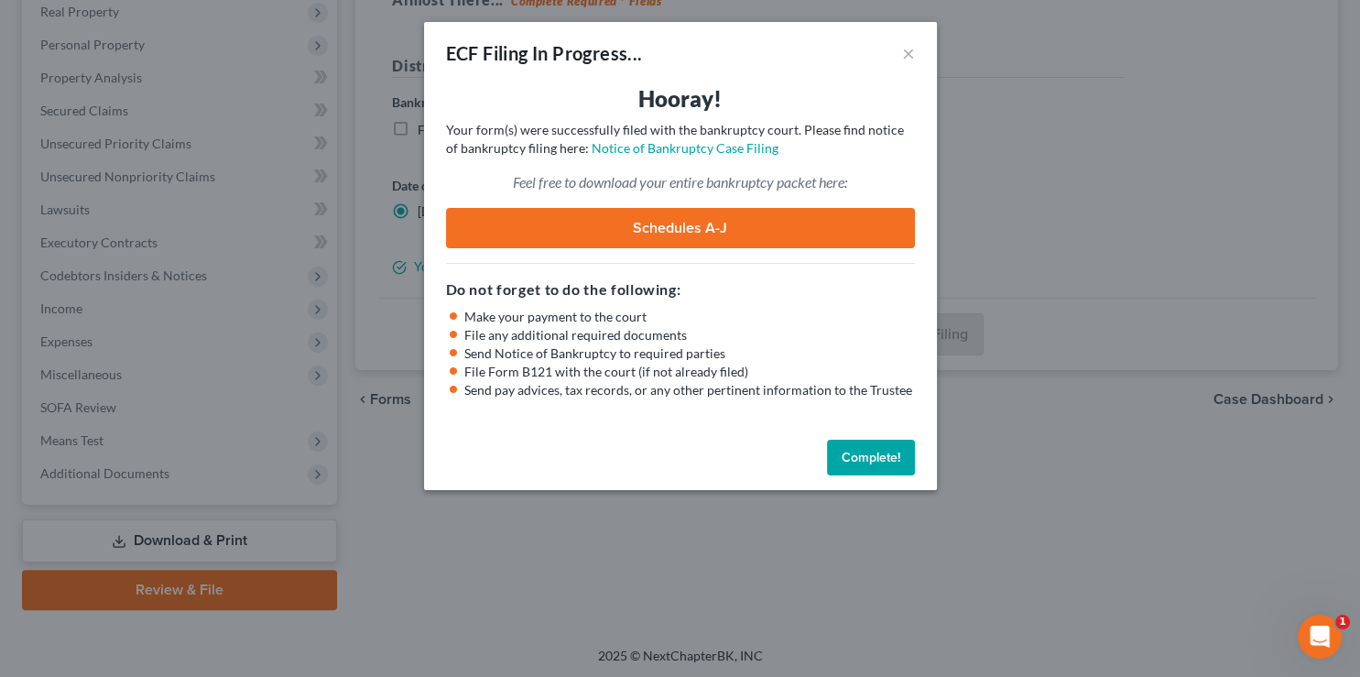
click at [866, 449] on button "Complete!" at bounding box center [871, 458] width 88 height 37
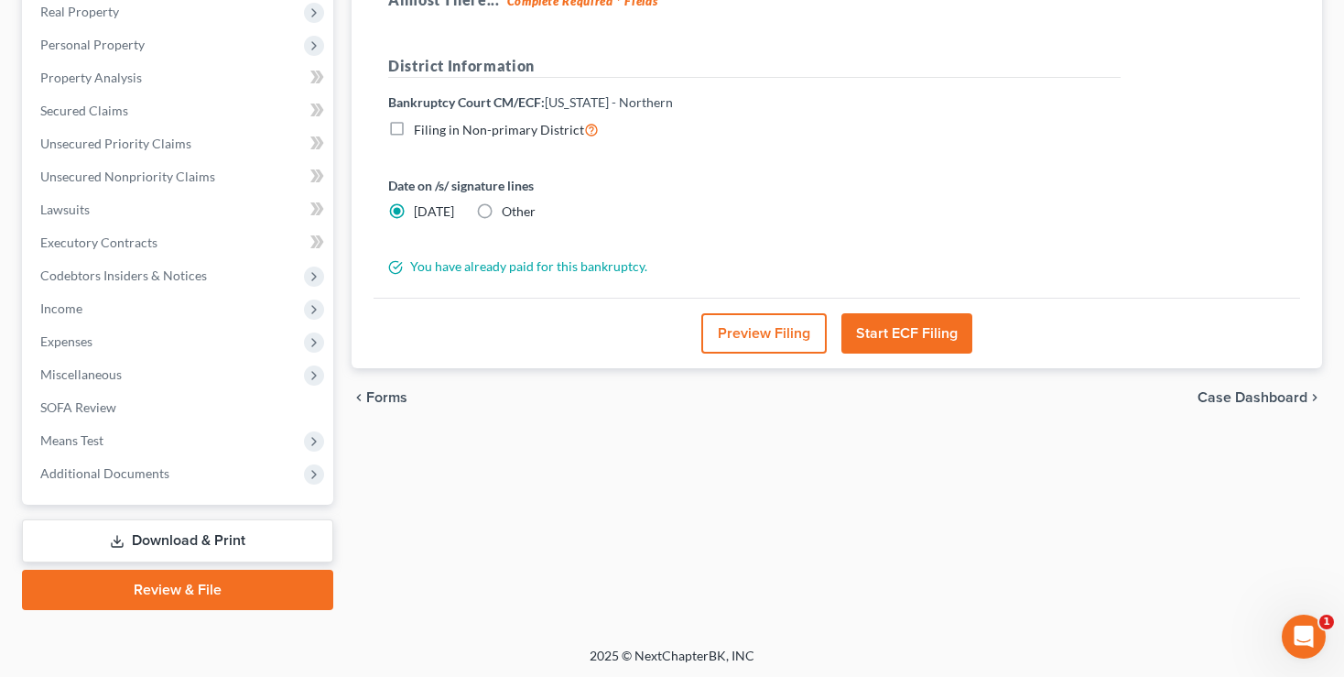
click at [183, 595] on link "Review & File" at bounding box center [177, 590] width 311 height 40
click at [147, 585] on link "Review & File" at bounding box center [177, 590] width 311 height 40
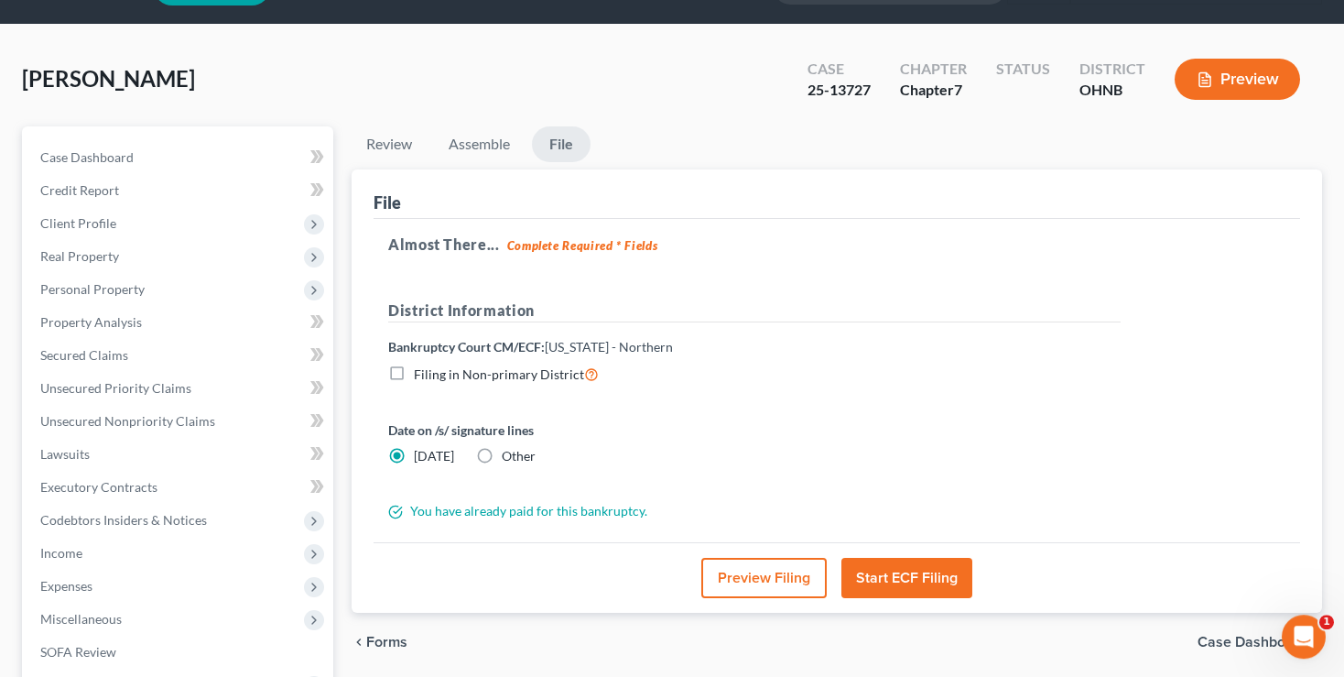
scroll to position [96, 0]
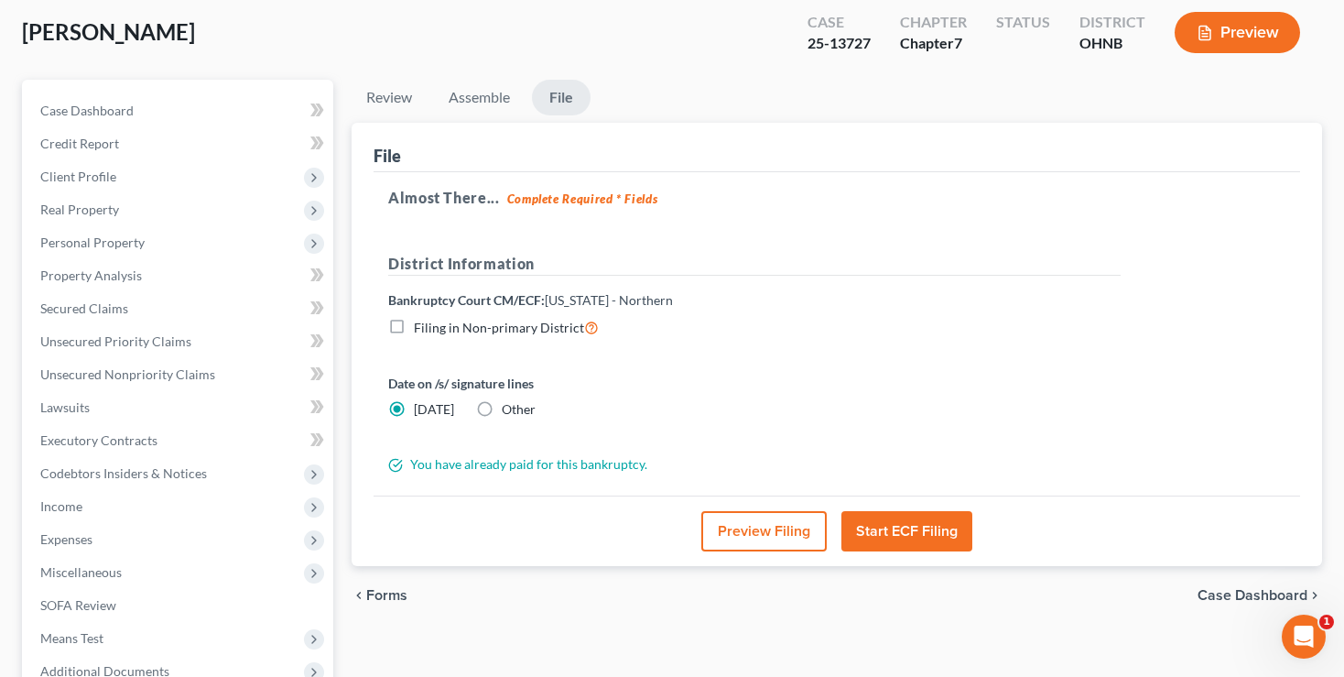
click at [888, 526] on button "Start ECF Filing" at bounding box center [906, 531] width 131 height 40
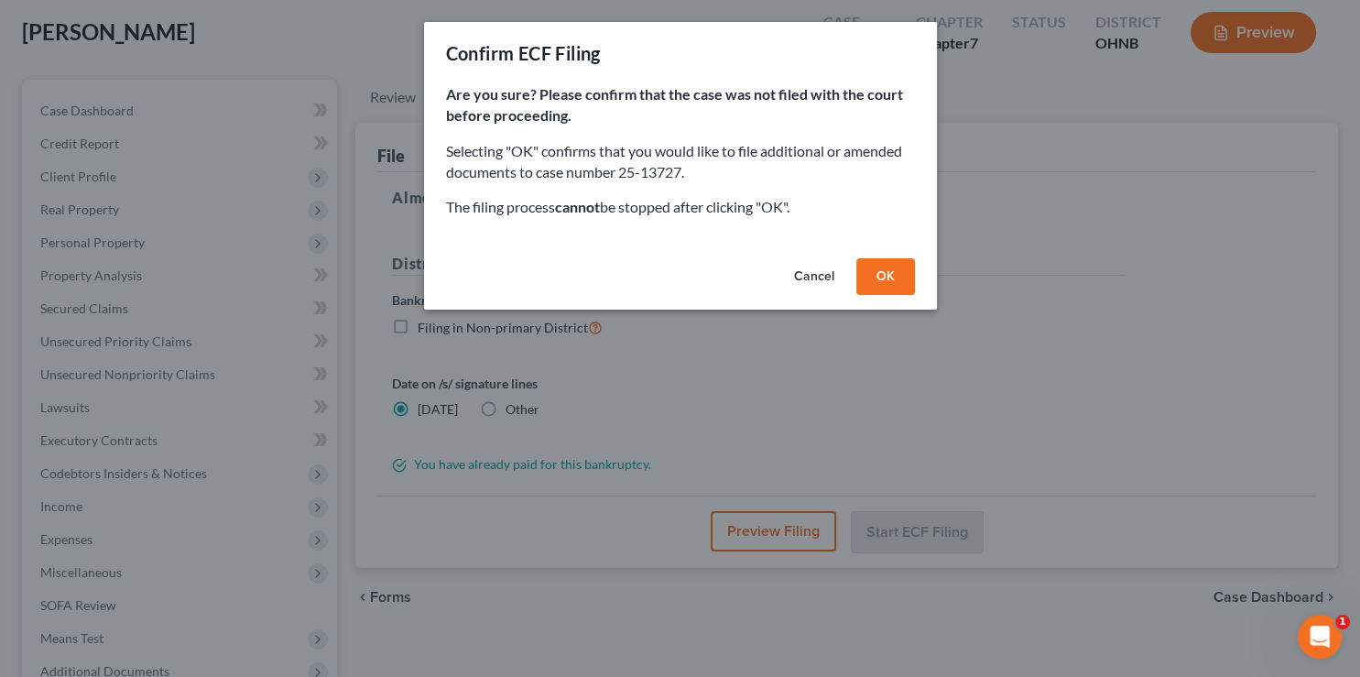
click at [881, 275] on button "OK" at bounding box center [885, 276] width 59 height 37
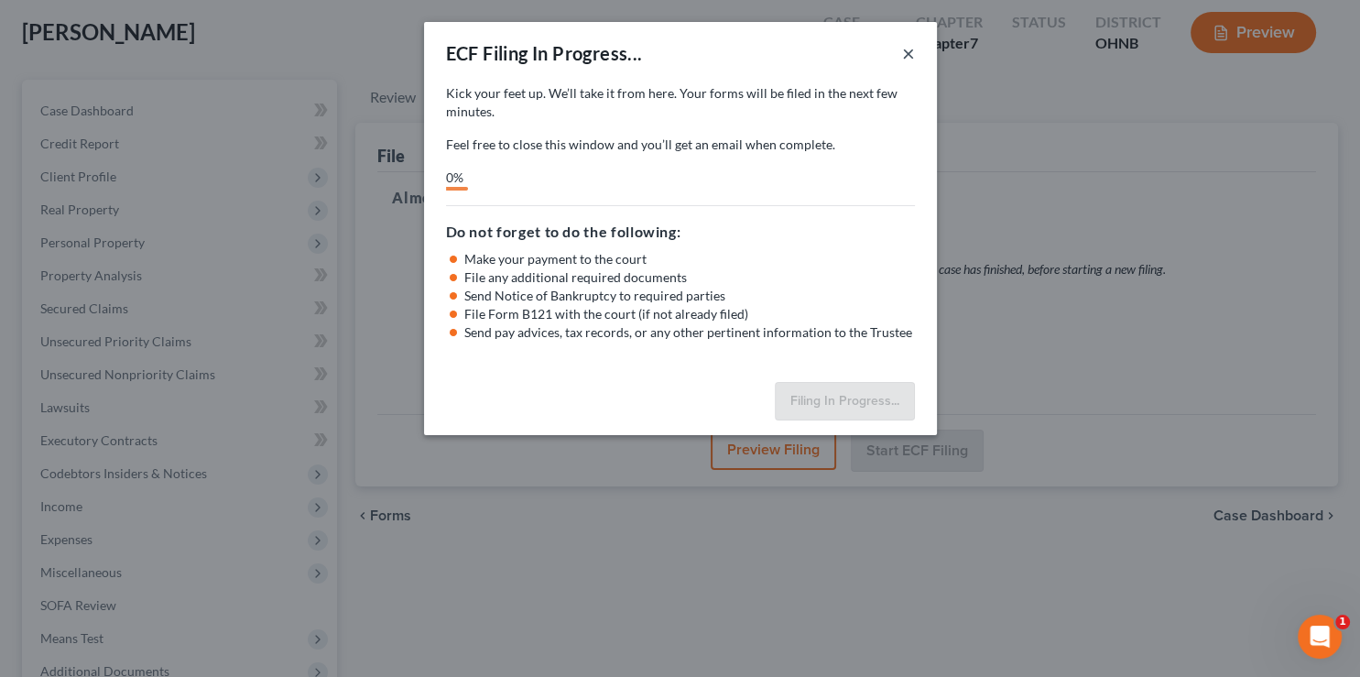
click at [907, 49] on button "×" at bounding box center [908, 53] width 13 height 22
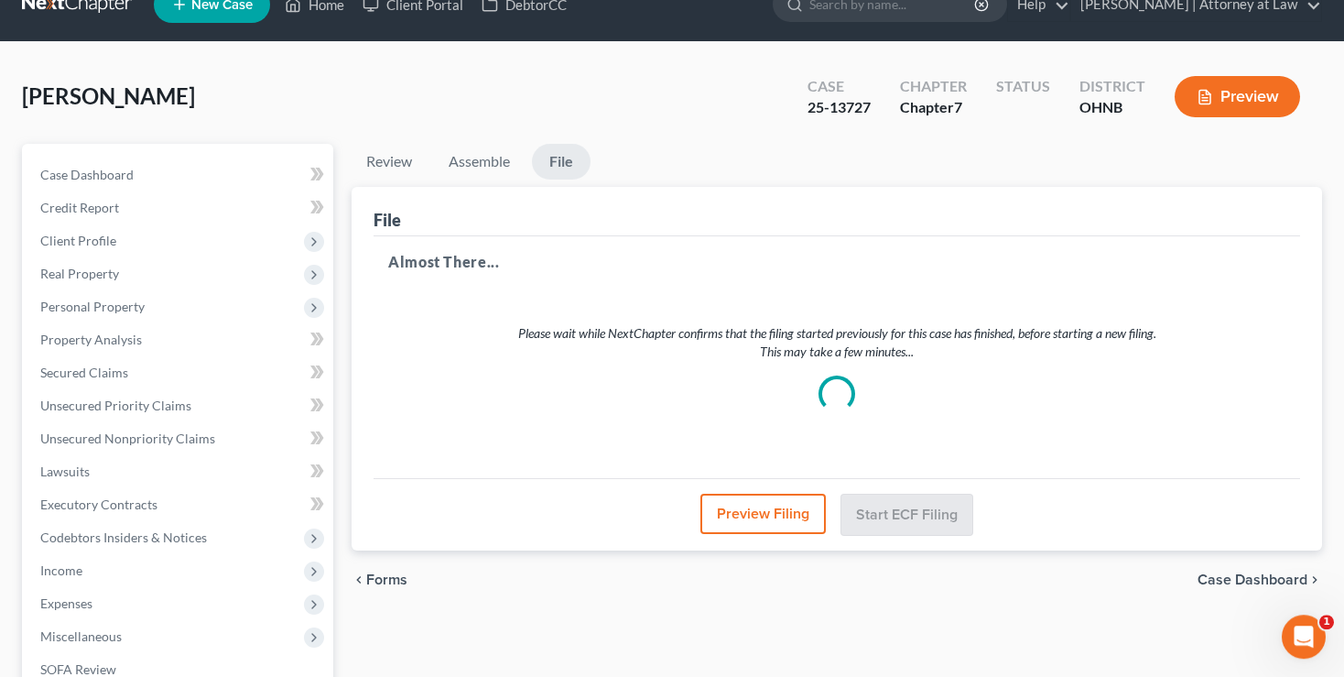
scroll to position [0, 0]
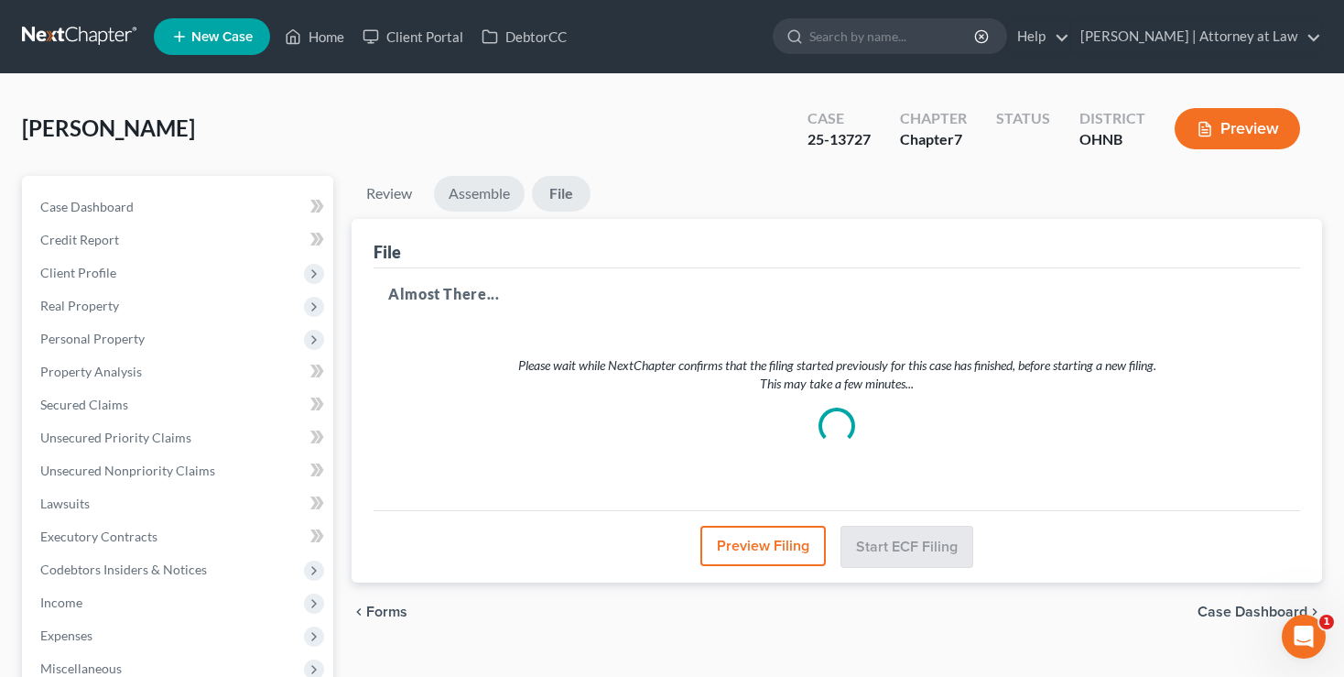
click at [468, 197] on link "Assemble" at bounding box center [479, 194] width 91 height 36
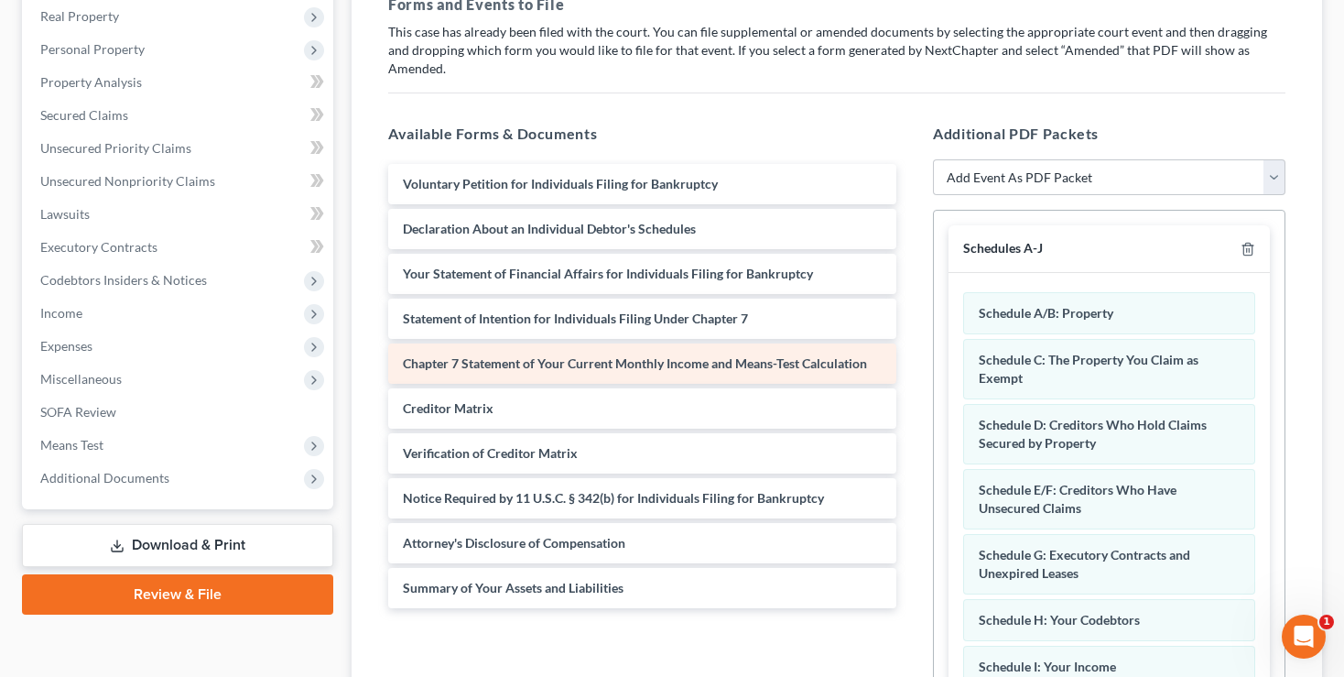
scroll to position [386, 0]
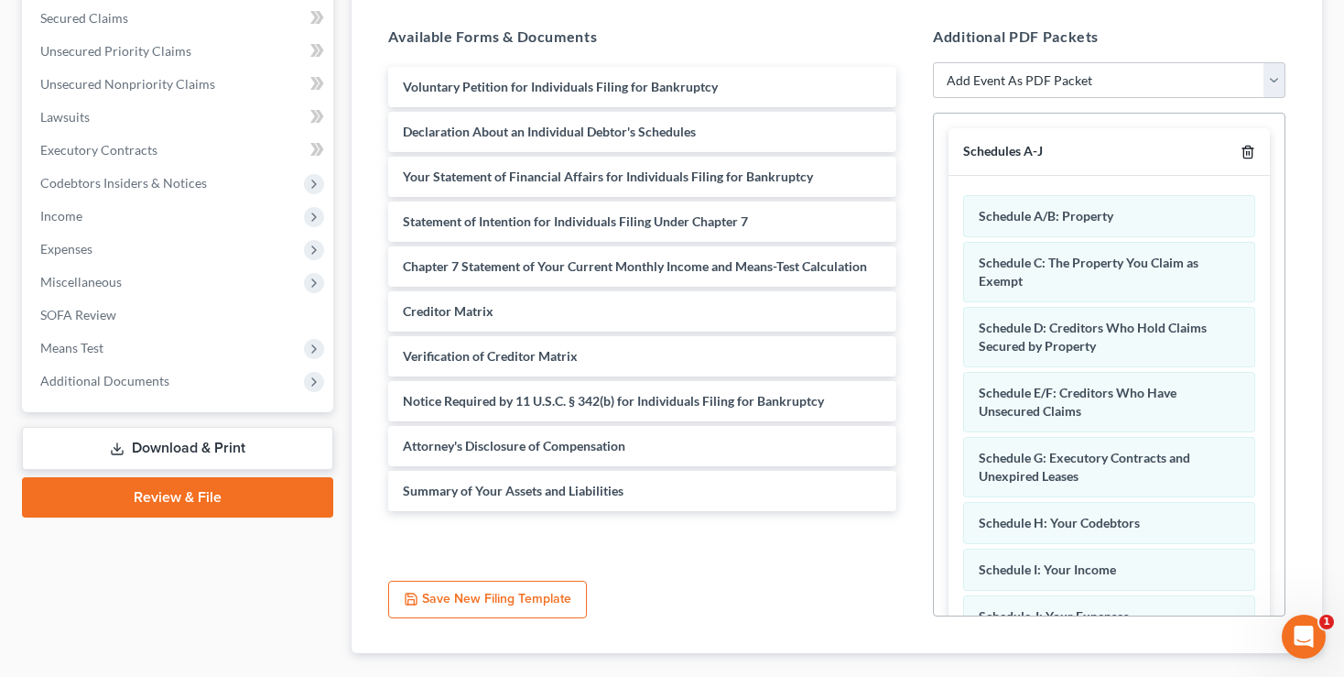
click at [1241, 145] on icon "button" at bounding box center [1248, 152] width 15 height 15
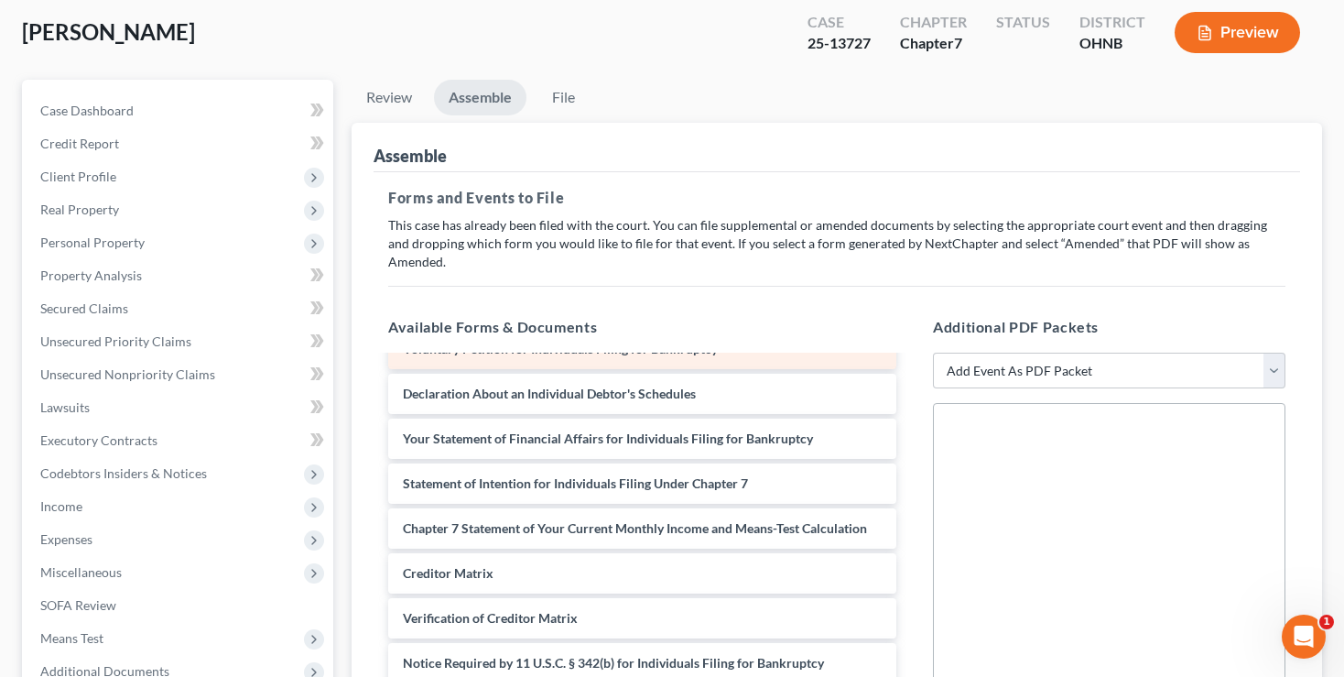
scroll to position [0, 0]
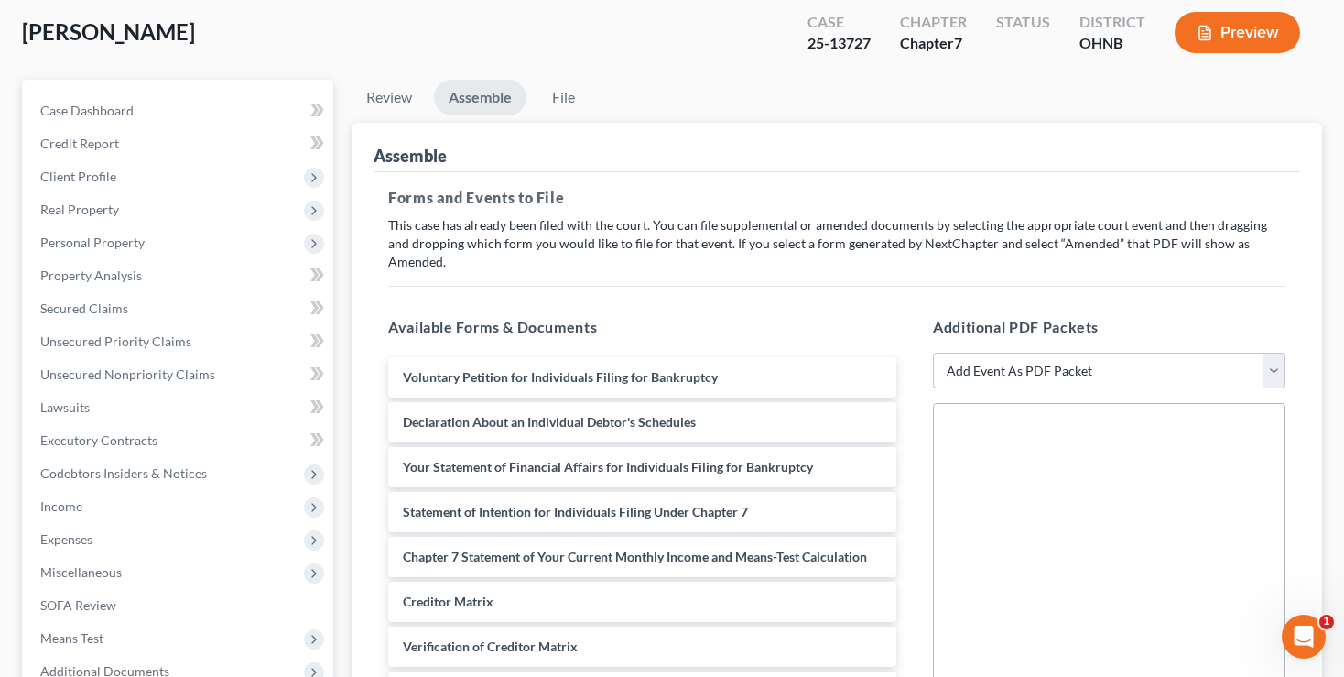
select select "34"
click option "Summary Assets and Liabilities" at bounding box center [0, 0] width 0 height 0
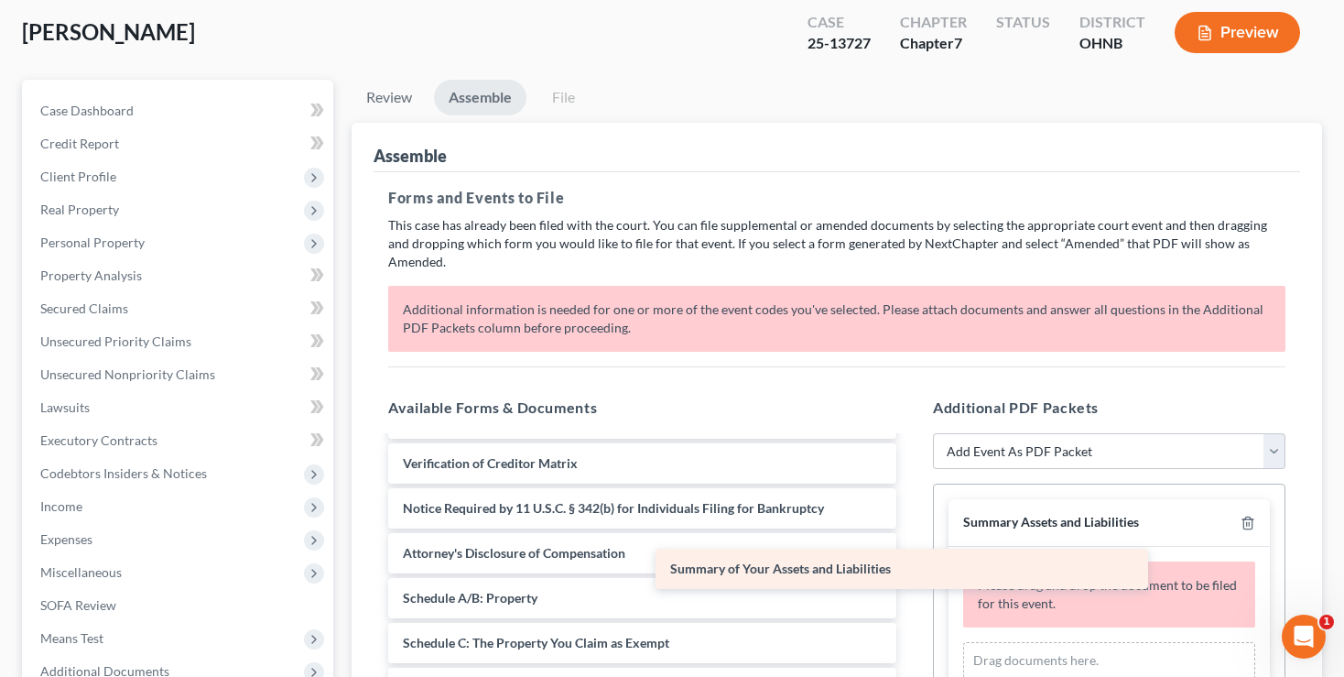
scroll to position [282, 0]
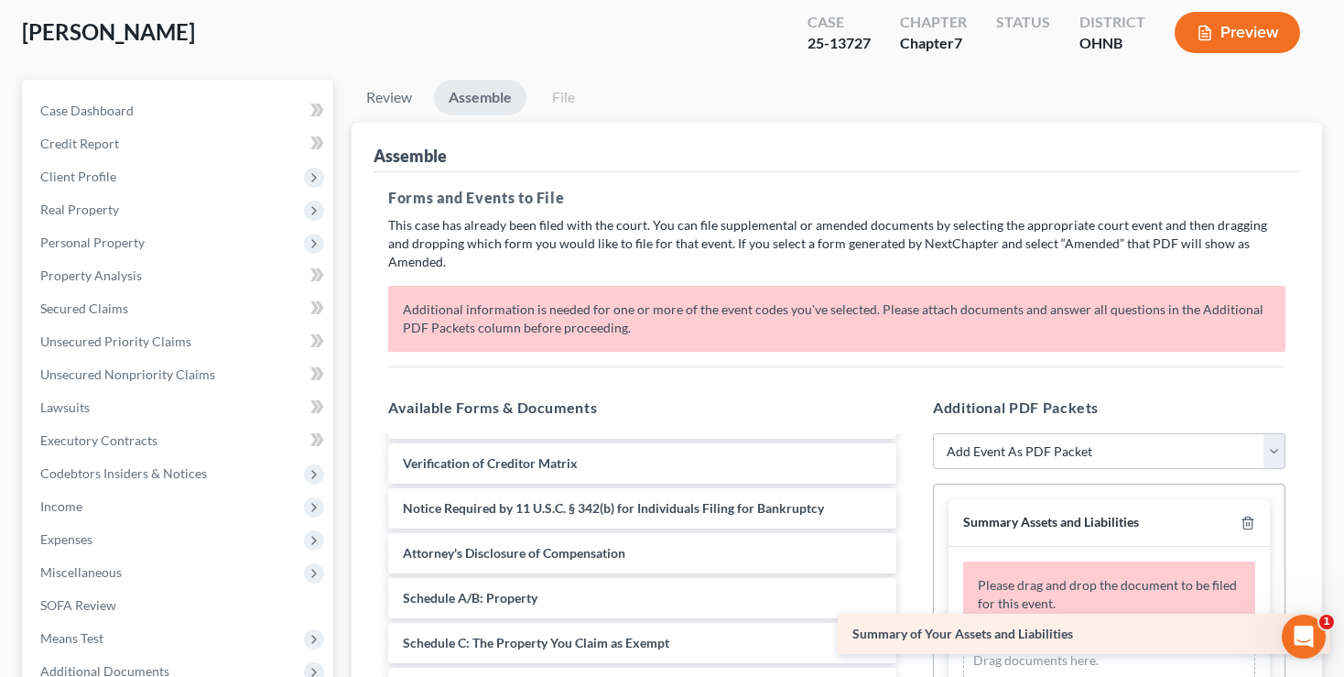
drag, startPoint x: 652, startPoint y: 536, endPoint x: 1102, endPoint y: 636, distance: 460.7
click at [911, 636] on div "Summary of Your Assets and Liabilities Voluntary Petition for Individuals Filin…" at bounding box center [642, 553] width 537 height 758
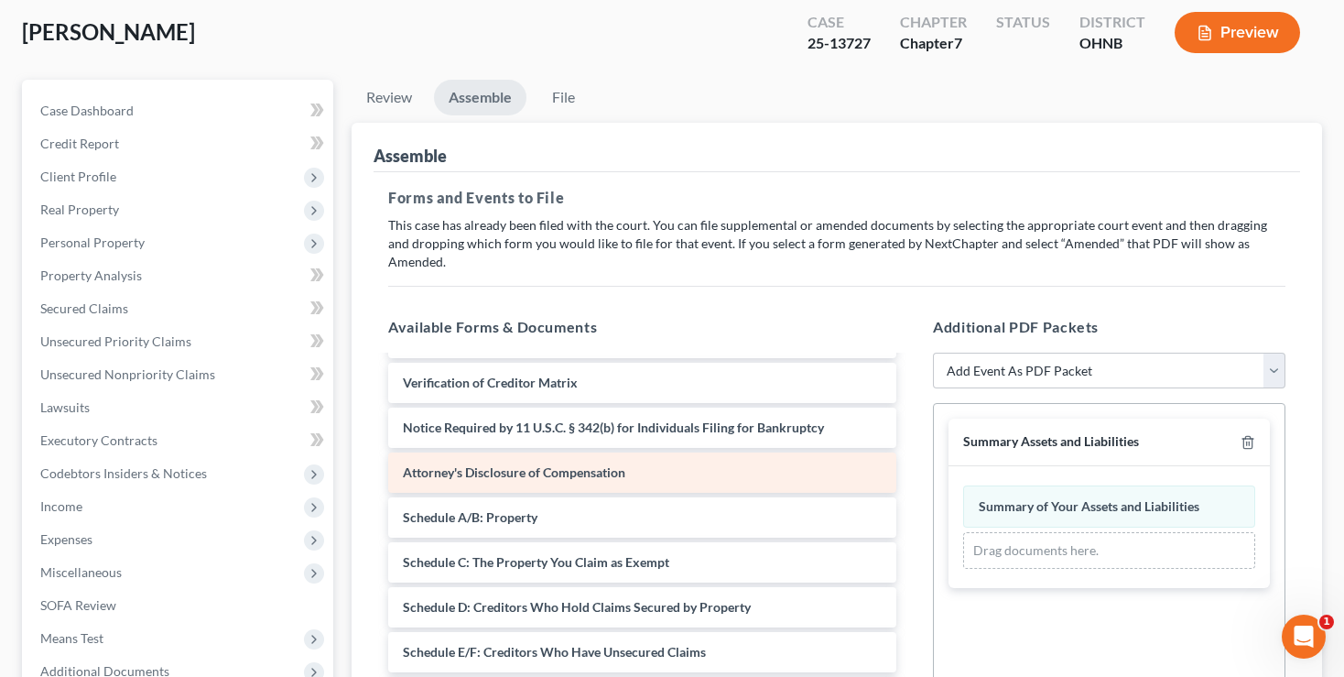
scroll to position [193, 0]
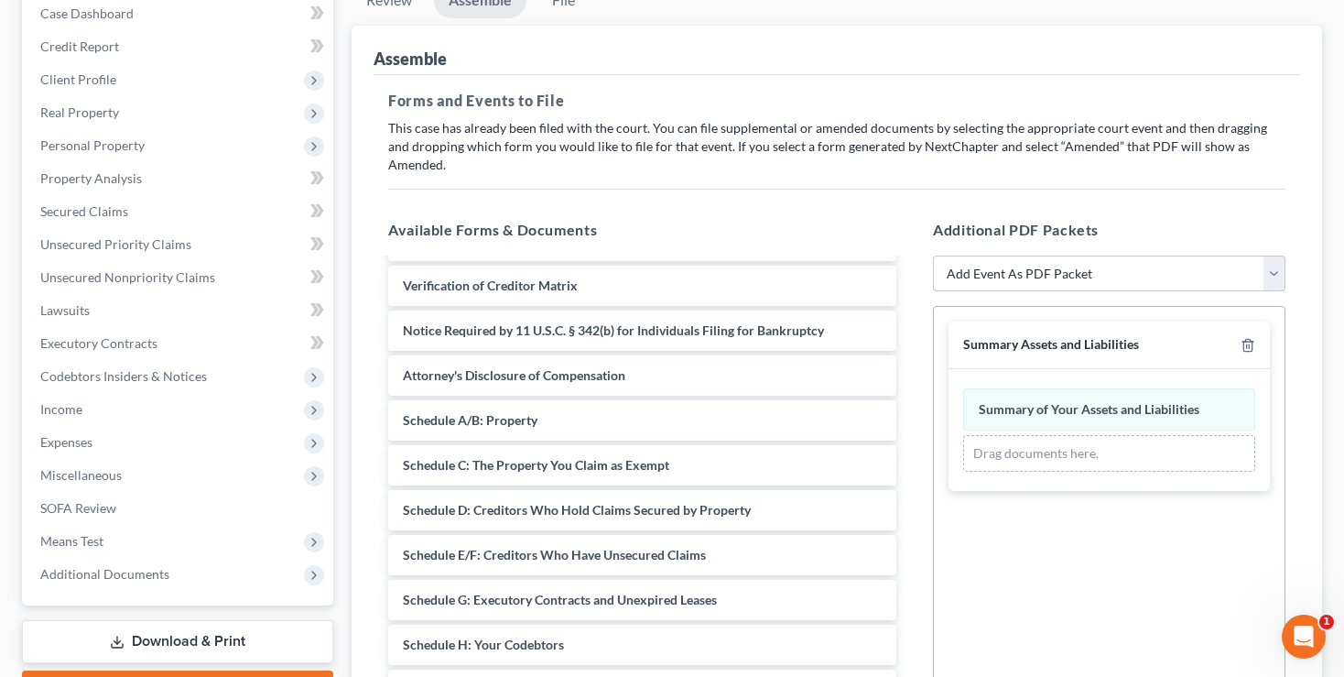
click at [933, 255] on select "Add Event As PDF Packet 20 Largest Unsecured Creditors Amended List of Creditor…" at bounding box center [1109, 273] width 353 height 37
select select "31"
click option "Statement of Financial Affairs" at bounding box center [0, 0] width 0 height 0
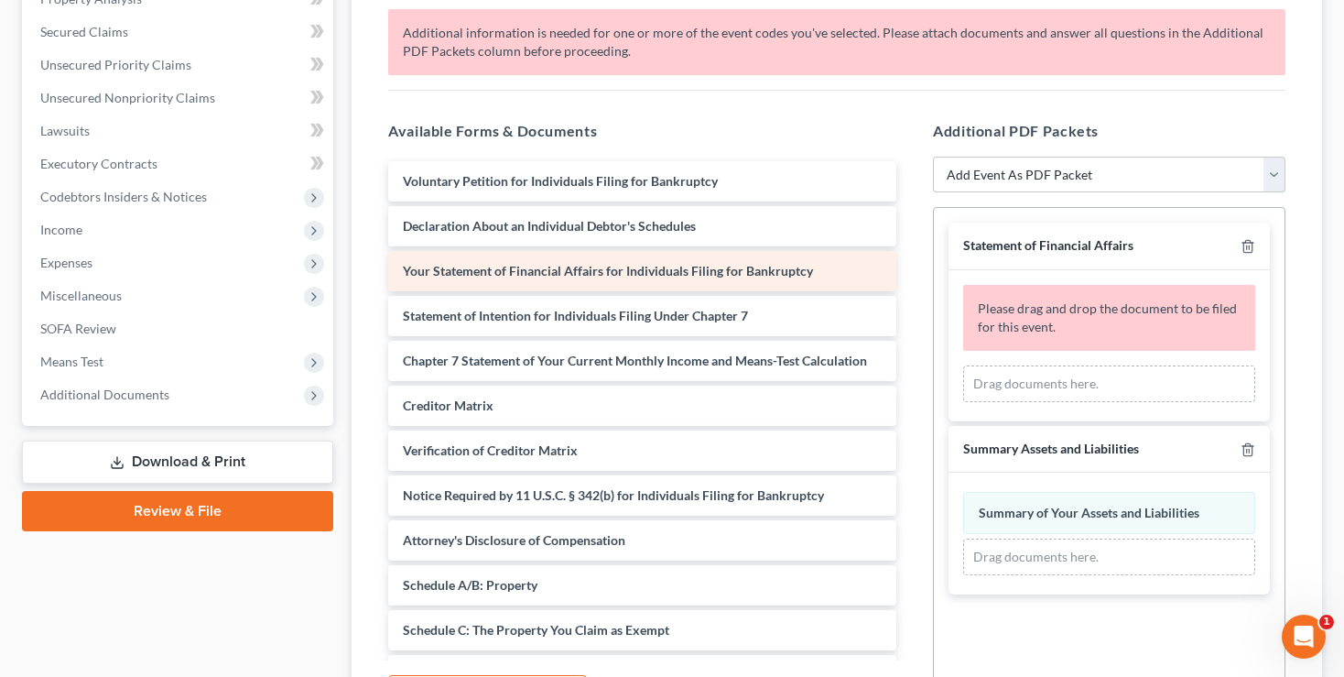
scroll to position [358, 0]
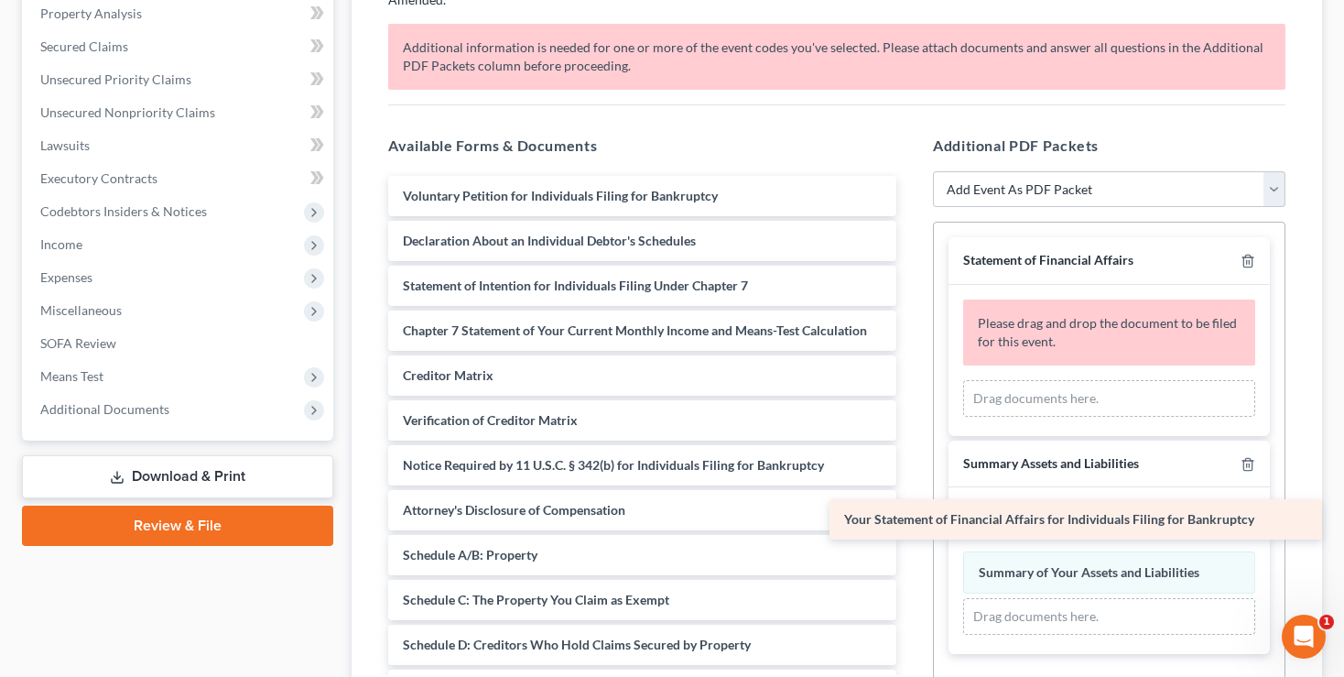
drag, startPoint x: 575, startPoint y: 262, endPoint x: 1016, endPoint y: 516, distance: 509.0
click at [911, 516] on div "Your Statement of Financial Affairs for Individuals Filing for Bankruptcy Volun…" at bounding box center [642, 532] width 537 height 713
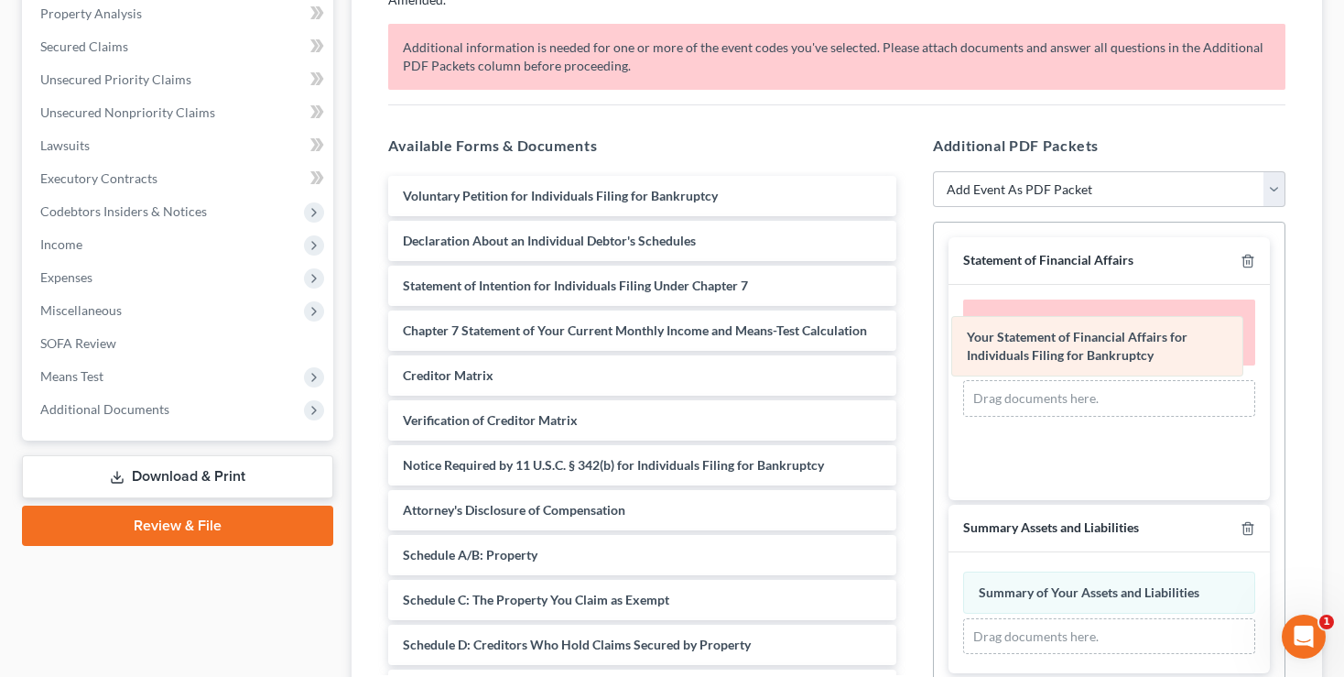
drag, startPoint x: 1090, startPoint y: 523, endPoint x: 1078, endPoint y: 353, distance: 169.8
click at [1078, 571] on div "Your Statement of Financial Affairs for Individuals Filing for Bankruptcy Amend…" at bounding box center [1109, 612] width 292 height 83
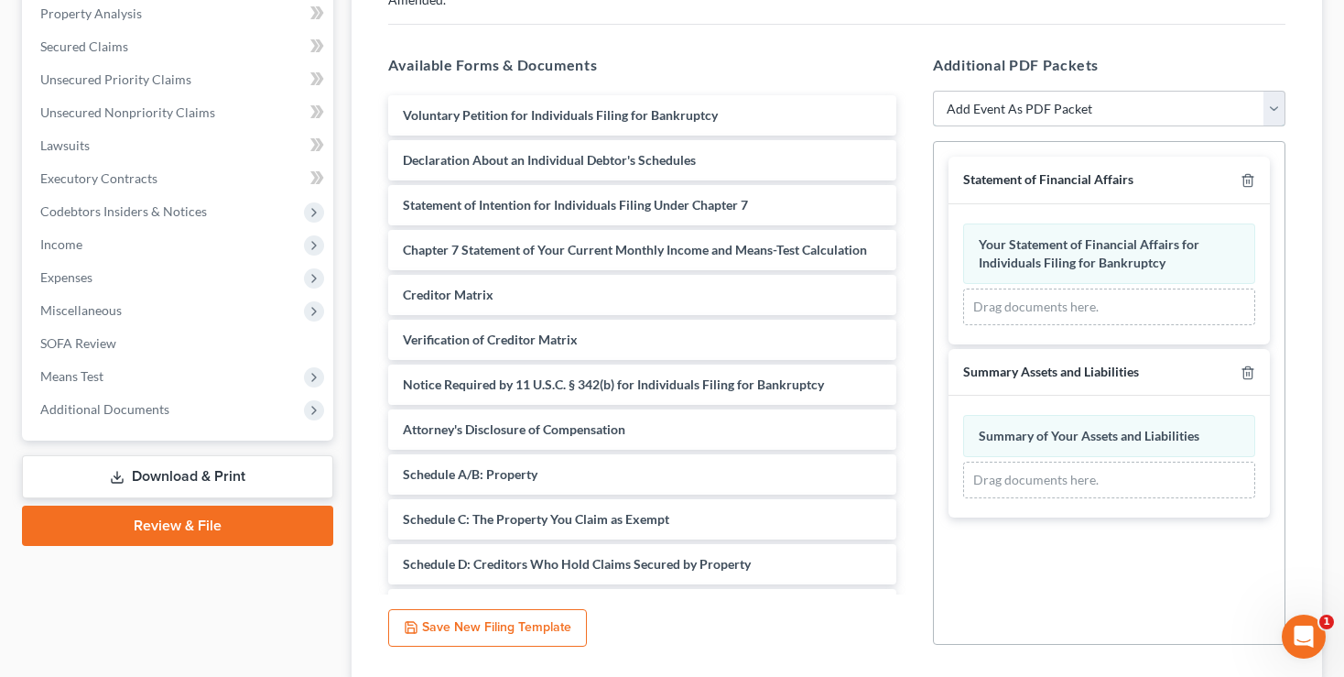
click at [933, 91] on select "Add Event As PDF Packet 20 Largest Unsecured Creditors Amended List of Creditor…" at bounding box center [1109, 109] width 353 height 37
select select "7"
click option "Chapter 7 Means Test Calculation 122A-2" at bounding box center [0, 0] width 0 height 0
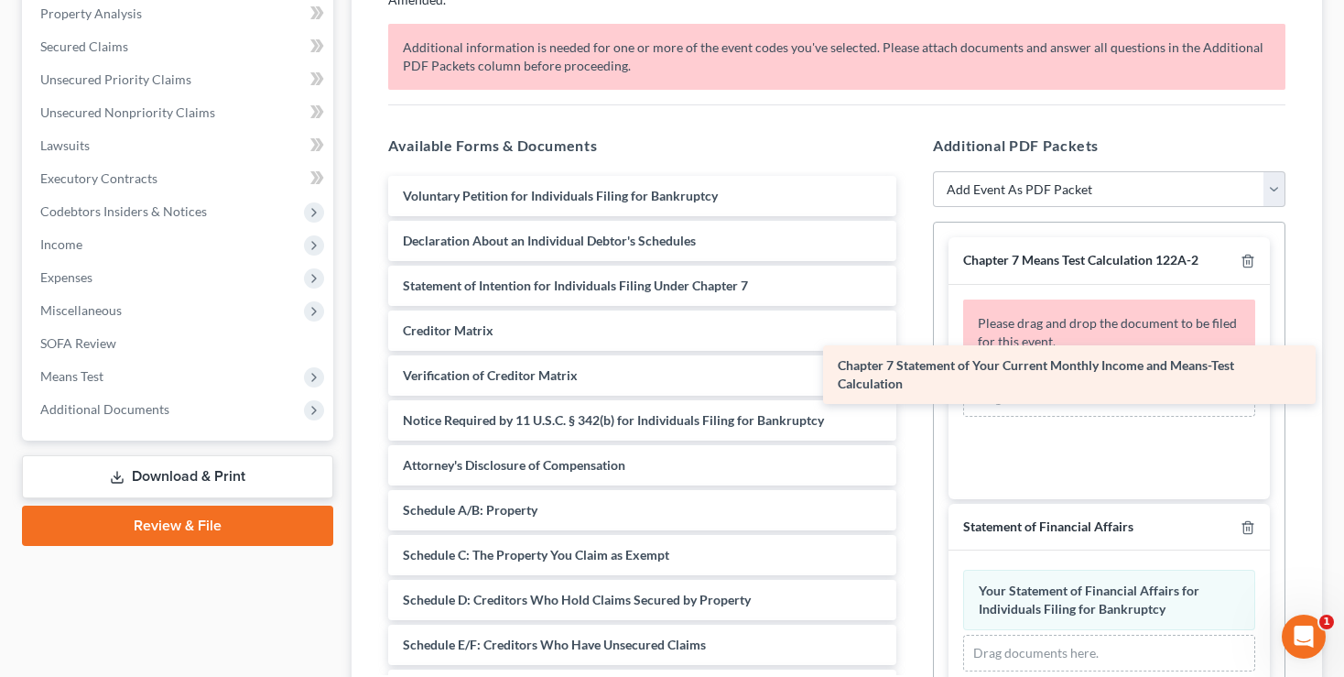
drag, startPoint x: 658, startPoint y: 320, endPoint x: 1093, endPoint y: 374, distance: 438.4
click at [911, 374] on div "Chapter 7 Statement of Your Current Monthly Income and Means-Test Calculation V…" at bounding box center [642, 510] width 537 height 668
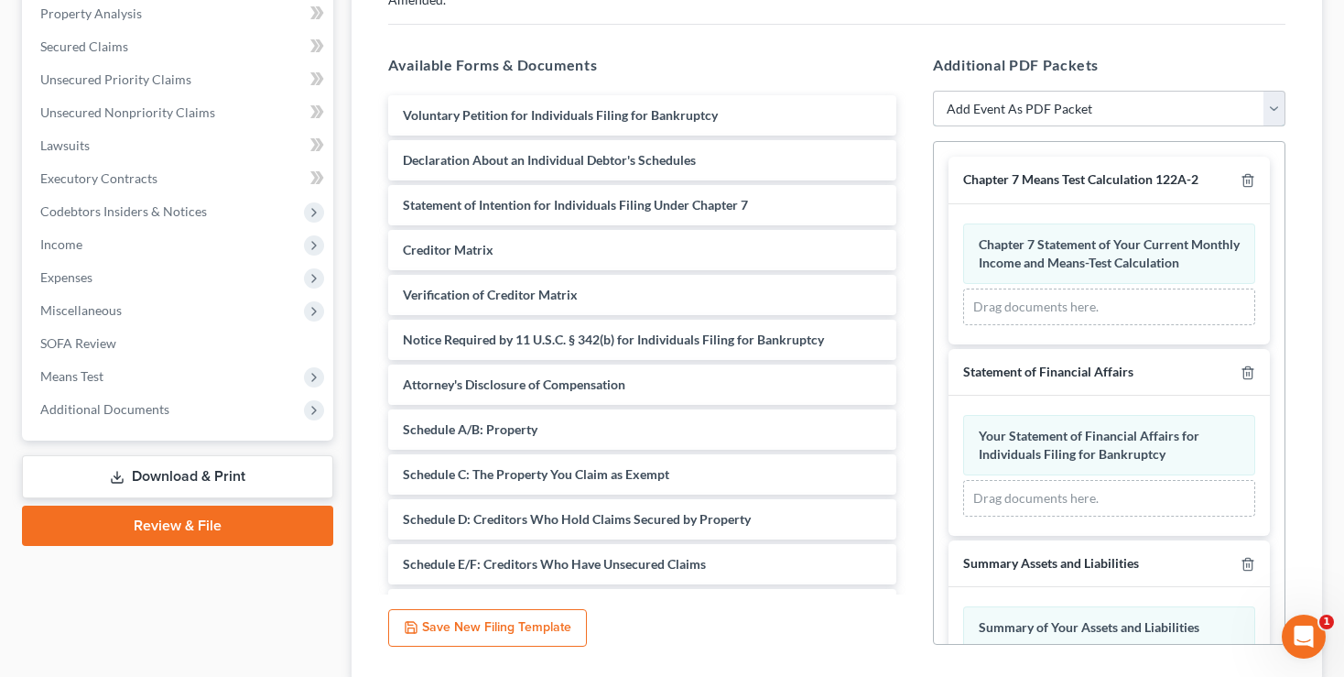
click at [933, 91] on select "Add Event As PDF Packet 20 Largest Unsecured Creditors Amended List of Creditor…" at bounding box center [1109, 109] width 353 height 37
select select "32"
click option "Statement of Intent" at bounding box center [0, 0] width 0 height 0
select select
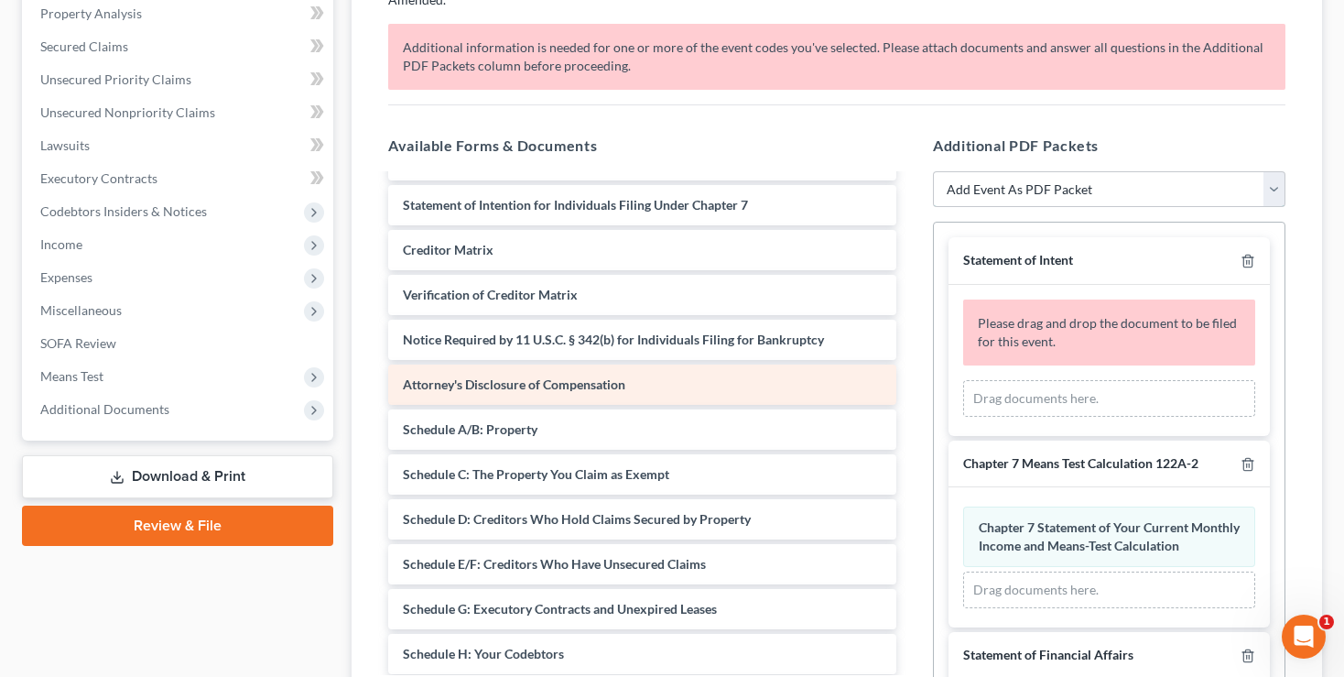
scroll to position [0, 0]
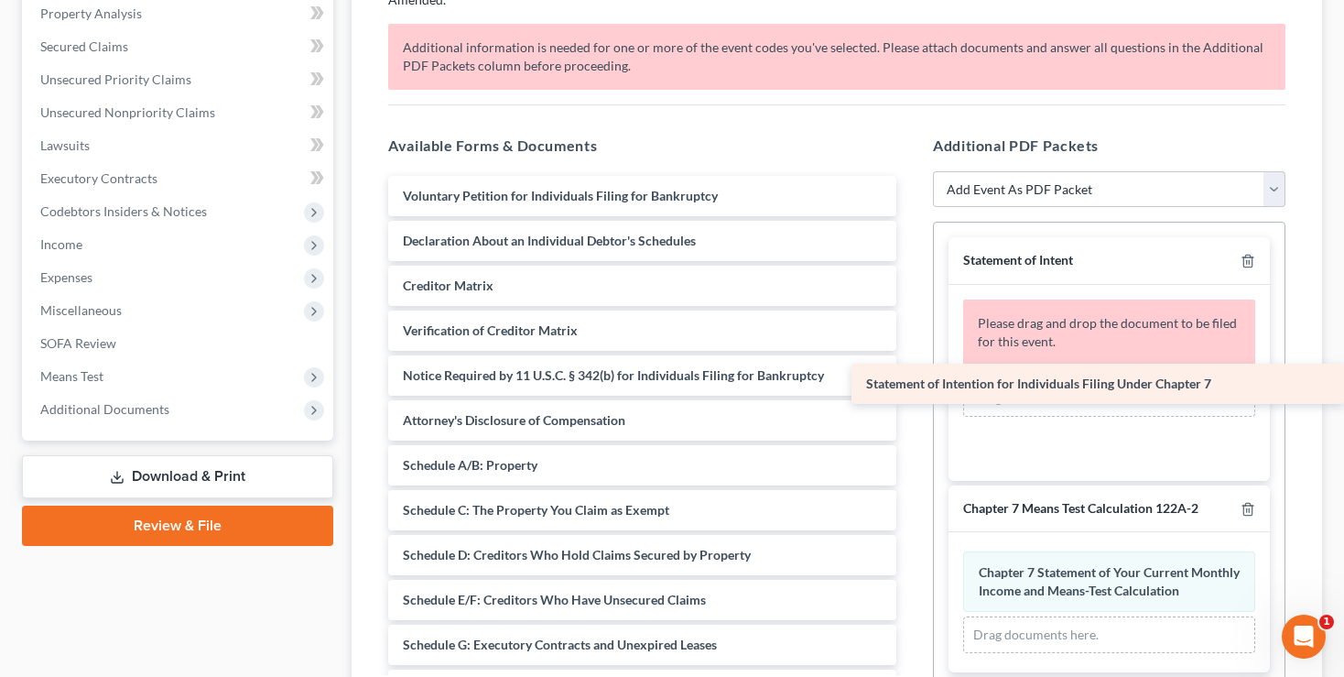
drag, startPoint x: 593, startPoint y: 257, endPoint x: 1076, endPoint y: 375, distance: 496.8
click at [911, 375] on div "Statement of Intention for Individuals Filing Under Chapter 7 Voluntary Petitio…" at bounding box center [642, 488] width 537 height 624
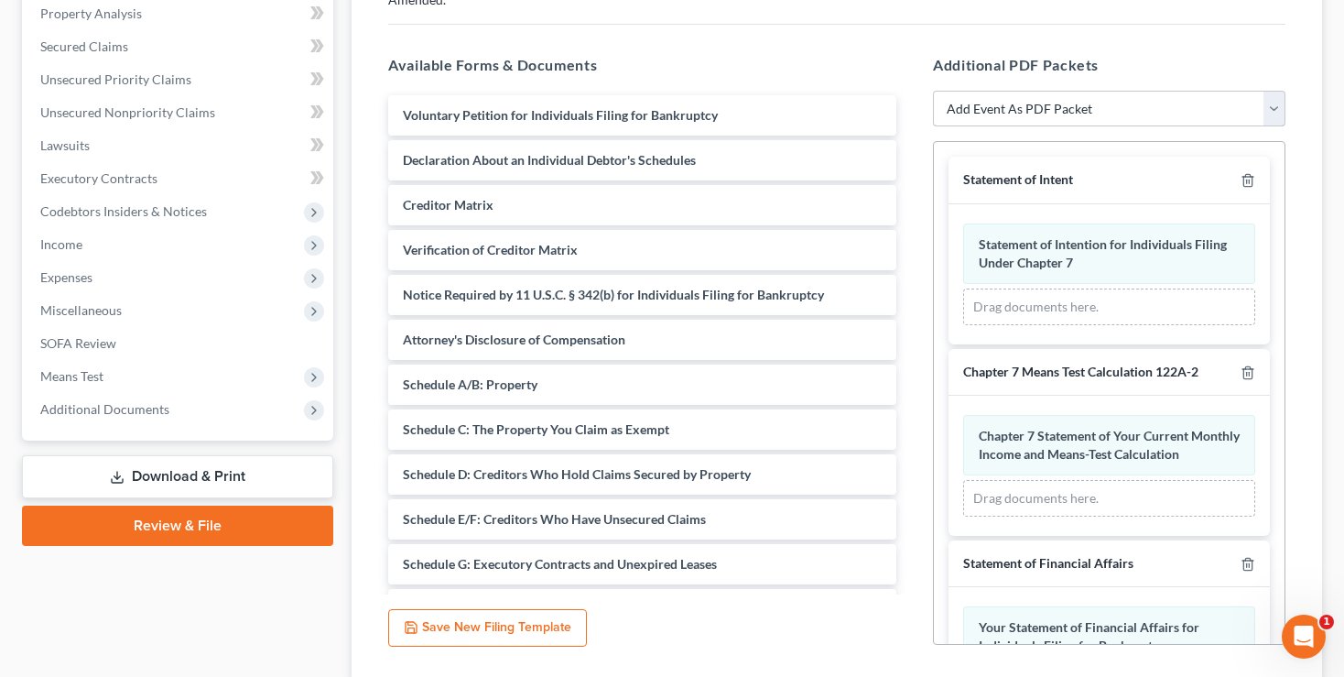
click at [933, 91] on select "Add Event As PDF Packet 20 Largest Unsecured Creditors Amended List of Creditor…" at bounding box center [1109, 109] width 353 height 37
click at [841, 54] on h5 "Available Forms & Documents" at bounding box center [642, 65] width 508 height 22
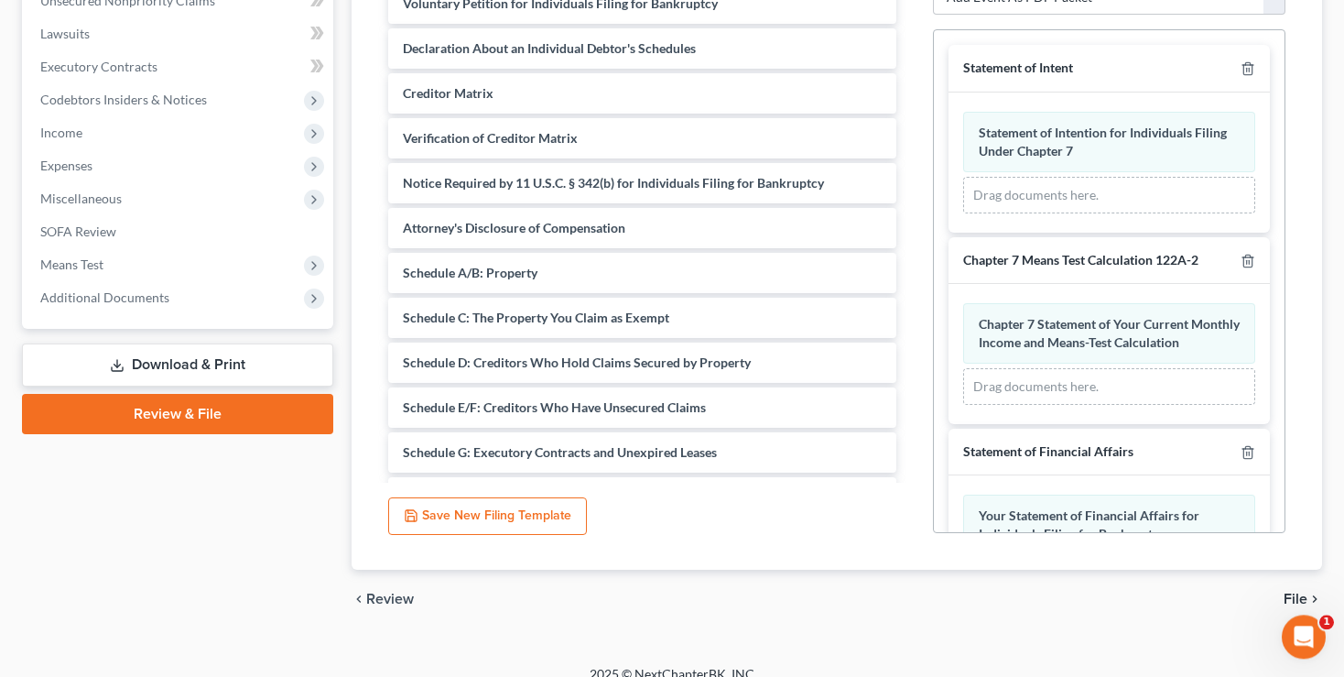
scroll to position [471, 0]
click at [1287, 591] on span "File" at bounding box center [1296, 598] width 24 height 15
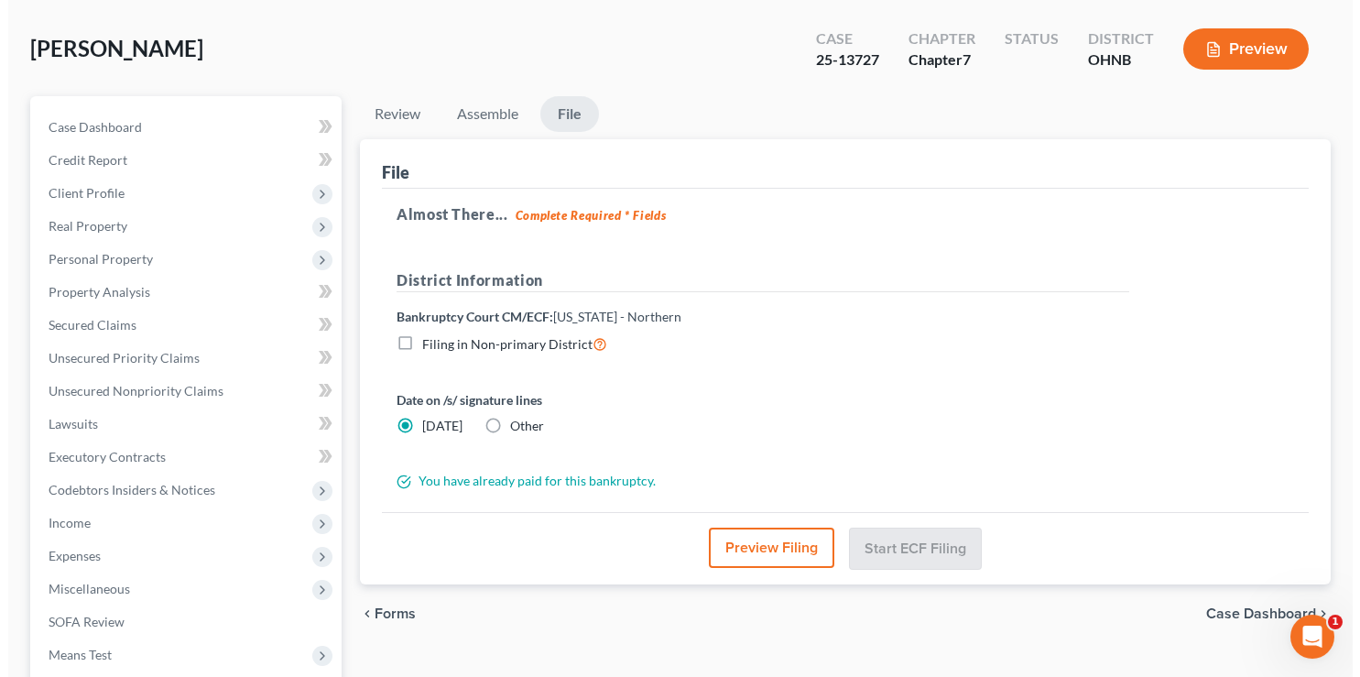
scroll to position [198, 0]
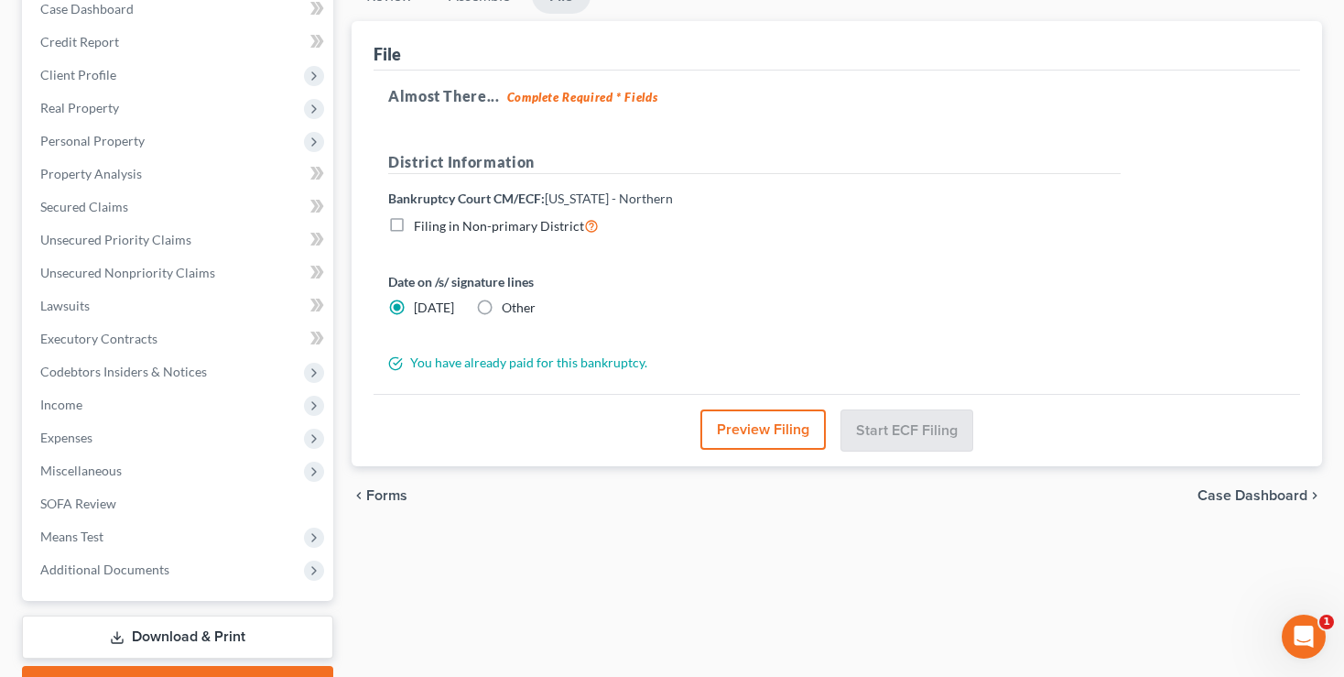
click at [740, 427] on button "Preview Filing" at bounding box center [762, 429] width 125 height 40
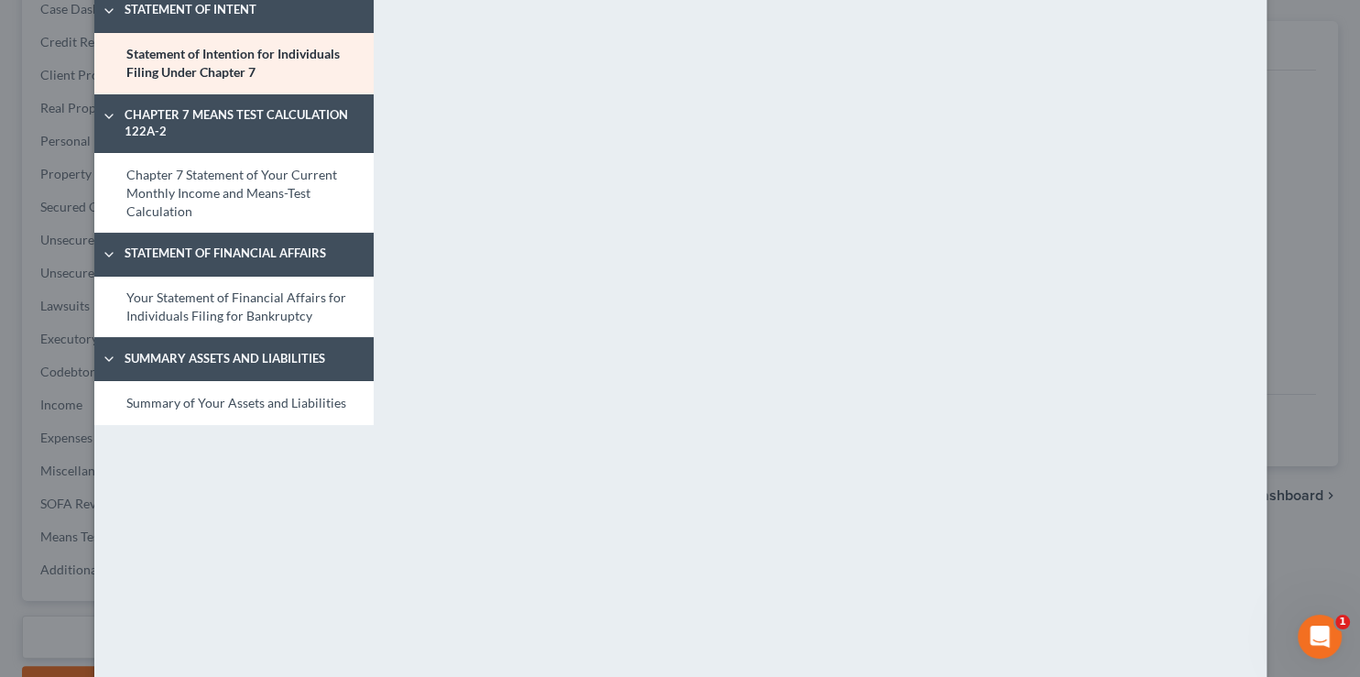
scroll to position [0, 0]
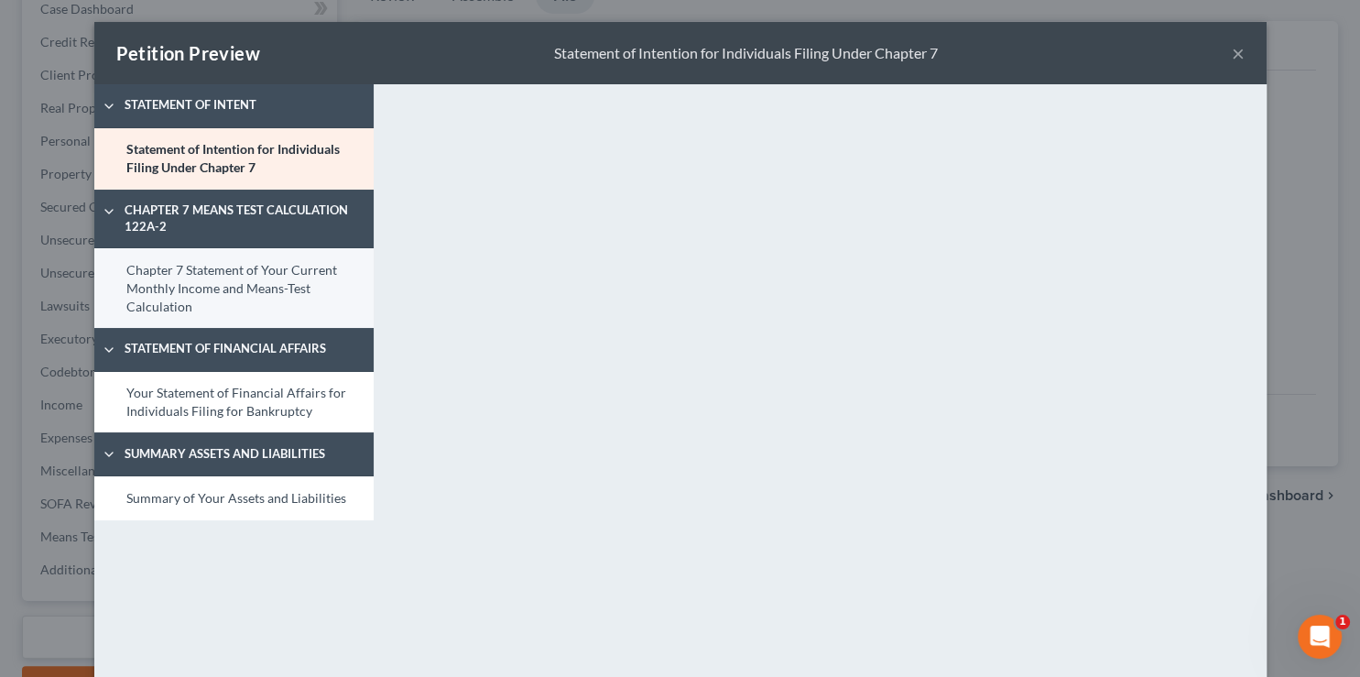
click at [200, 287] on link "Chapter 7 Statement of Your Current Monthly Income and Means-Test Calculation" at bounding box center [233, 288] width 279 height 80
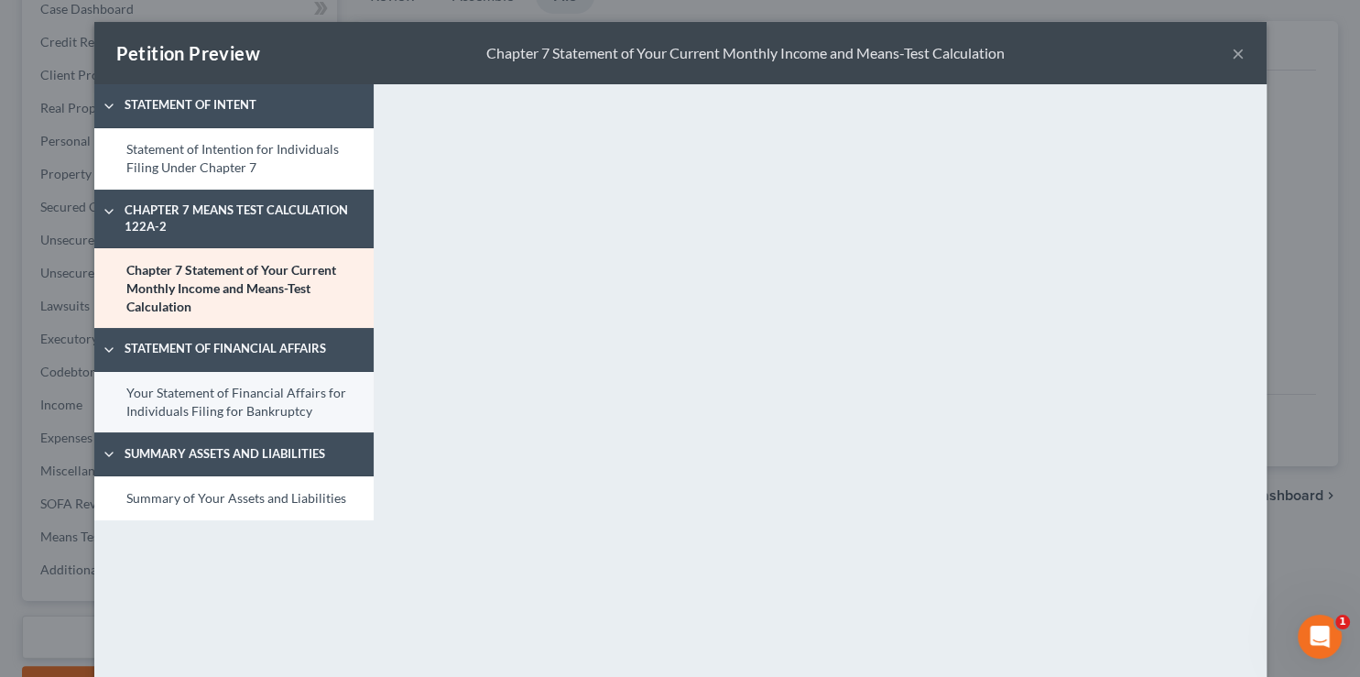
click at [171, 392] on link "Your Statement of Financial Affairs for Individuals Filing for Bankruptcy" at bounding box center [233, 402] width 279 height 61
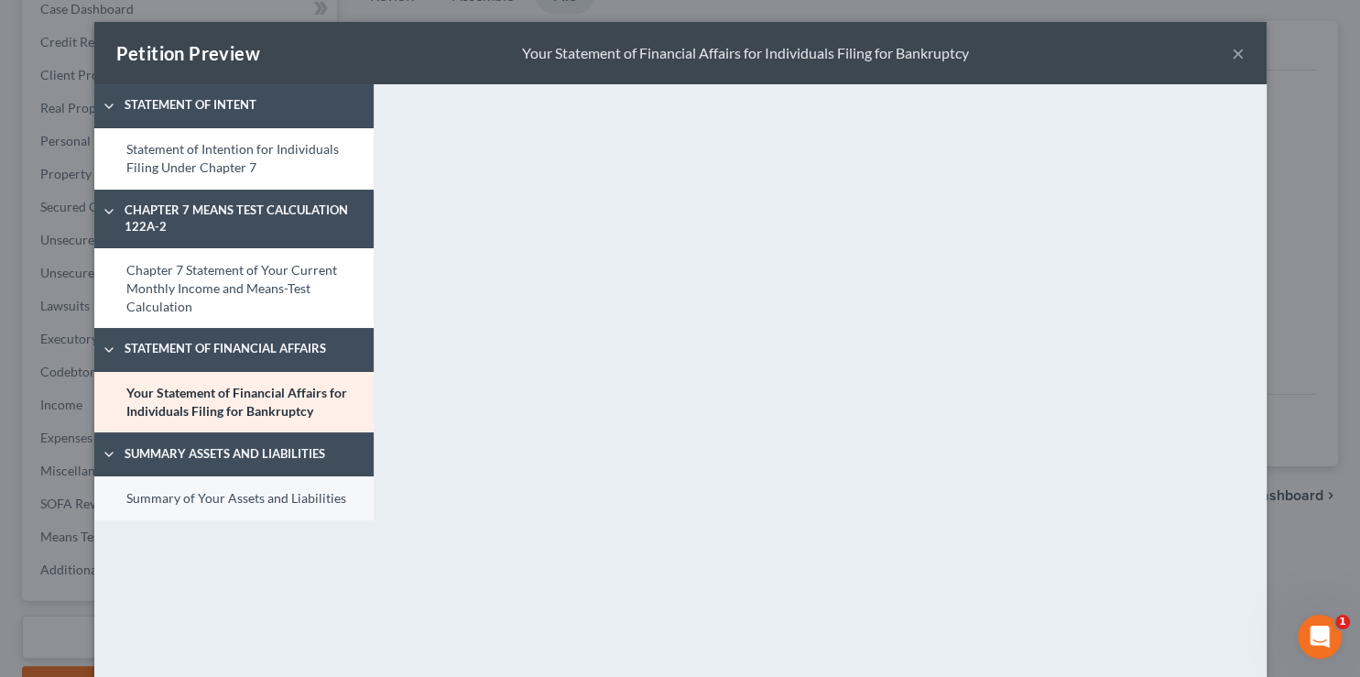
click at [179, 503] on link "Summary of Your Assets and Liabilities" at bounding box center [233, 498] width 279 height 44
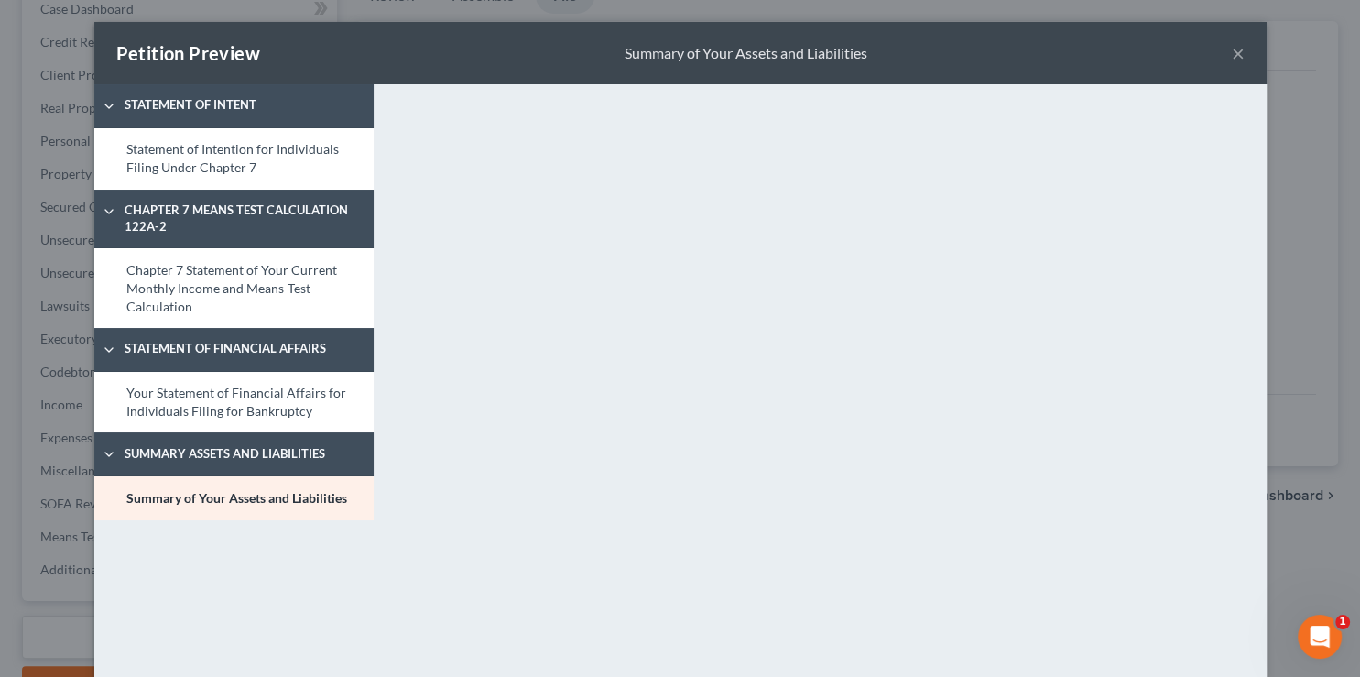
click at [1232, 59] on button "×" at bounding box center [1238, 53] width 13 height 22
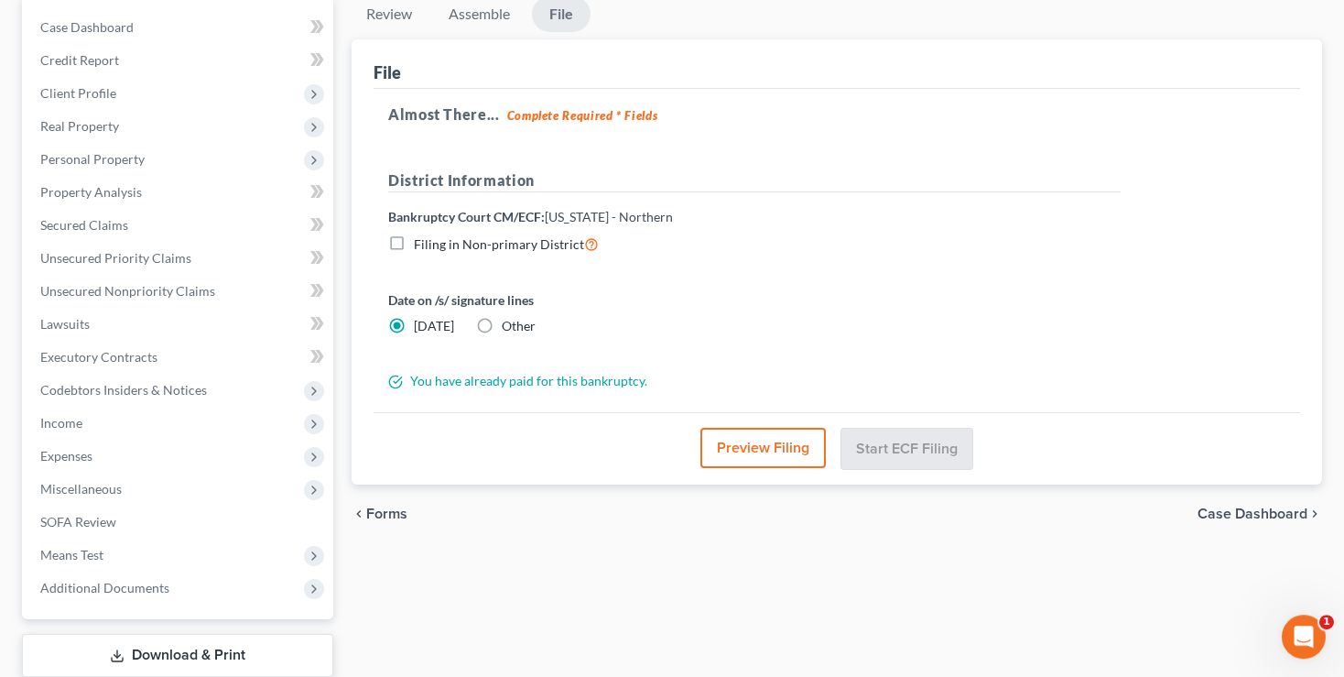
scroll to position [193, 0]
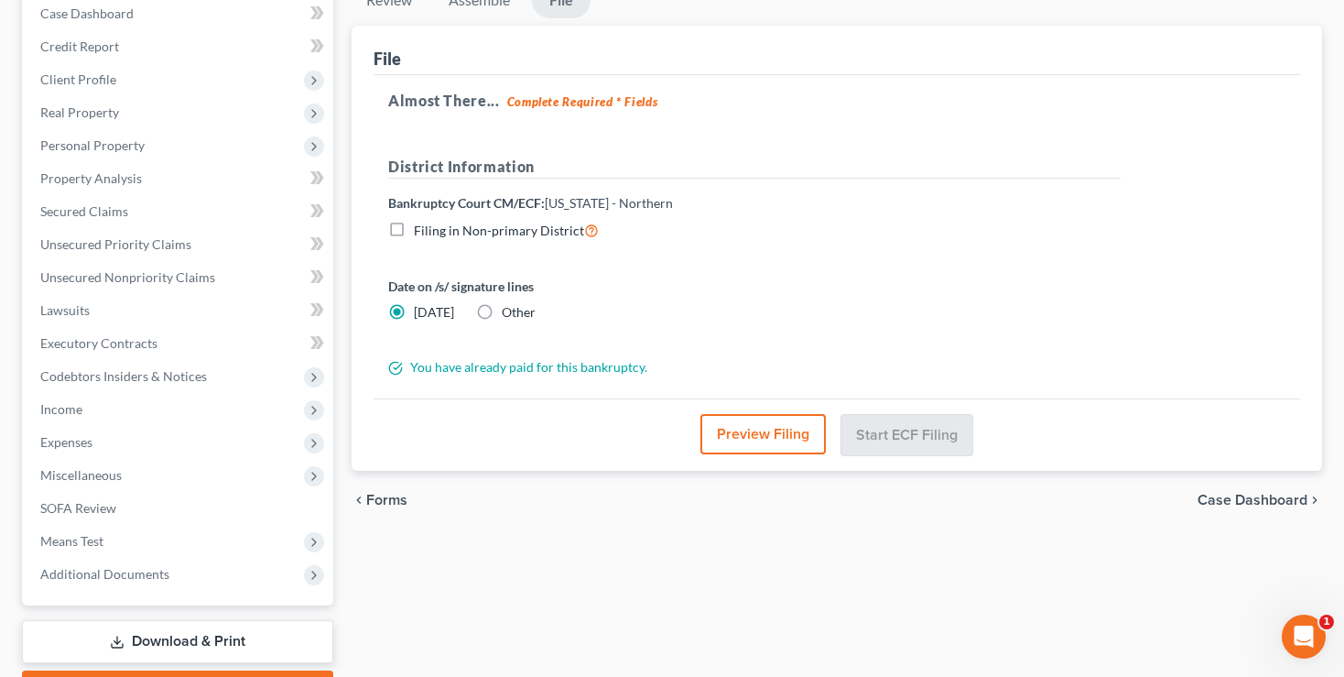
click at [414, 226] on label "Filing in Non-primary District" at bounding box center [506, 230] width 185 height 21
click at [421, 226] on input "Filing in Non-primary District" at bounding box center [427, 226] width 12 height 12
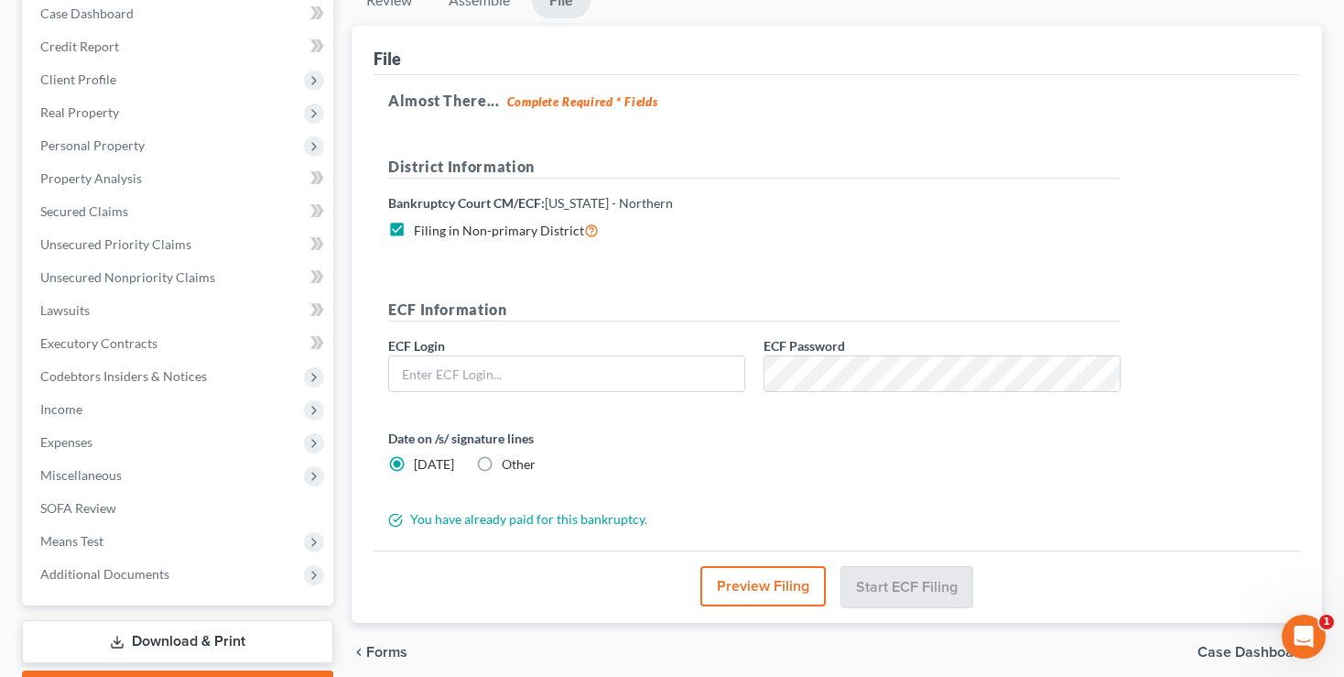
click at [414, 226] on label "Filing in Non-primary District" at bounding box center [506, 230] width 185 height 21
click at [421, 226] on input "Filing in Non-primary District" at bounding box center [427, 226] width 12 height 12
checkbox input "false"
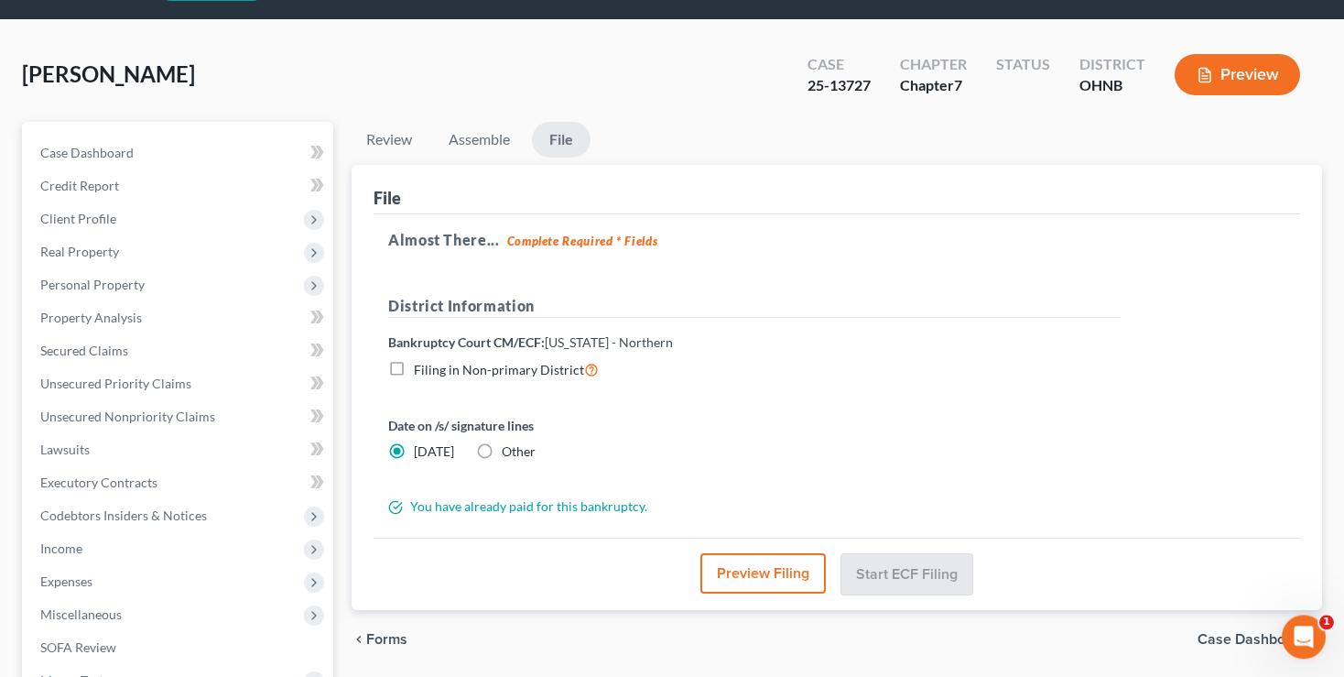
scroll to position [96, 0]
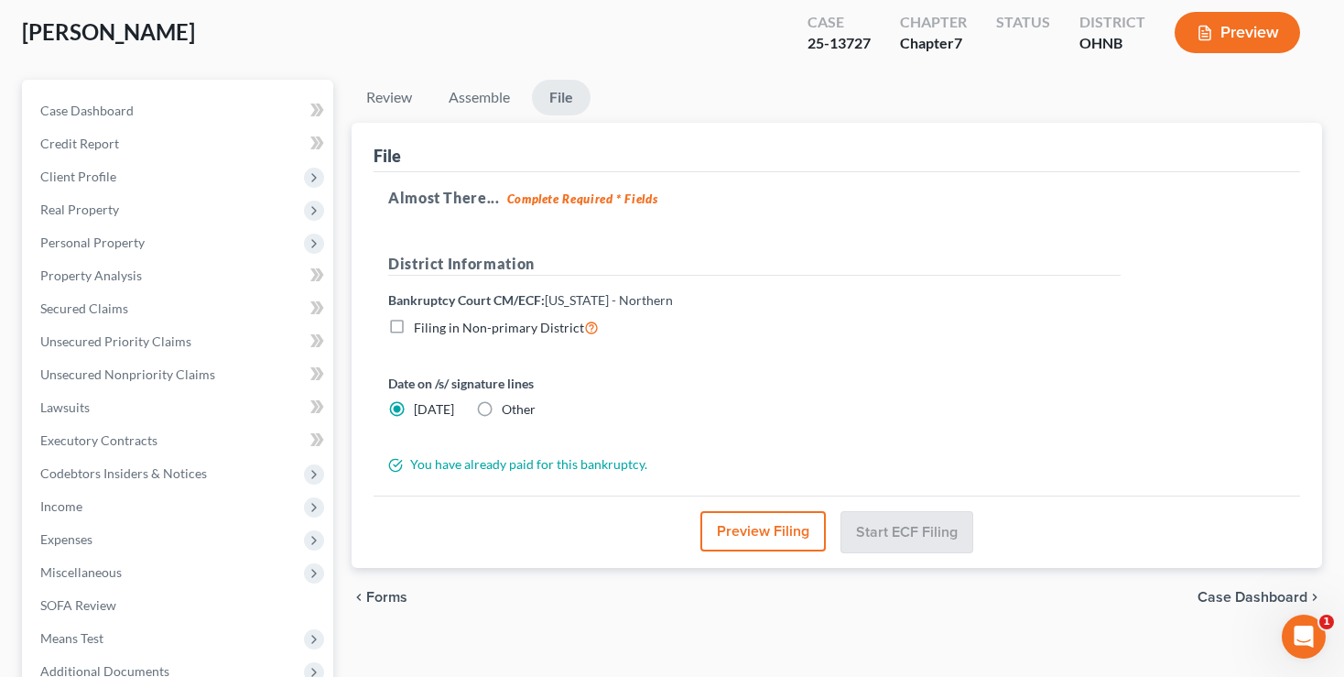
click at [502, 408] on label "Other" at bounding box center [519, 409] width 34 height 18
click at [509, 408] on input "Other" at bounding box center [515, 406] width 12 height 12
radio input "true"
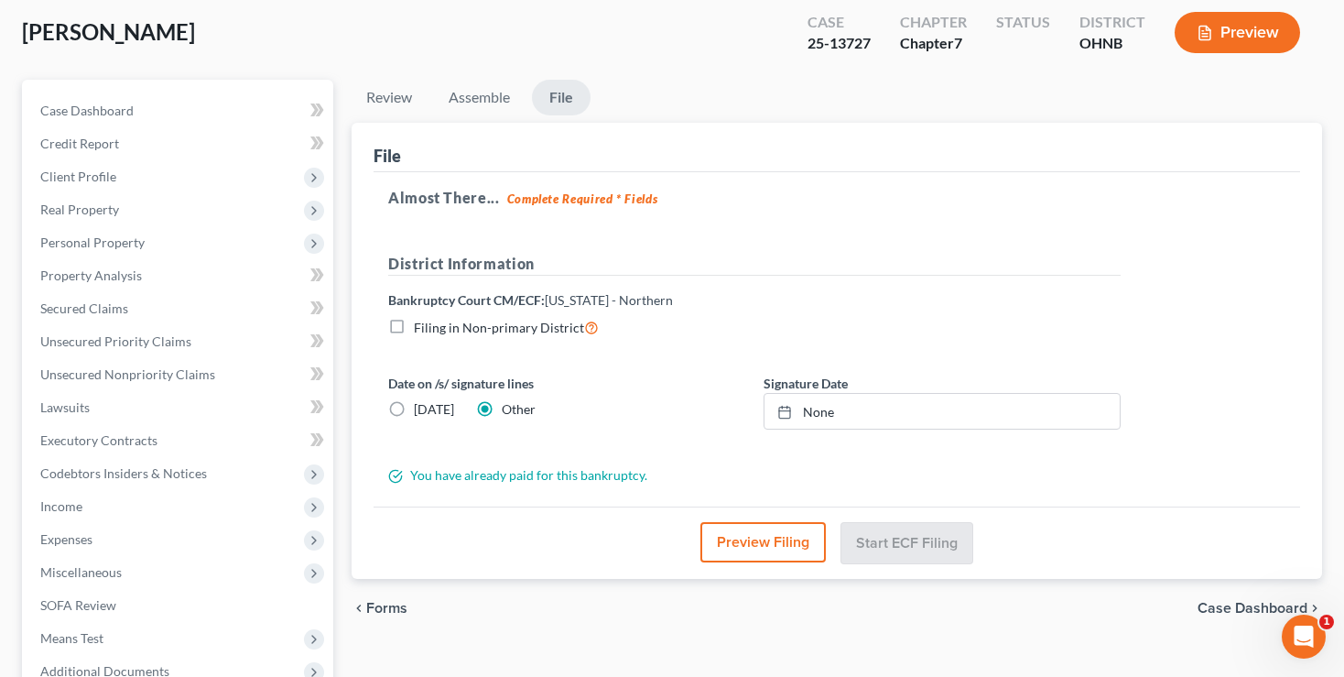
click at [414, 408] on label "[DATE]" at bounding box center [434, 409] width 40 height 18
click at [421, 408] on input "[DATE]" at bounding box center [427, 406] width 12 height 12
radio input "true"
radio input "false"
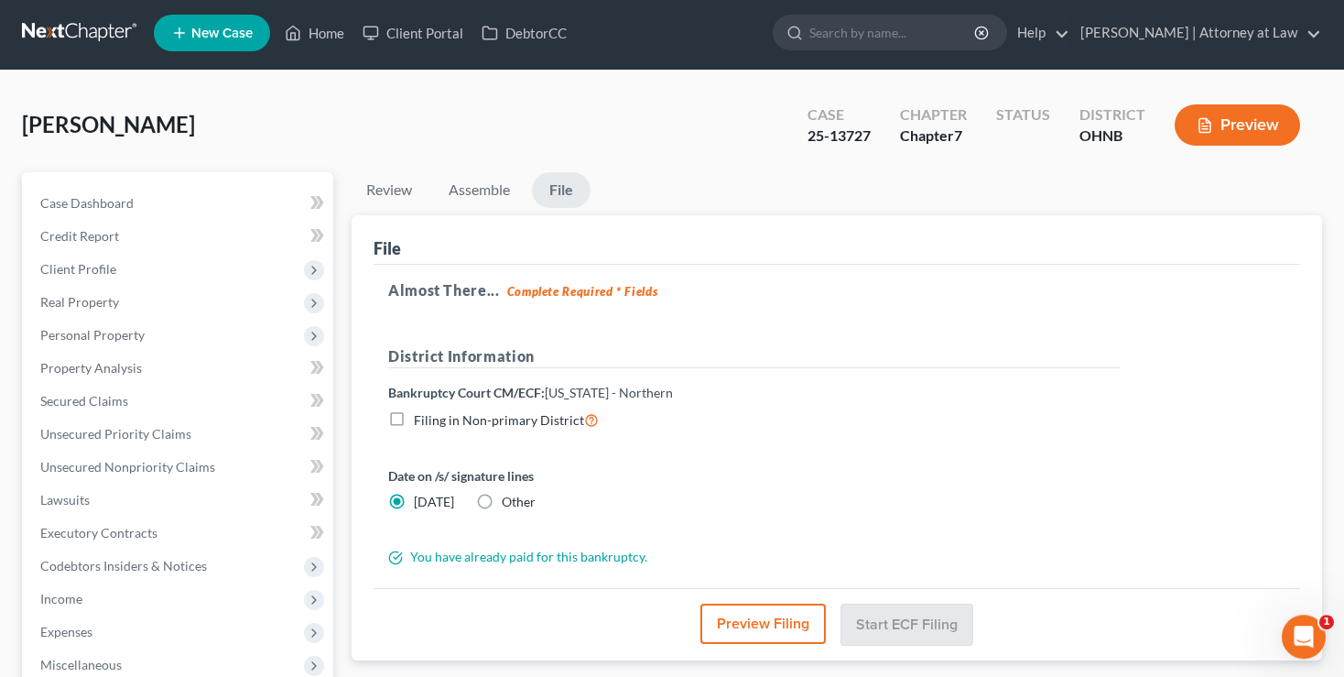
scroll to position [0, 0]
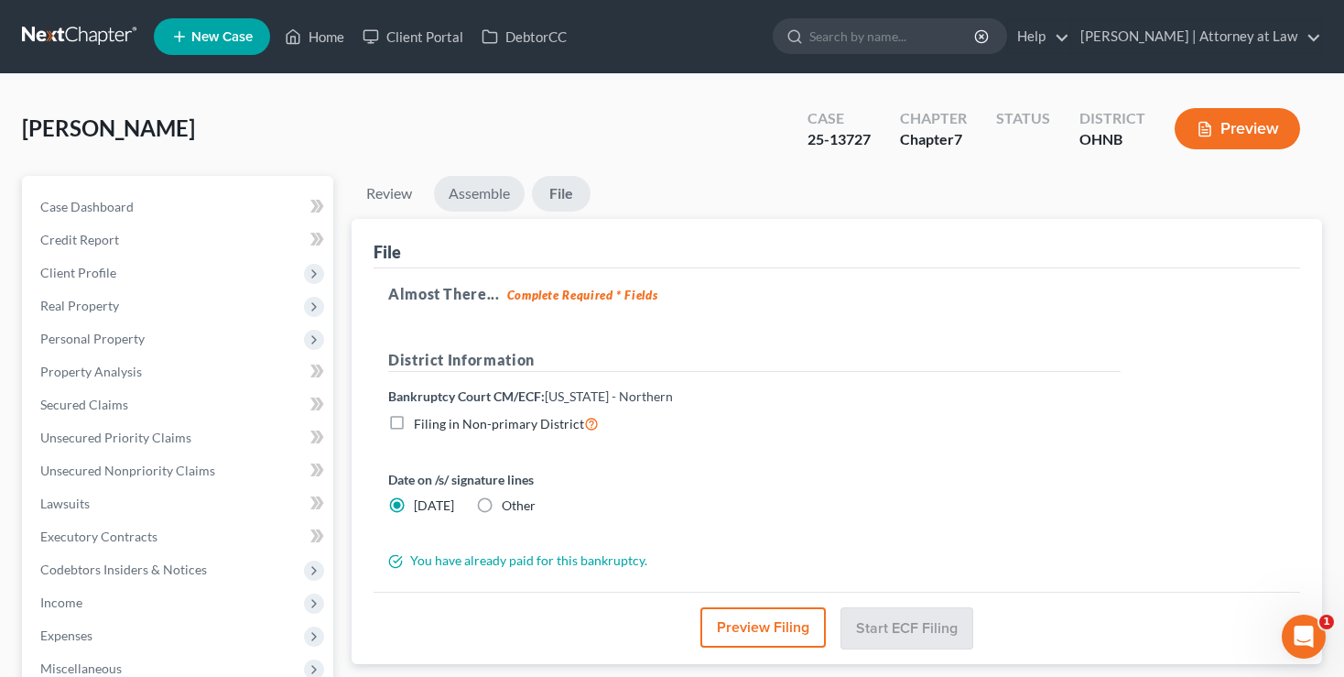
click at [475, 196] on link "Assemble" at bounding box center [479, 194] width 91 height 36
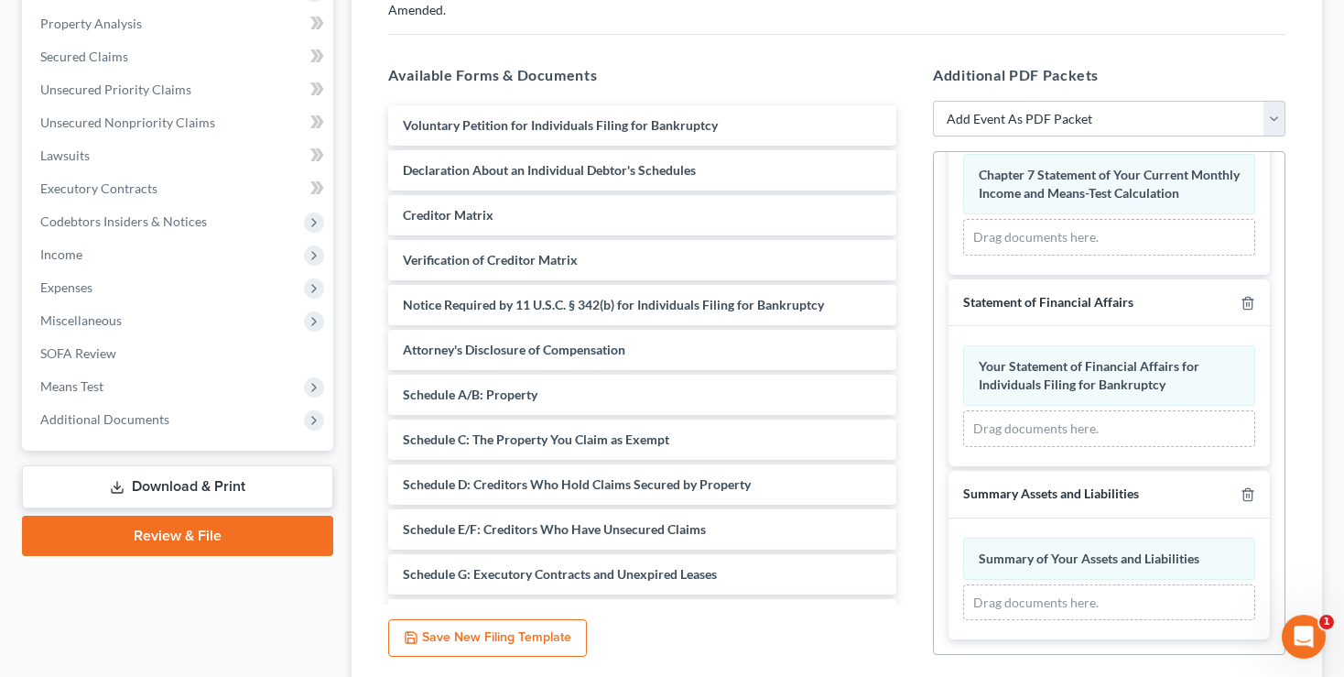
scroll to position [471, 0]
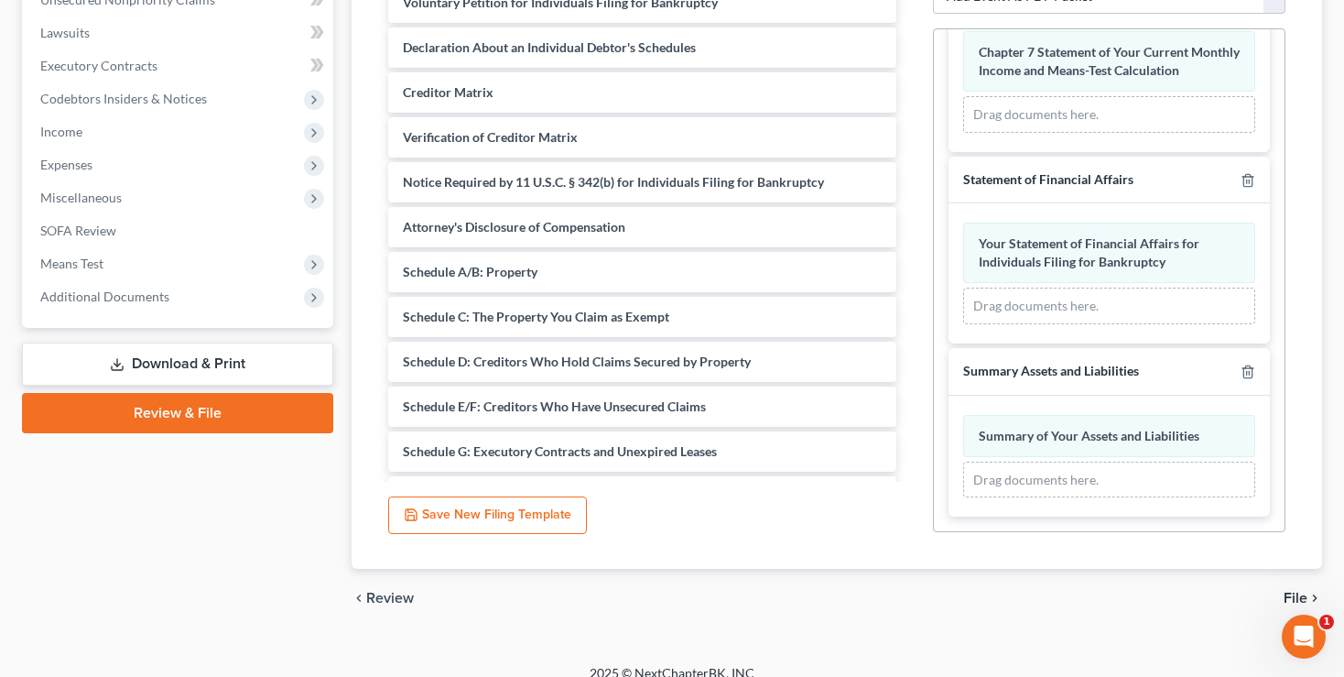
click at [1301, 591] on span "File" at bounding box center [1296, 598] width 24 height 15
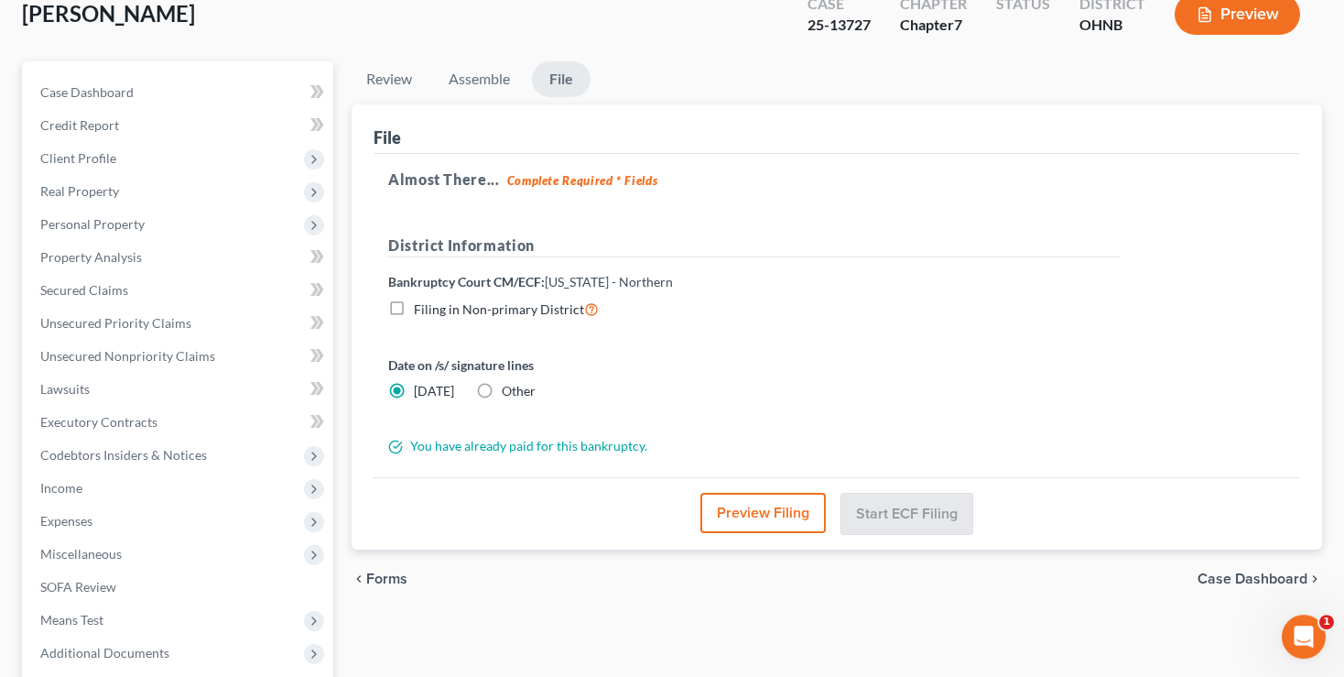
scroll to position [198, 0]
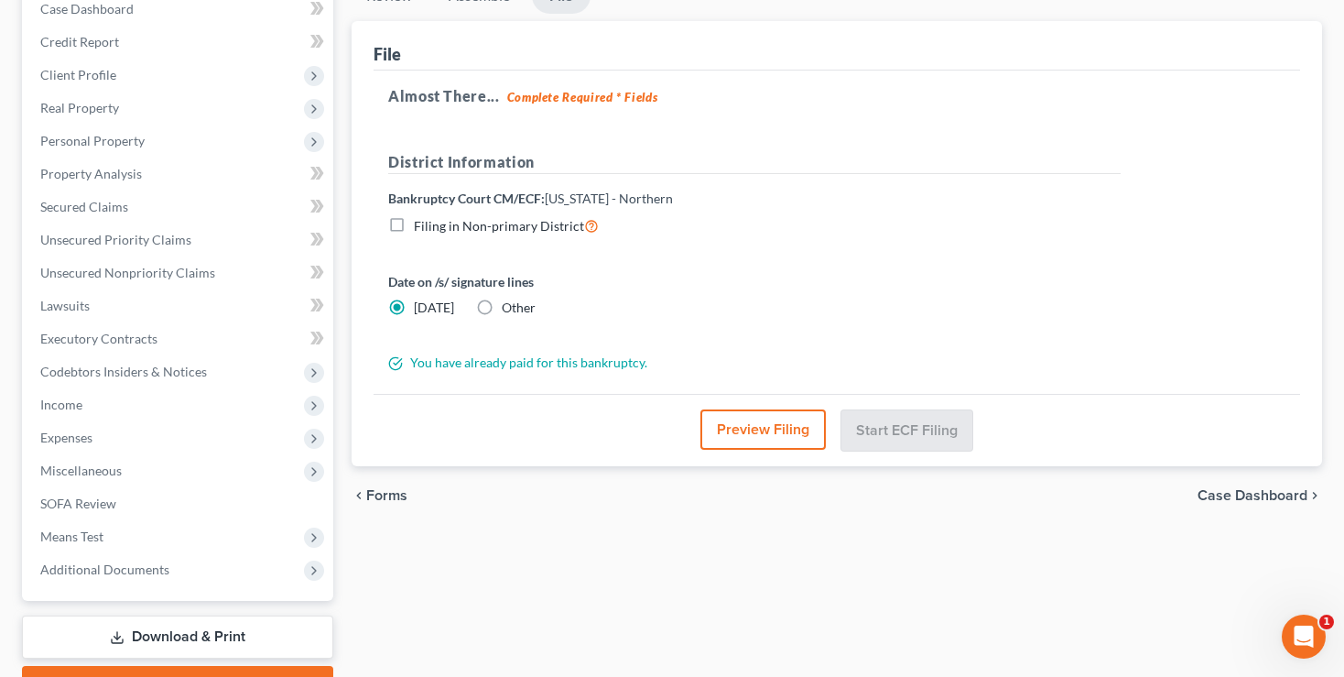
click at [397, 488] on span "Forms" at bounding box center [386, 495] width 41 height 15
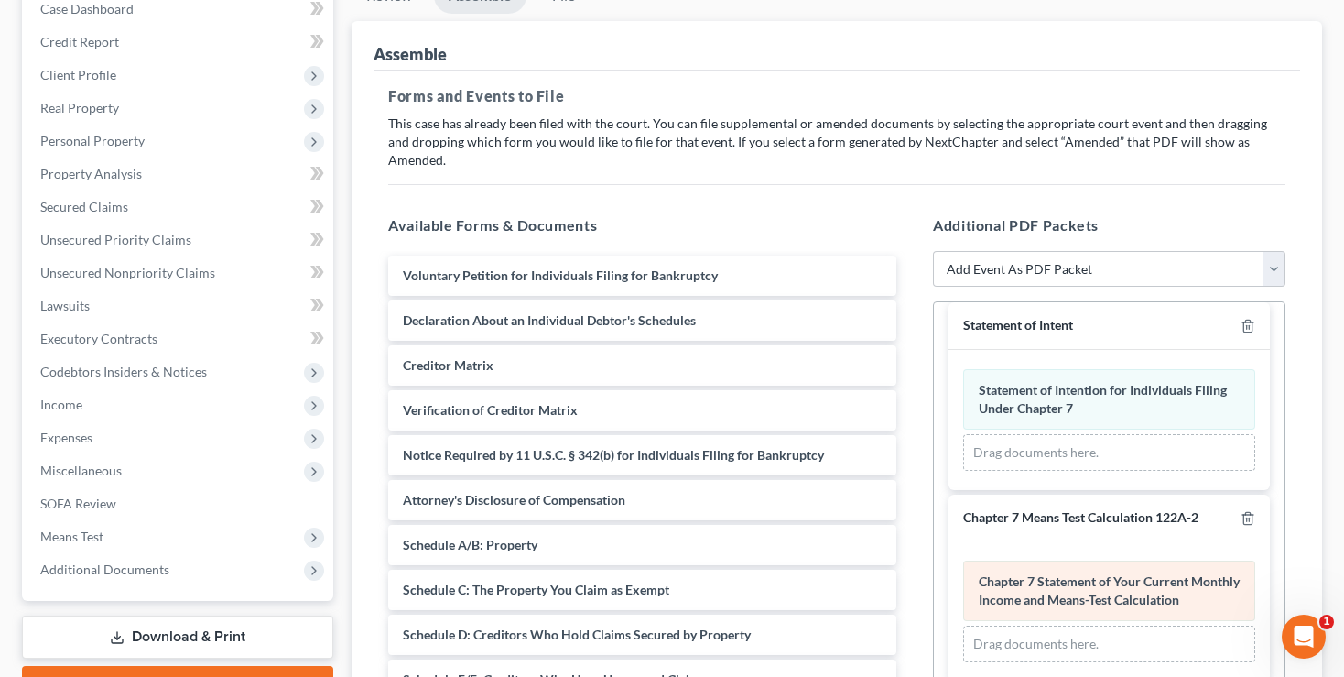
scroll to position [0, 0]
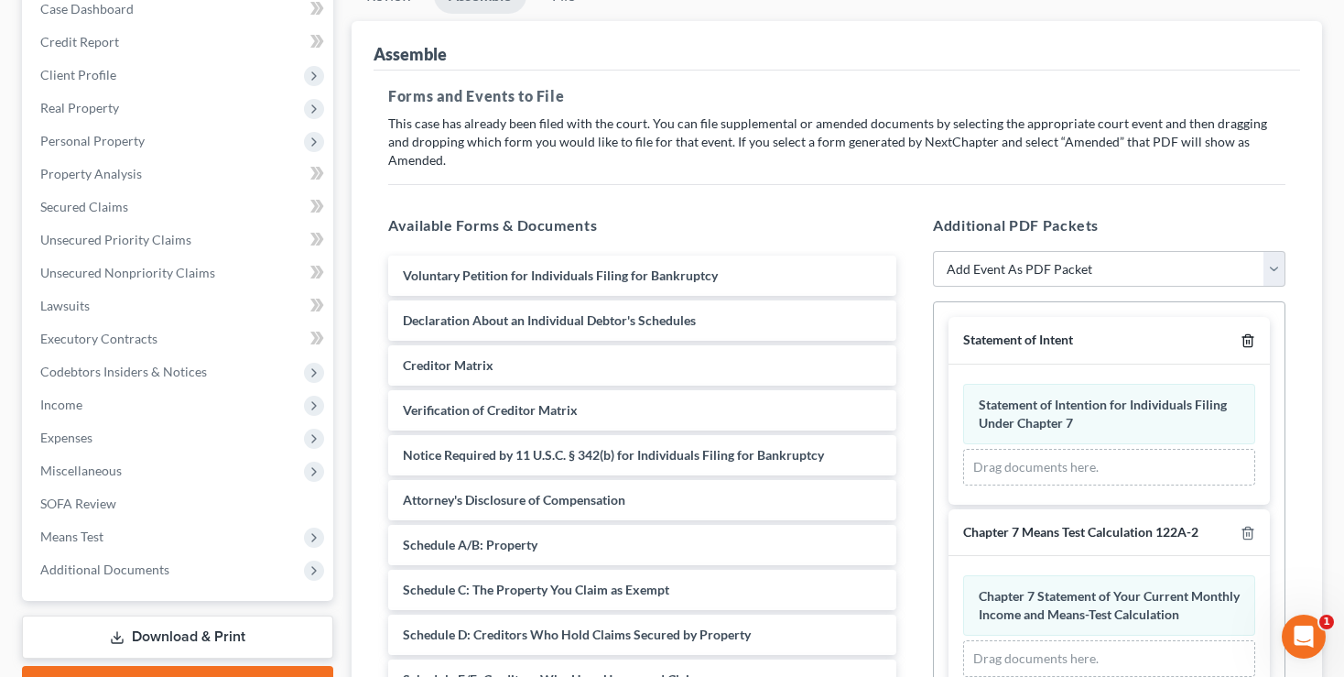
click at [1241, 333] on icon "button" at bounding box center [1248, 340] width 15 height 15
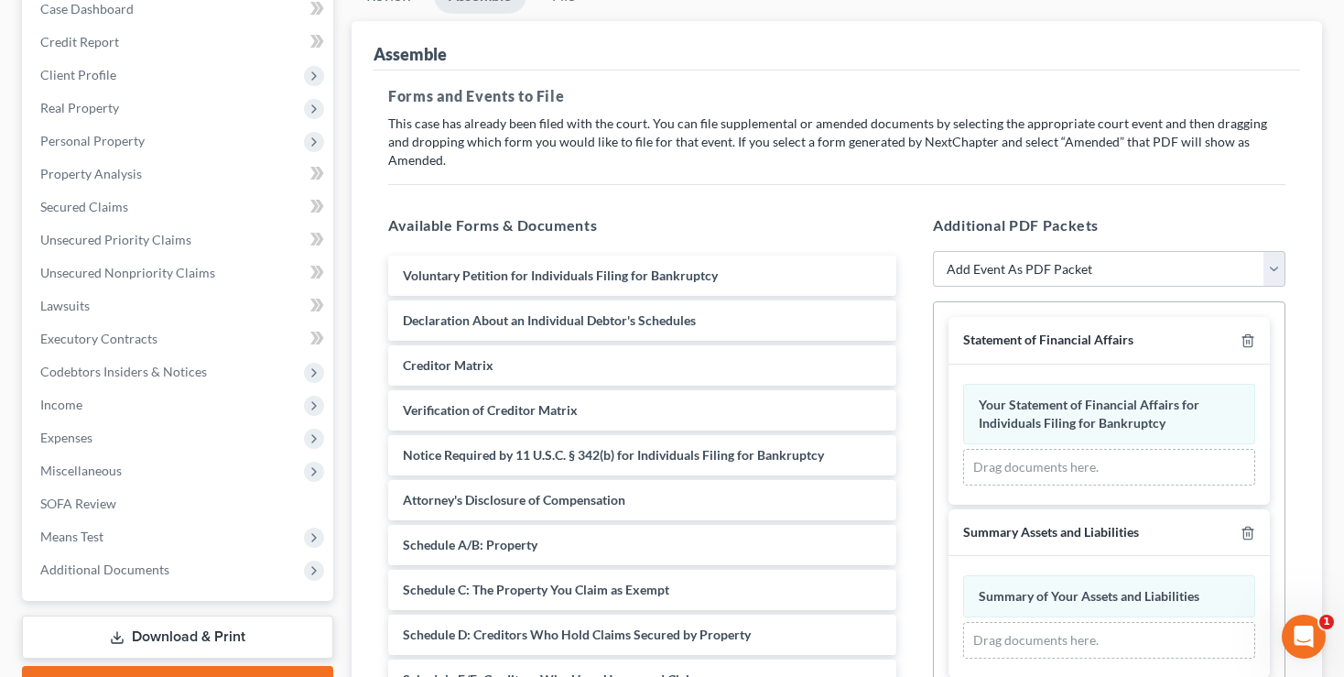
click at [1230, 319] on div "Statement of Financial Affairs" at bounding box center [1109, 341] width 321 height 48
click at [1254, 333] on icon "button" at bounding box center [1248, 340] width 15 height 15
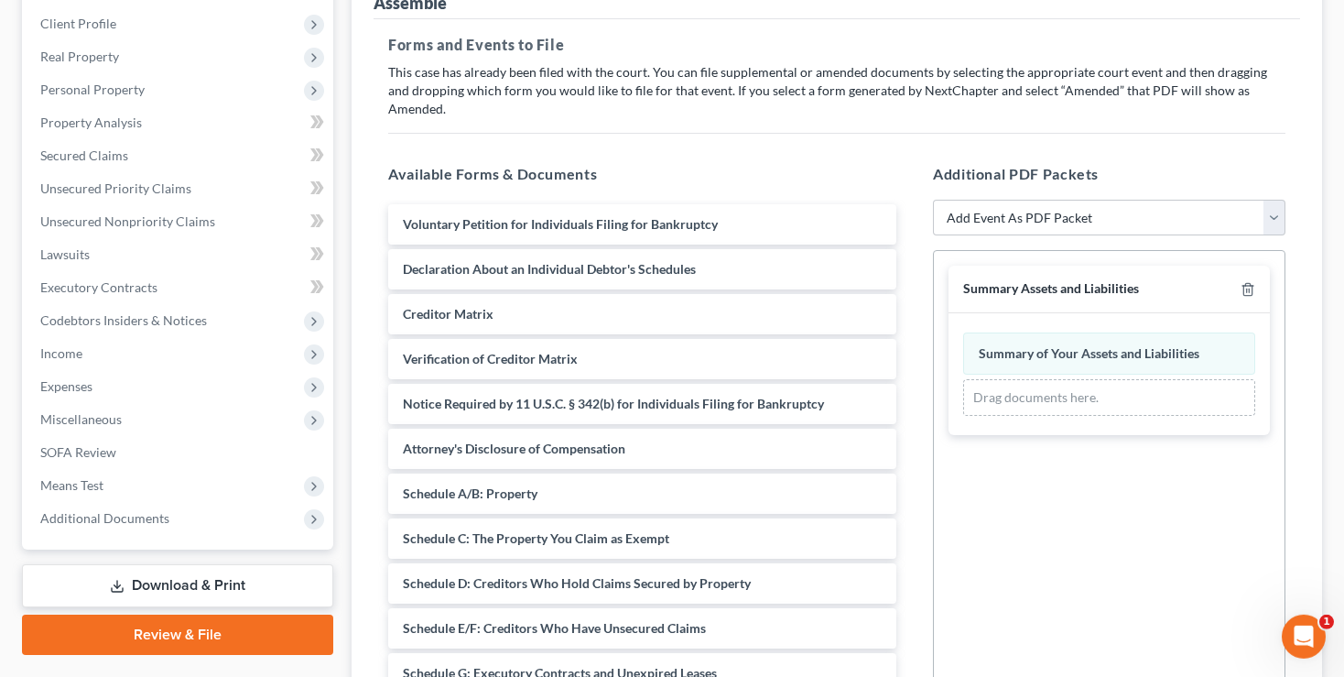
scroll to position [471, 0]
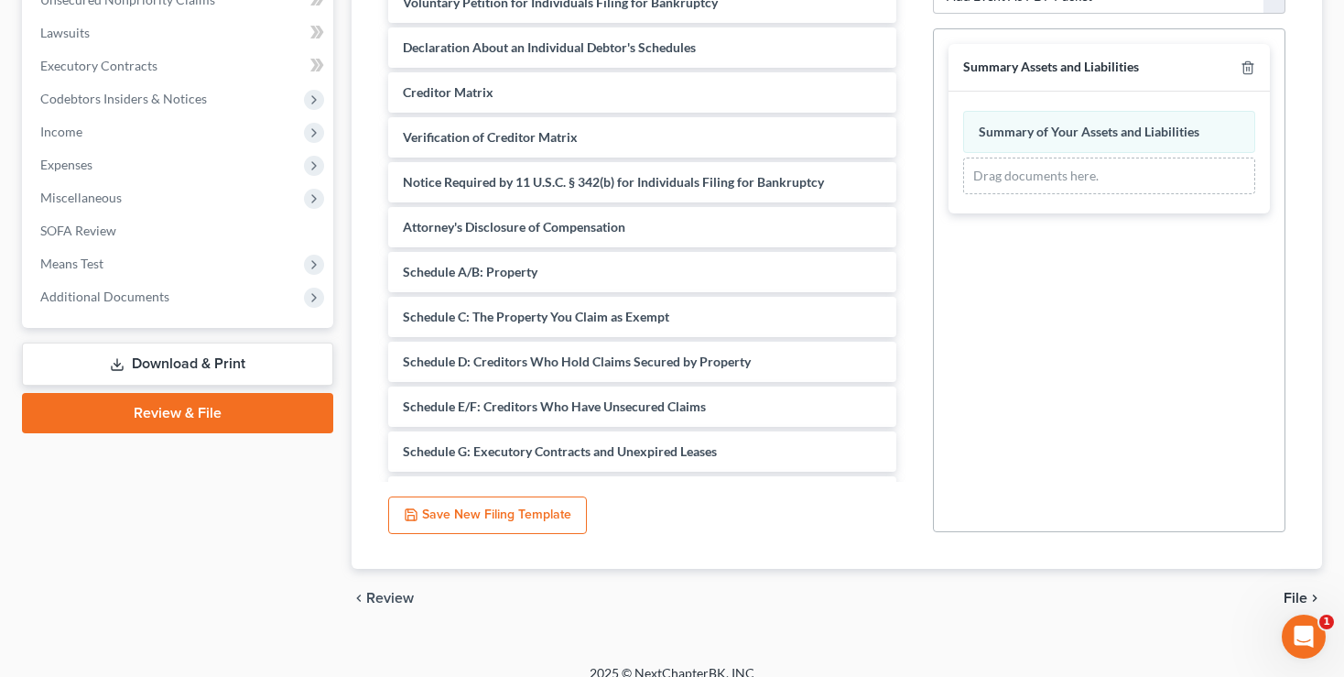
click at [1301, 591] on span "File" at bounding box center [1296, 598] width 24 height 15
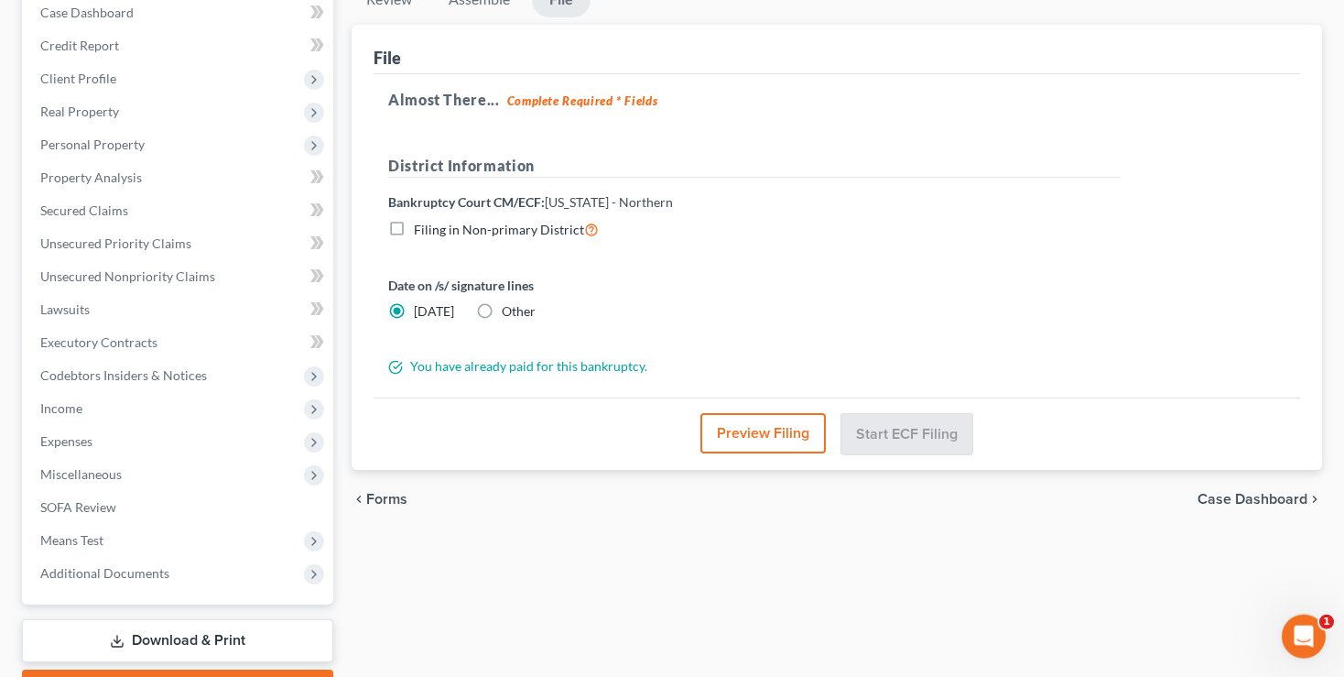
scroll to position [198, 0]
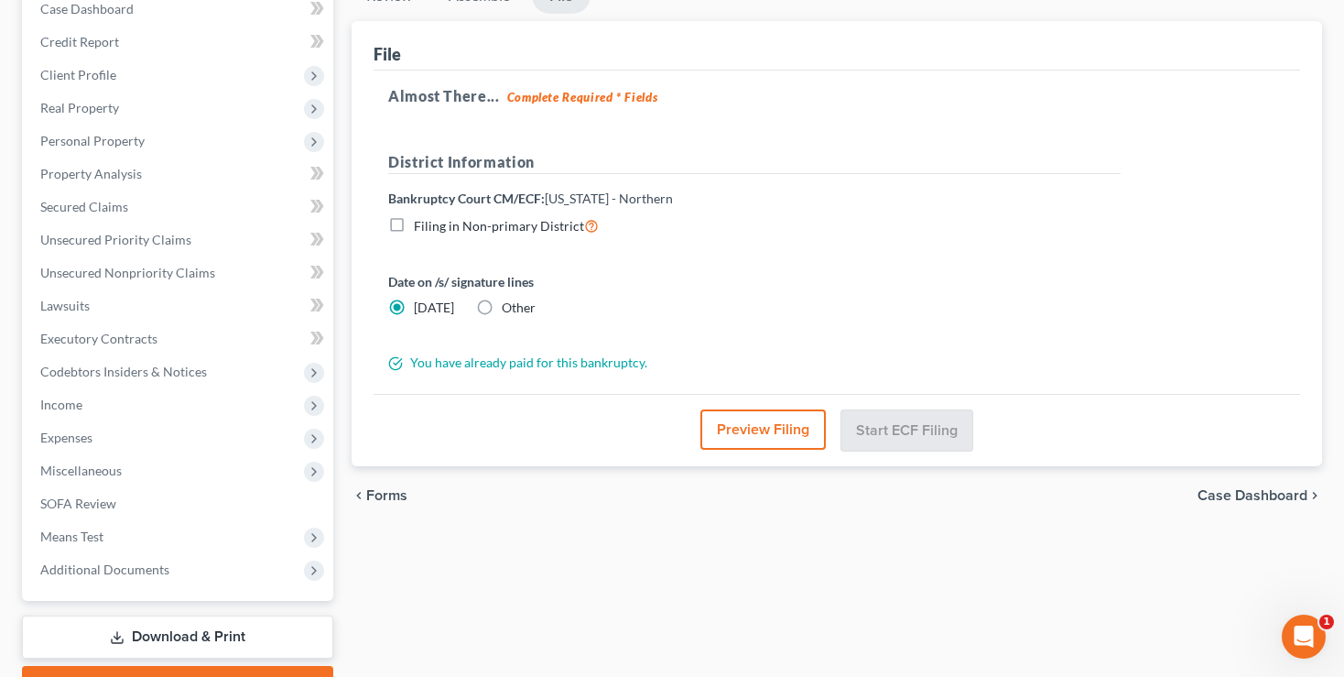
click at [500, 353] on div "You have already paid for this bankruptcy." at bounding box center [754, 362] width 751 height 18
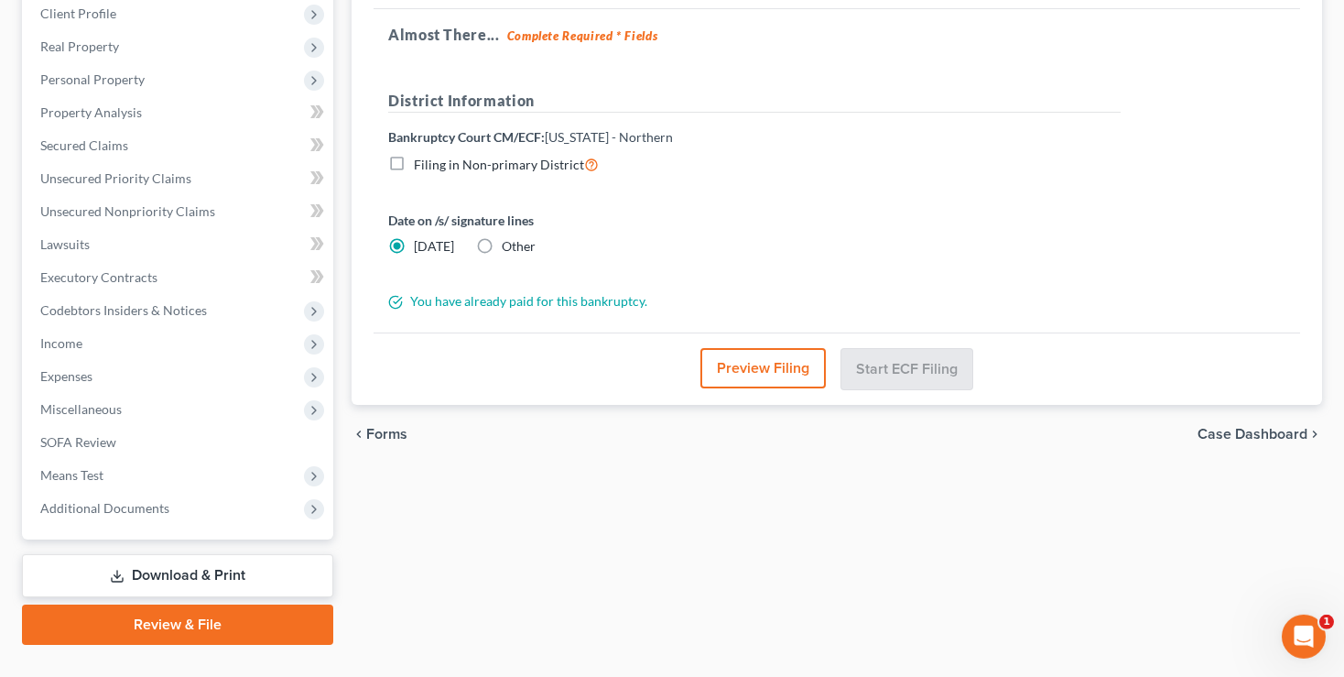
scroll to position [294, 0]
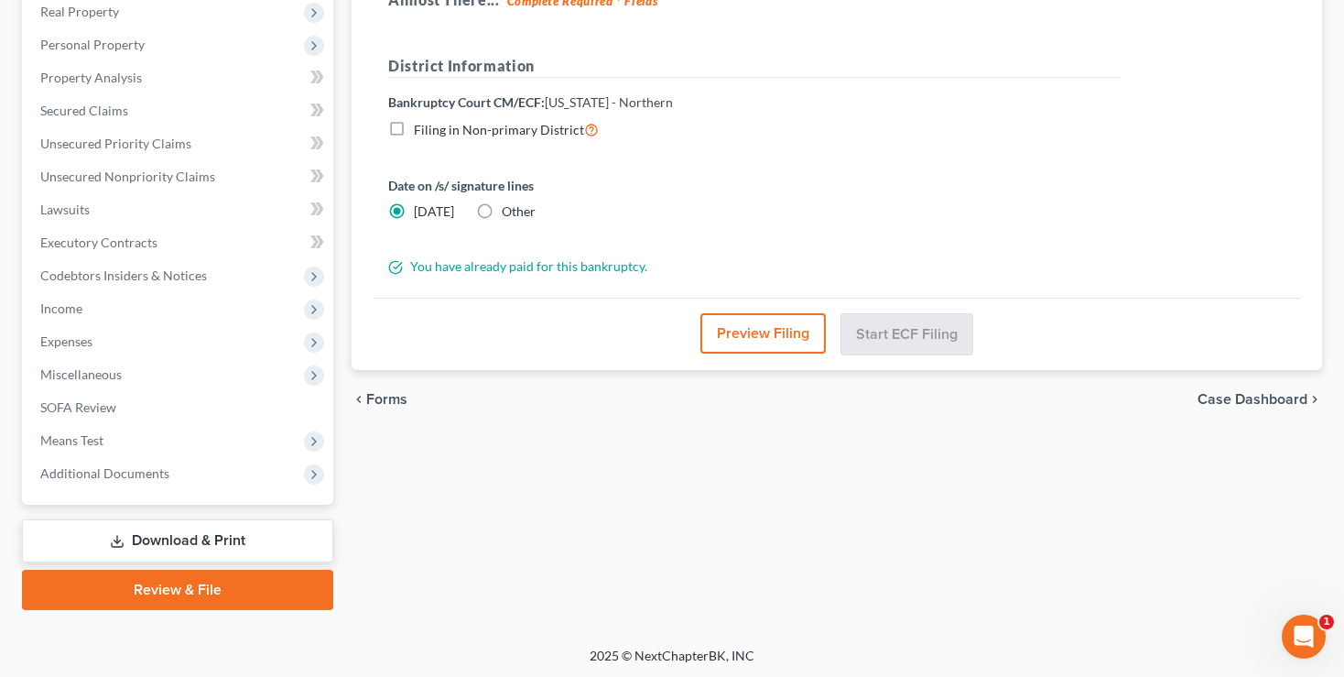
click at [1229, 400] on span "Case Dashboard" at bounding box center [1253, 399] width 110 height 15
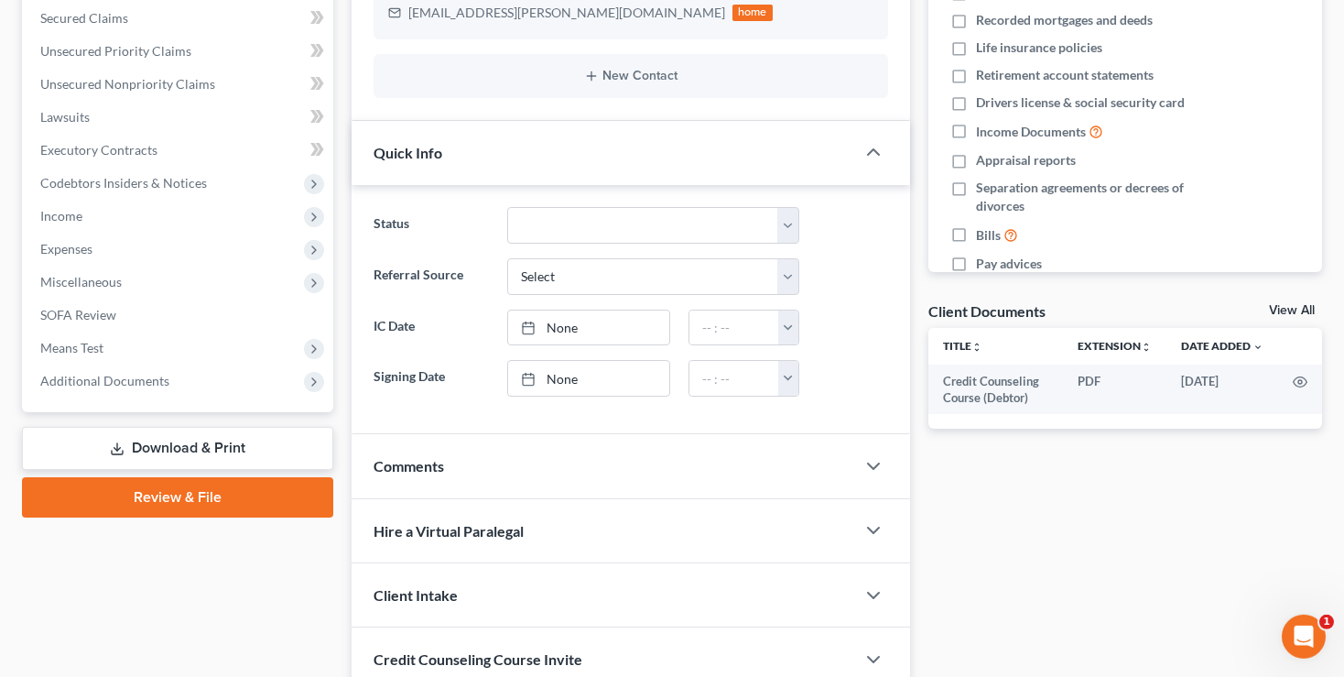
scroll to position [531, 0]
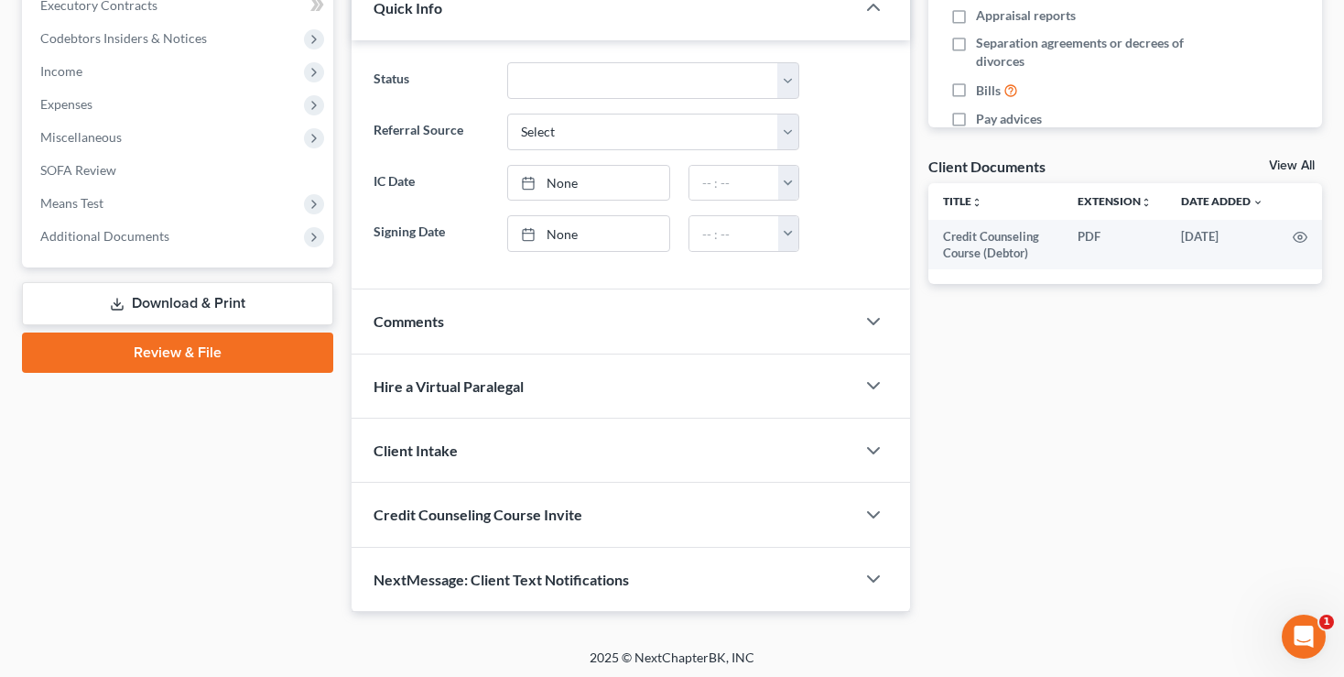
click at [181, 348] on link "Review & File" at bounding box center [177, 352] width 311 height 40
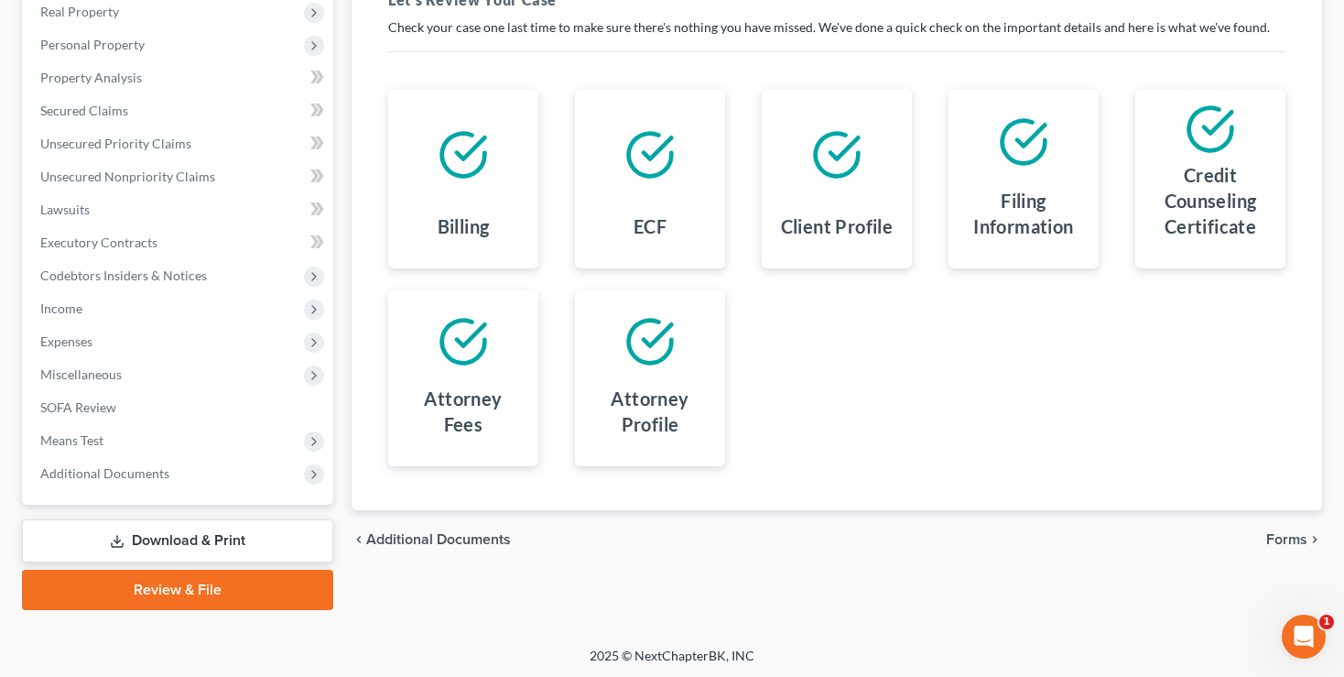
click at [1288, 533] on span "Forms" at bounding box center [1286, 539] width 41 height 15
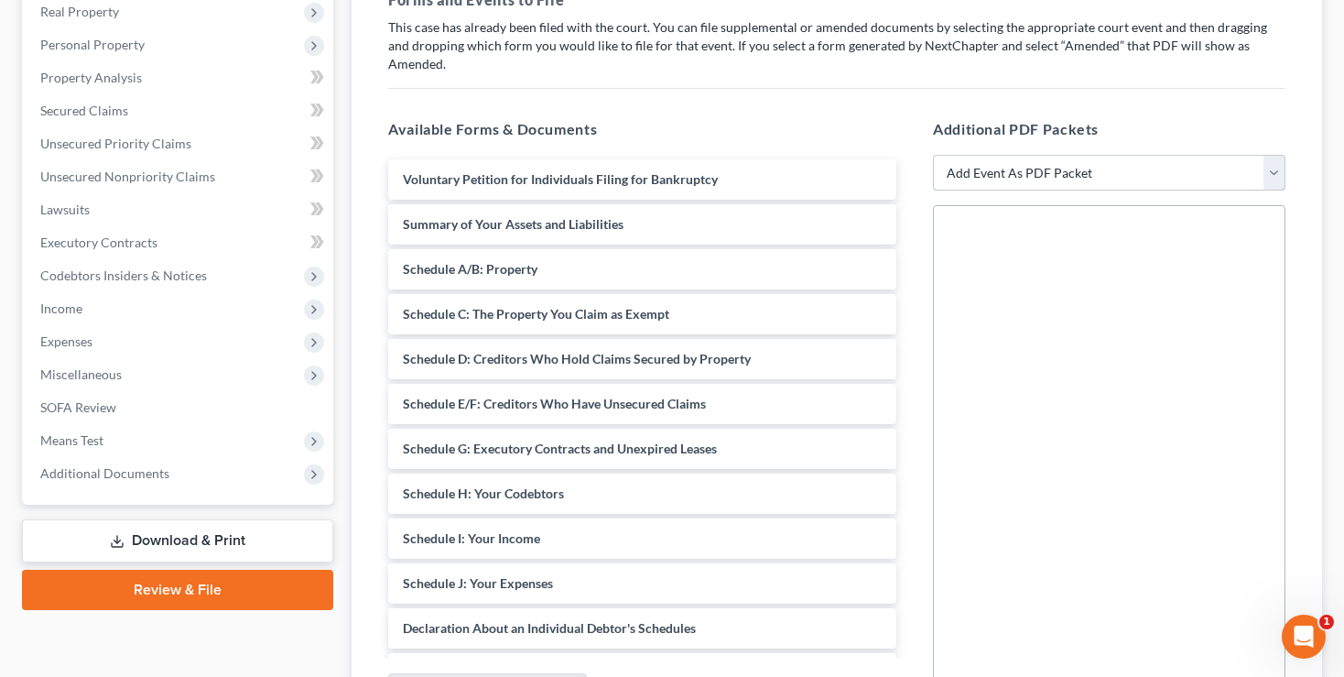
click at [933, 155] on select "Add Event As PDF Packet 20 Largest Unsecured Creditors Amended List of Creditor…" at bounding box center [1109, 173] width 353 height 37
select select "34"
click option "Summary Assets and Liabilities" at bounding box center [0, 0] width 0 height 0
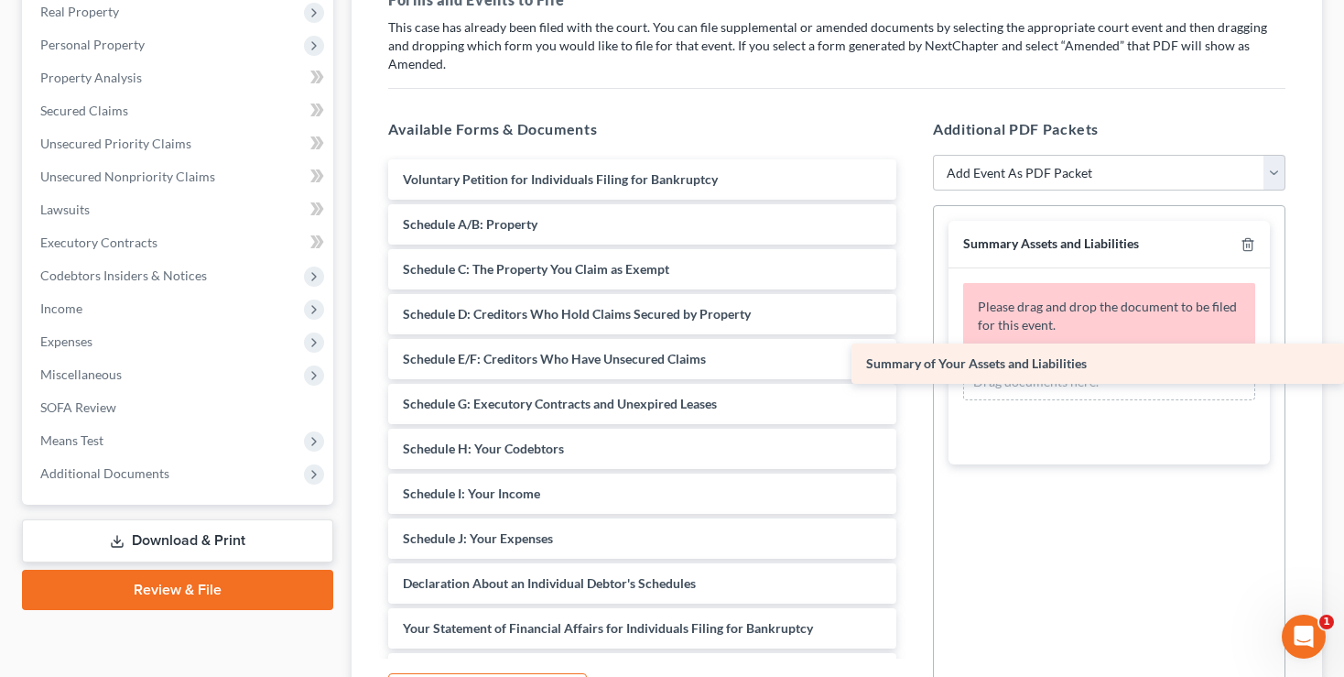
drag, startPoint x: 511, startPoint y: 201, endPoint x: 1046, endPoint y: 360, distance: 558.0
click at [911, 360] on div "Summary of Your Assets and Liabilities Voluntary Petition for Individuals Filin…" at bounding box center [642, 538] width 537 height 758
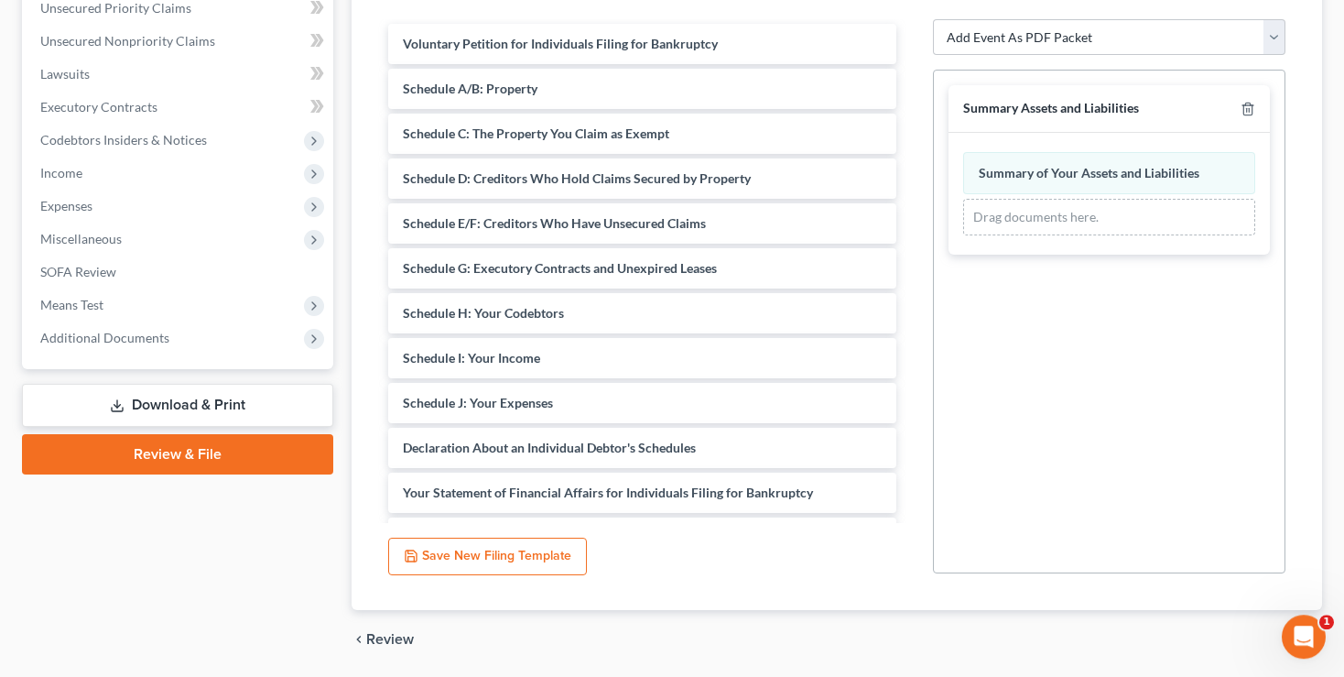
scroll to position [471, 0]
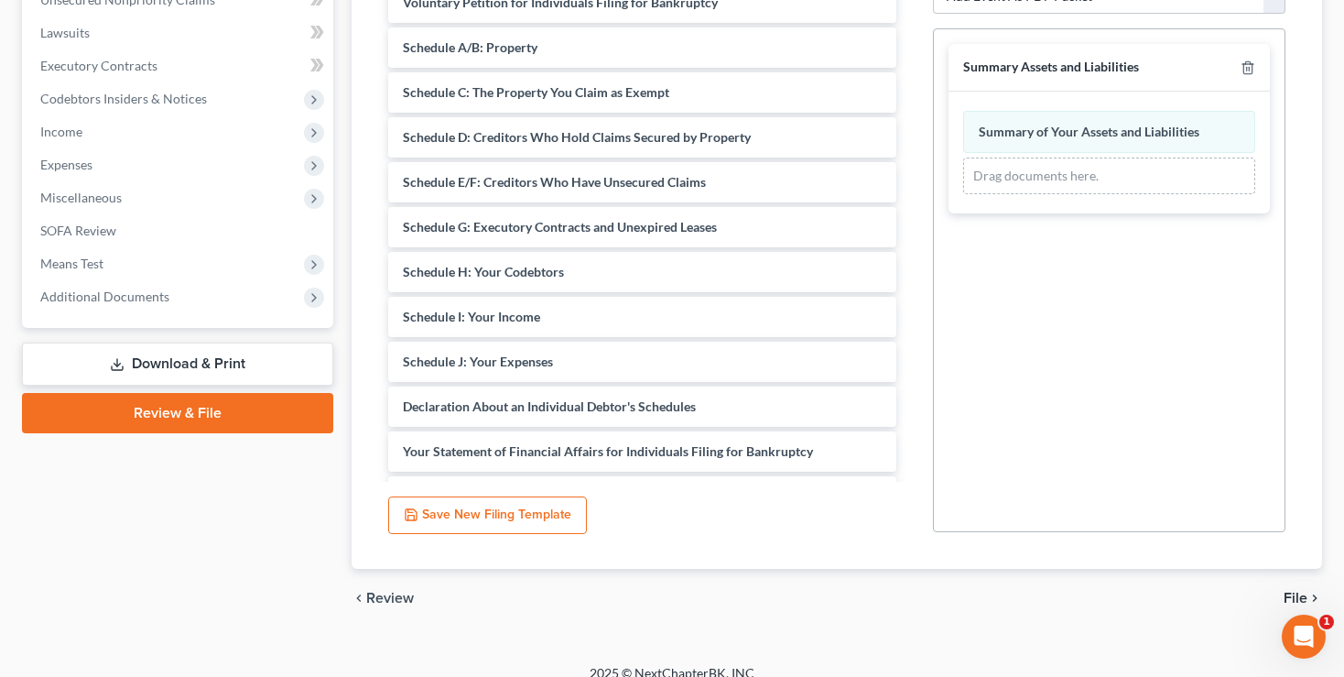
click at [1289, 591] on span "File" at bounding box center [1296, 598] width 24 height 15
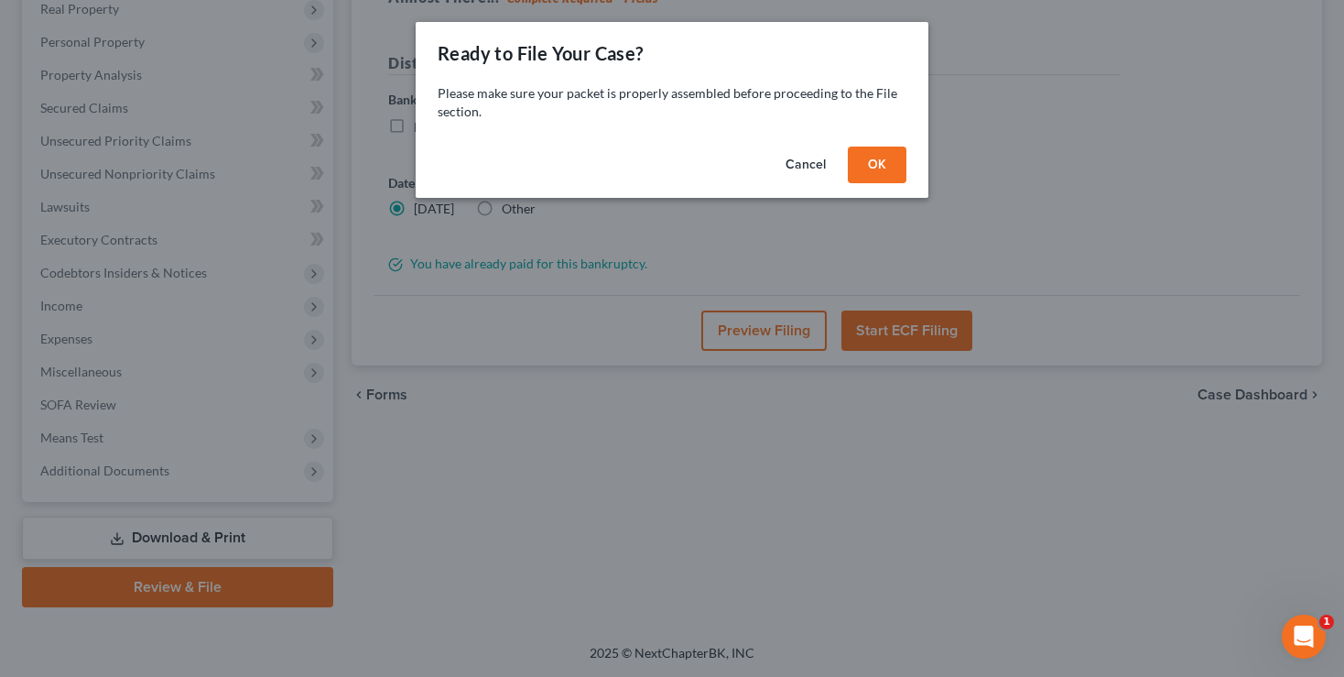
scroll to position [294, 0]
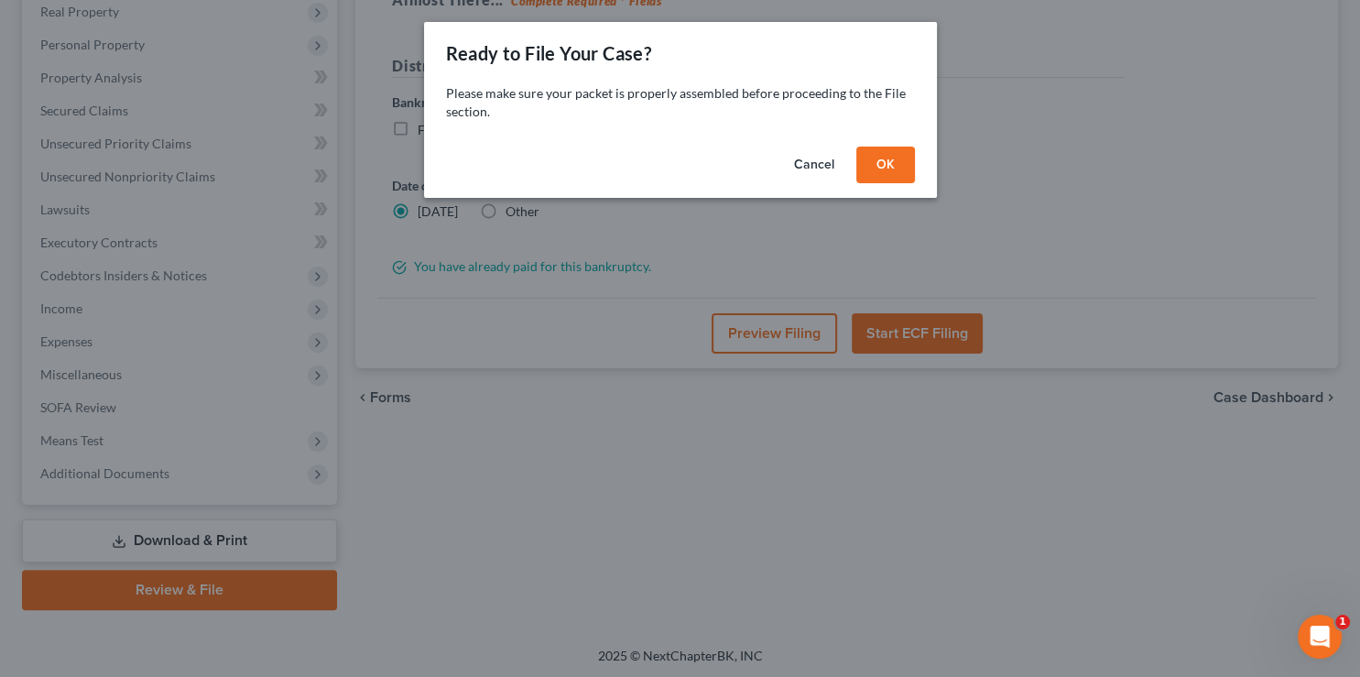
click at [815, 168] on button "Cancel" at bounding box center [814, 165] width 70 height 37
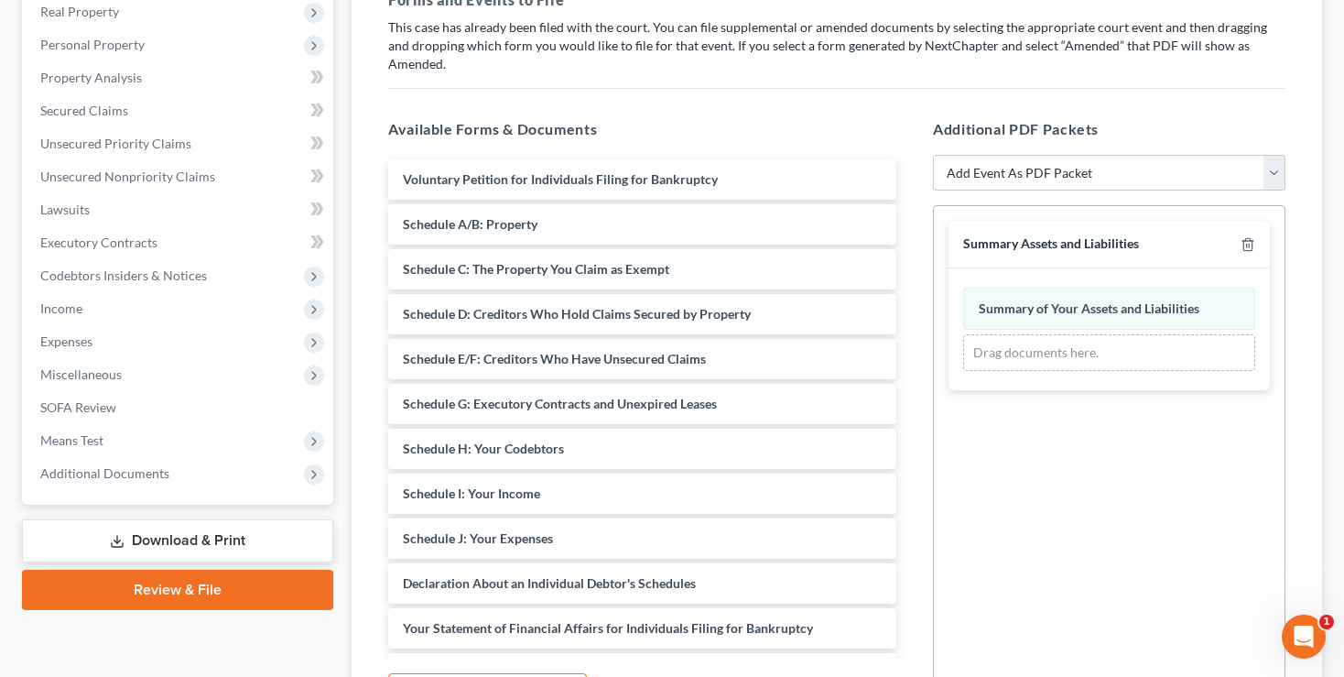
click at [933, 155] on select "Add Event As PDF Packet 20 Largest Unsecured Creditors Amended List of Creditor…" at bounding box center [1109, 173] width 353 height 37
select select "7"
click option "Chapter 7 Means Test Calculation 122A-2" at bounding box center [0, 0] width 0 height 0
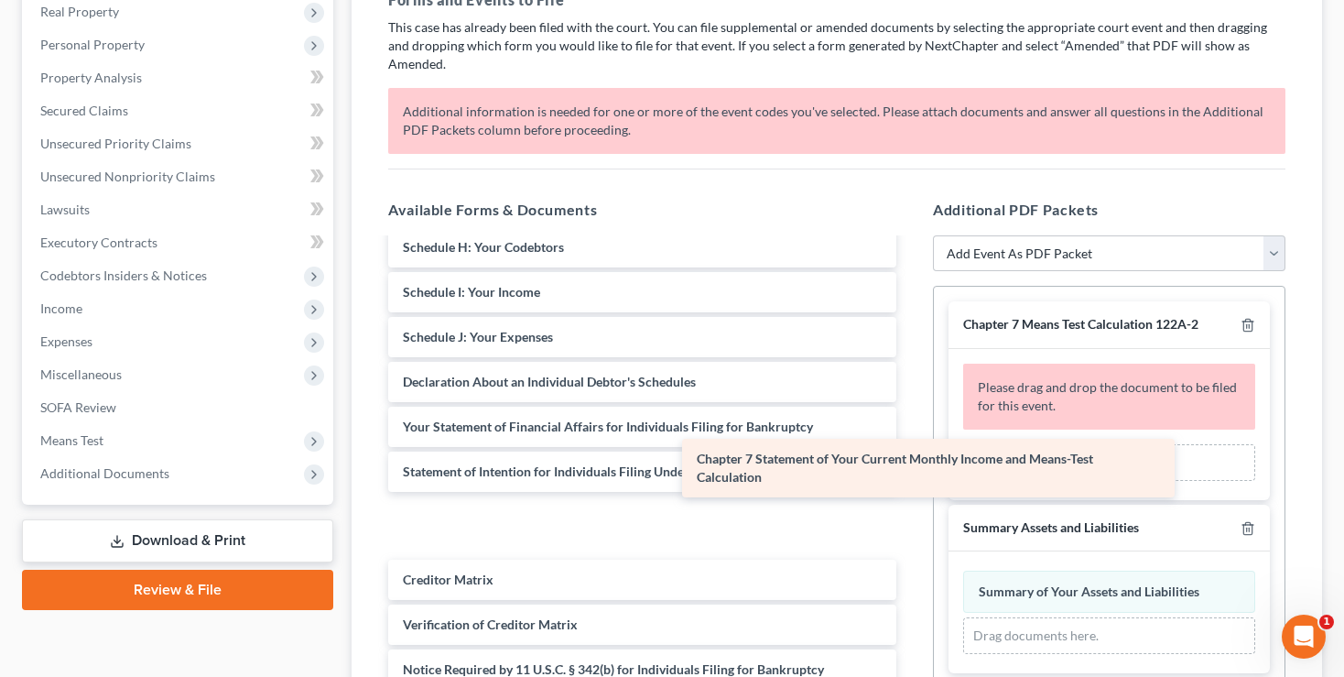
scroll to position [219, 0]
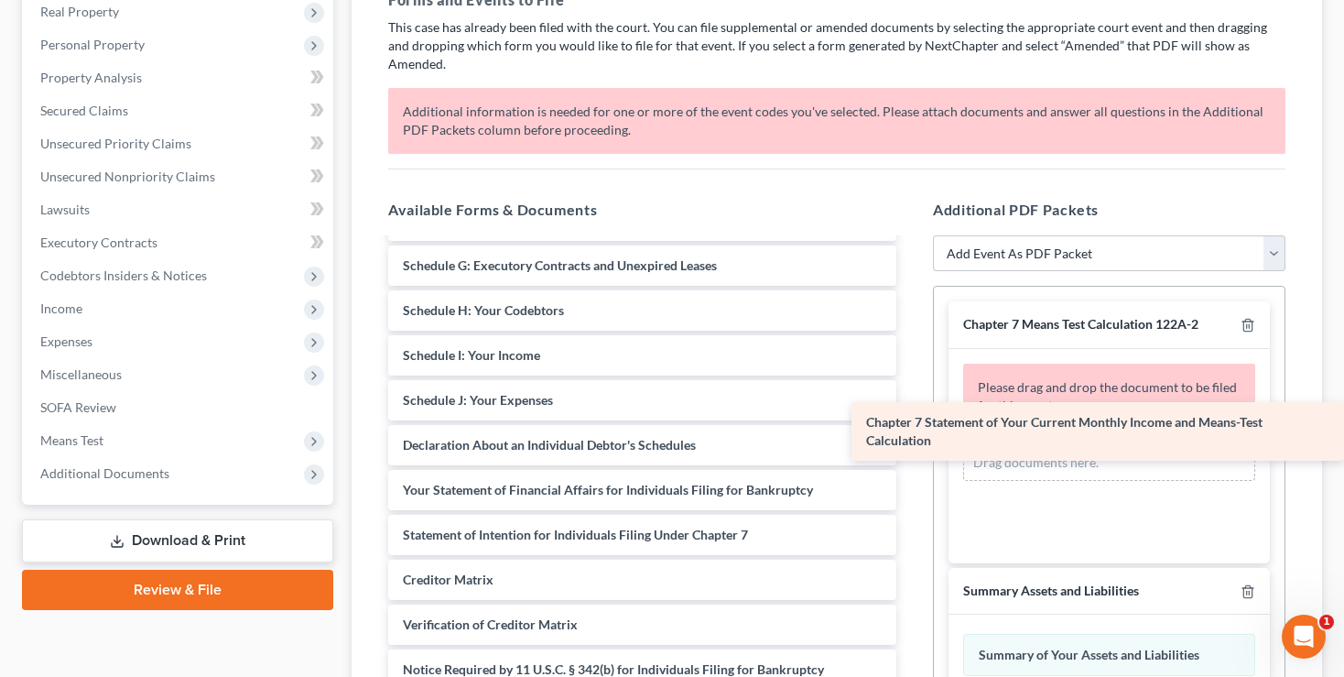
drag, startPoint x: 570, startPoint y: 496, endPoint x: 1049, endPoint y: 422, distance: 485.5
click at [911, 422] on div "Chapter 7 Statement of Your Current Monthly Income and Means-Test Calculation V…" at bounding box center [642, 377] width 537 height 713
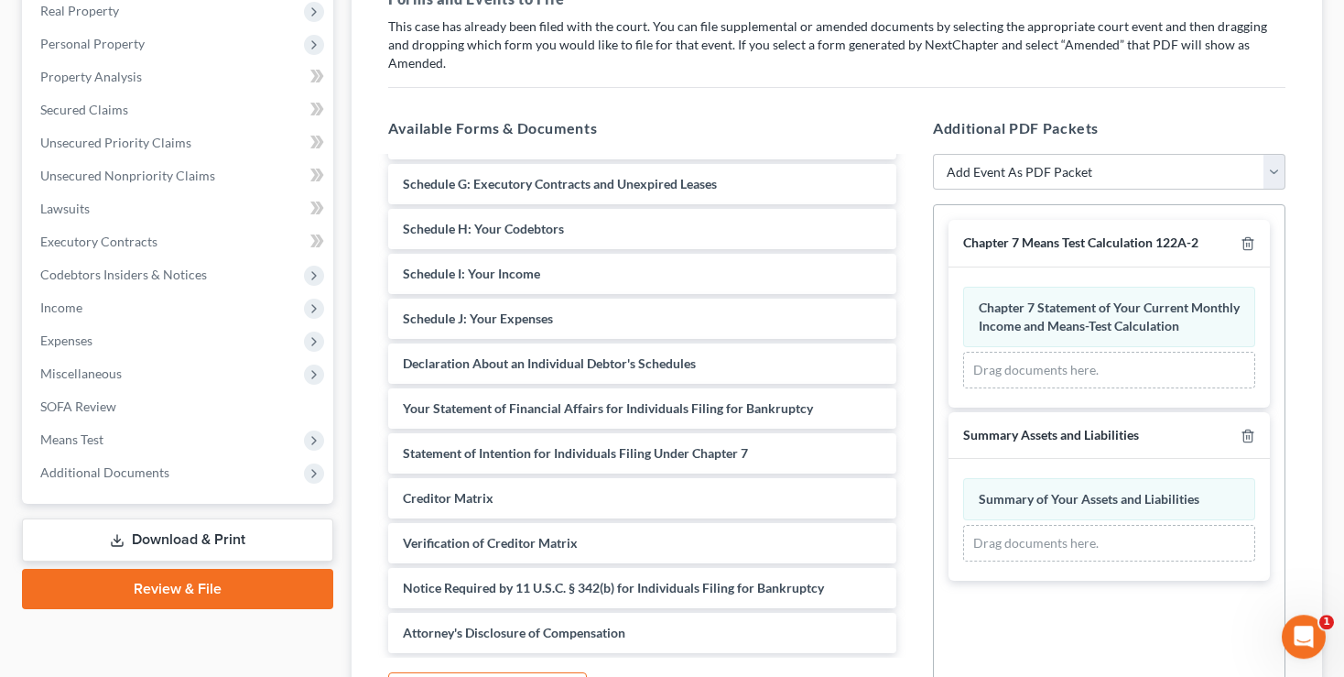
scroll to position [471, 0]
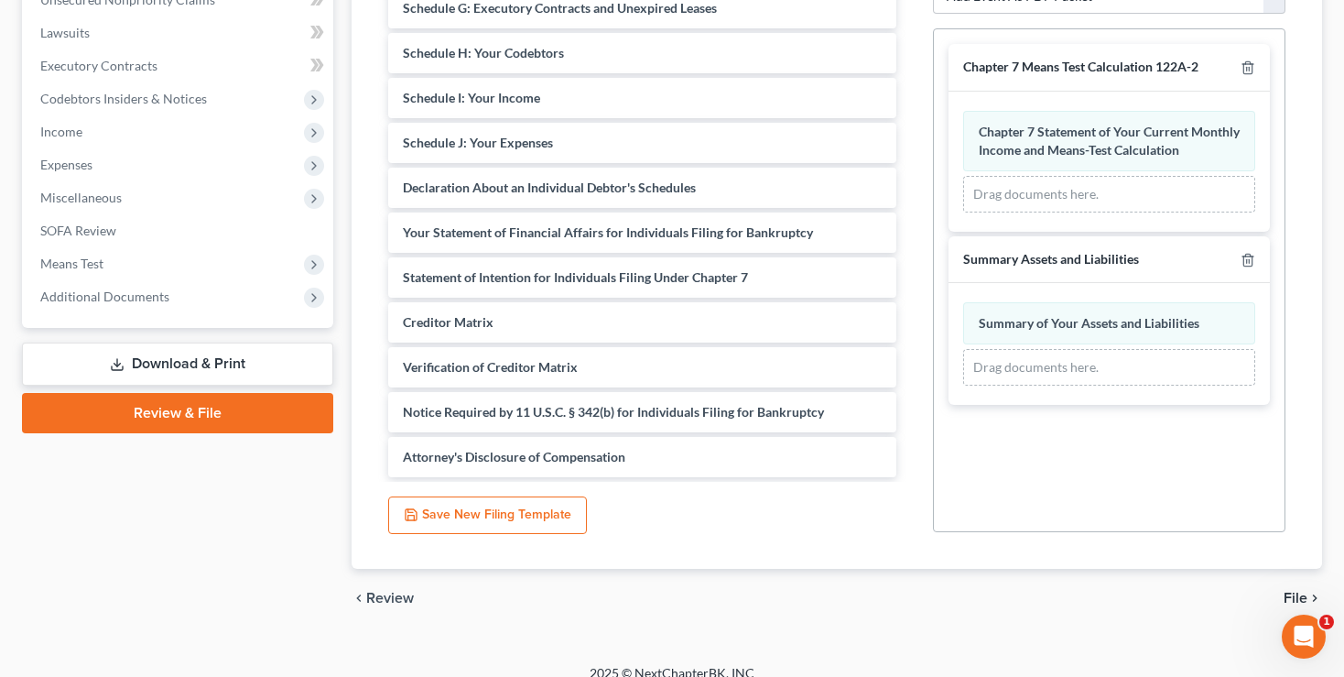
click at [1302, 591] on span "File" at bounding box center [1296, 598] width 24 height 15
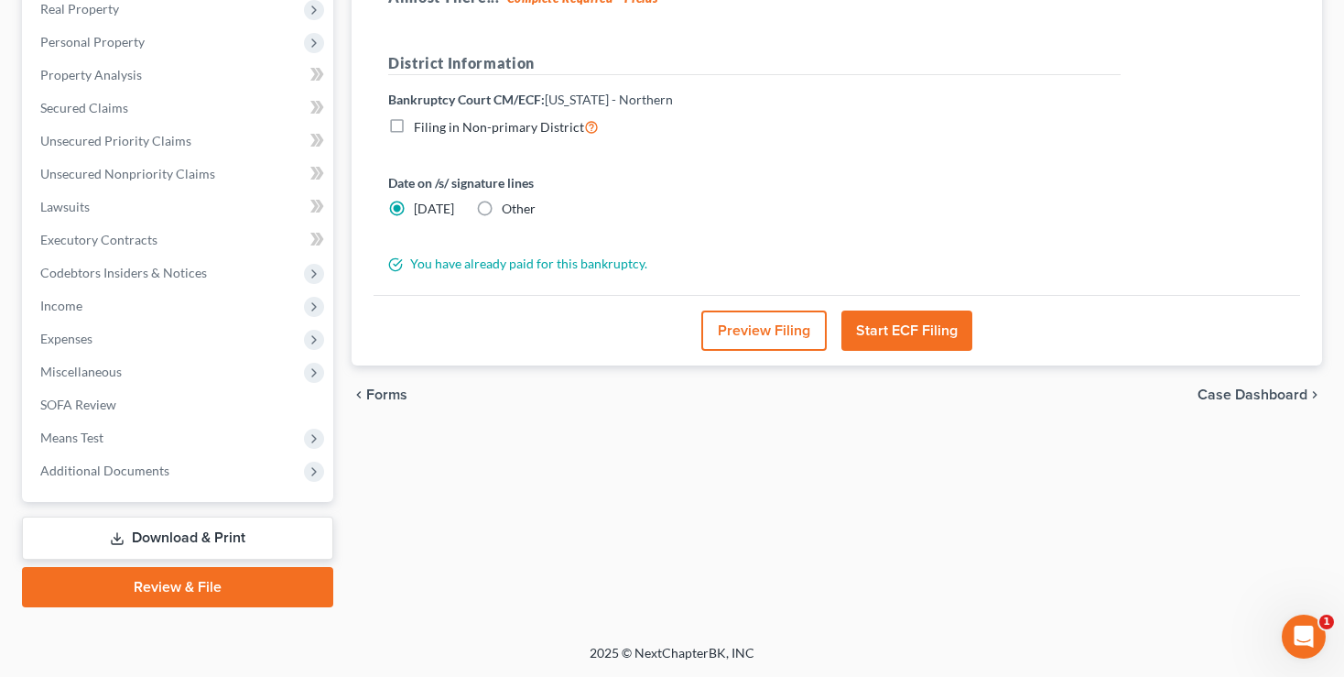
scroll to position [294, 0]
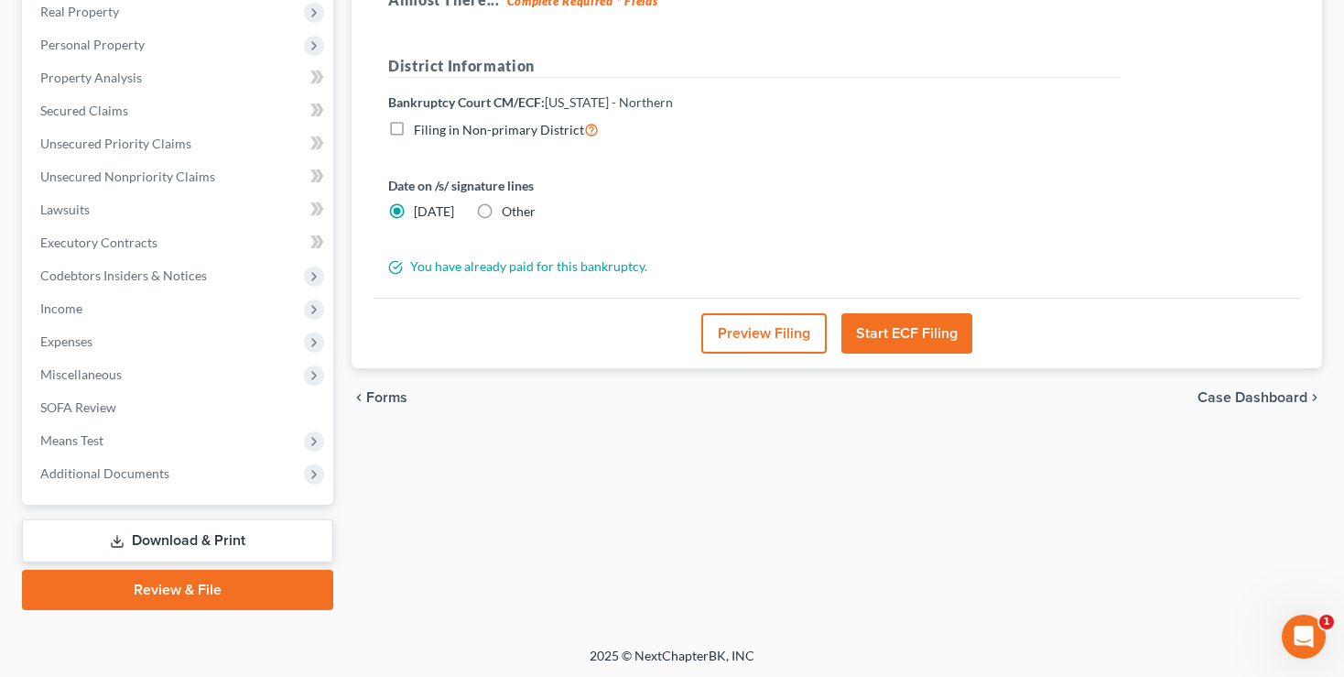
click at [385, 398] on span "Forms" at bounding box center [386, 397] width 41 height 15
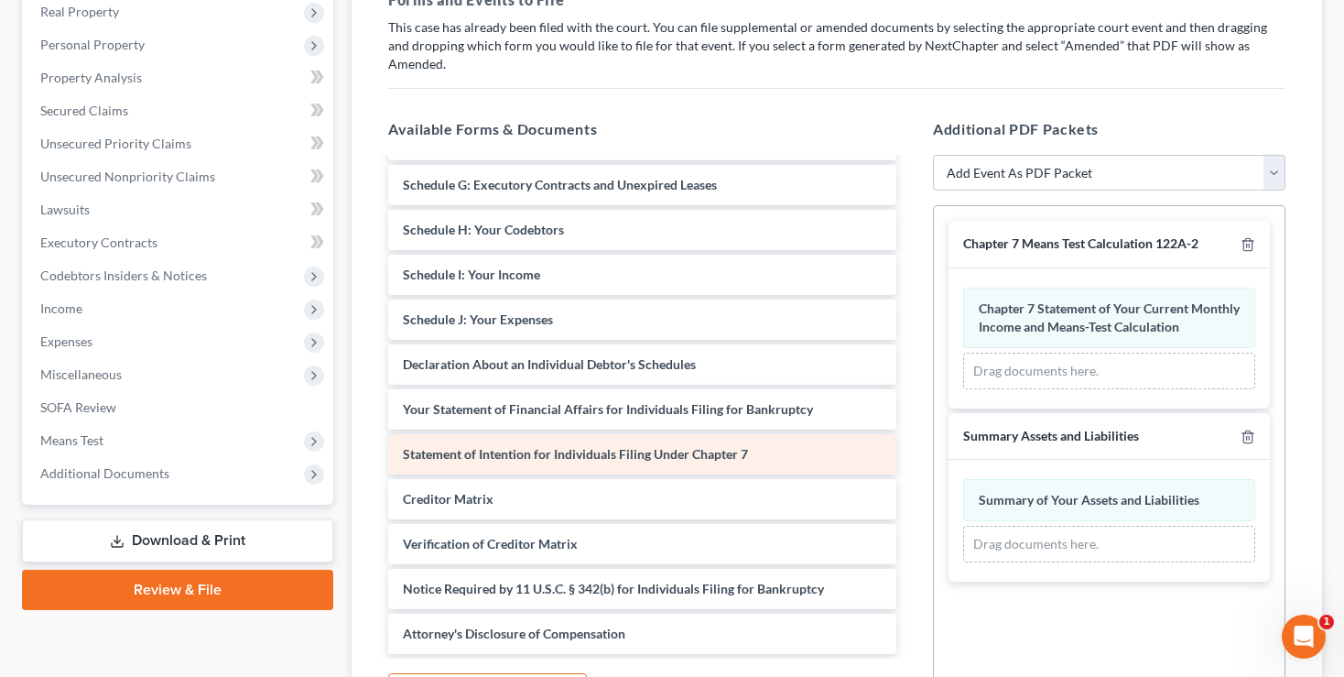
scroll to position [219, 0]
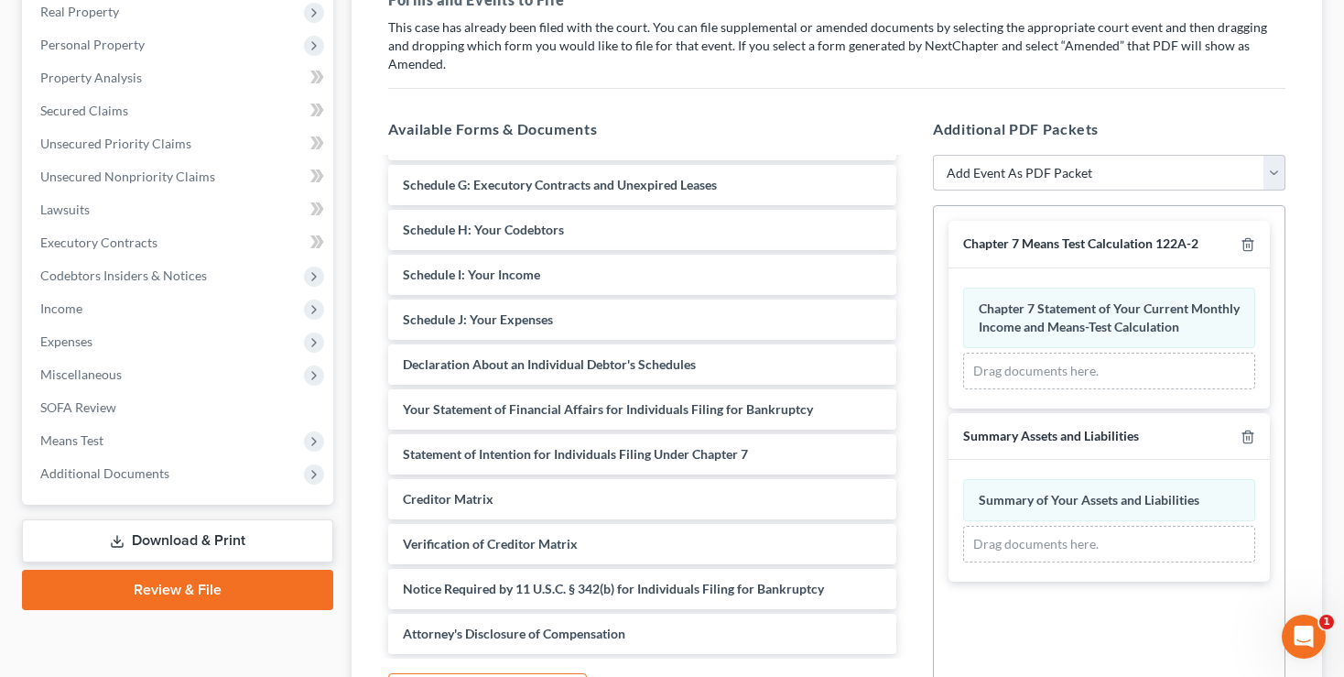
click at [933, 155] on select "Add Event As PDF Packet 20 Largest Unsecured Creditors Amended List of Creditor…" at bounding box center [1109, 173] width 353 height 37
select select "31"
click option "Statement of Financial Affairs" at bounding box center [0, 0] width 0 height 0
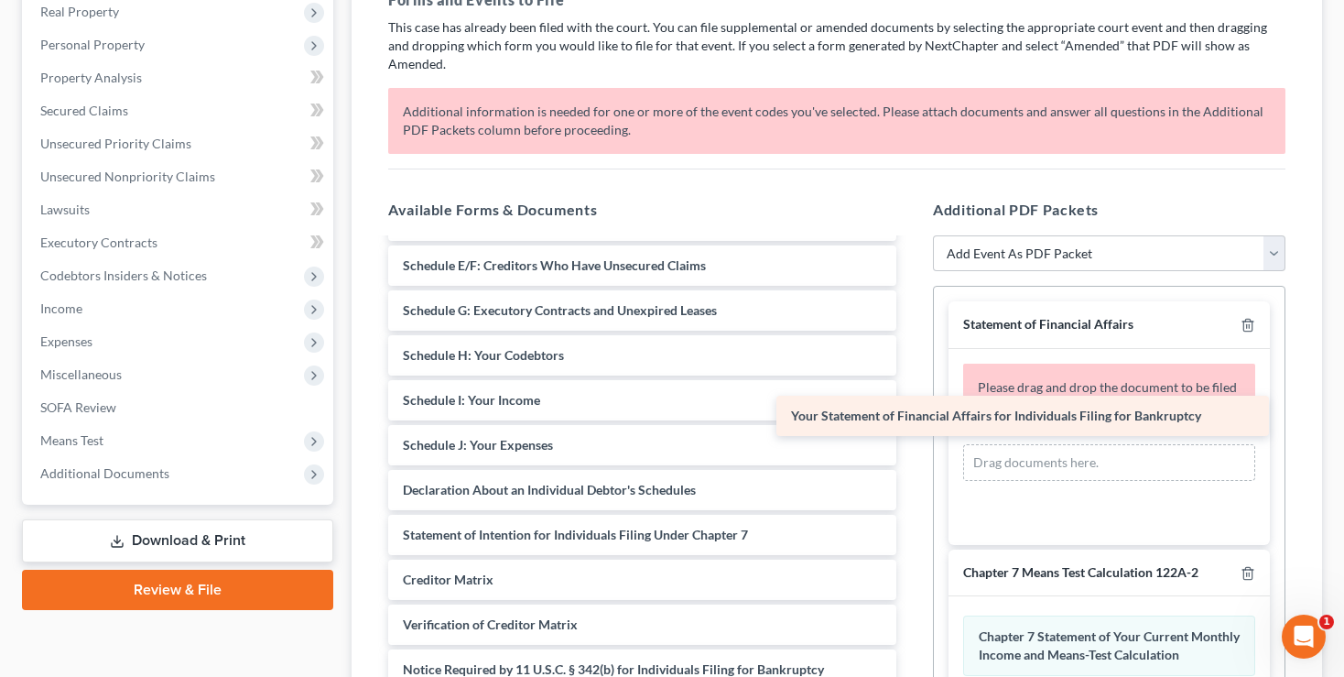
scroll to position [173, 0]
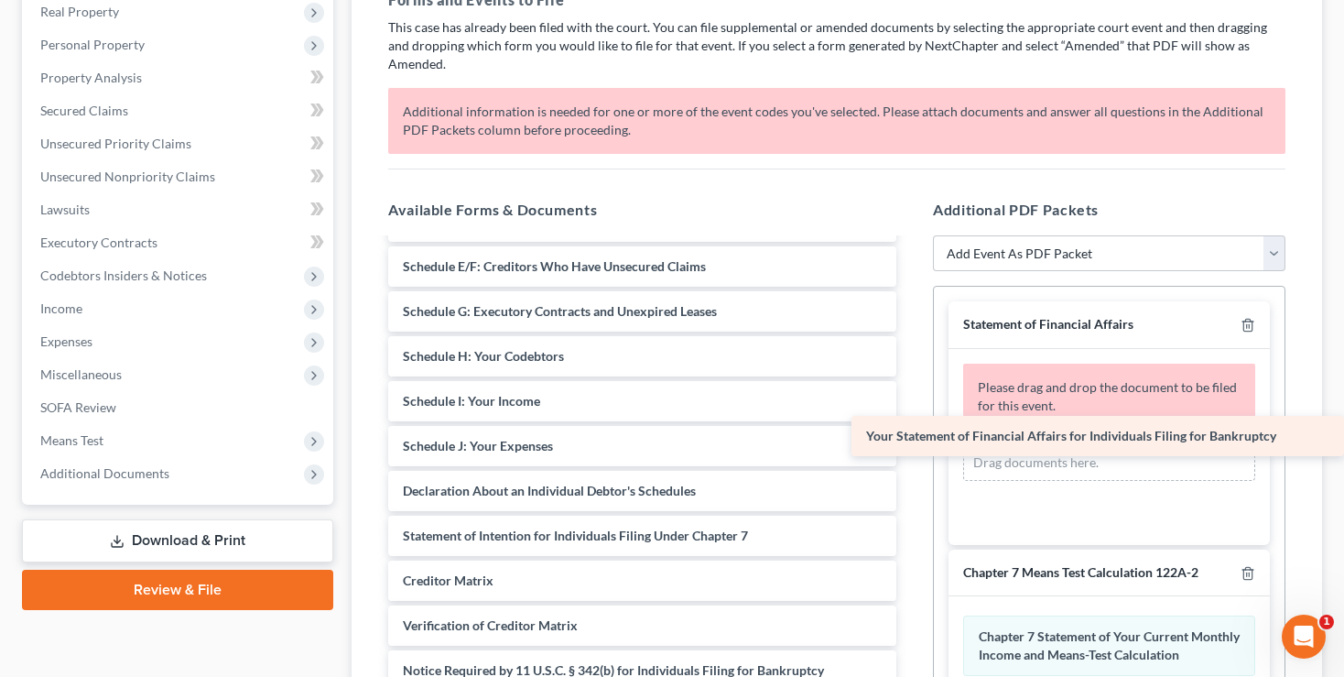
drag, startPoint x: 529, startPoint y: 469, endPoint x: 1020, endPoint y: 439, distance: 491.7
click at [911, 439] on div "Your Statement of Financial Affairs for Individuals Filing for Bankruptcy Volun…" at bounding box center [642, 401] width 537 height 668
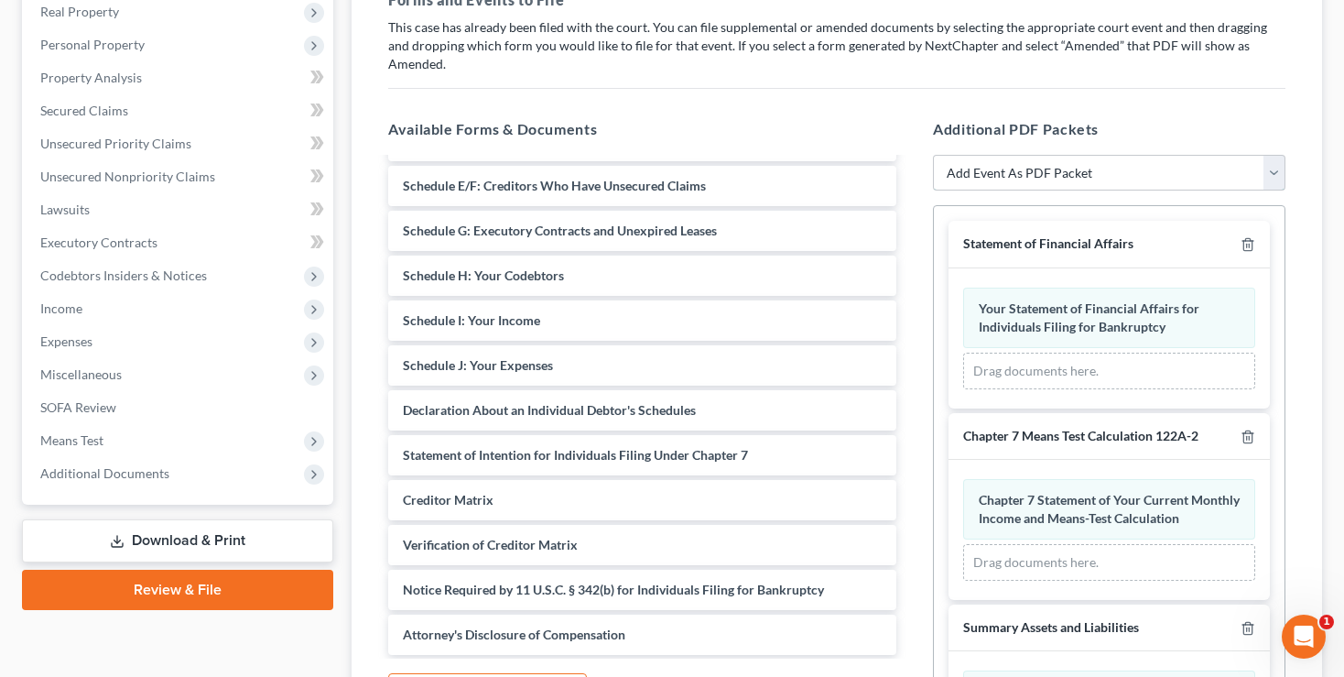
click at [933, 155] on select "Add Event As PDF Packet 20 Largest Unsecured Creditors Amended List of Creditor…" at bounding box center [1109, 173] width 353 height 37
select select "32"
click option "Statement of Intent" at bounding box center [0, 0] width 0 height 0
select select
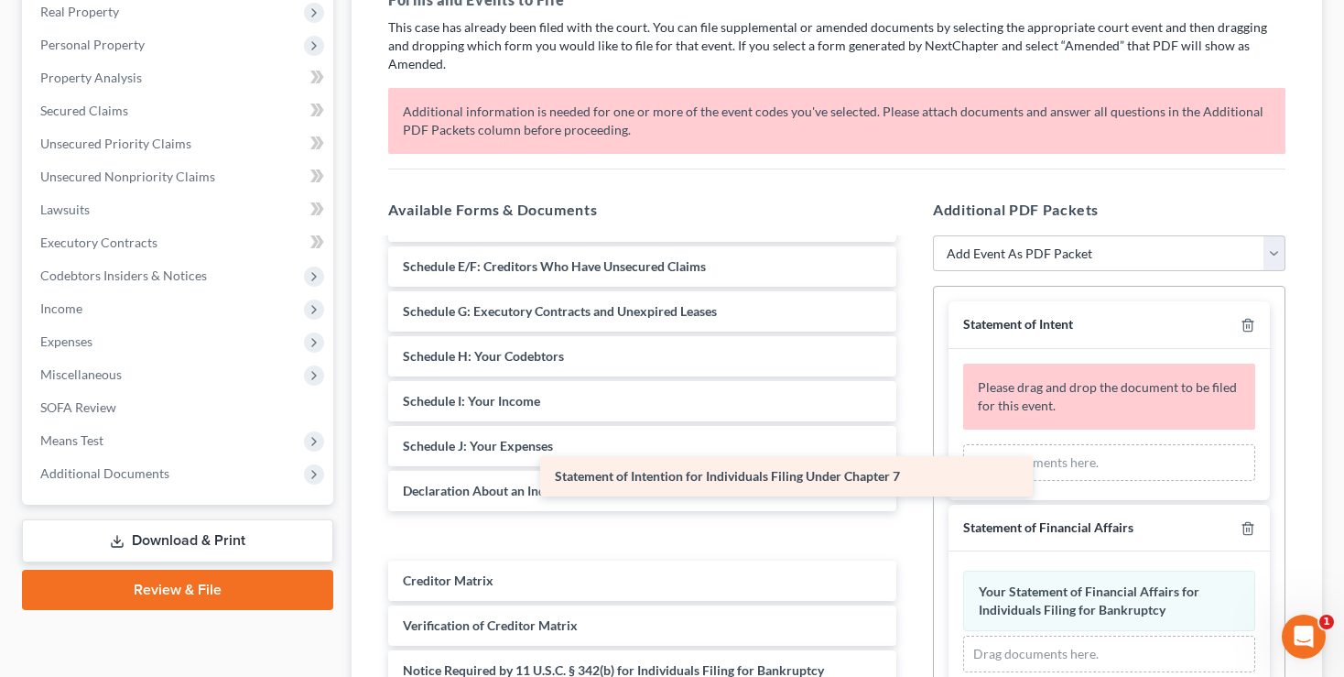
scroll to position [128, 0]
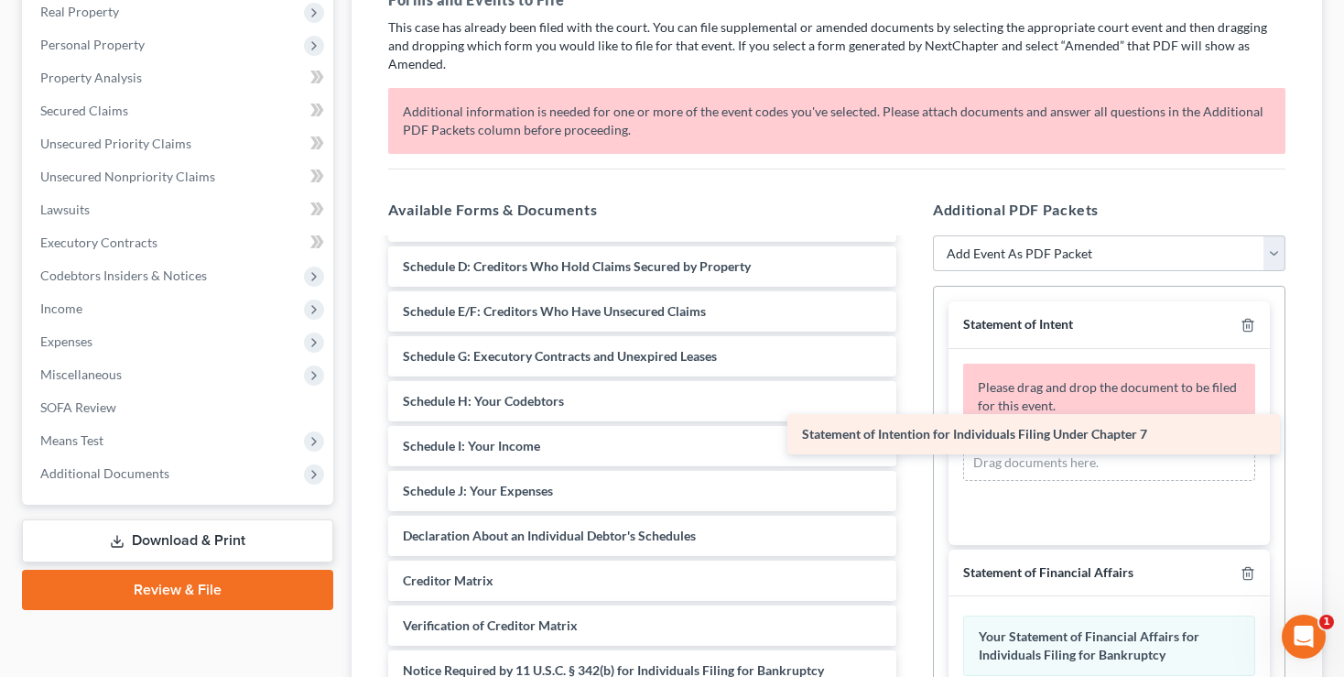
drag, startPoint x: 613, startPoint y: 516, endPoint x: 1013, endPoint y: 435, distance: 407.3
click at [911, 435] on div "Statement of Intention for Individuals Filing Under Chapter 7 Voluntary Petitio…" at bounding box center [642, 424] width 537 height 624
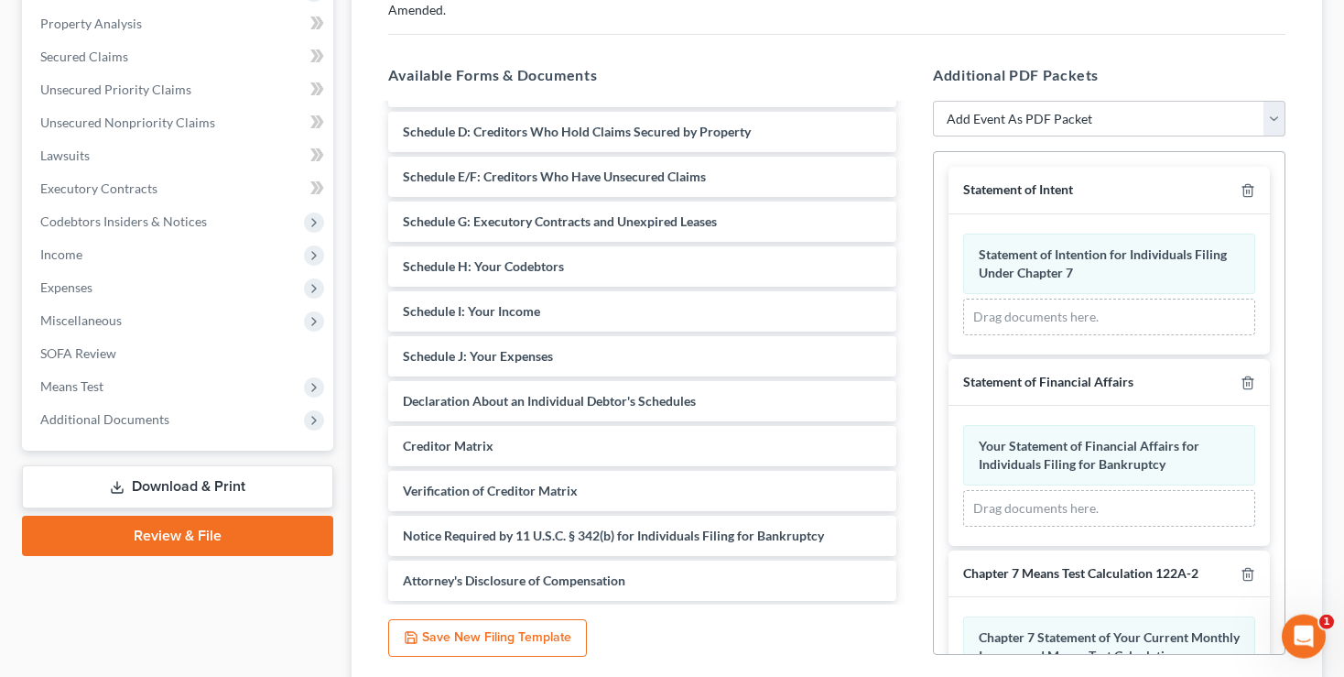
scroll to position [391, 0]
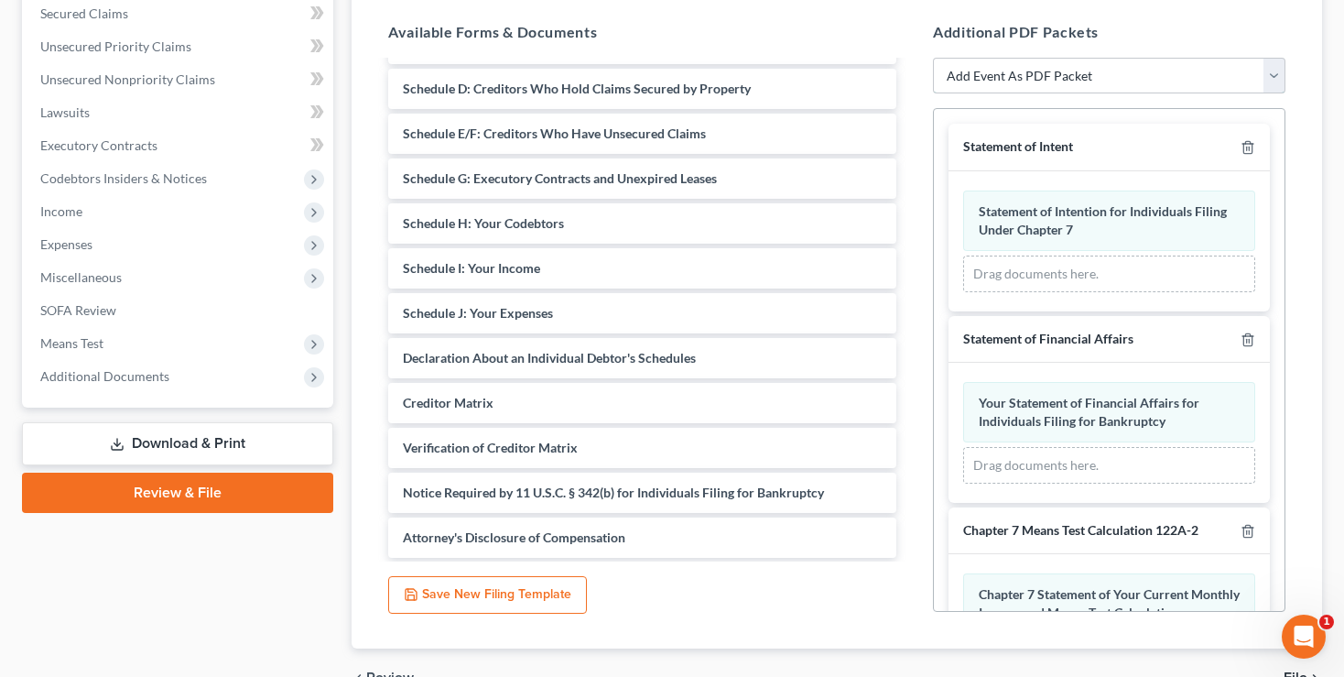
click at [933, 58] on select "Add Event As PDF Packet 20 Largest Unsecured Creditors Amended List of Creditor…" at bounding box center [1109, 76] width 353 height 37
click at [881, 21] on h5 "Available Forms & Documents" at bounding box center [642, 32] width 508 height 22
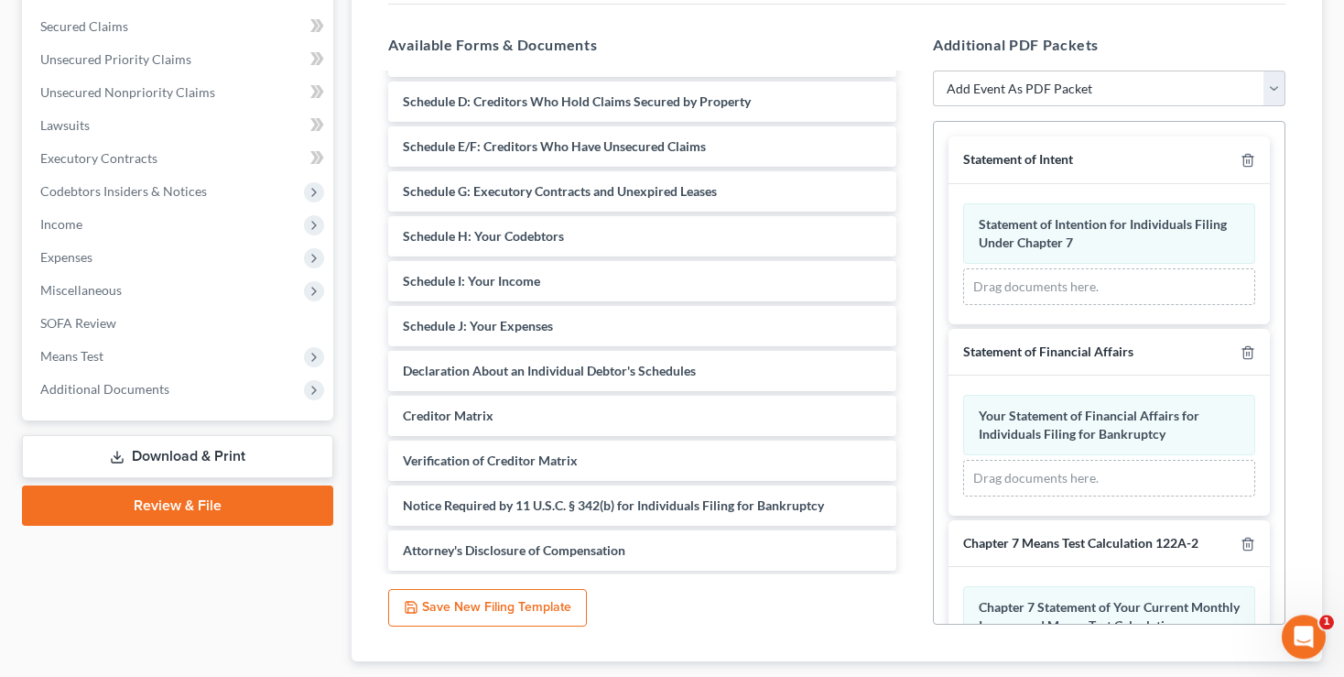
scroll to position [277, 0]
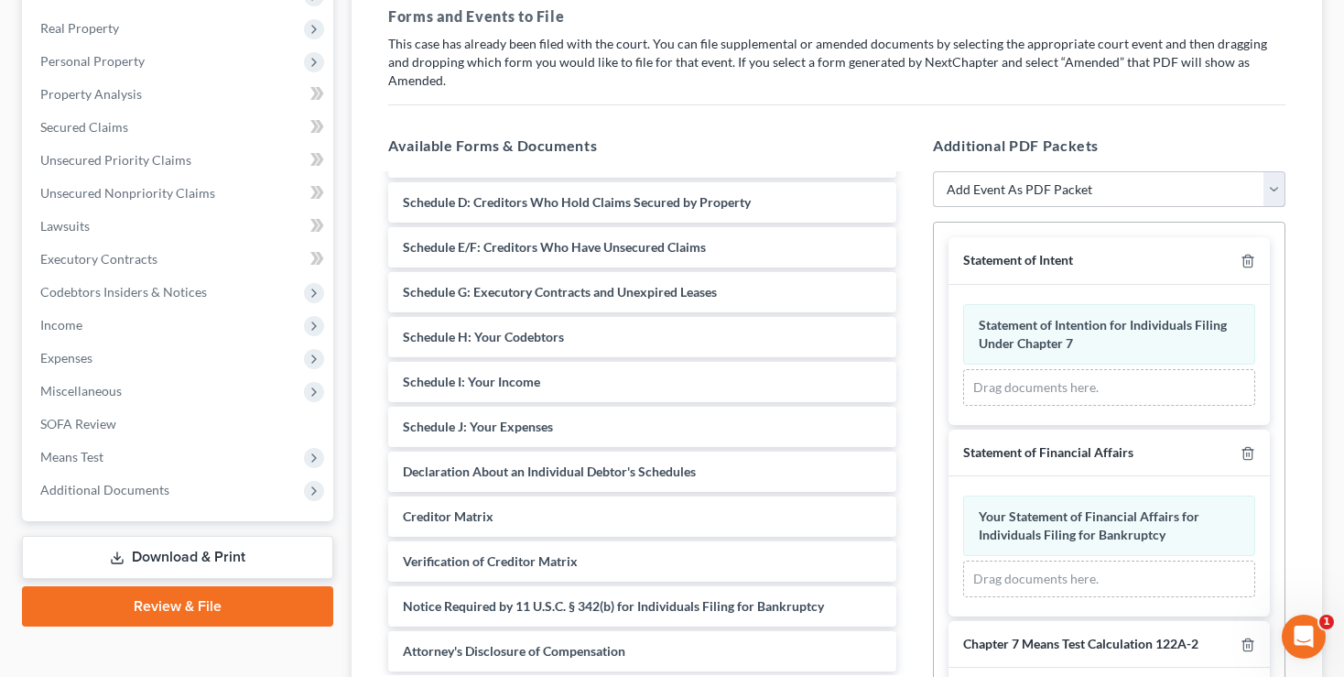
click at [933, 171] on select "Add Event As PDF Packet 20 Largest Unsecured Creditors Amended List of Creditor…" at bounding box center [1109, 189] width 353 height 37
click at [1253, 120] on div "Additional PDF Packets Add Event As PDF Packet 20 Largest Unsecured Creditors A…" at bounding box center [1109, 430] width 389 height 621
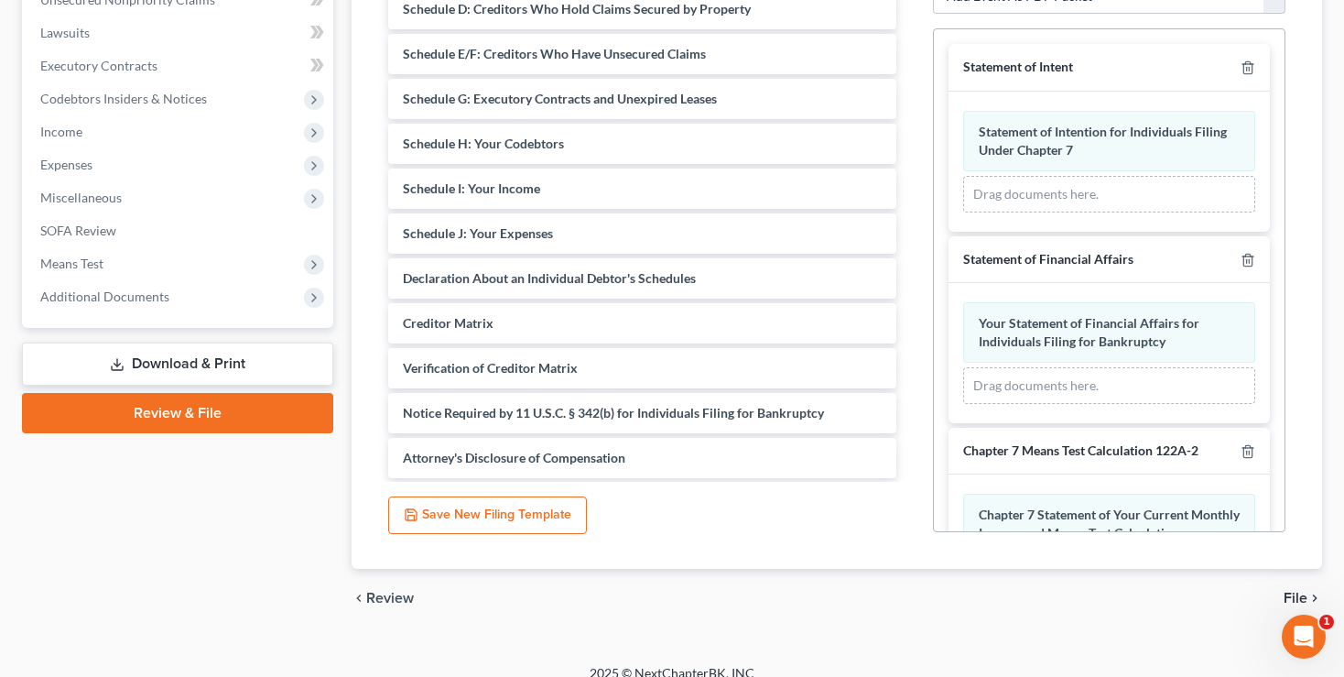
click at [1302, 591] on span "File" at bounding box center [1296, 598] width 24 height 15
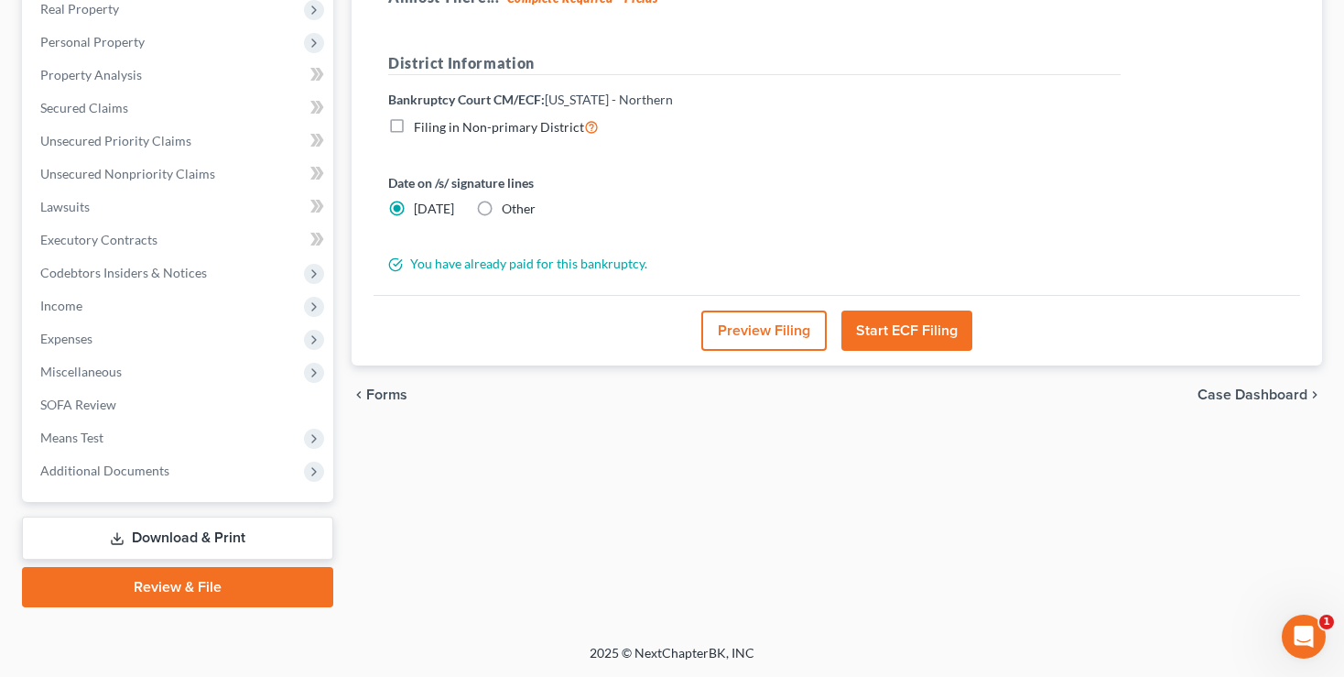
scroll to position [294, 0]
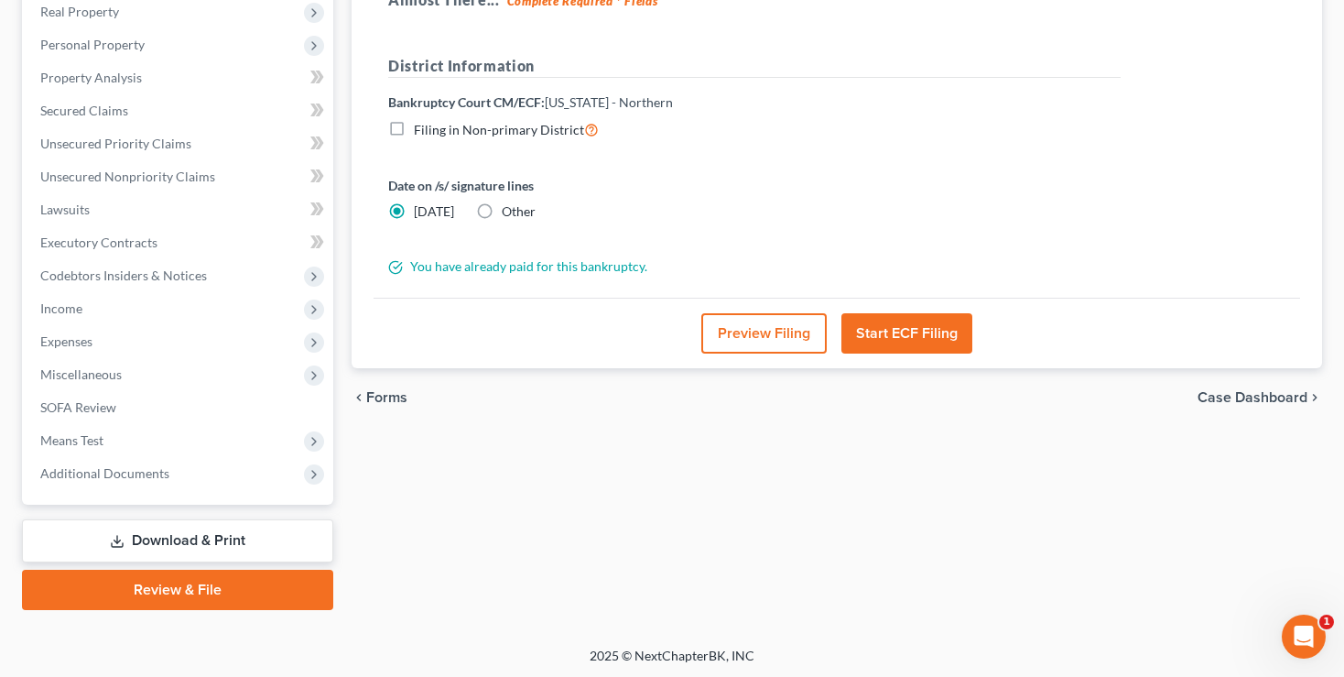
click at [908, 331] on button "Start ECF Filing" at bounding box center [906, 333] width 131 height 40
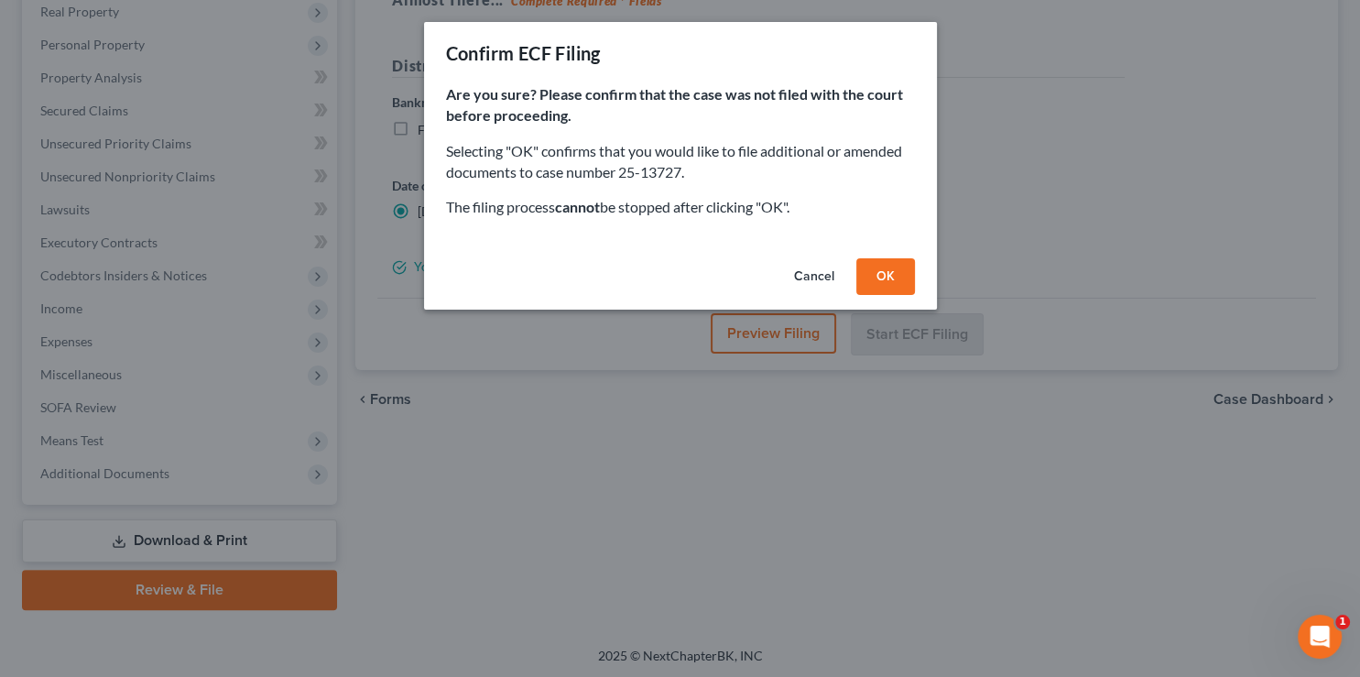
click at [896, 273] on button "OK" at bounding box center [885, 276] width 59 height 37
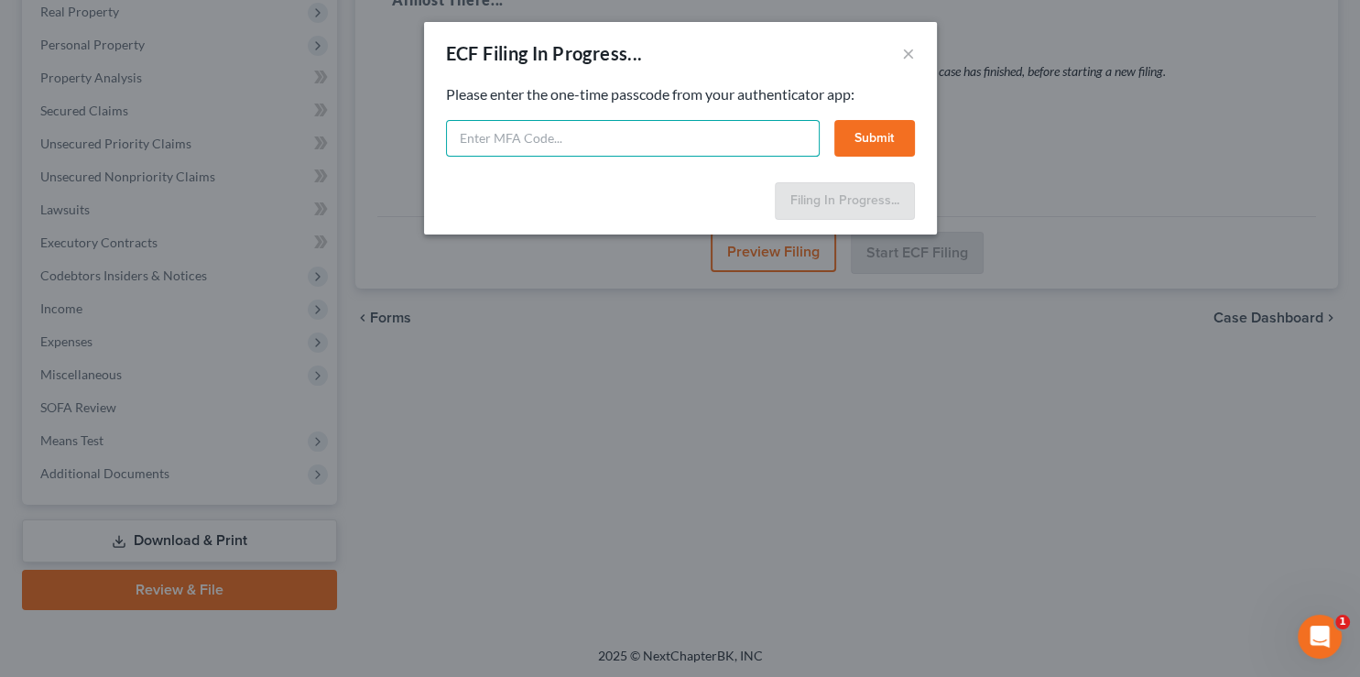
click at [514, 126] on input "text" at bounding box center [633, 138] width 374 height 37
type input "648865"
click at [874, 141] on button "Submit" at bounding box center [874, 138] width 81 height 37
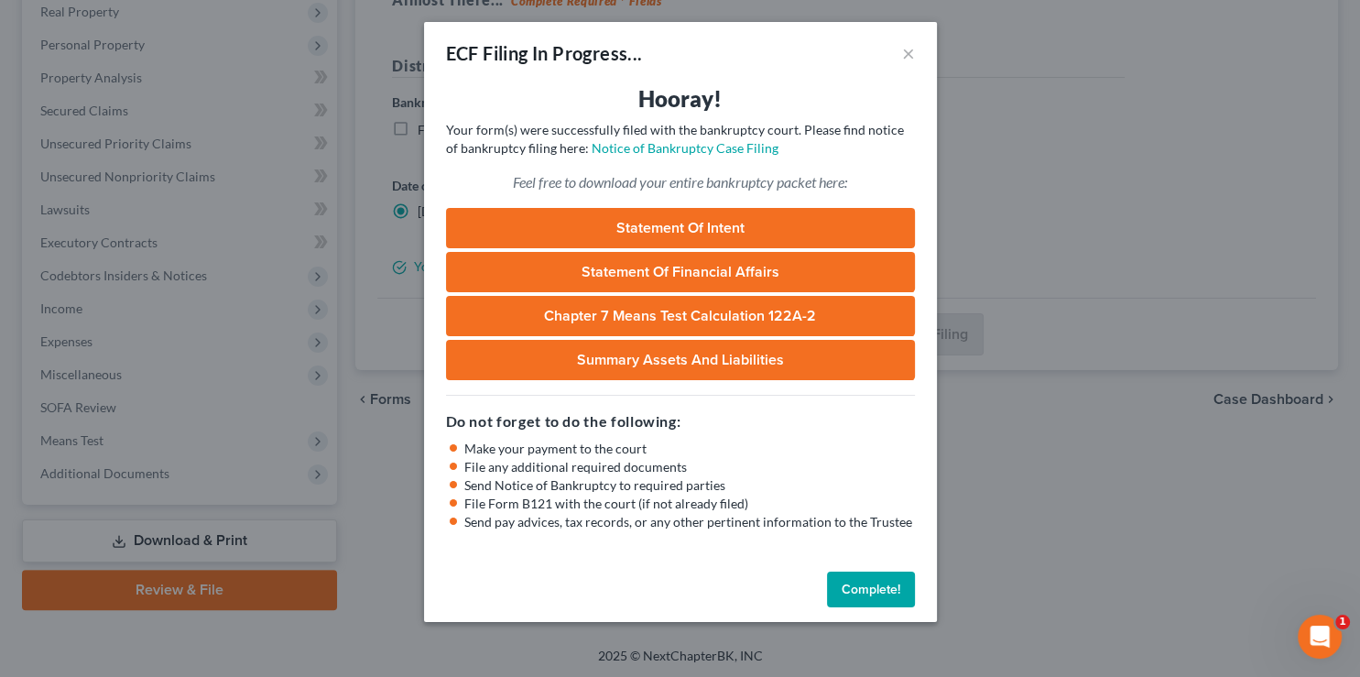
click at [863, 588] on button "Complete!" at bounding box center [871, 589] width 88 height 37
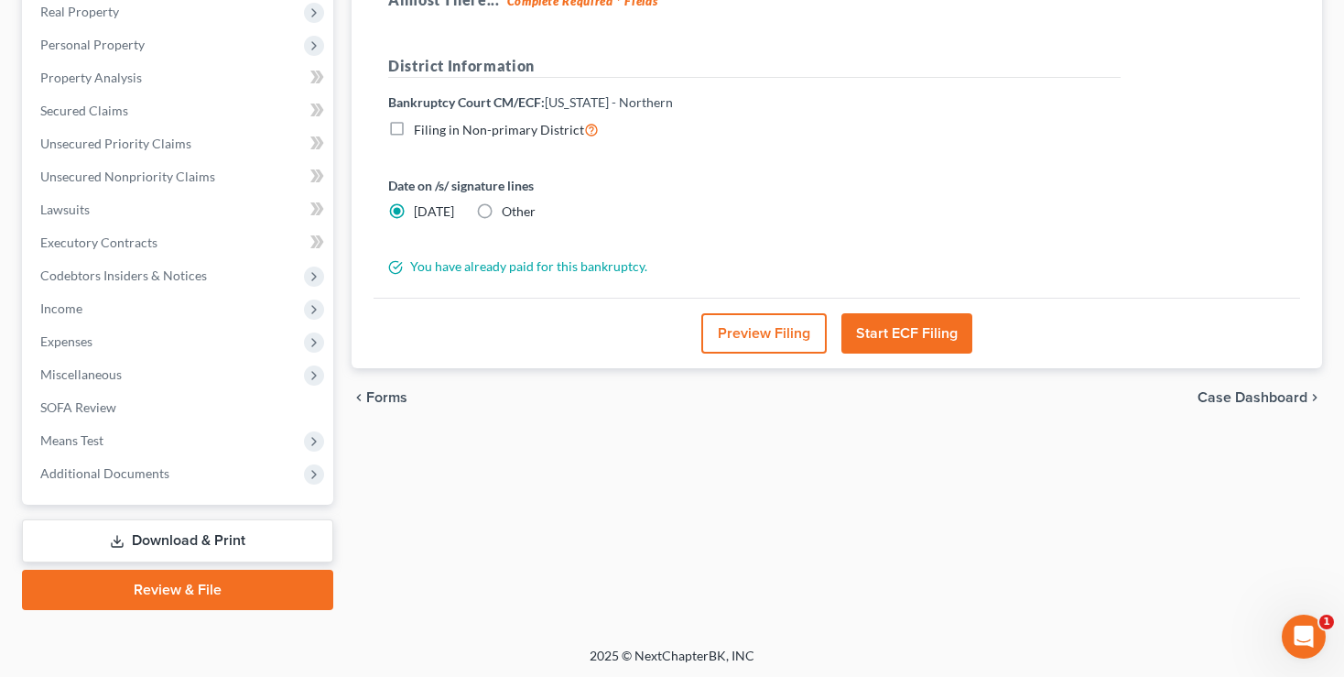
click at [137, 591] on link "Review & File" at bounding box center [177, 590] width 311 height 40
click at [1240, 390] on span "Case Dashboard" at bounding box center [1253, 397] width 110 height 15
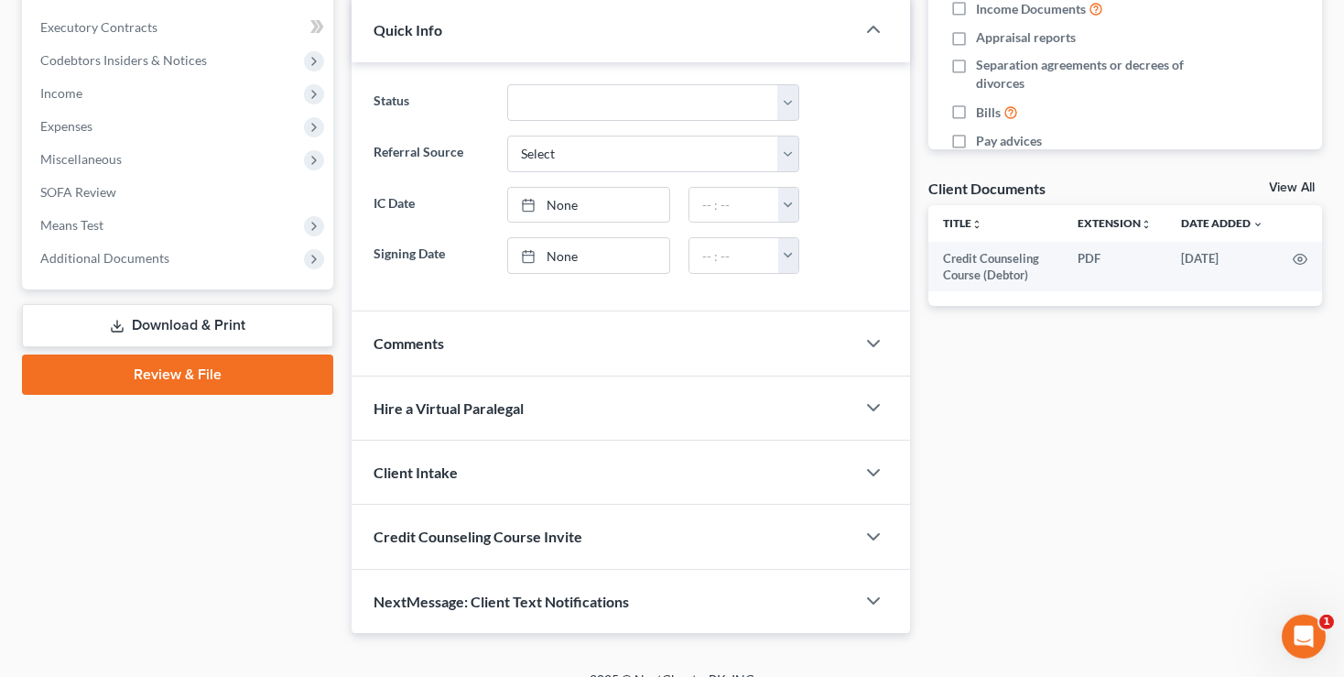
scroll to position [531, 0]
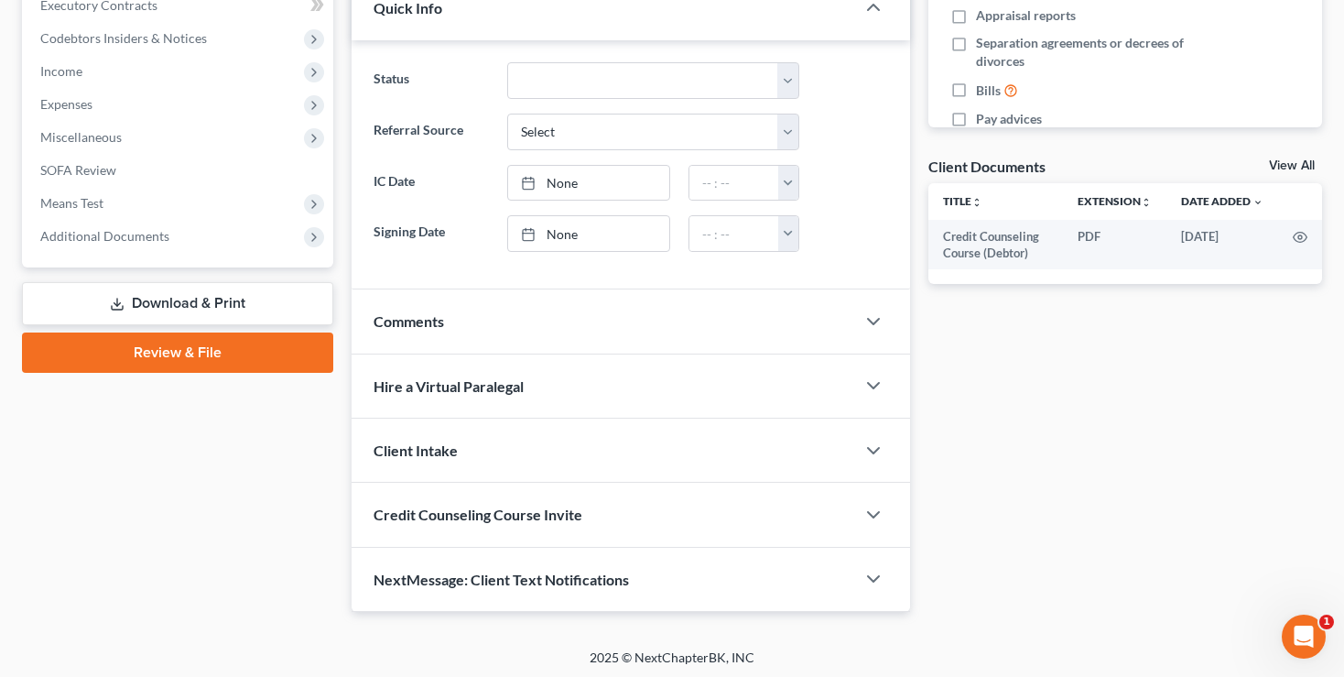
click at [178, 349] on link "Review & File" at bounding box center [177, 352] width 311 height 40
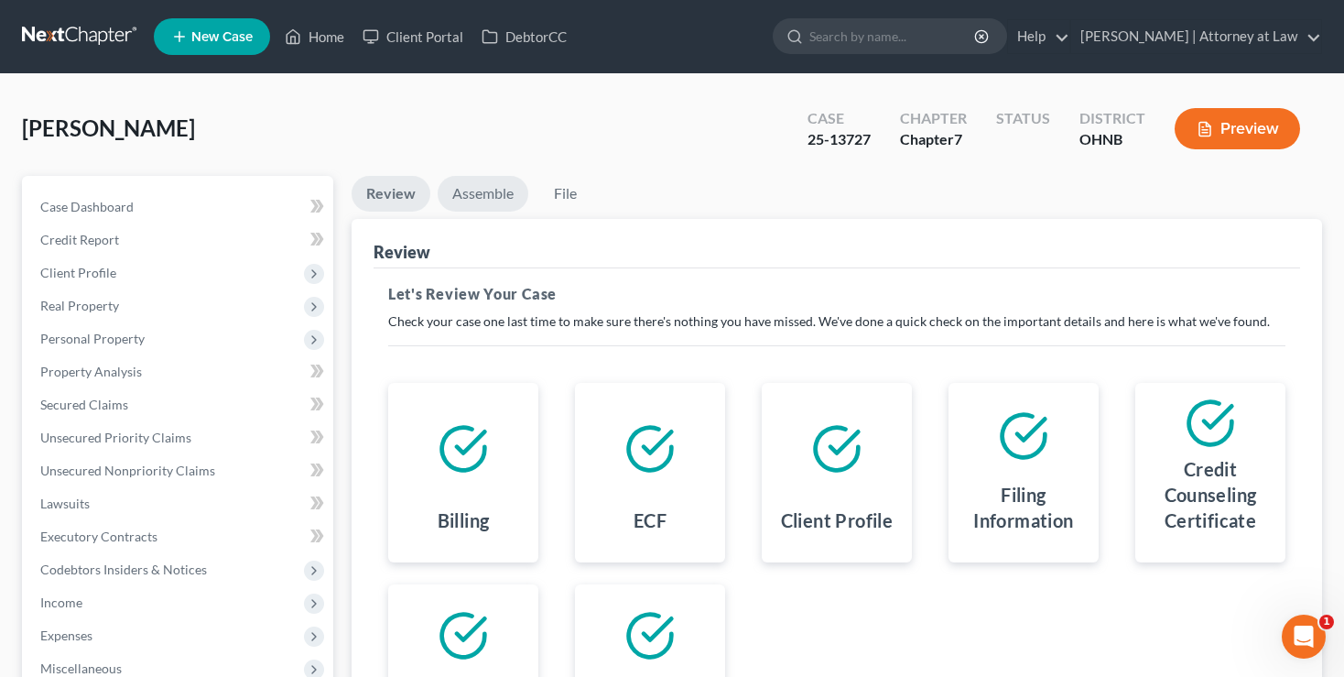
click at [474, 195] on link "Assemble" at bounding box center [483, 194] width 91 height 36
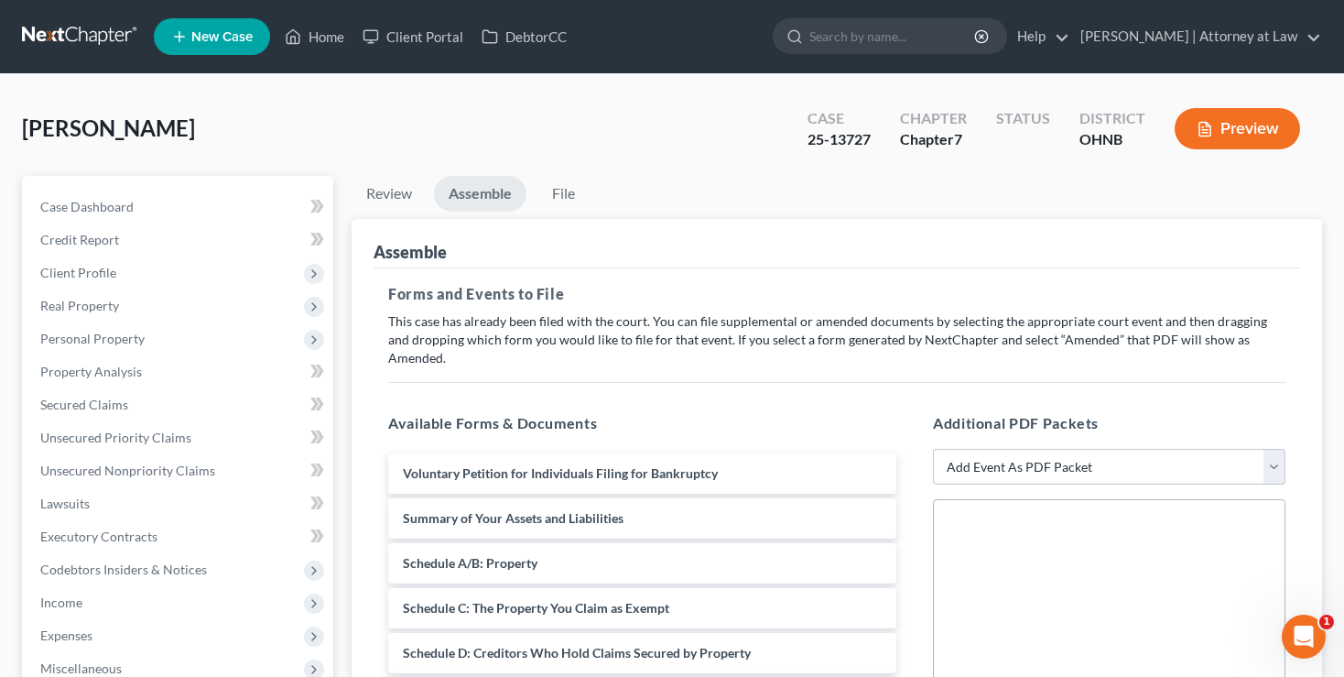
scroll to position [128, 0]
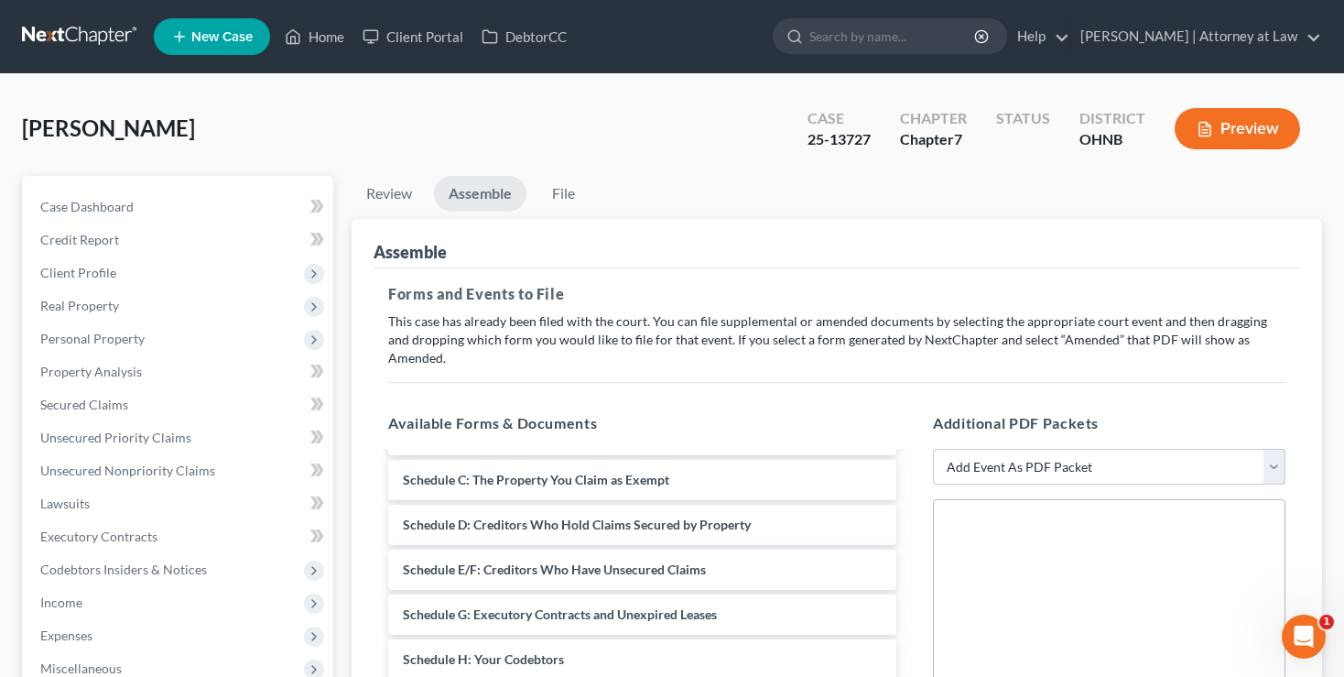
click at [933, 449] on select "Add Event As PDF Packet 20 Largest Unsecured Creditors Amended List of Creditor…" at bounding box center [1109, 467] width 353 height 37
click at [659, 126] on div "[PERSON_NAME] Upgraded Case 25-13727 Chapter Chapter 7 Status District OHNB Pre…" at bounding box center [672, 136] width 1300 height 80
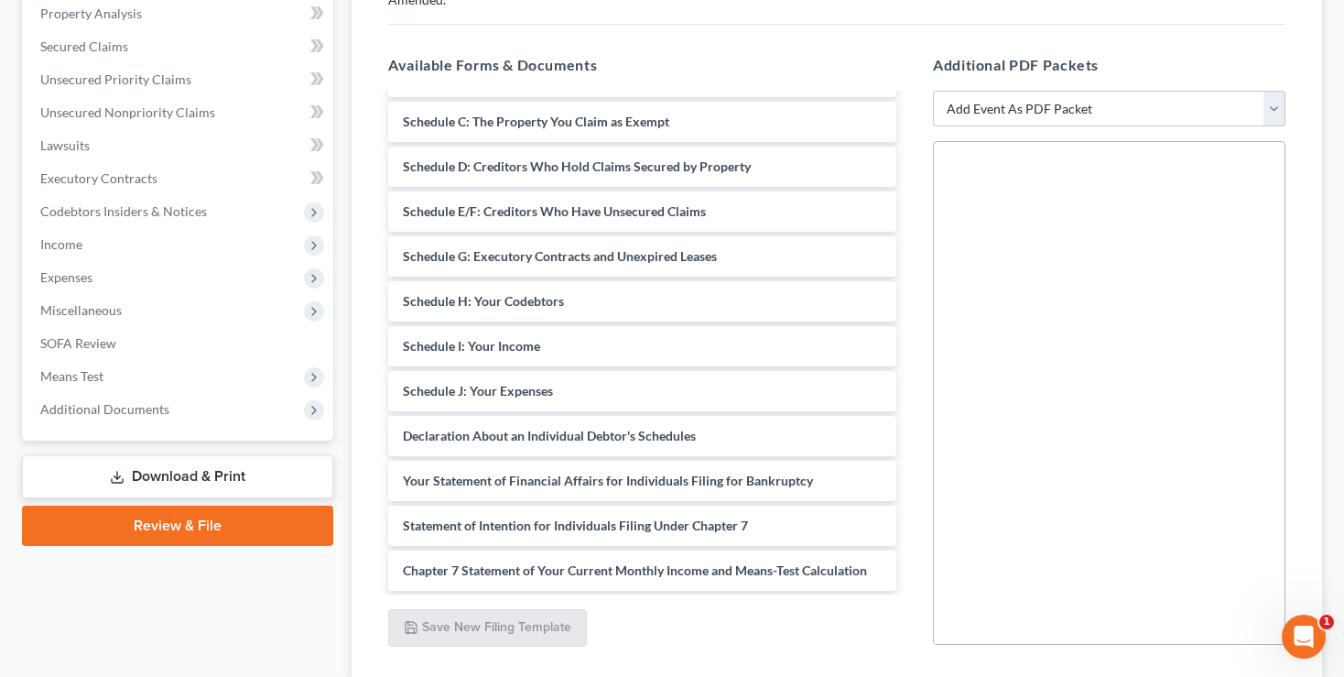
scroll to position [386, 0]
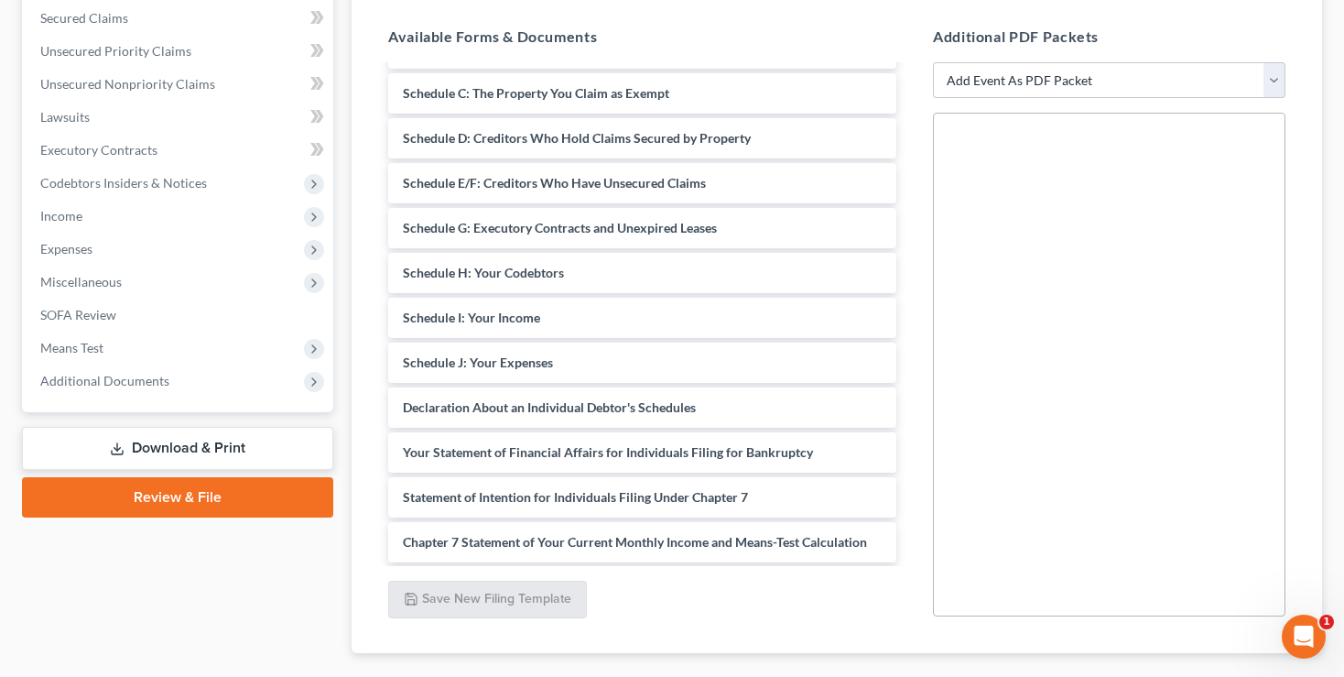
click at [145, 441] on link "Download & Print" at bounding box center [177, 448] width 311 height 43
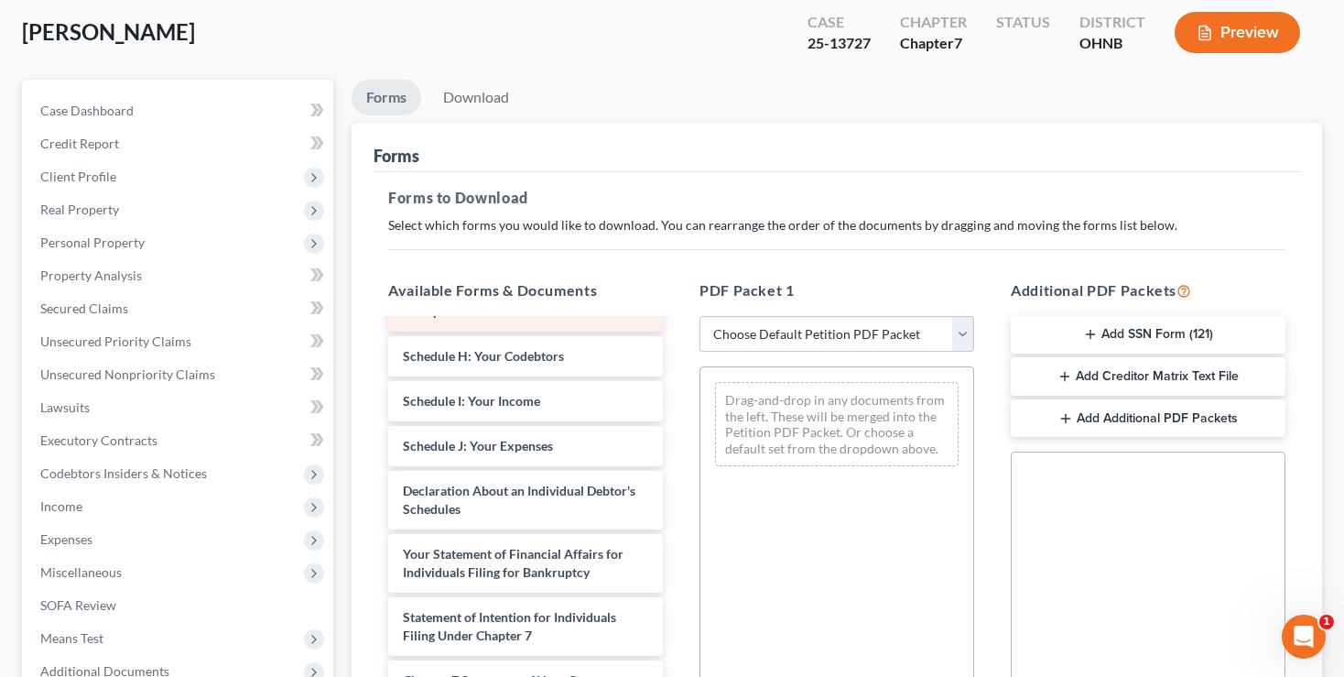
scroll to position [461, 0]
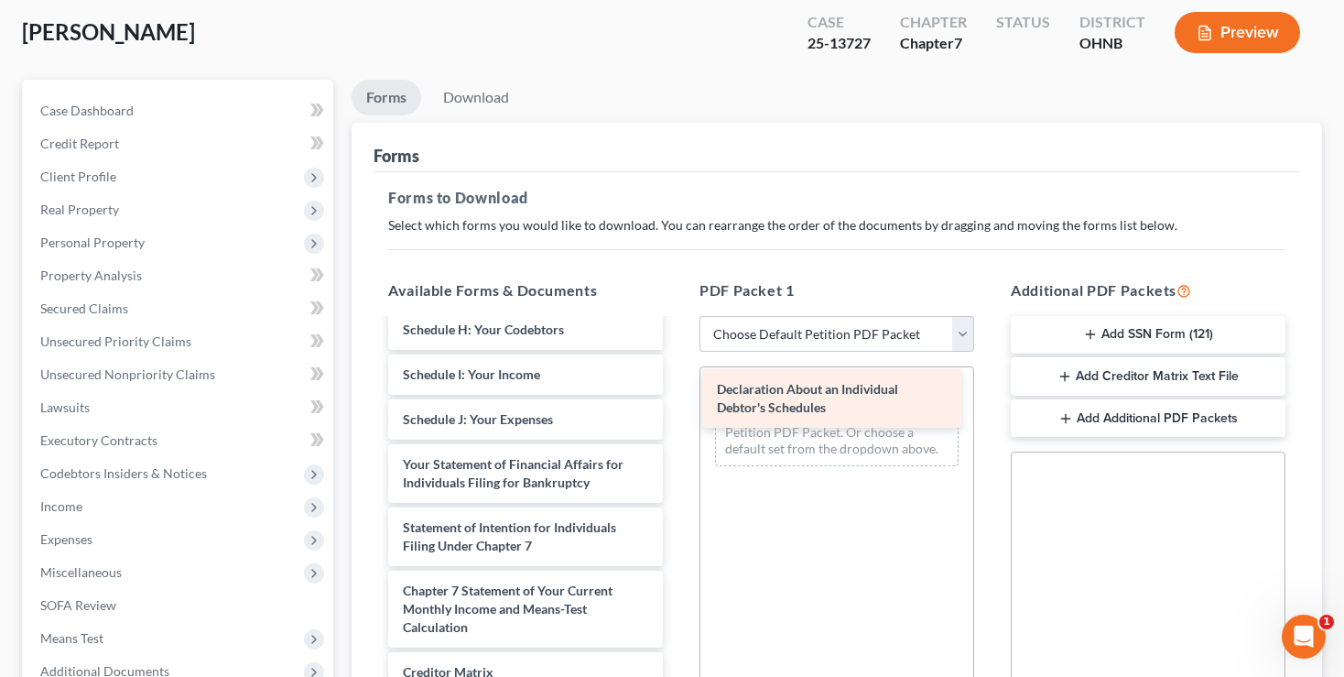
drag, startPoint x: 440, startPoint y: 478, endPoint x: 754, endPoint y: 407, distance: 321.2
click at [678, 407] on div "Declaration About an Individual Debtor's Schedules Credit Counseling Course (De…" at bounding box center [526, 352] width 304 height 986
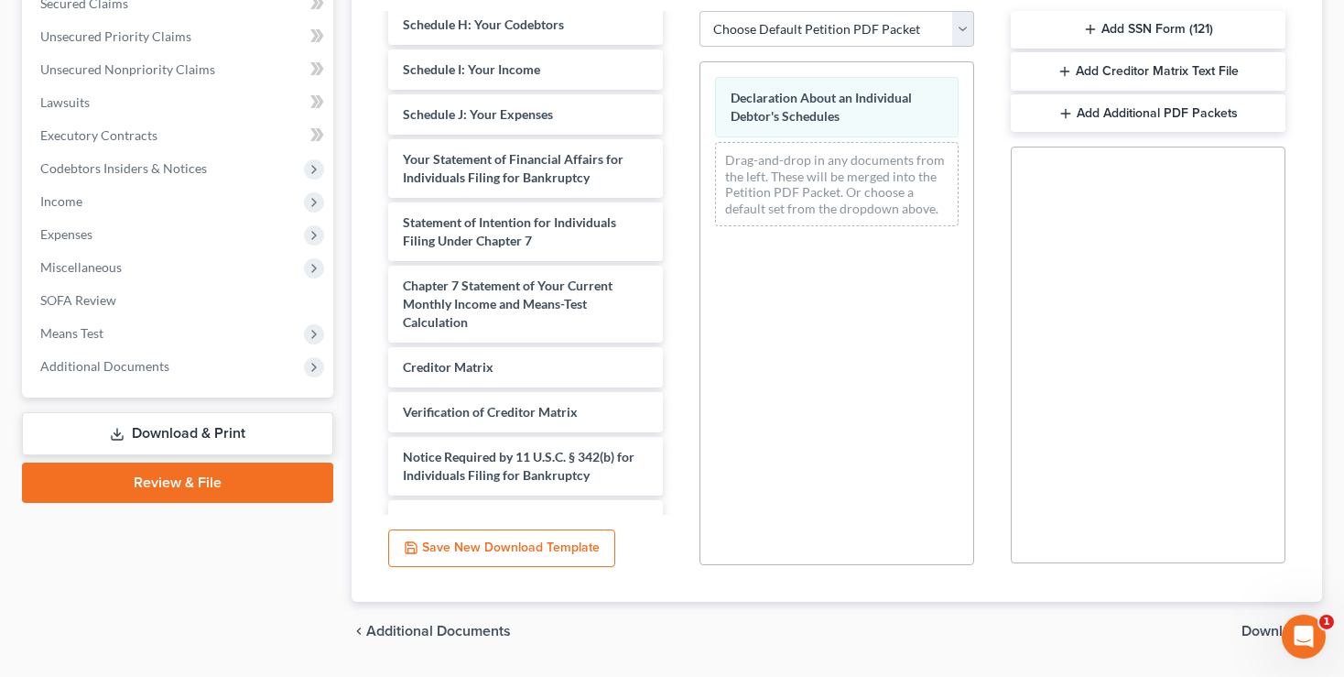
scroll to position [452, 0]
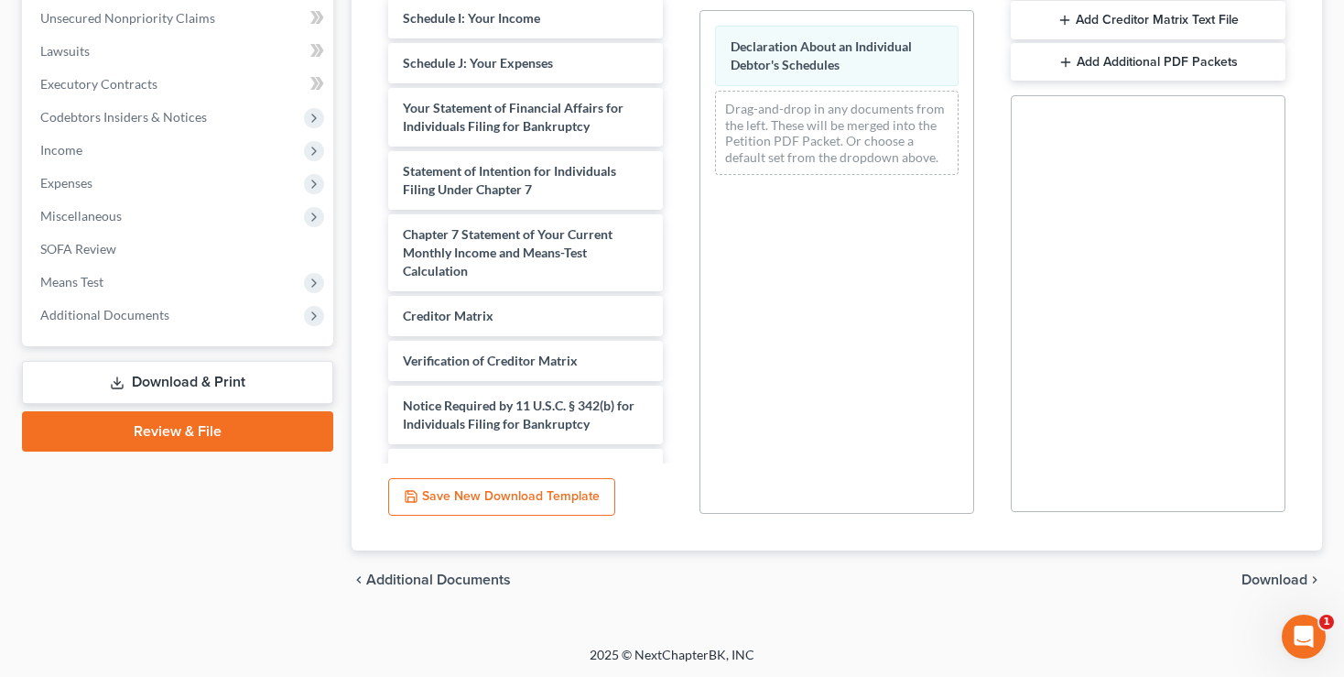
click at [1284, 573] on span "Download" at bounding box center [1275, 579] width 66 height 15
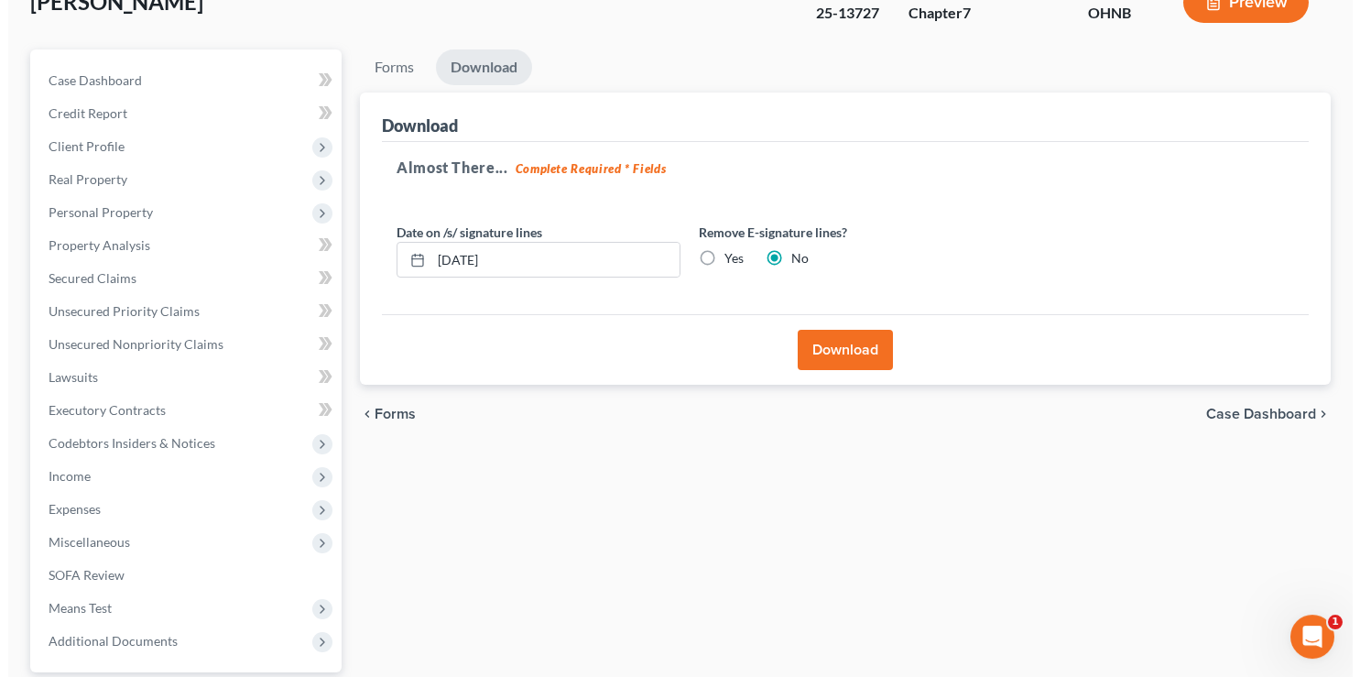
scroll to position [101, 0]
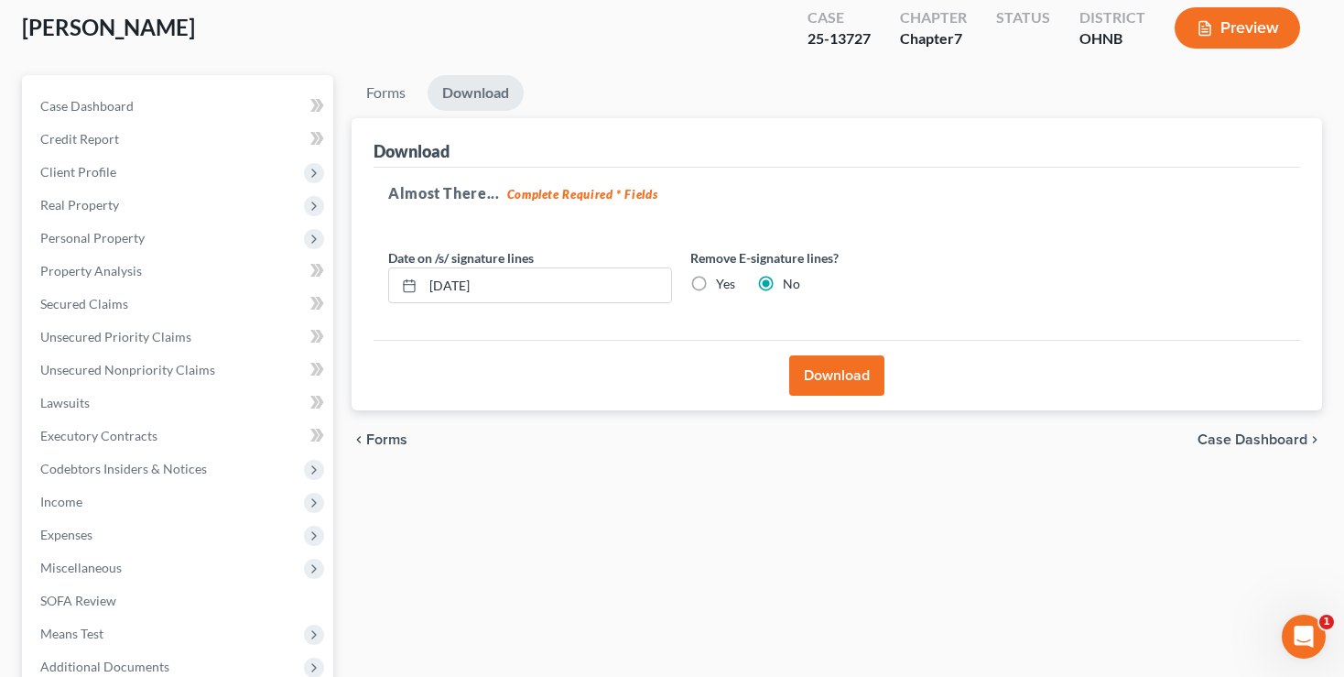
click at [842, 374] on button "Download" at bounding box center [836, 375] width 95 height 40
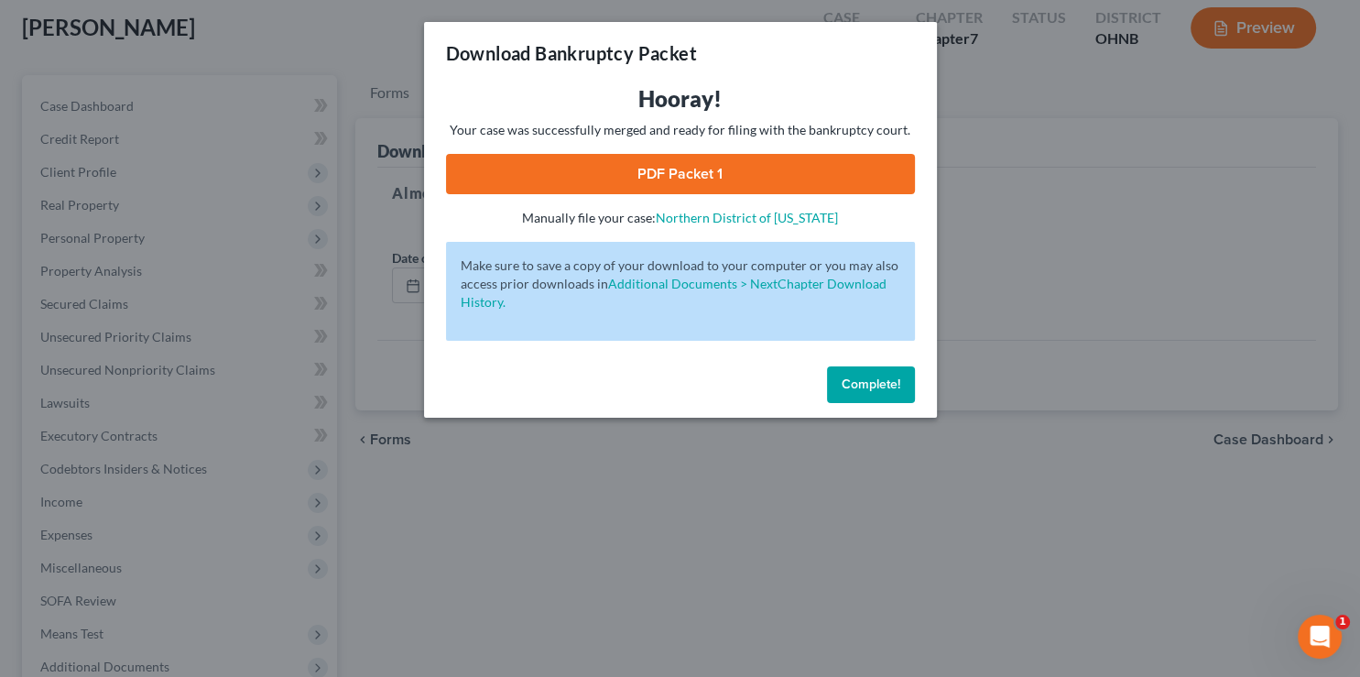
click at [661, 171] on link "PDF Packet 1" at bounding box center [680, 174] width 469 height 40
